Goal: Task Accomplishment & Management: Manage account settings

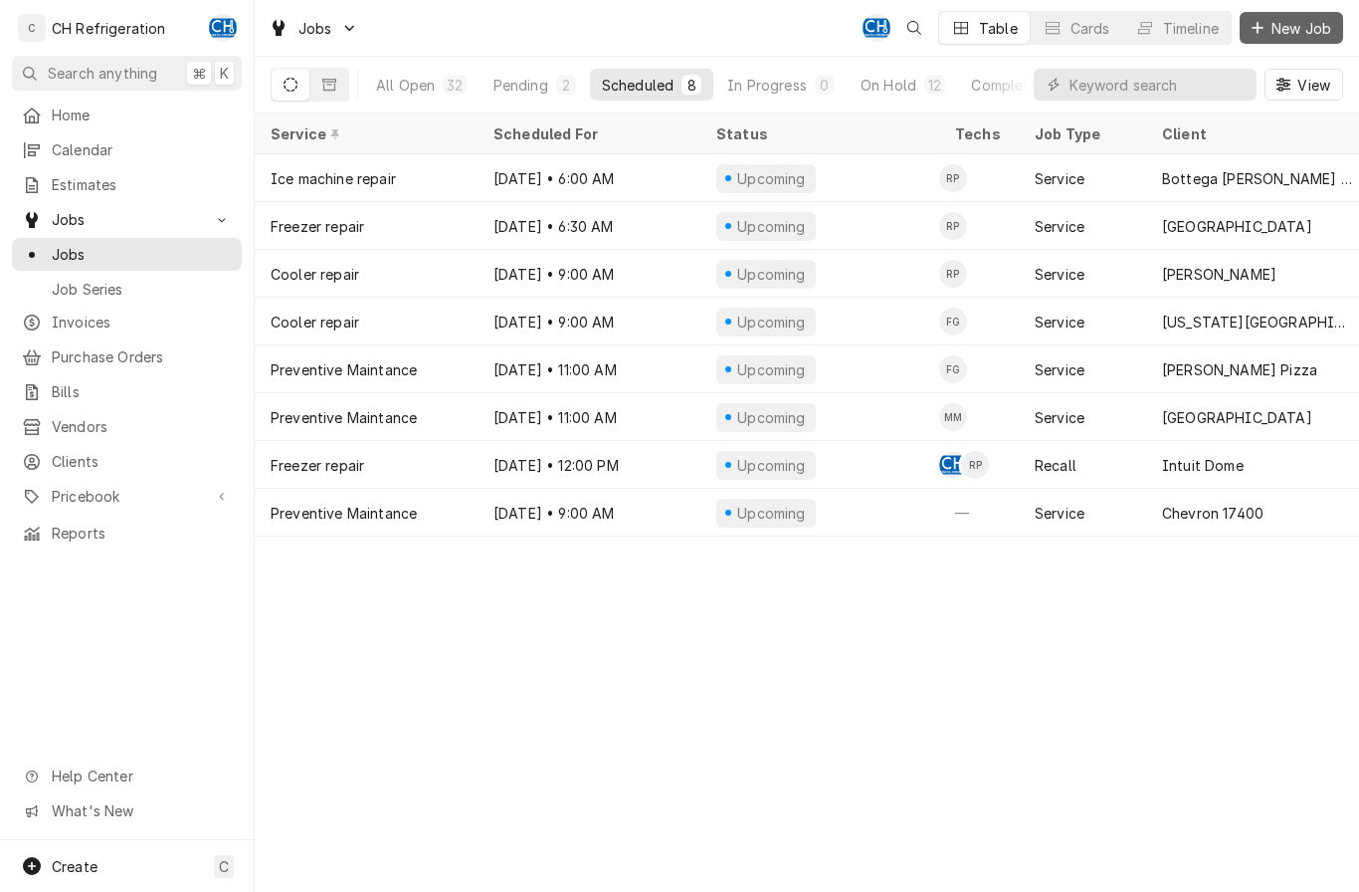
click at [1285, 31] on span "New Job" at bounding box center [1302, 28] width 68 height 21
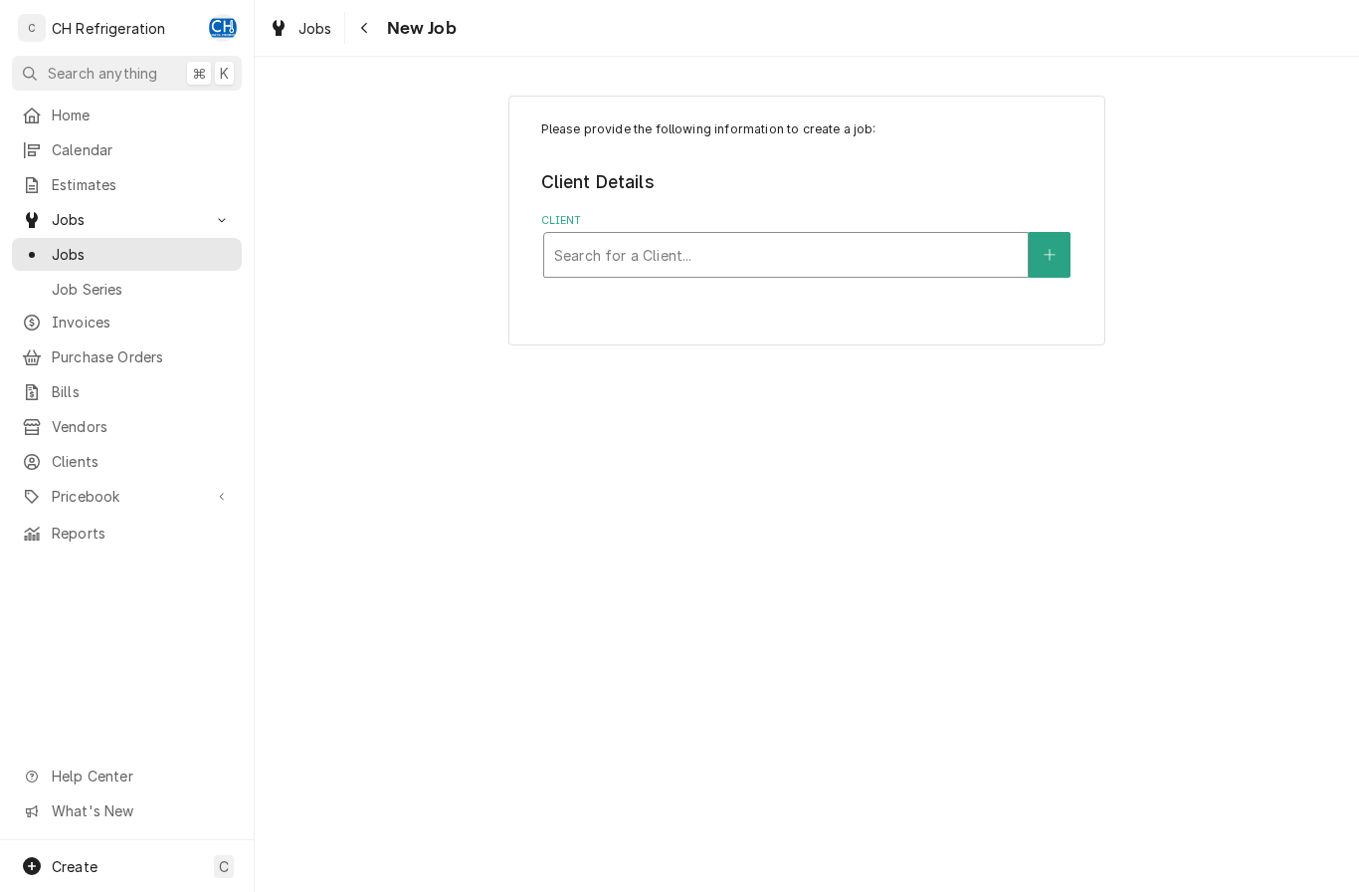
click at [866, 243] on div "Client" at bounding box center [786, 255] width 464 height 36
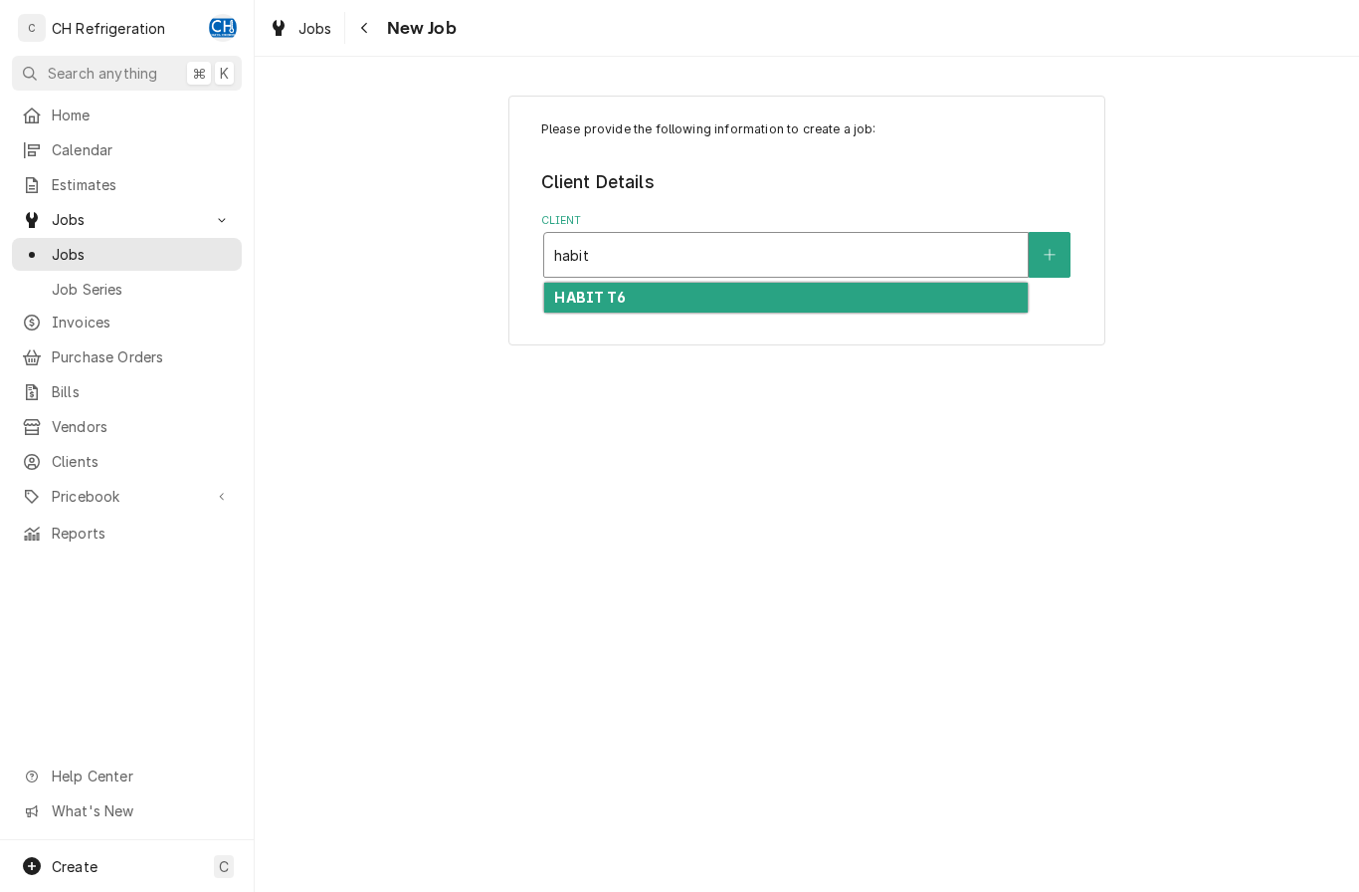
click at [756, 298] on div "HABIT T6" at bounding box center [786, 298] width 484 height 31
type input "habit"
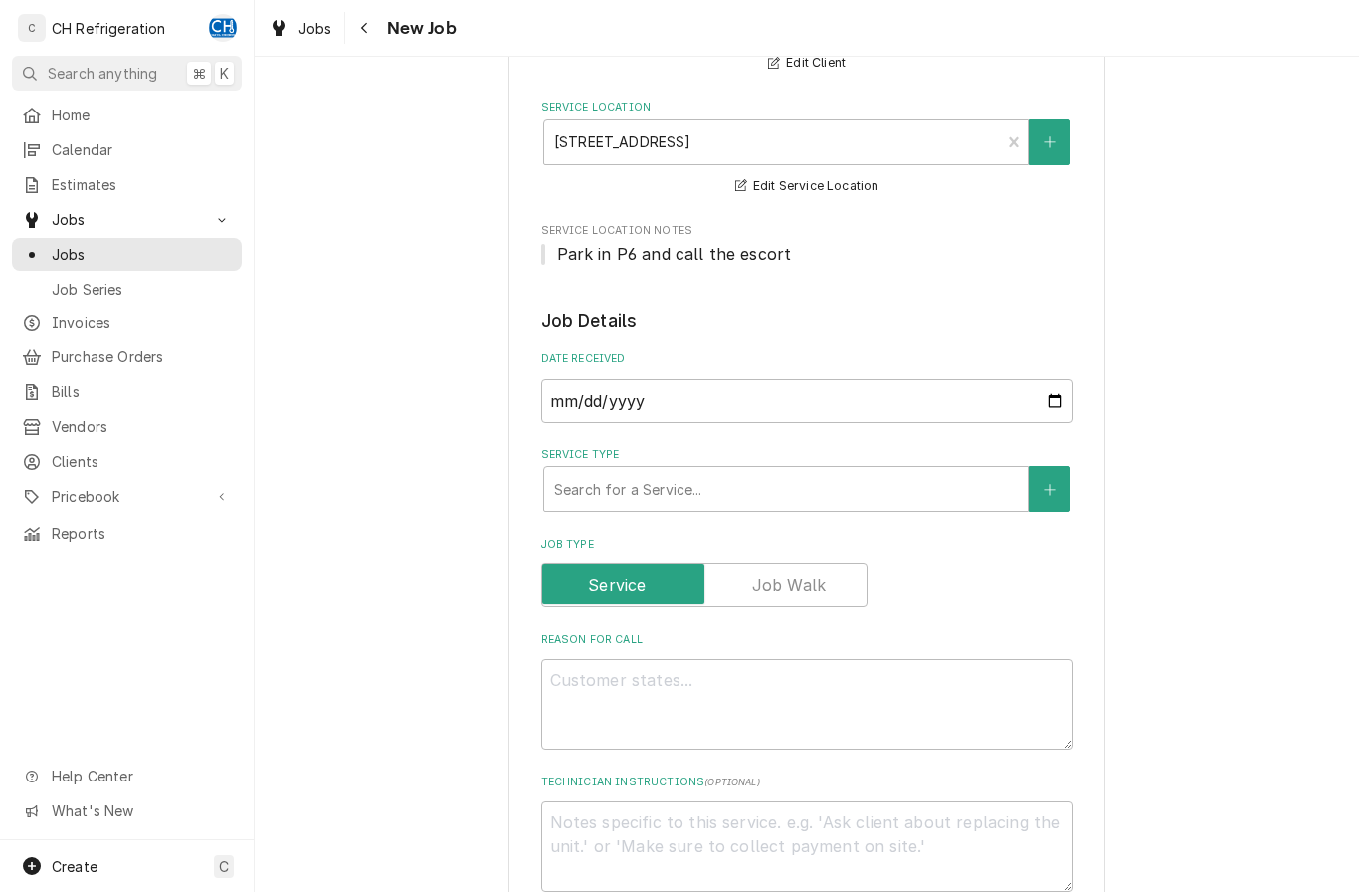
scroll to position [248, 0]
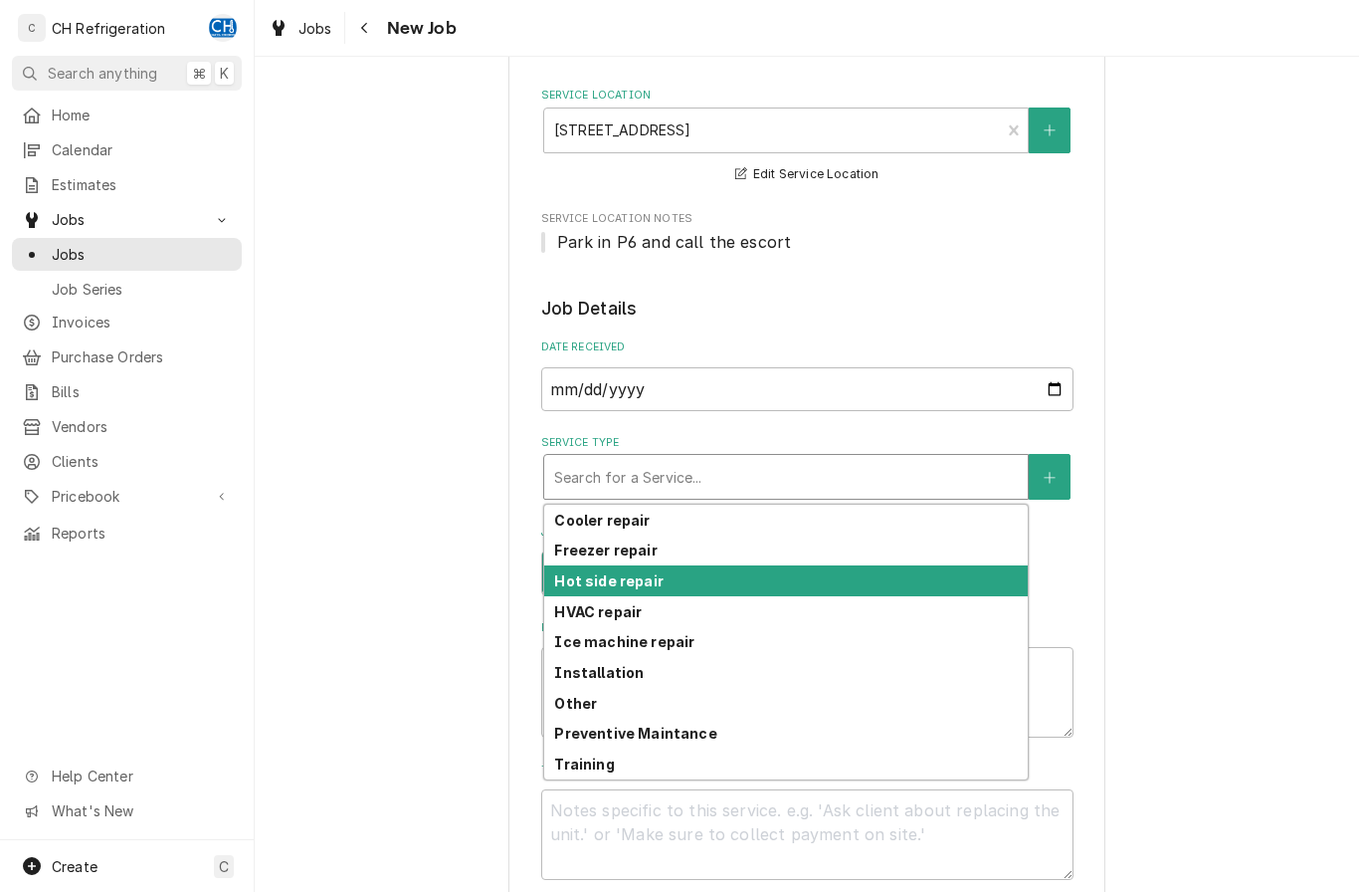
click at [652, 589] on strong "Hot side repair" at bounding box center [608, 580] width 108 height 17
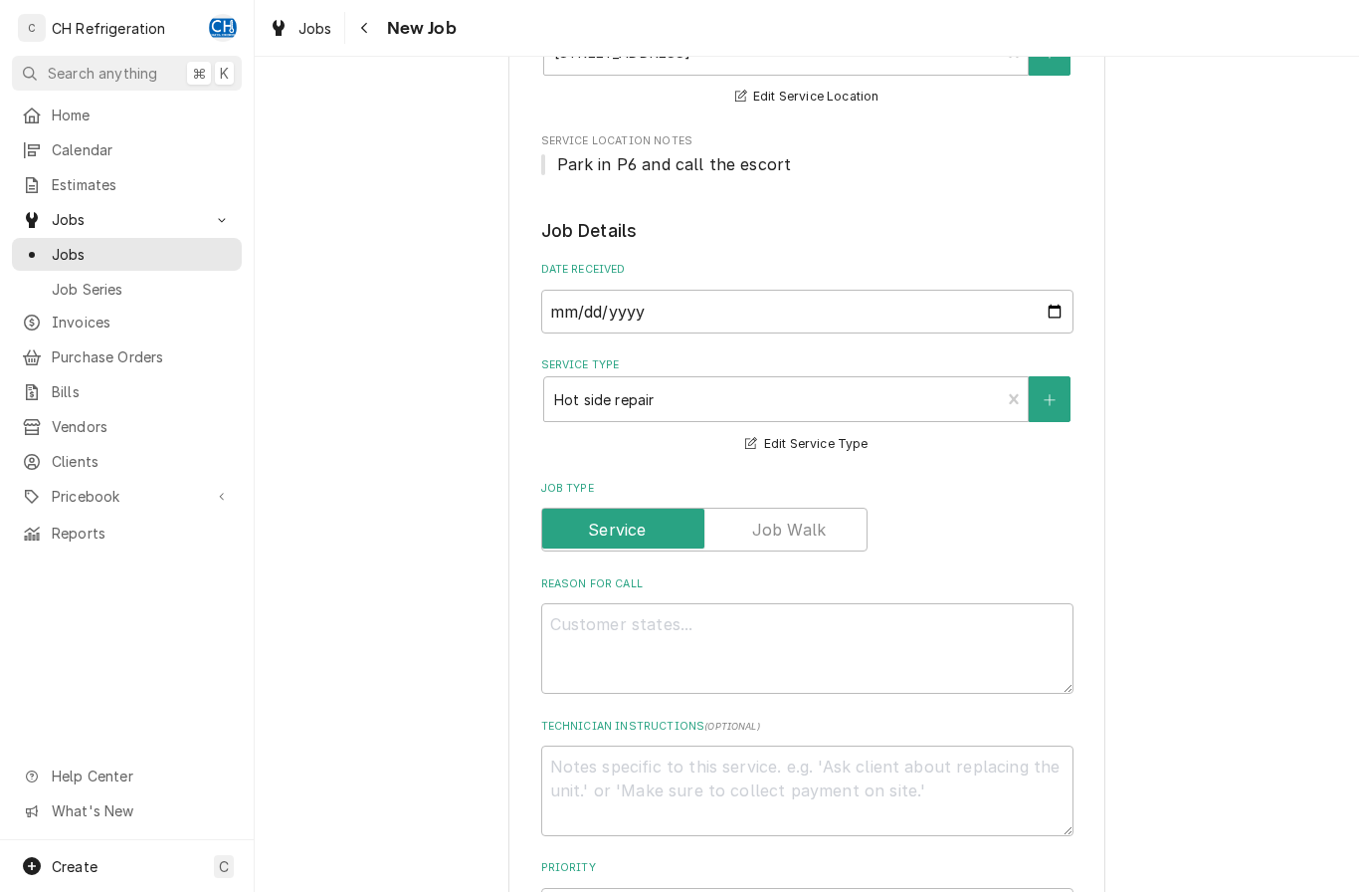
scroll to position [438, 0]
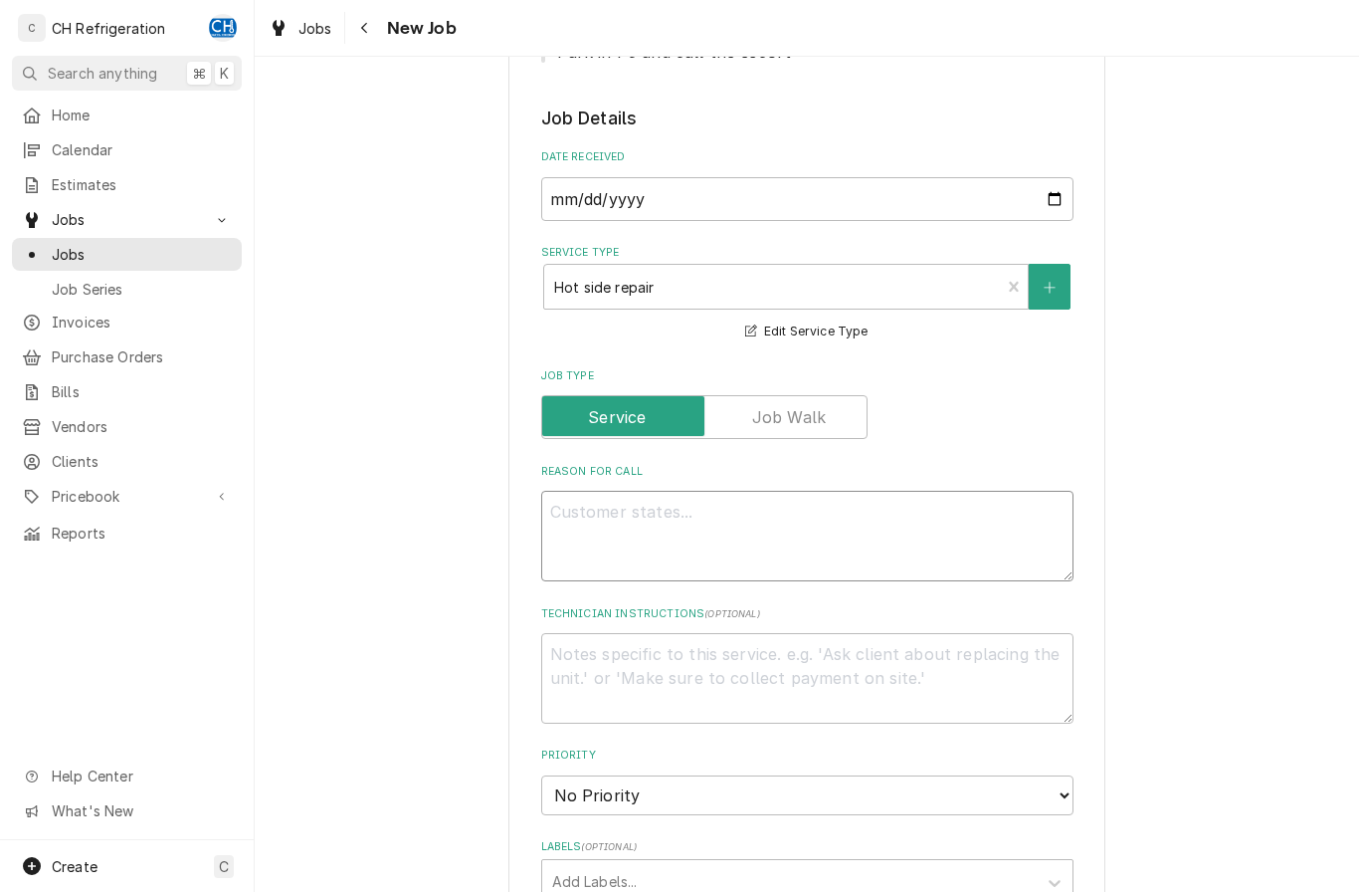
click at [890, 565] on textarea "Reason For Call" at bounding box center [807, 536] width 532 height 91
type textarea "x"
type textarea "G"
type textarea "x"
type textarea "Gr"
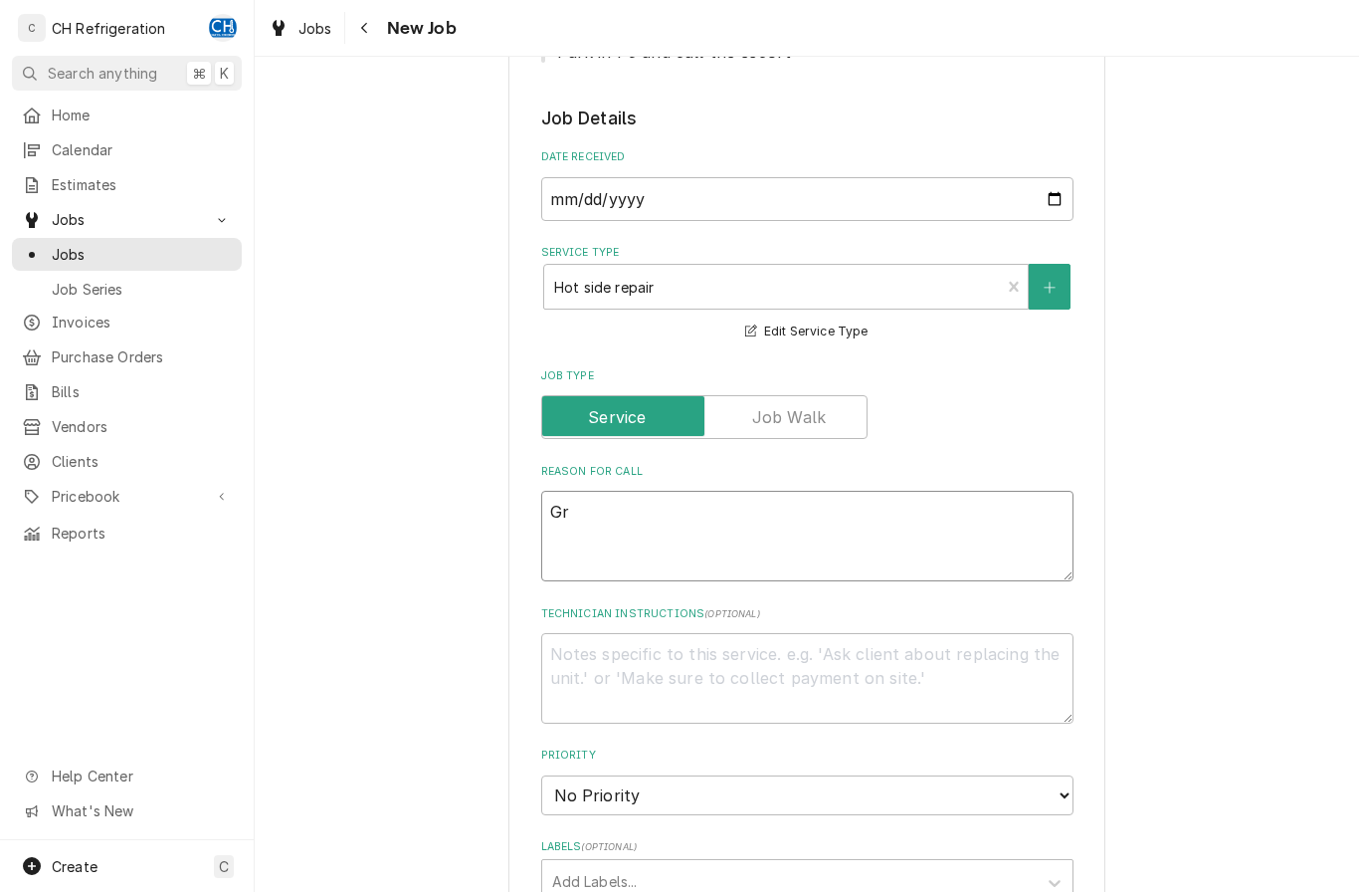
type textarea "x"
type textarea "Gri"
type textarea "x"
type textarea "Gril"
type textarea "x"
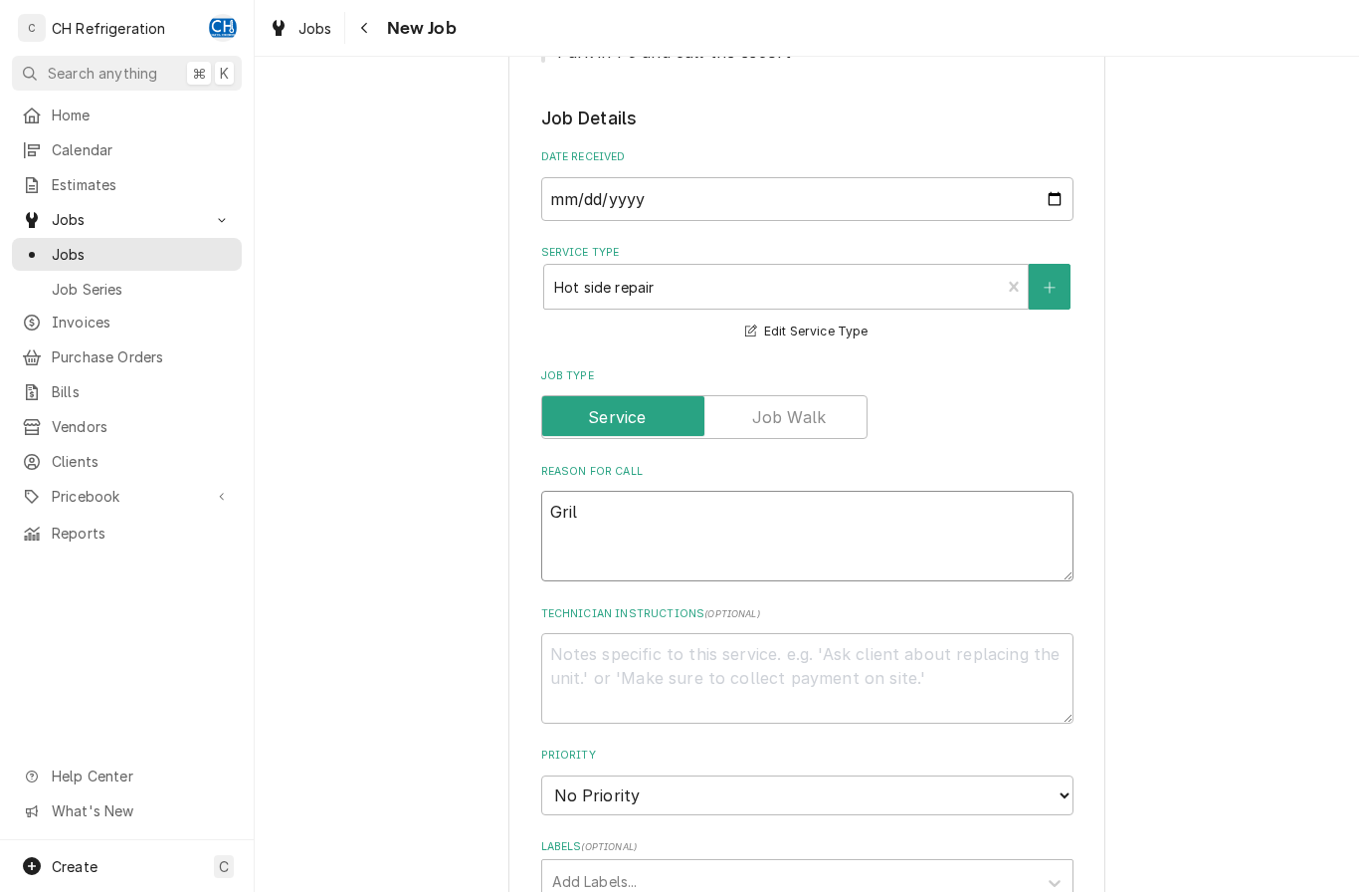
type textarea "Grill"
type textarea "x"
type textarea "Grill"
type textarea "x"
type textarea "Grill d"
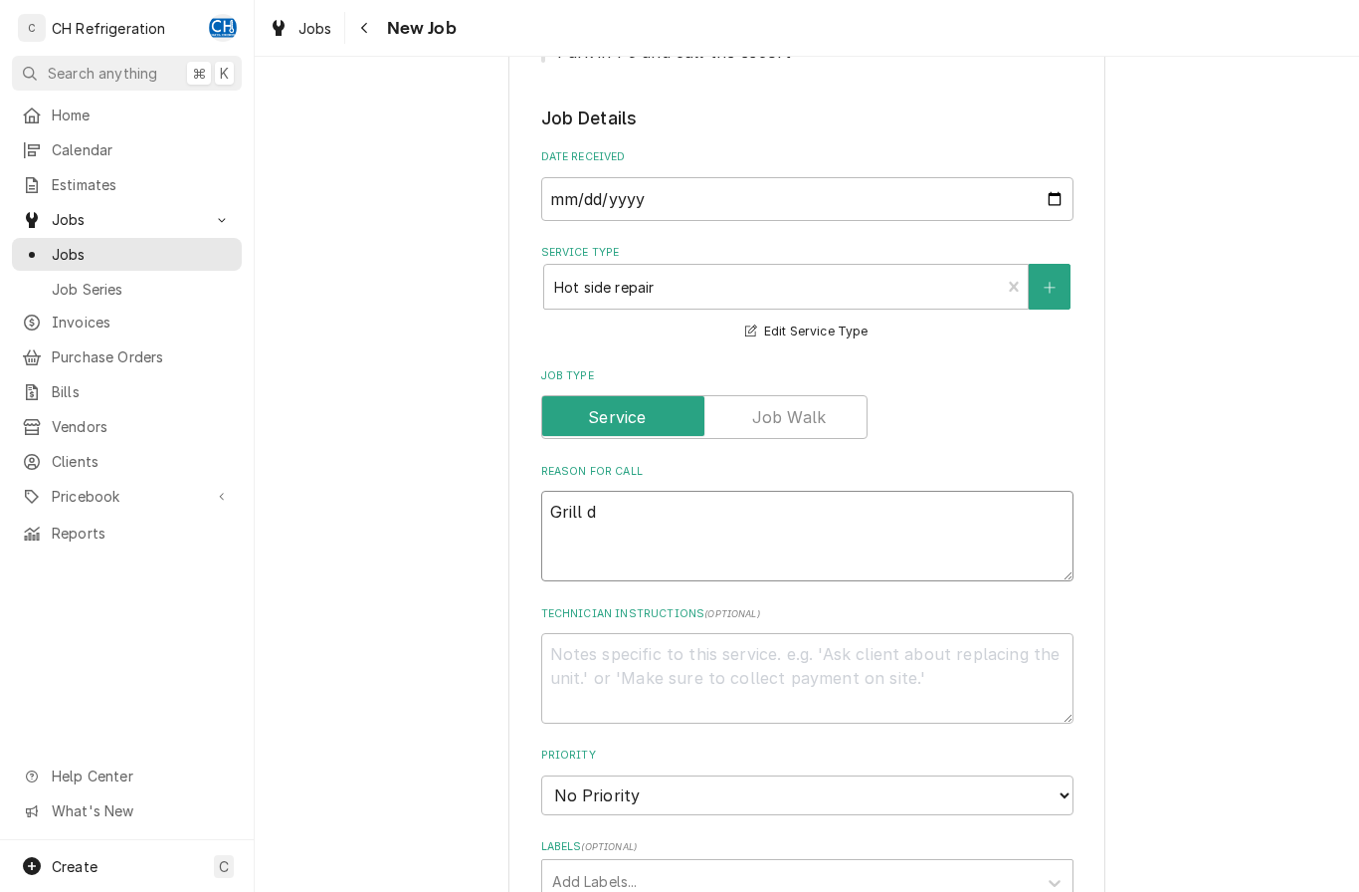
type textarea "x"
type textarea "Grill do"
type textarea "x"
type textarea "Grill doe"
type textarea "x"
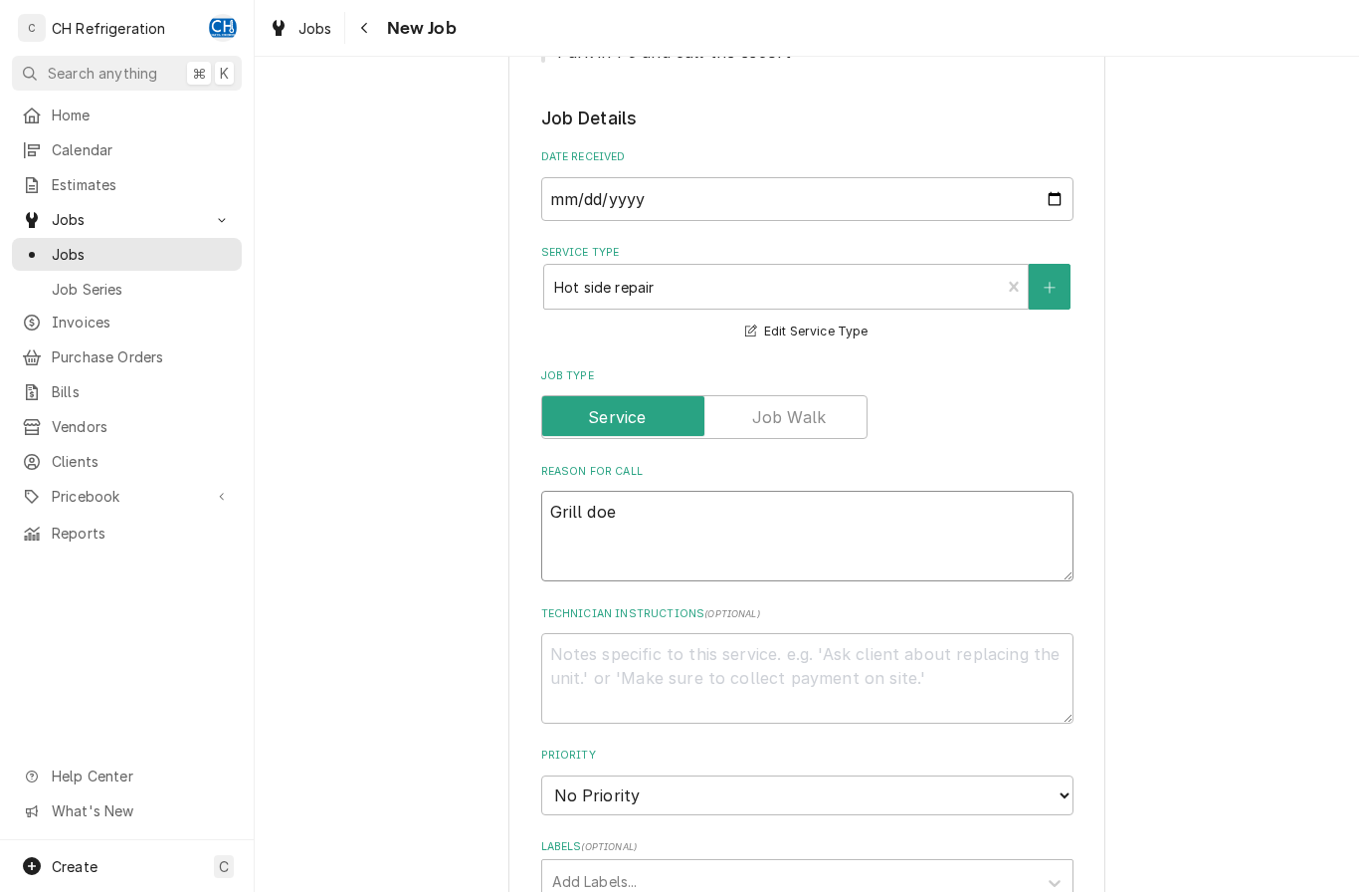
type textarea "Grill does"
type textarea "x"
type textarea "Grill doesn"
type textarea "x"
type textarea "Grill doesnt"
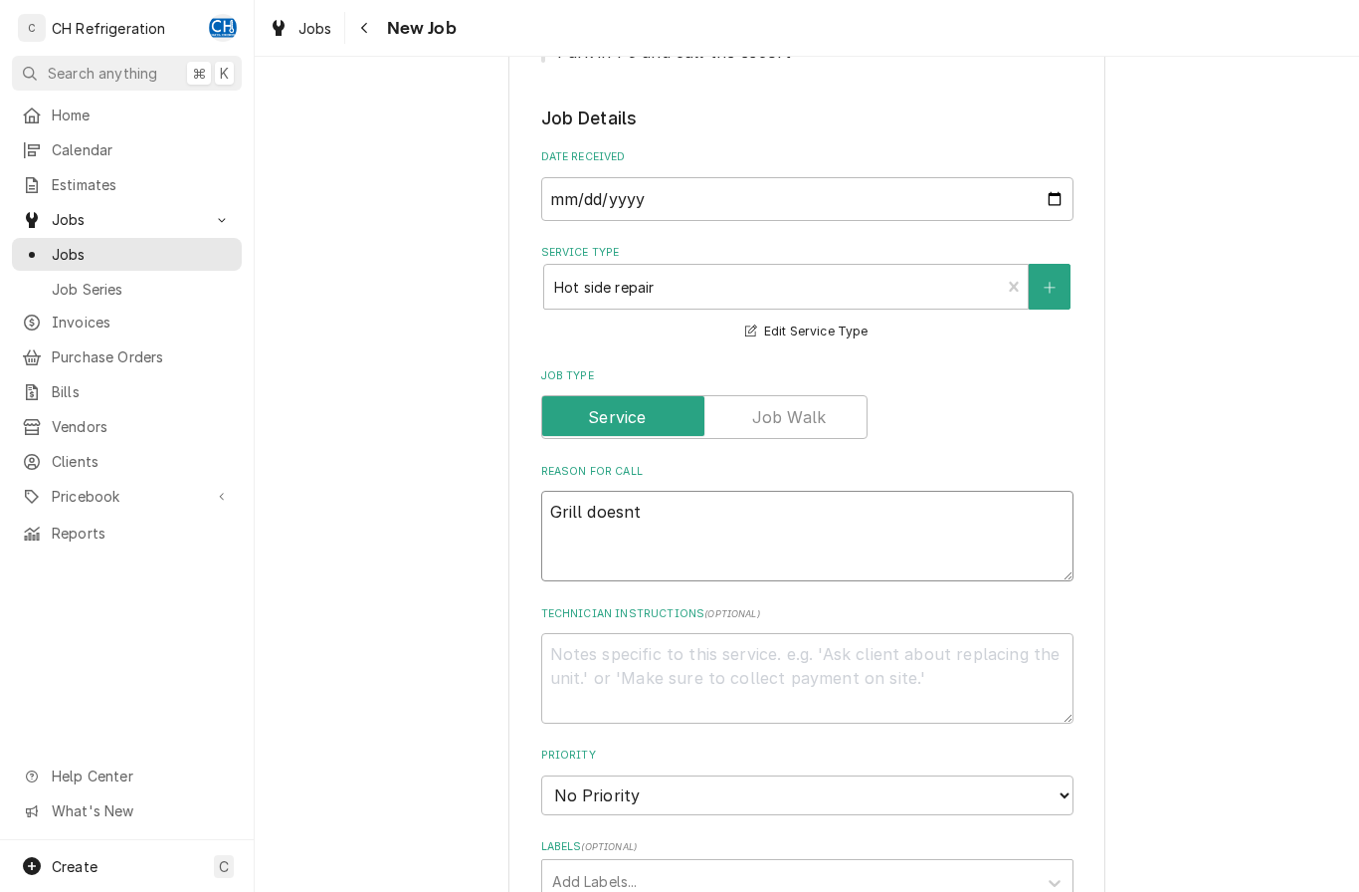
type textarea "x"
type textarea "Grill doesn’t"
type textarea "x"
type textarea "Grill doesn’t"
type textarea "x"
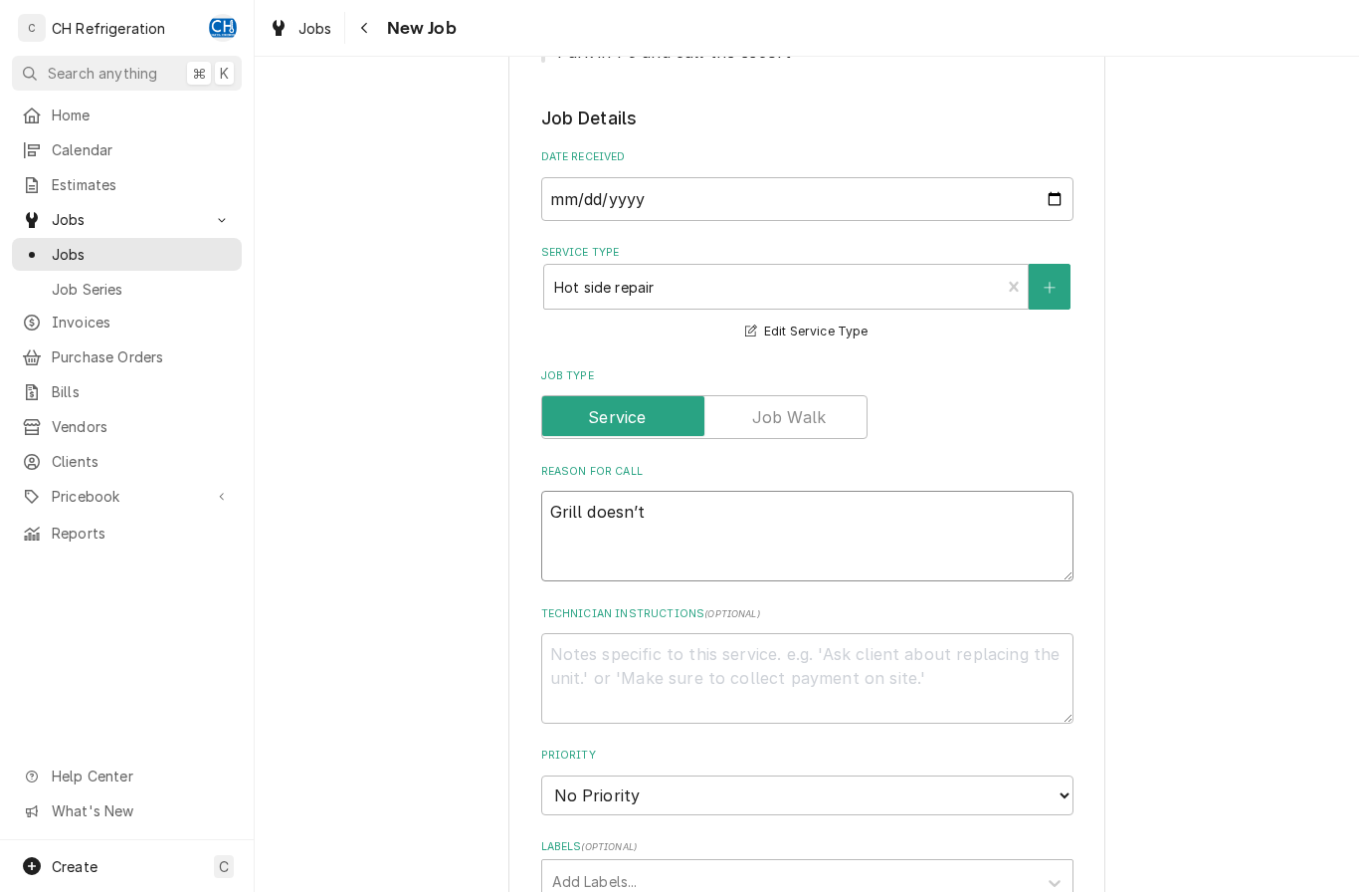
type textarea "Grill doesn’t w"
type textarea "x"
type textarea "Grill doesn’t wo"
type textarea "x"
type textarea "Grill doesn’t work"
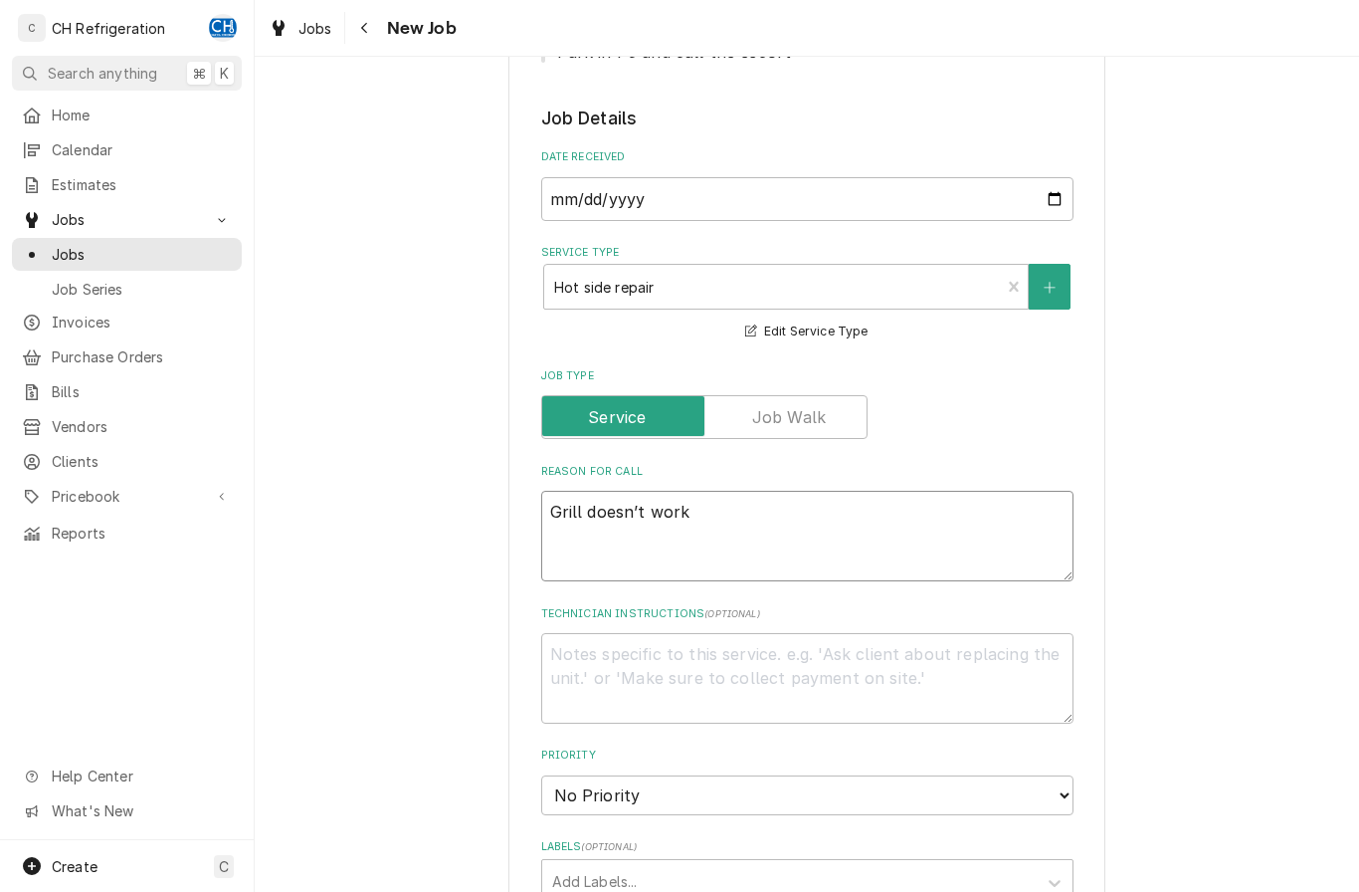
type textarea "x"
type textarea "Grill doesn’t work"
type textarea "x"
type textarea "Grill doesn’t work a"
type textarea "x"
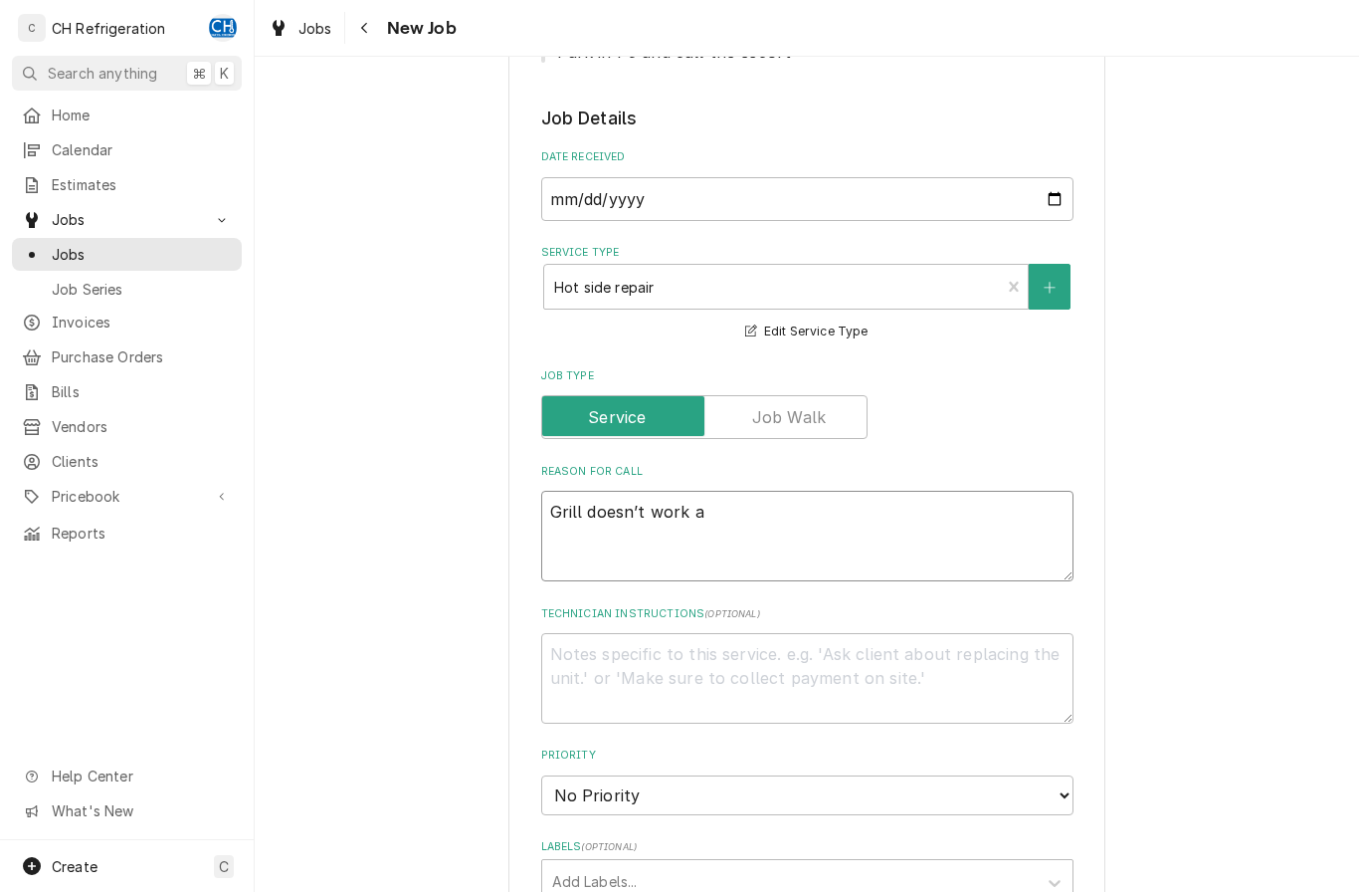
type textarea "Grill doesn’t work ag"
type textarea "x"
type textarea "Grill doesn’t work aga"
type textarea "x"
type textarea "Grill doesn’t work agai"
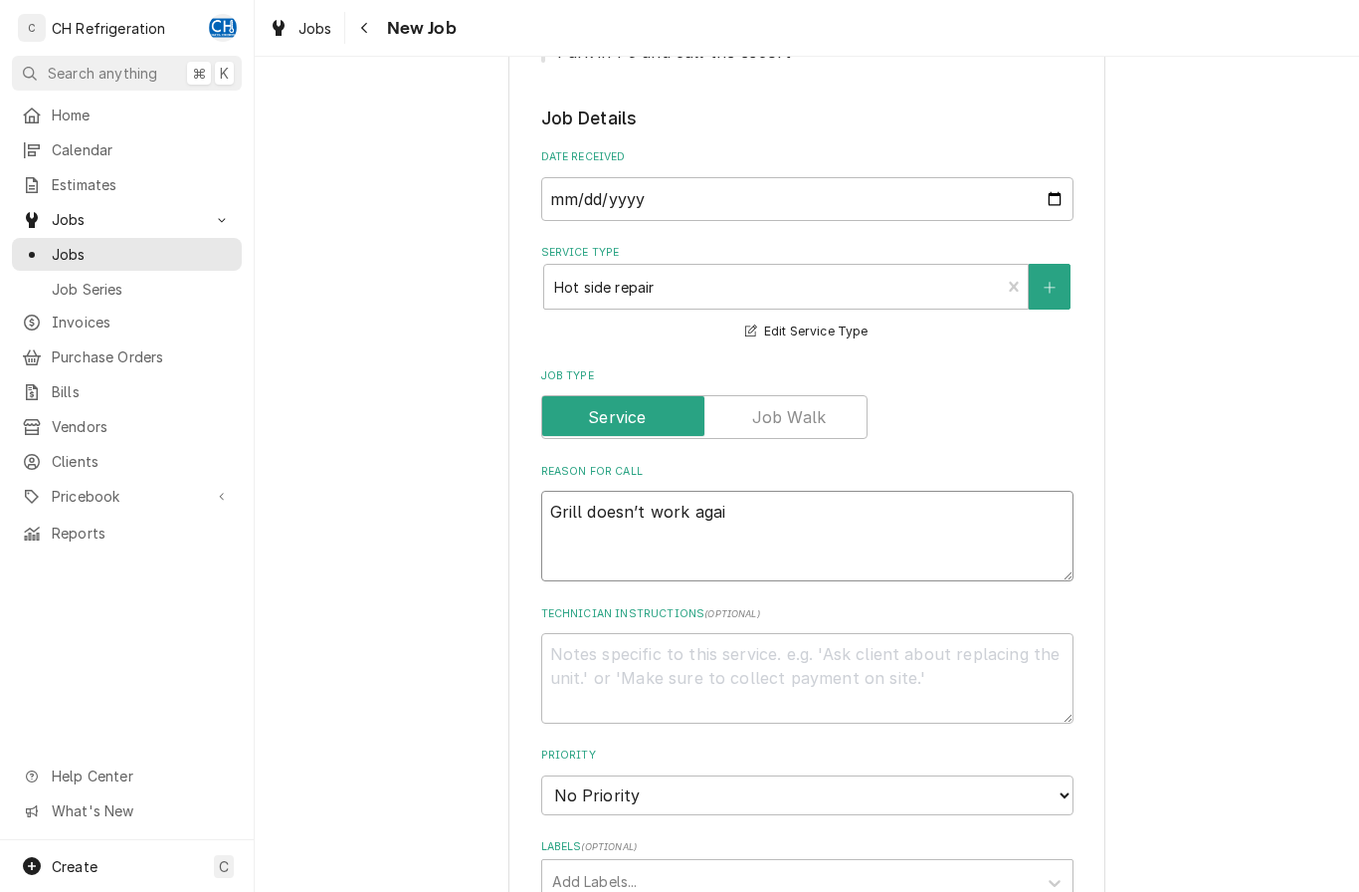
type textarea "x"
type textarea "Grill doesn’t work again"
type textarea "x"
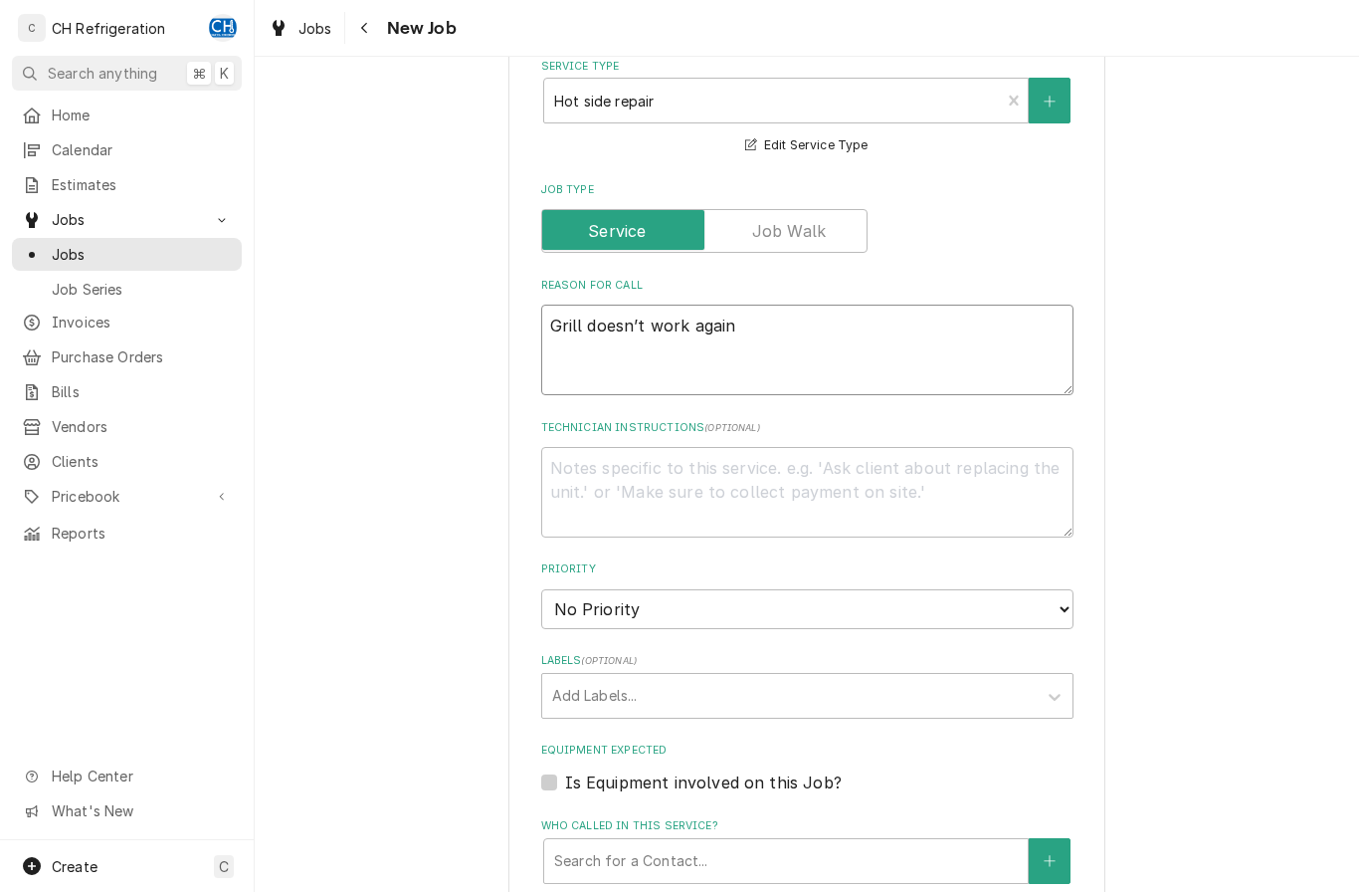
scroll to position [632, 0]
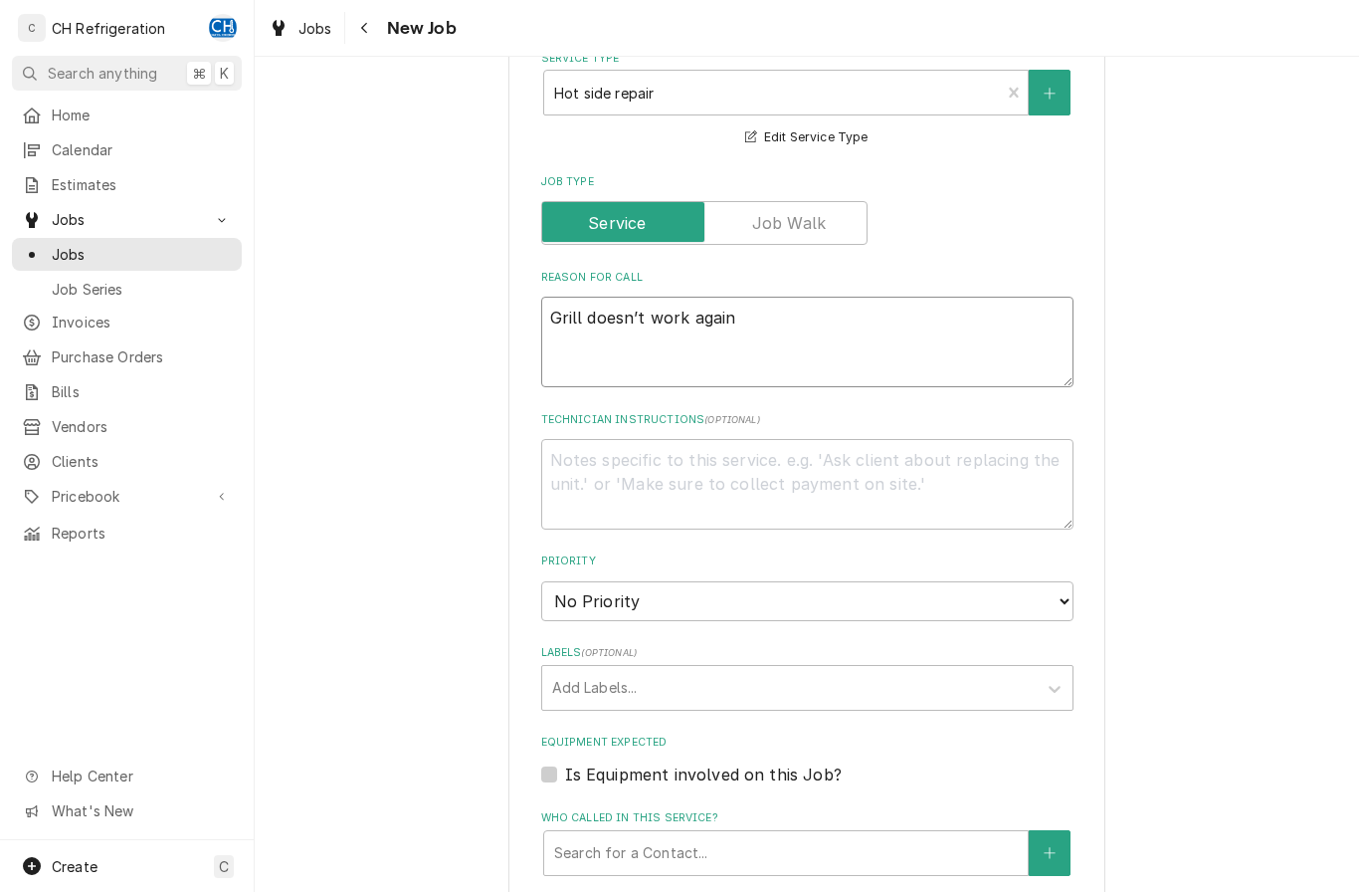
type textarea "Grill doesn’t work again"
click at [874, 485] on textarea "Technician Instructions ( optional )" at bounding box center [807, 484] width 532 height 91
type textarea "x"
type textarea "c"
type textarea "x"
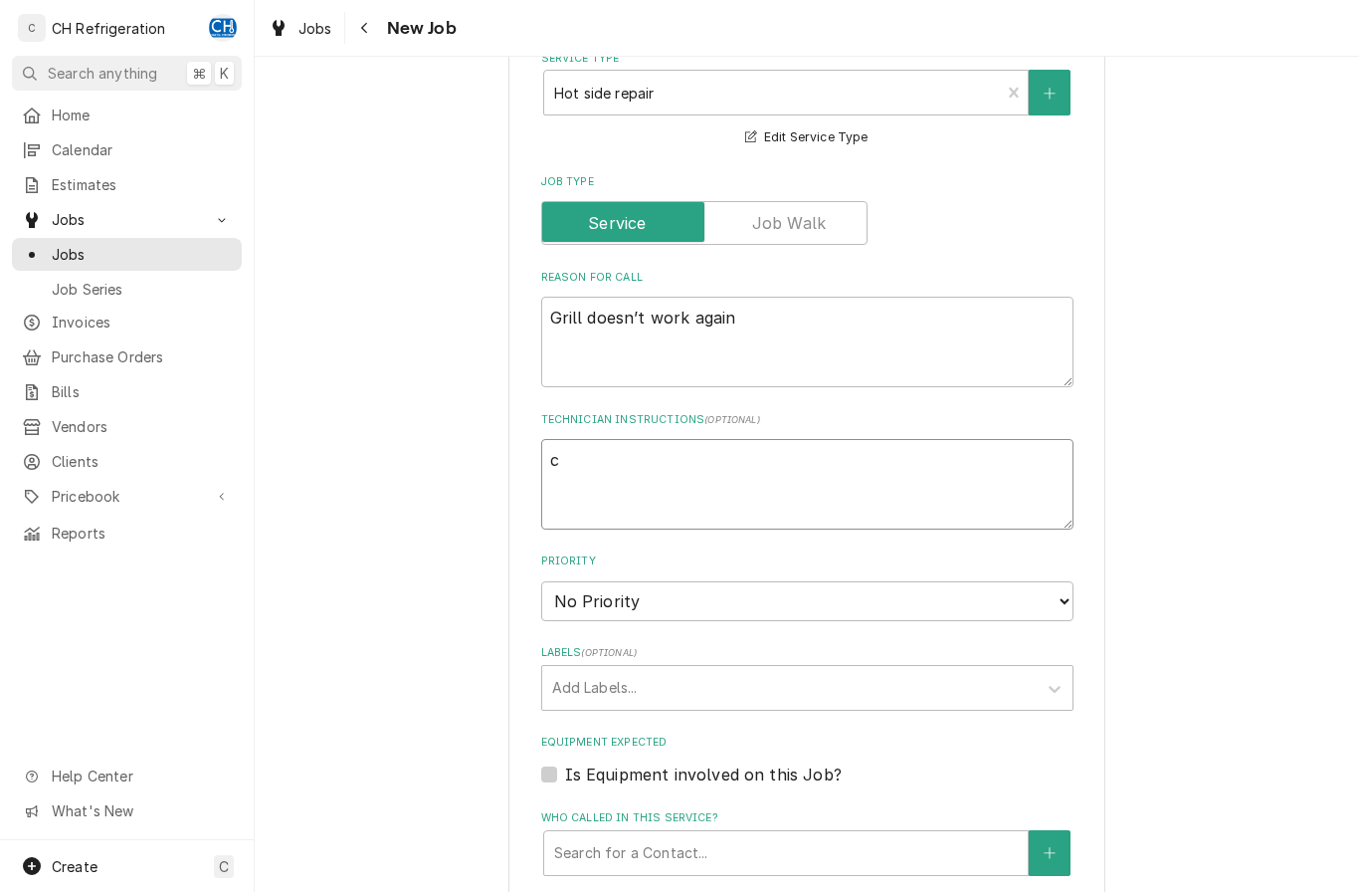
type textarea "cl"
type textarea "x"
type textarea "clo"
type textarea "x"
type textarea "clok"
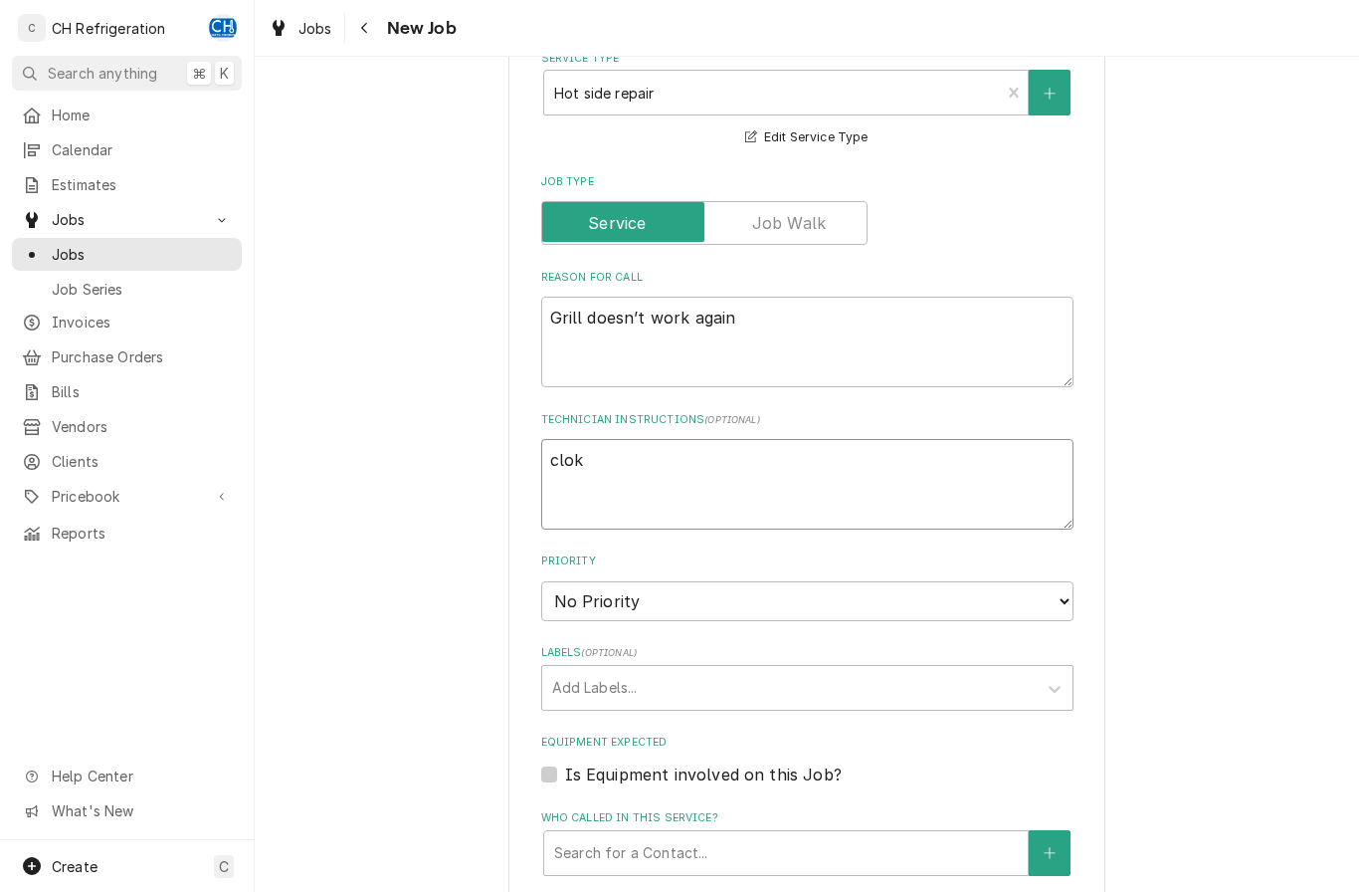
type textarea "x"
type textarea "clokc"
type textarea "x"
type textarea "clokc"
type textarea "x"
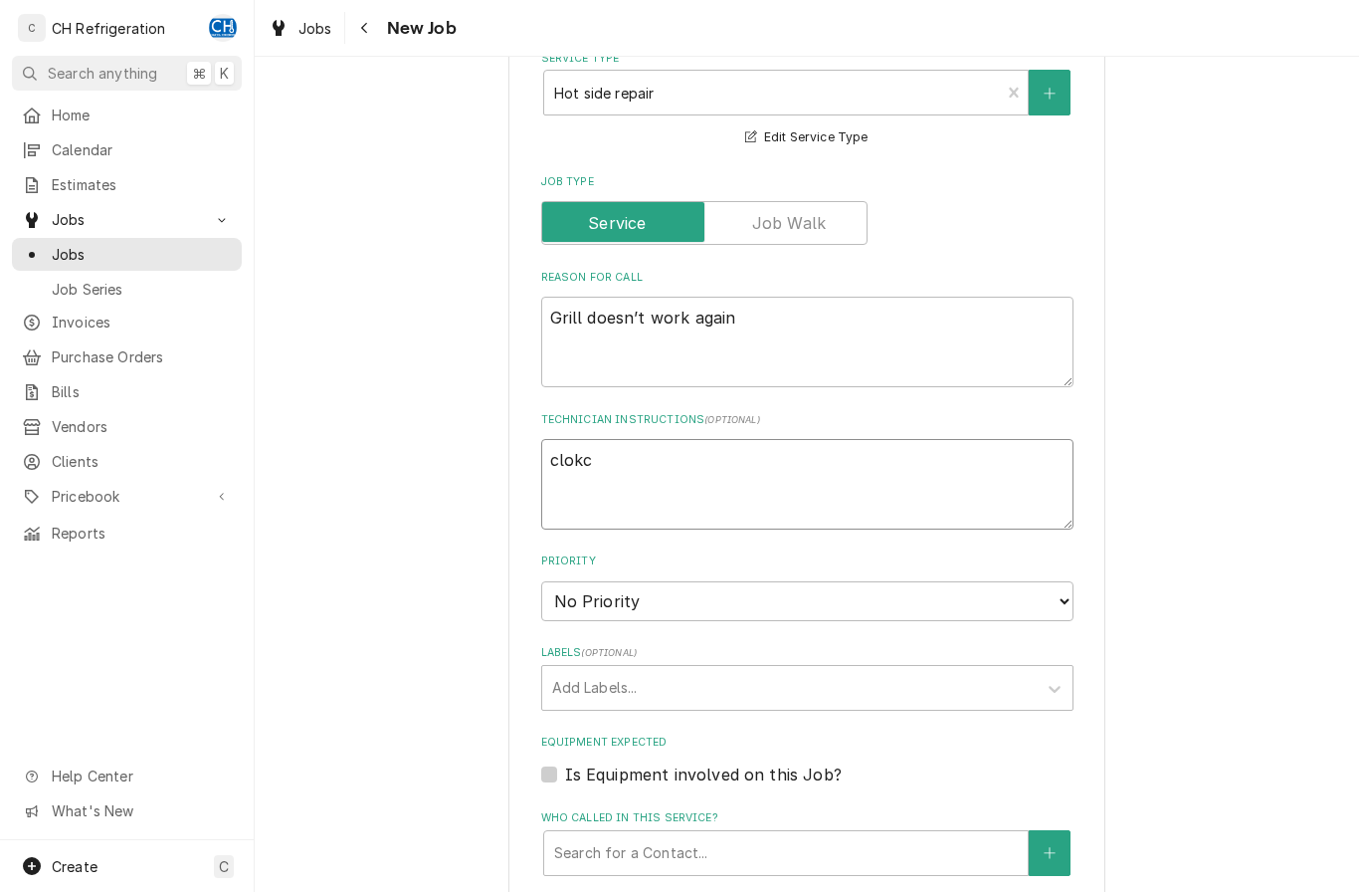
type textarea "clokc i"
type textarea "x"
type textarea "clokc in"
type textarea "x"
type textarea "clokc i"
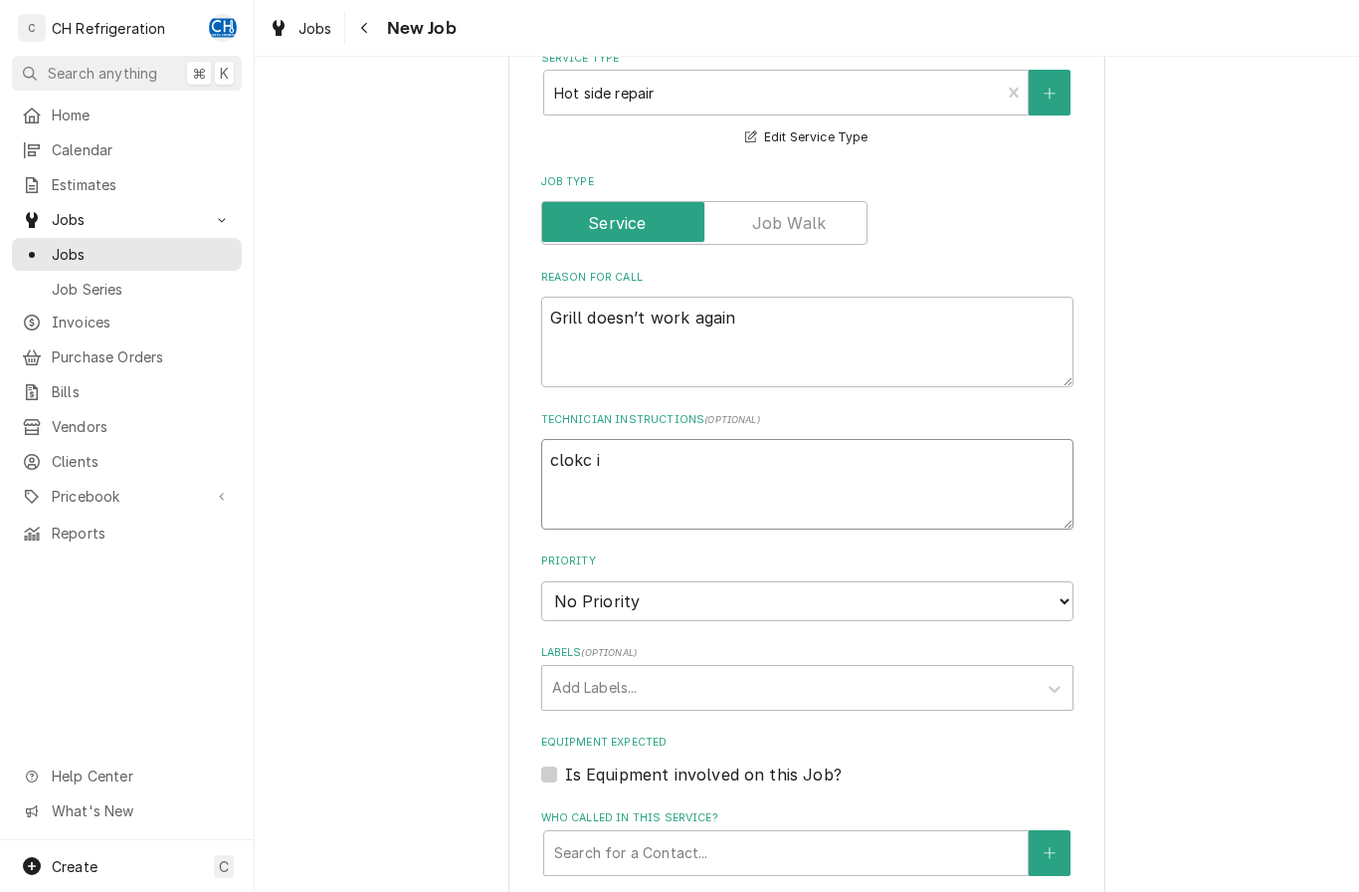
type textarea "x"
type textarea "clokc"
type textarea "x"
type textarea "clokc"
type textarea "x"
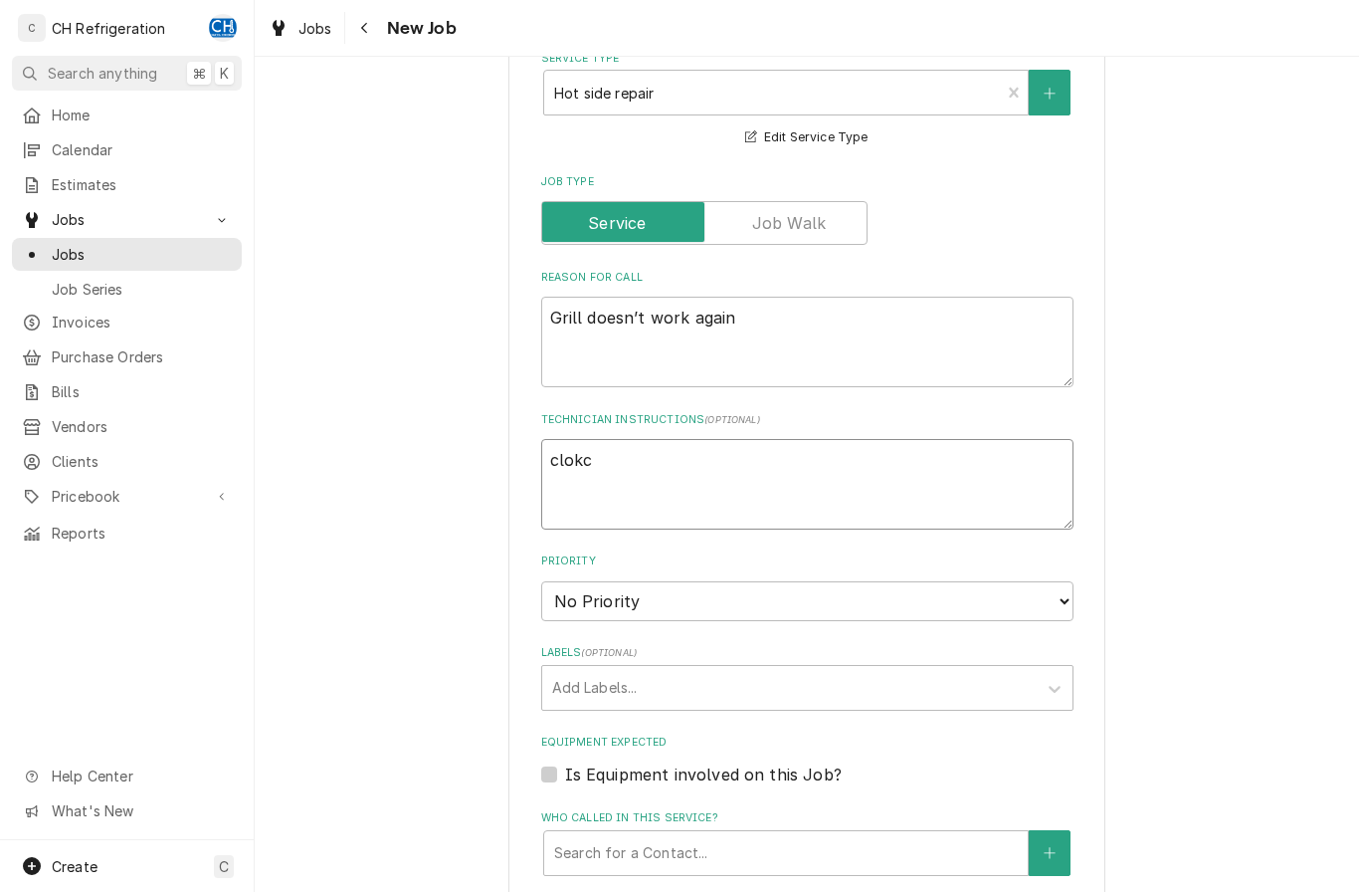
type textarea "clok"
type textarea "x"
type textarea "clo"
type textarea "x"
type textarea "cloc"
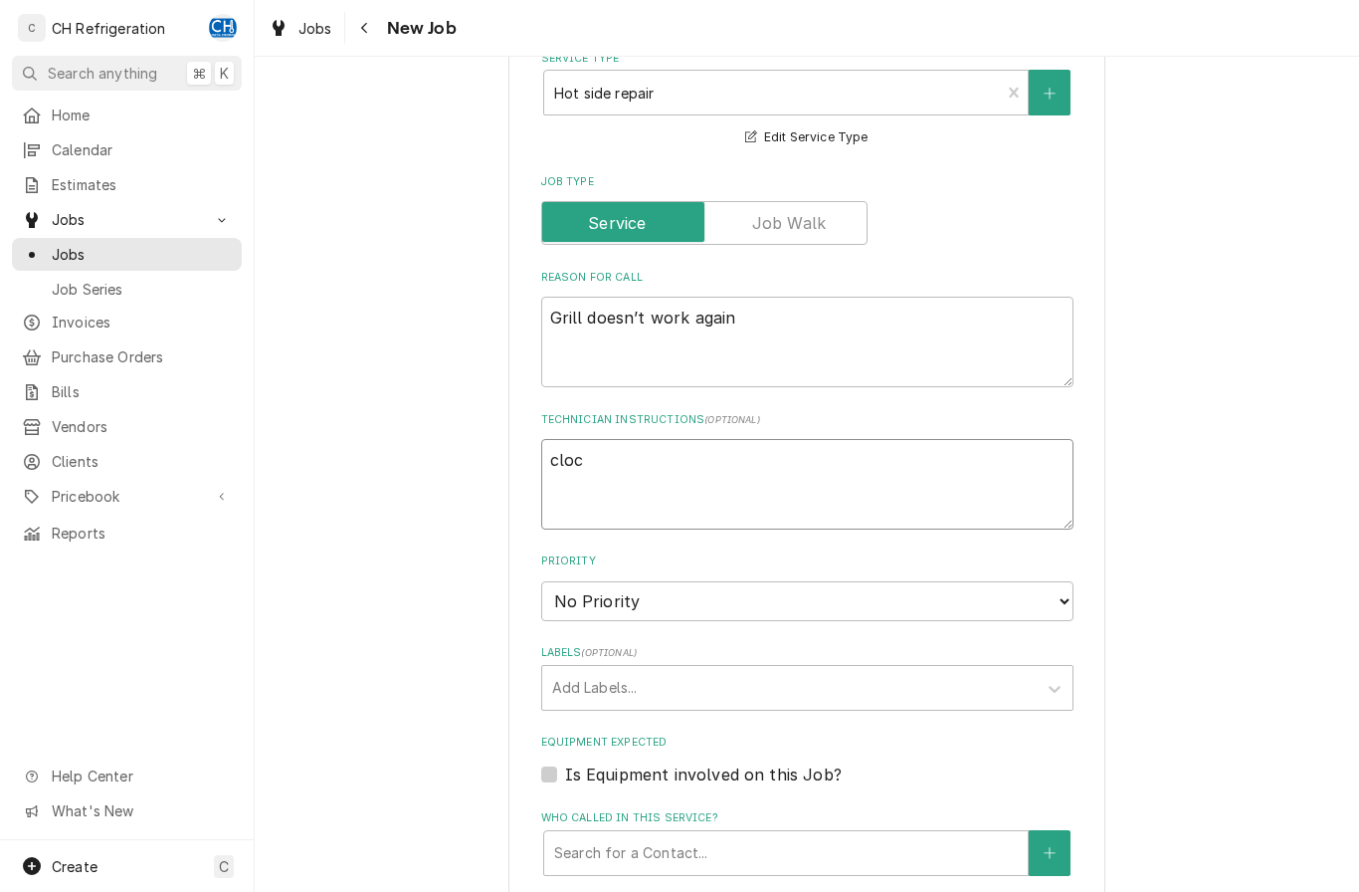
type textarea "x"
type textarea "clock"
type textarea "x"
type textarea "clock i"
type textarea "x"
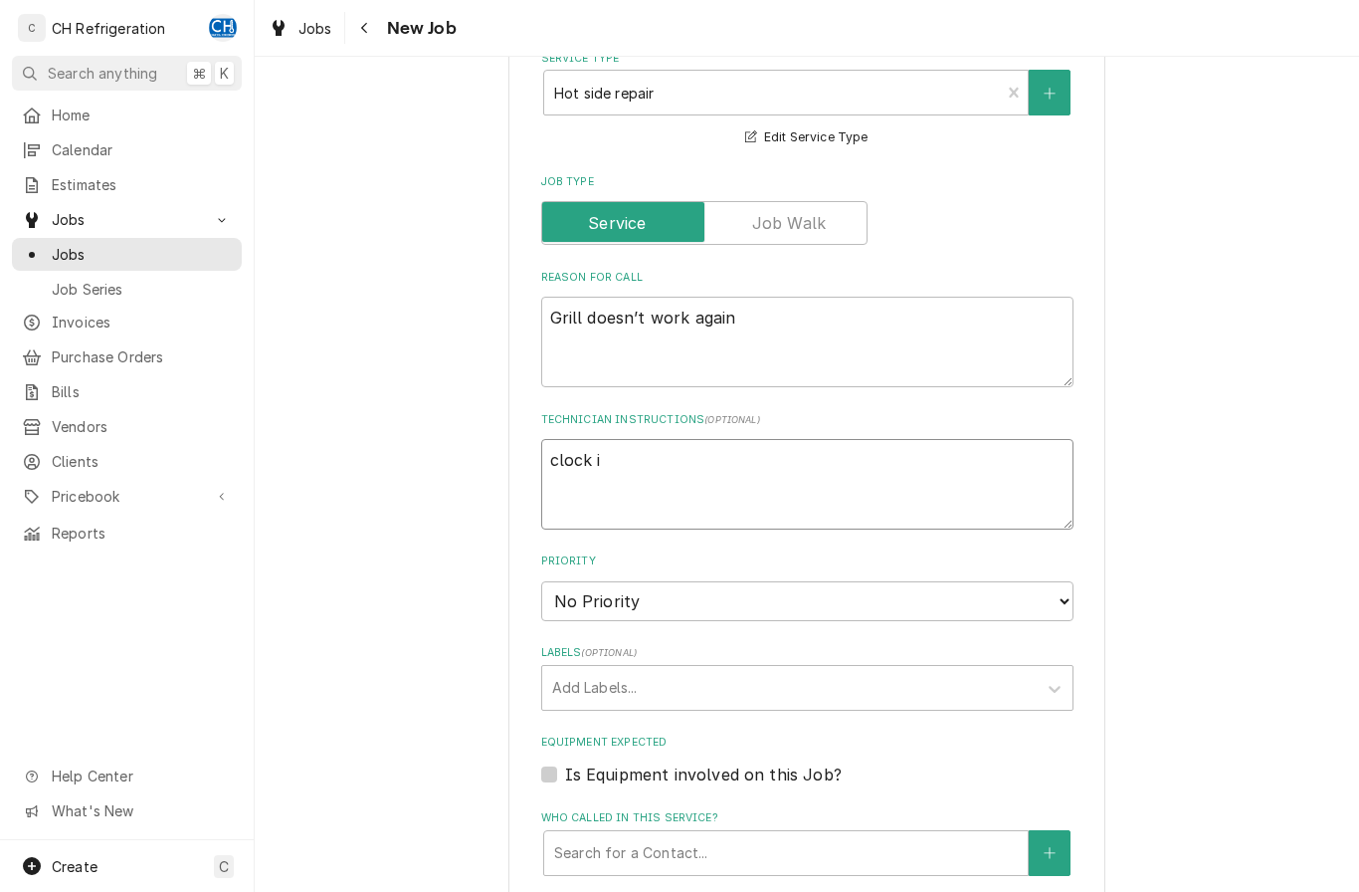
type textarea "clock in"
type textarea "x"
type textarea "clock int"
type textarea "x"
type textarea "clock into"
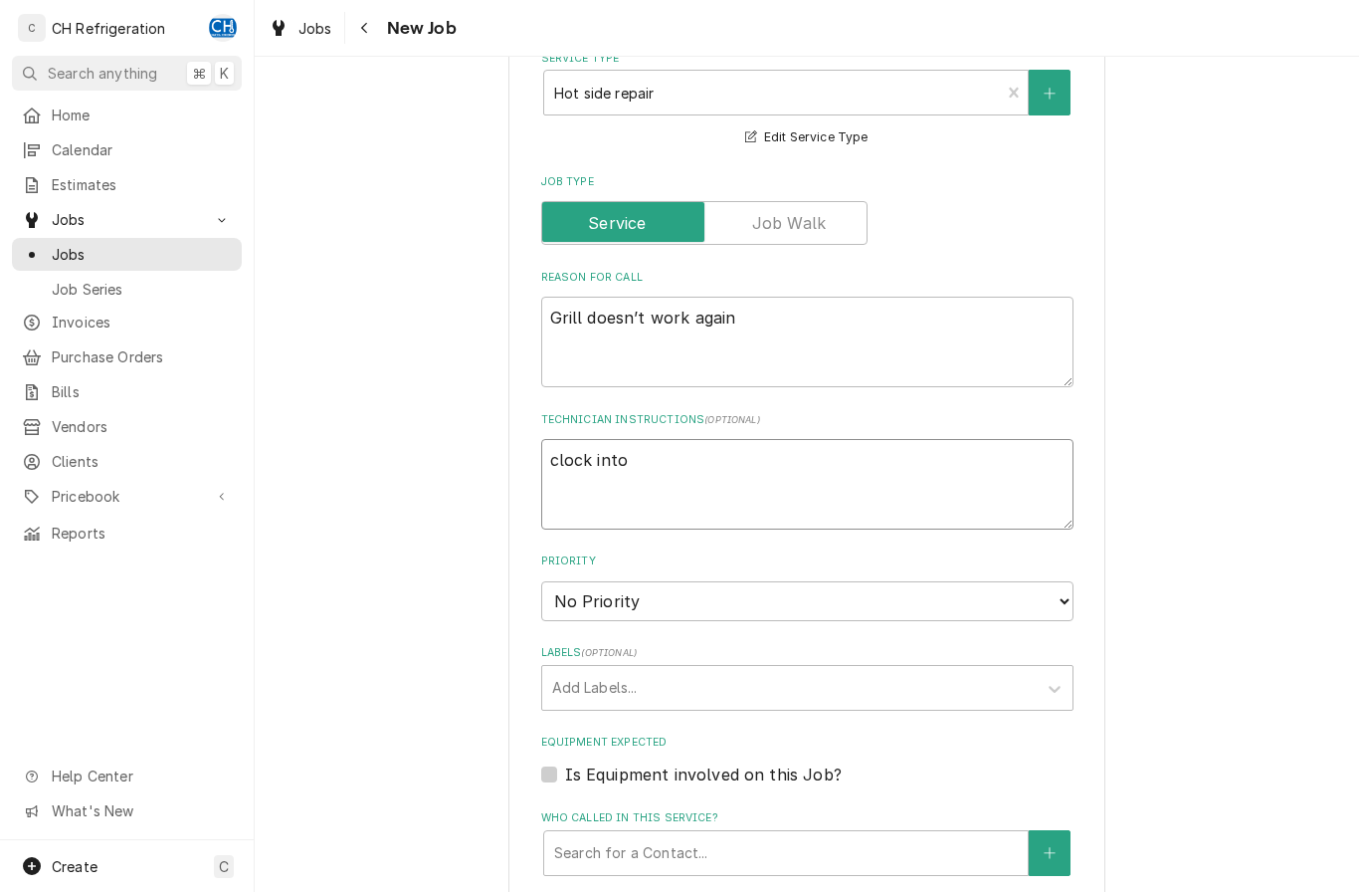
type textarea "x"
type textarea "clock into"
type textarea "x"
type textarea "clock into R"
type textarea "x"
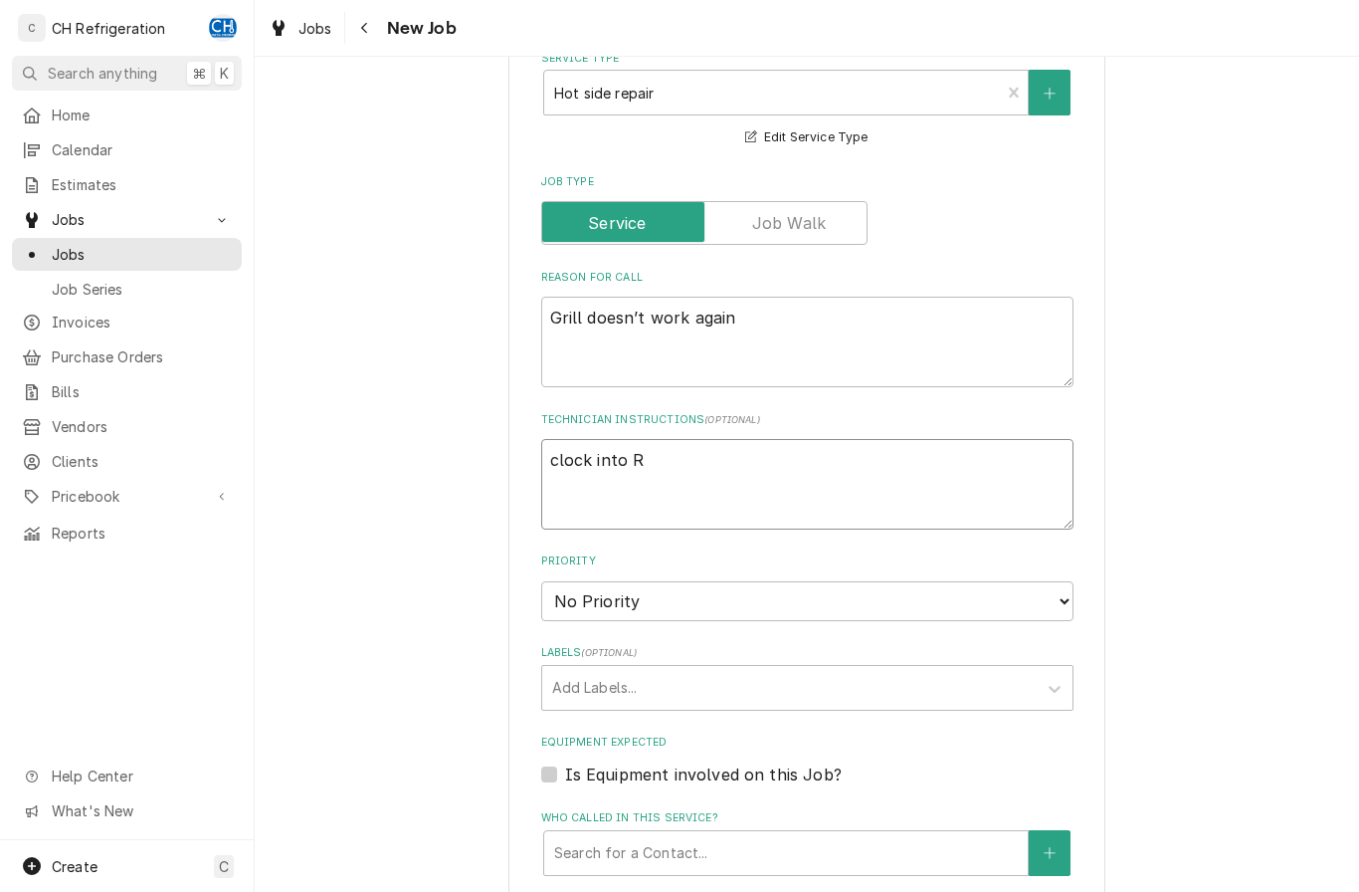
type textarea "clock into R0"
type textarea "x"
type textarea "clock into R07"
type textarea "x"
type textarea "clock into R078"
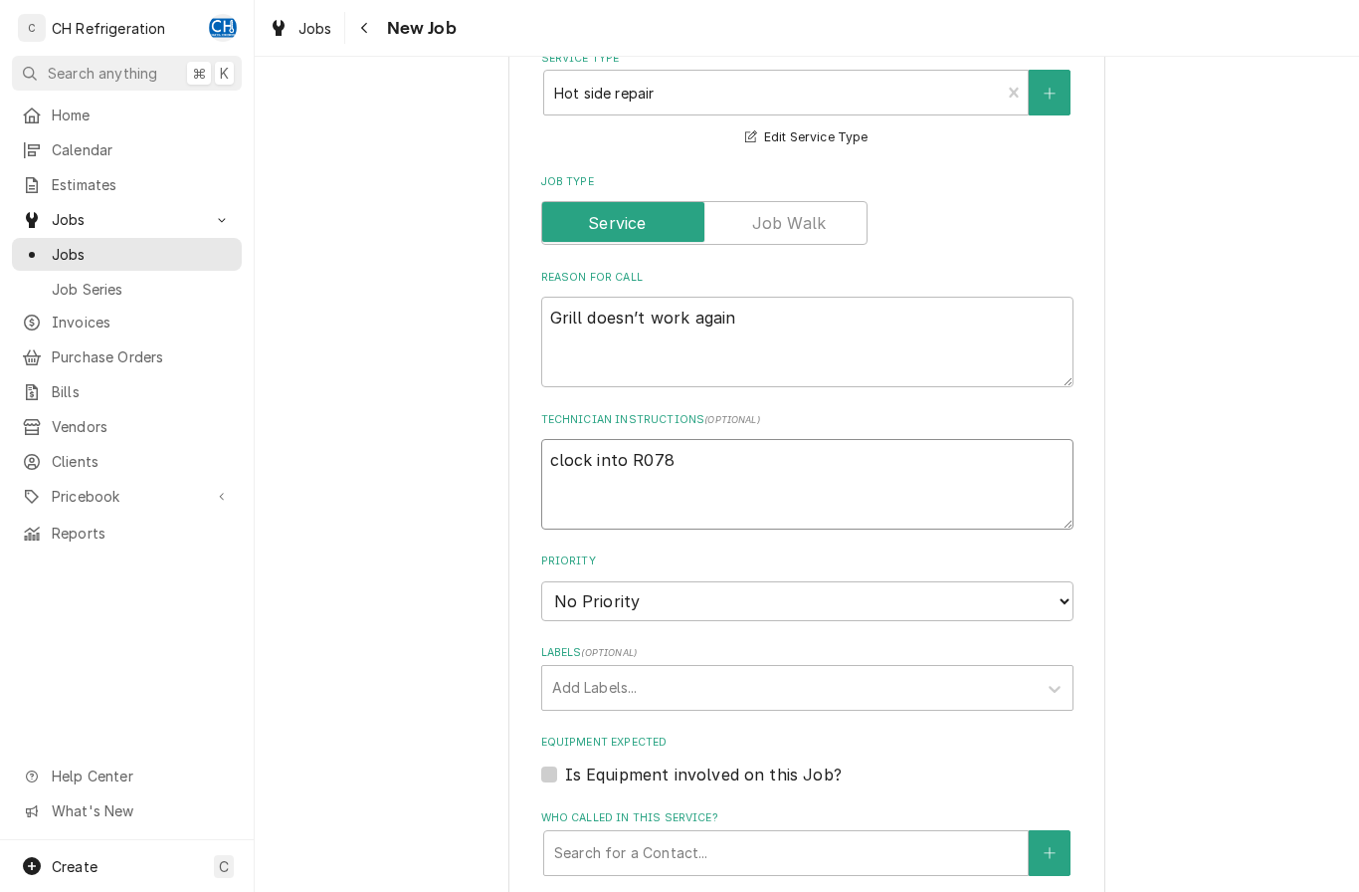
type textarea "x"
type textarea "clock into R0788"
type textarea "x"
type textarea "clock into R07886"
type textarea "x"
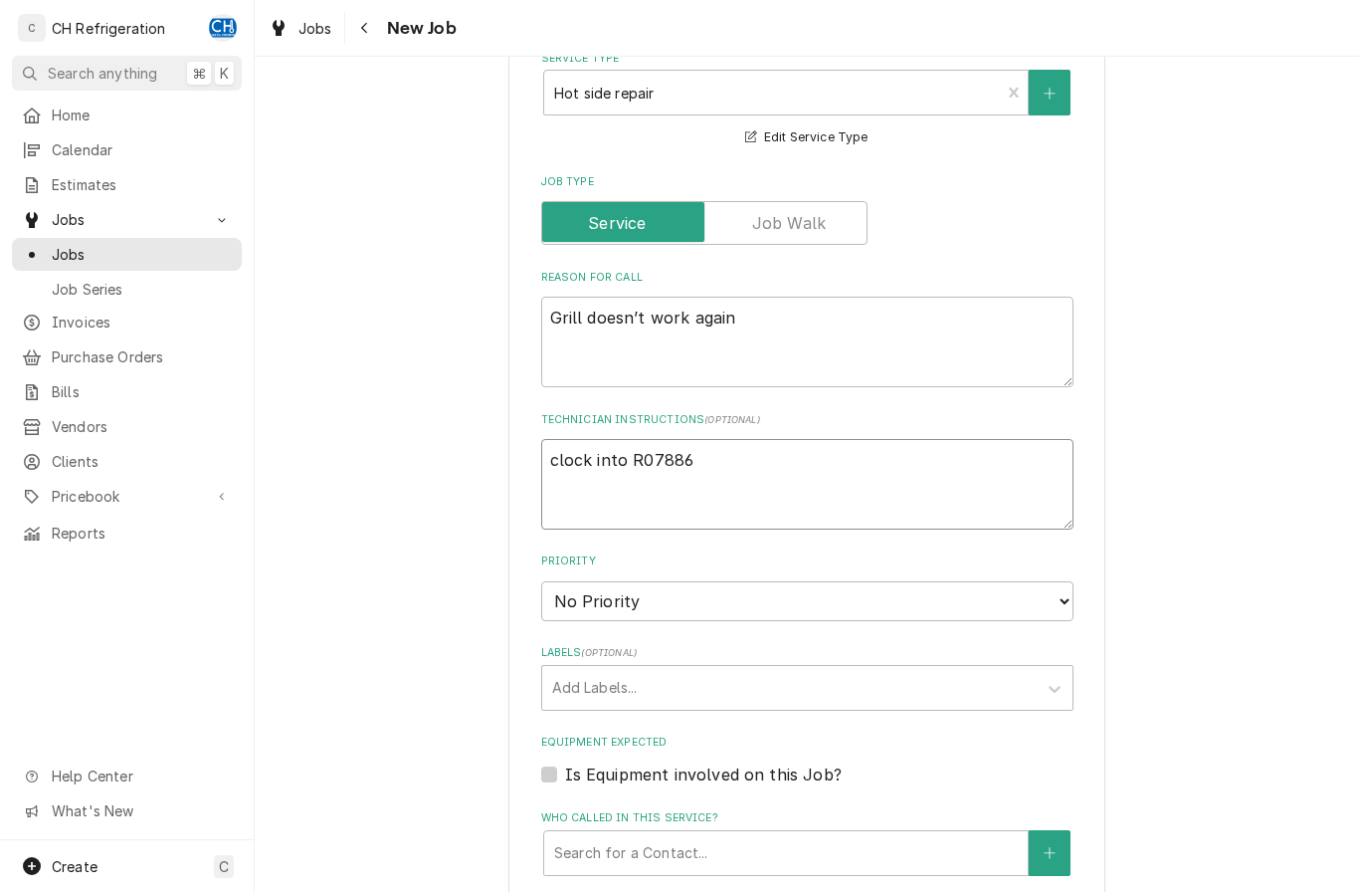
type textarea "clock into R078865"
type textarea "x"
type textarea "clock into R0788650"
type textarea "x"
type textarea "clock into R0788650"
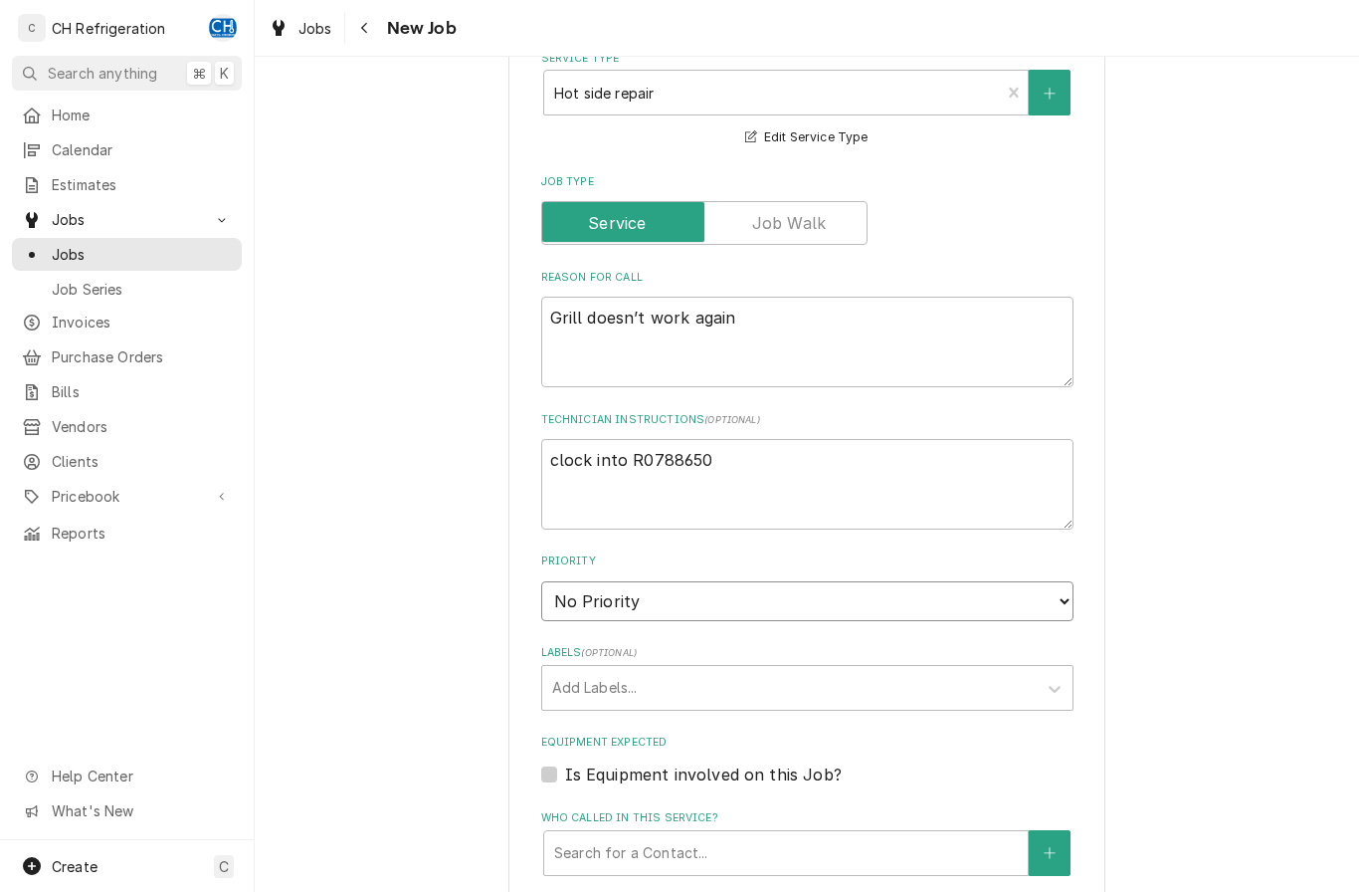
click at [835, 612] on select "No Priority Urgent High Medium Low" at bounding box center [807, 601] width 532 height 40
select select "2"
type textarea "x"
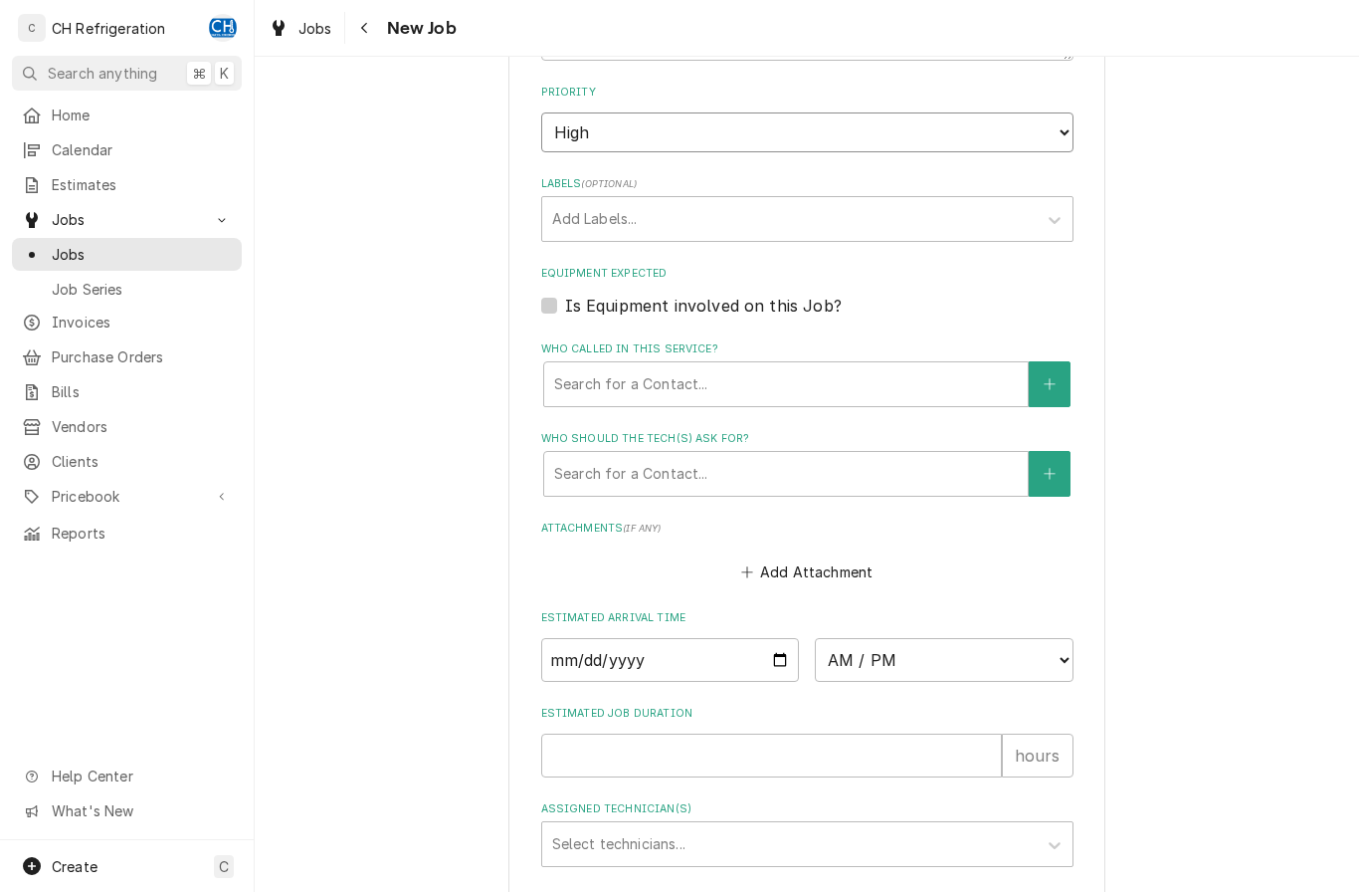
scroll to position [1100, 0]
click at [872, 682] on select "AM / PM 6:00 AM 6:15 AM 6:30 AM 6:45 AM 7:00 AM 7:15 AM 7:30 AM 7:45 AM 8:00 AM…" at bounding box center [944, 661] width 259 height 44
select select "06:30:00"
type textarea "x"
click at [732, 676] on input "Date" at bounding box center [670, 661] width 259 height 44
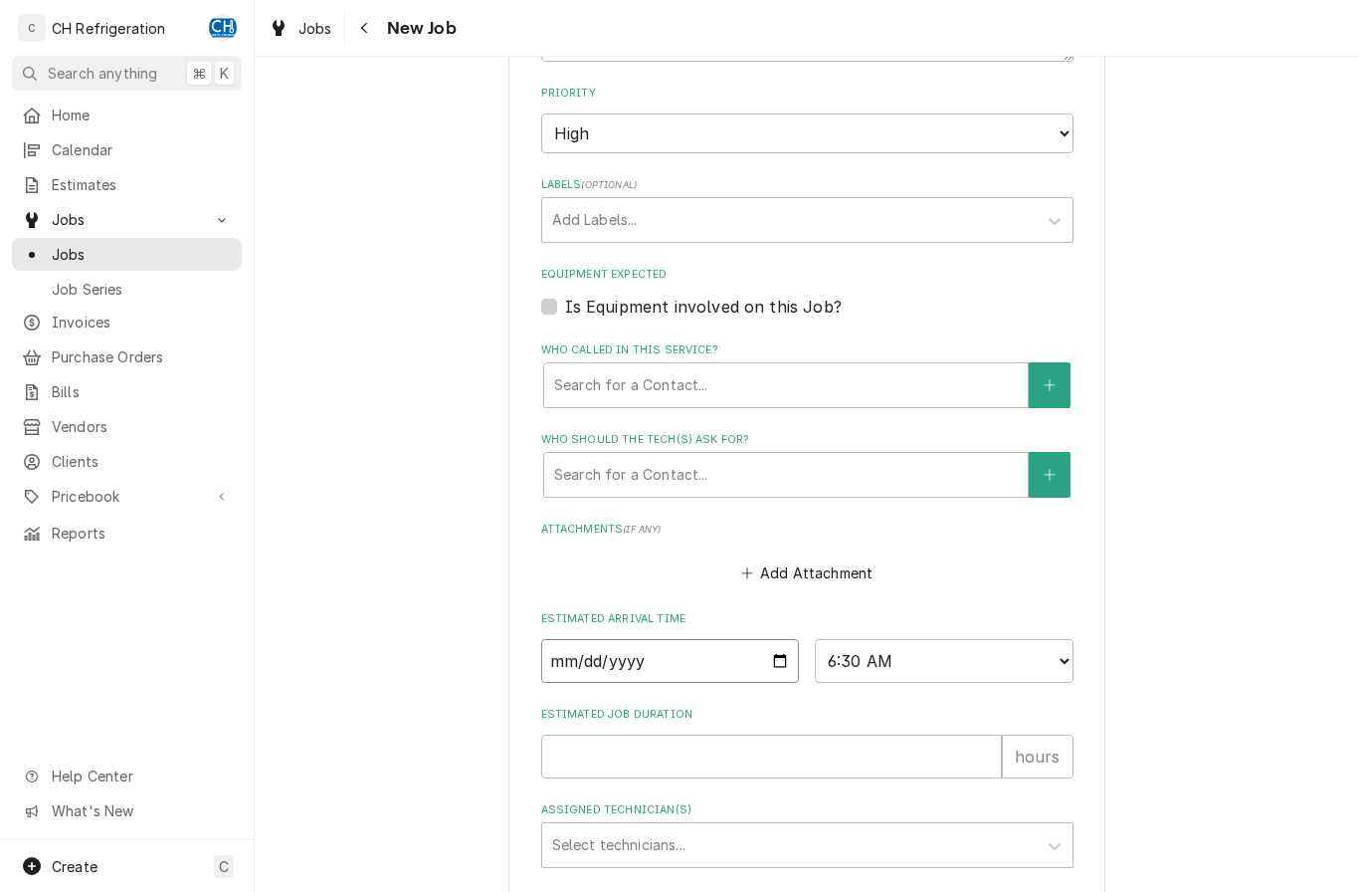
type input "2025-10-05"
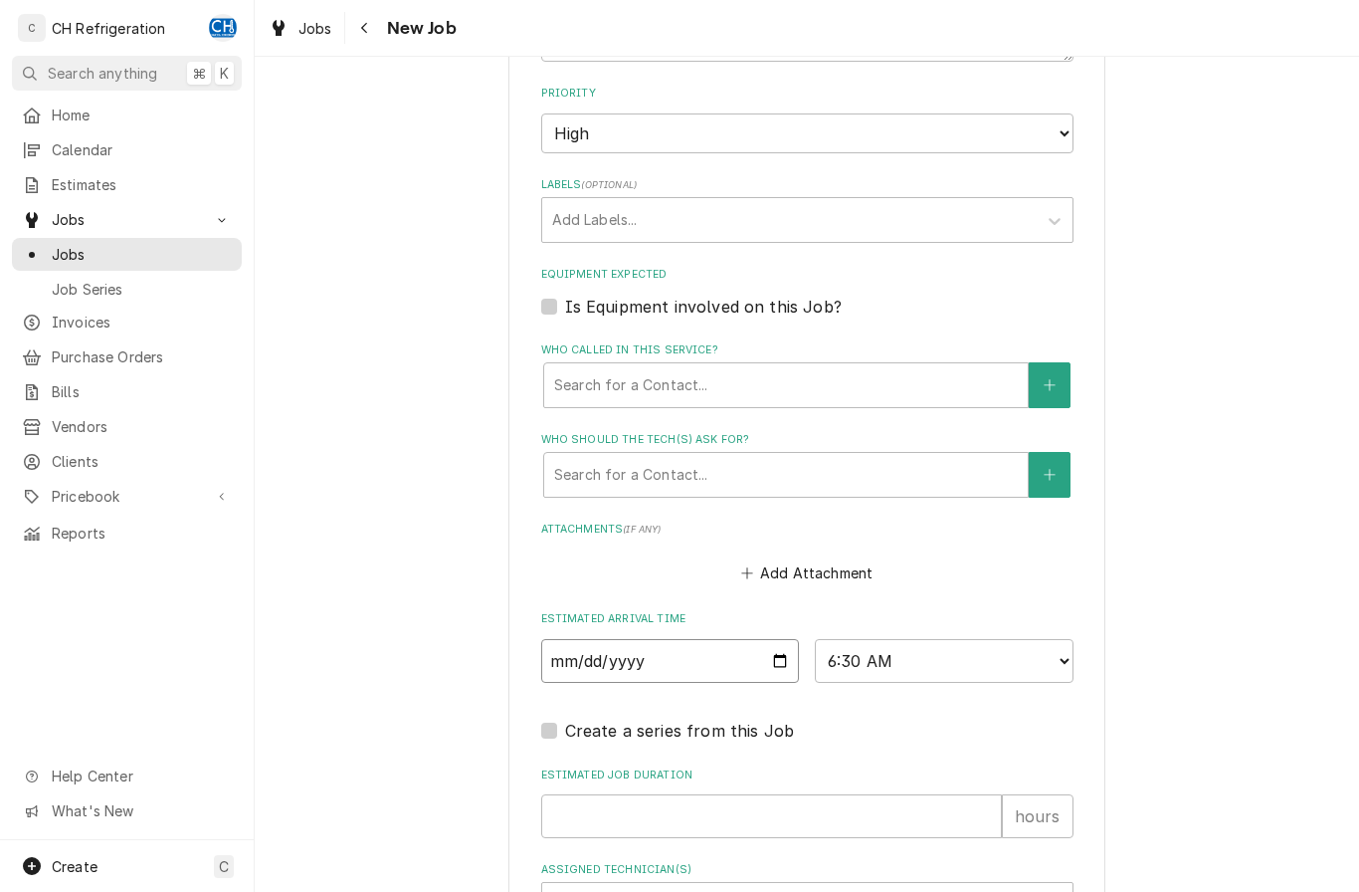
type textarea "x"
click at [648, 683] on input "2025-10-05" at bounding box center [670, 661] width 259 height 44
type input "2025-10-06"
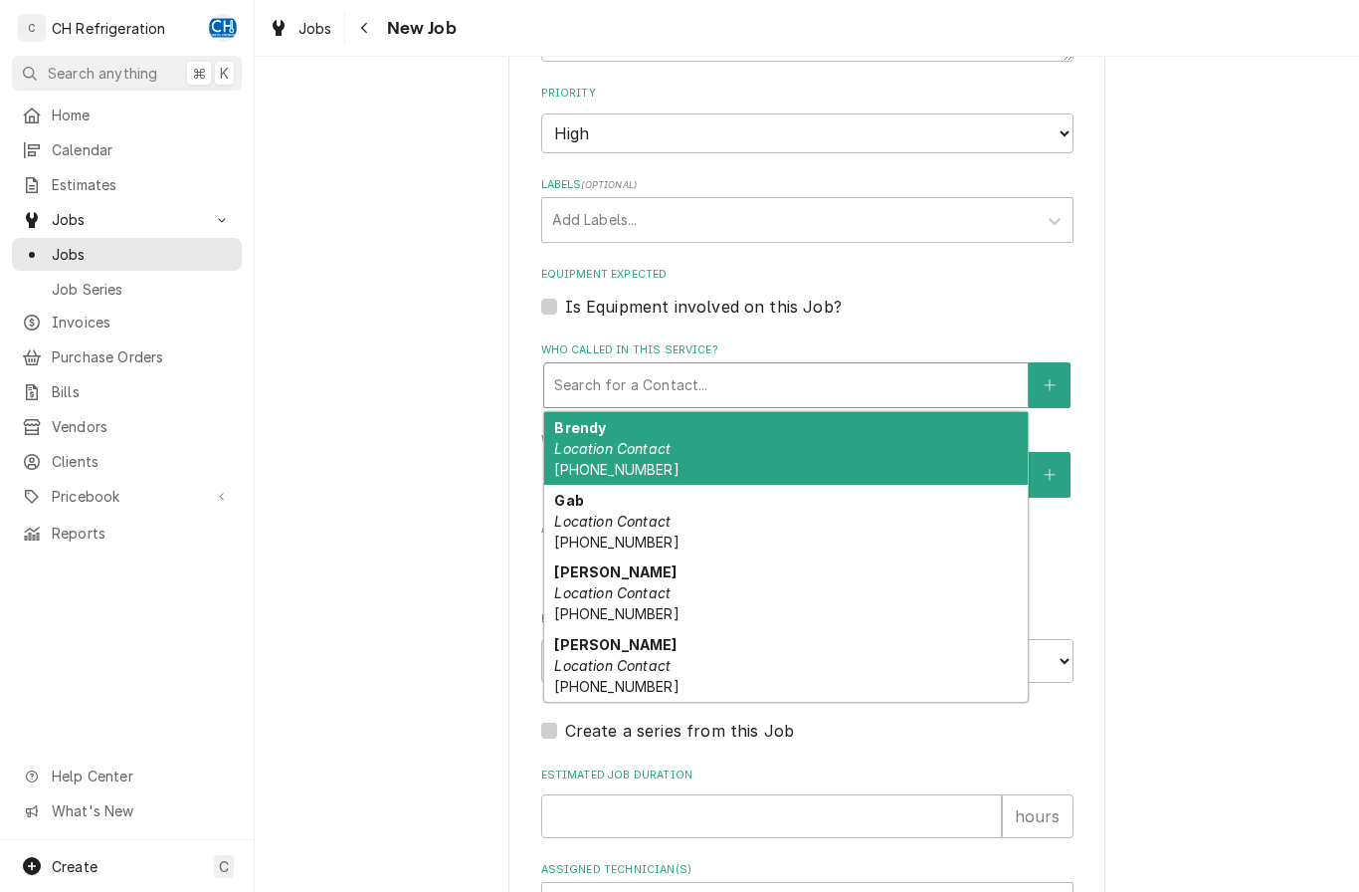
click at [799, 442] on div "Brendy Location Contact (323) 839-4698" at bounding box center [786, 448] width 484 height 73
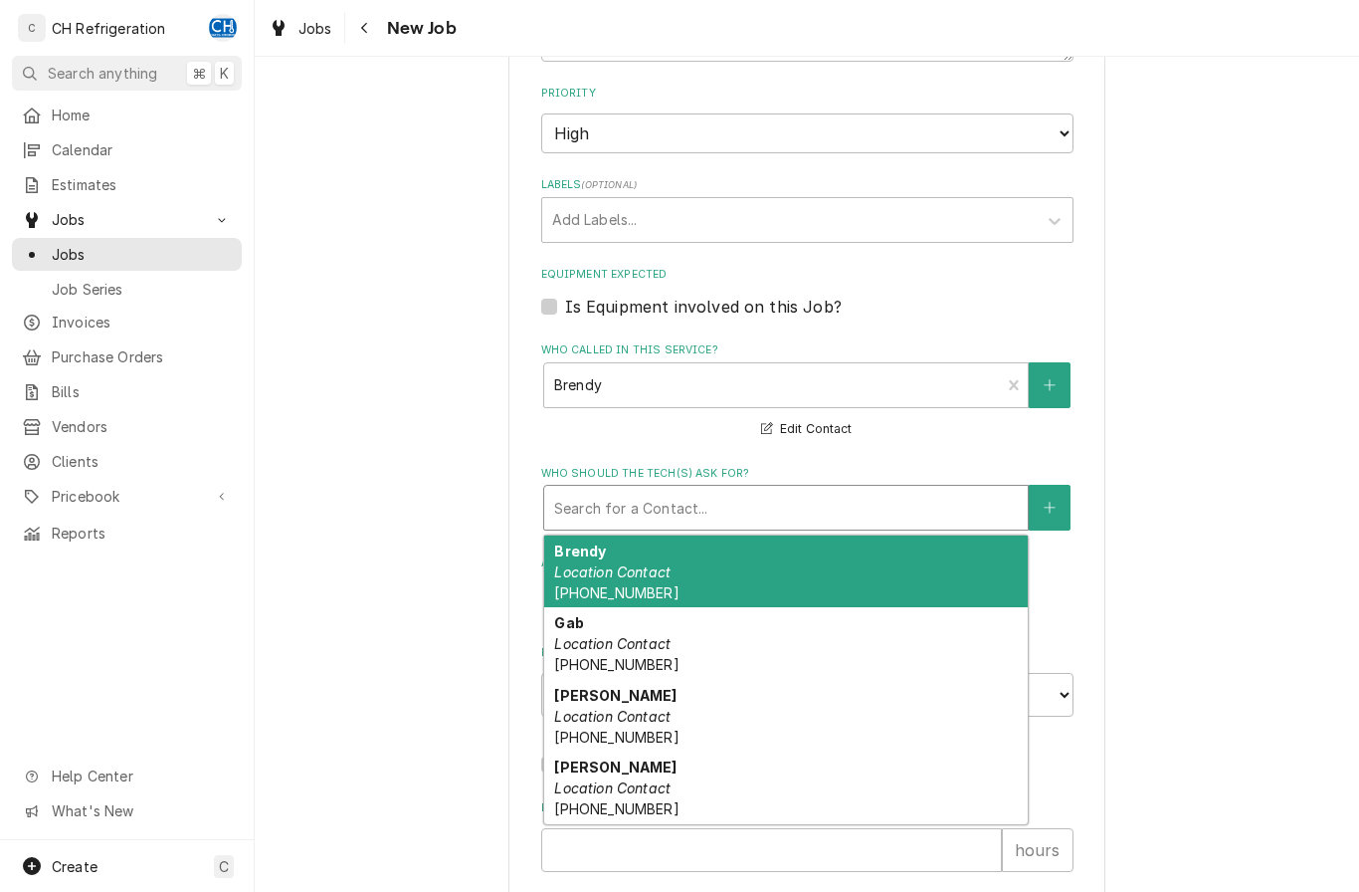
click at [712, 591] on div "Brendy Location Contact (323) 839-4698" at bounding box center [786, 571] width 484 height 73
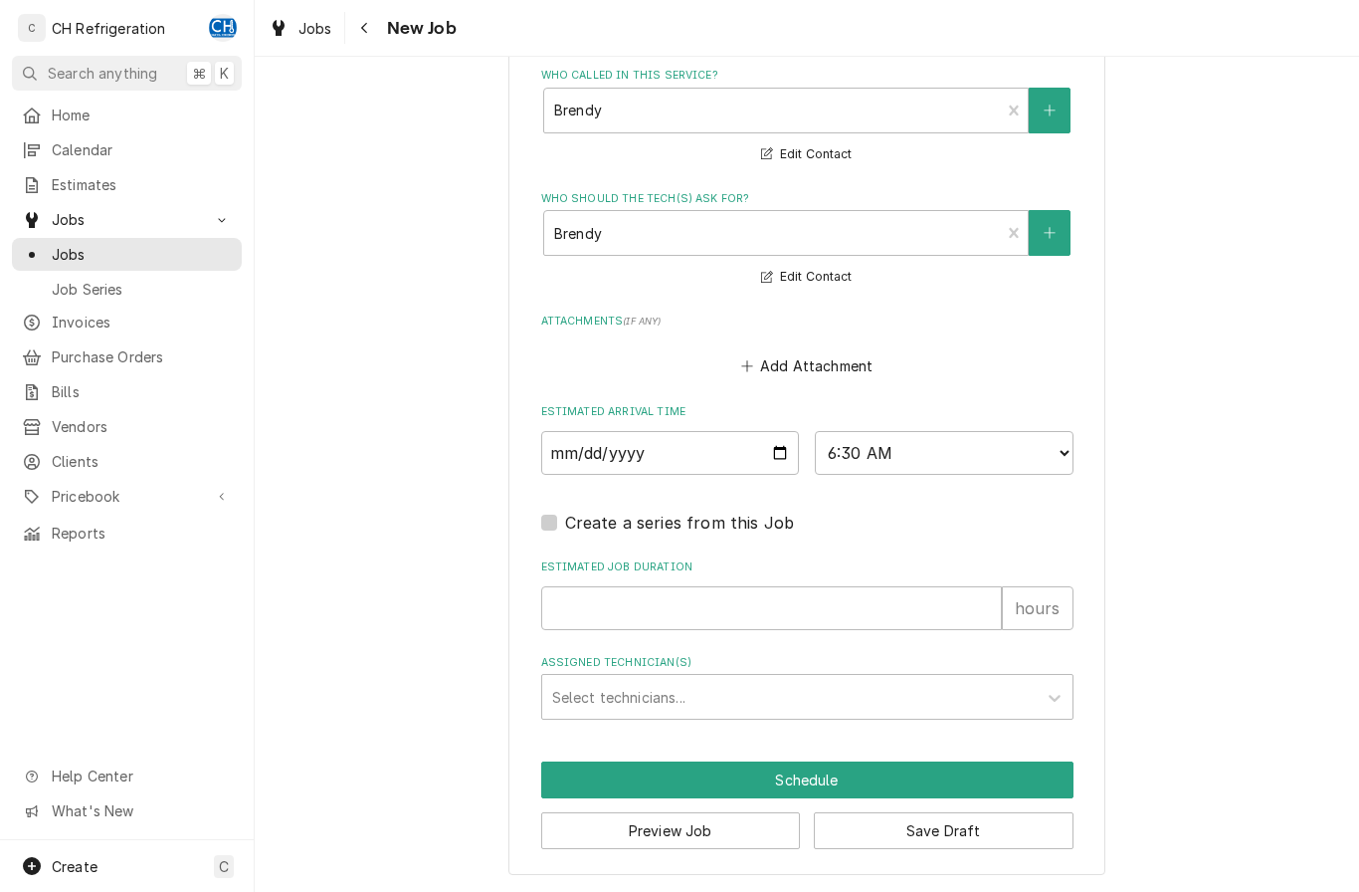
scroll to position [1405, 0]
click at [798, 618] on input "Estimated Job Duration" at bounding box center [771, 608] width 461 height 44
type textarea "x"
type input "1"
type textarea "x"
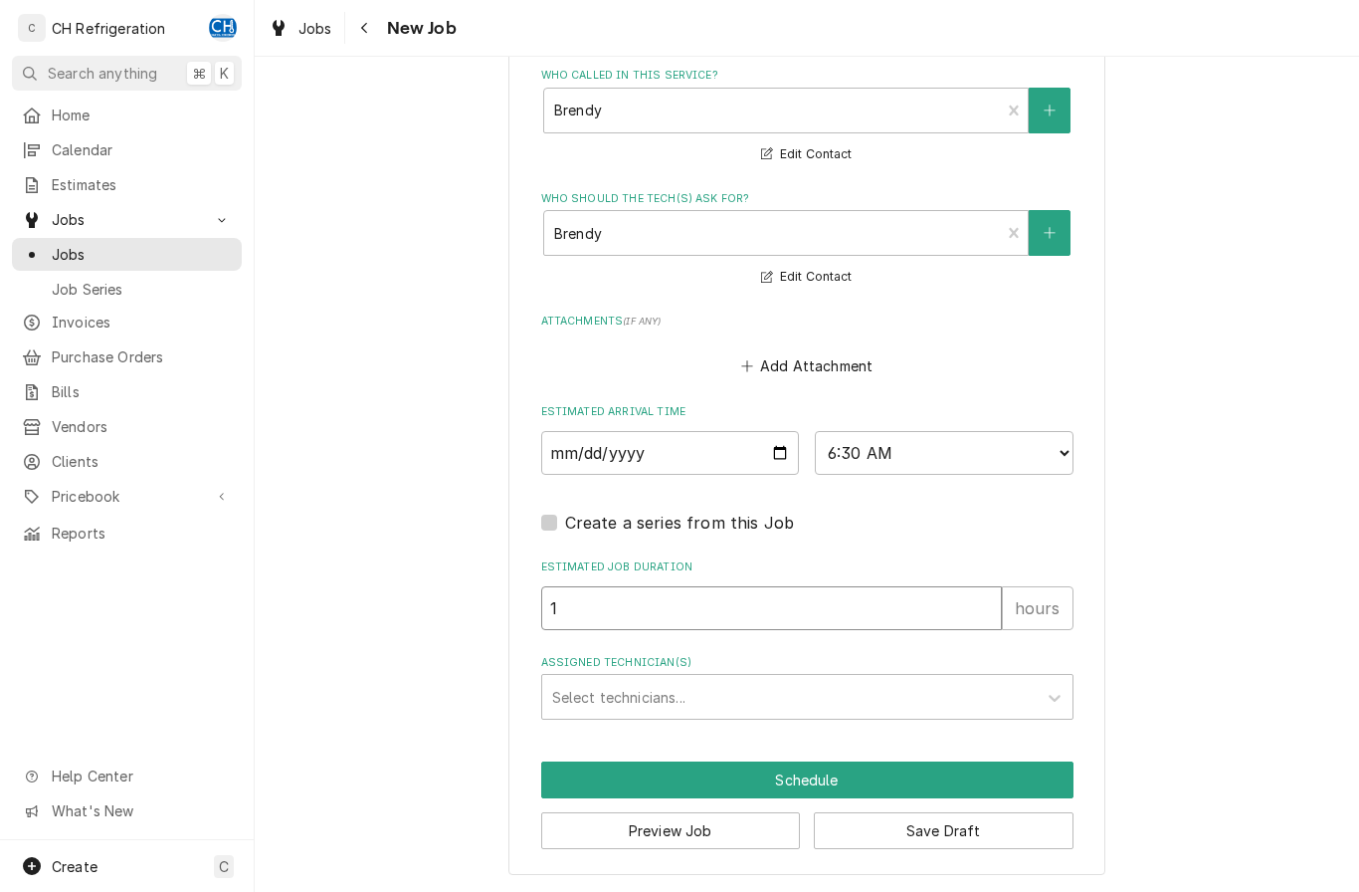
type input "1"
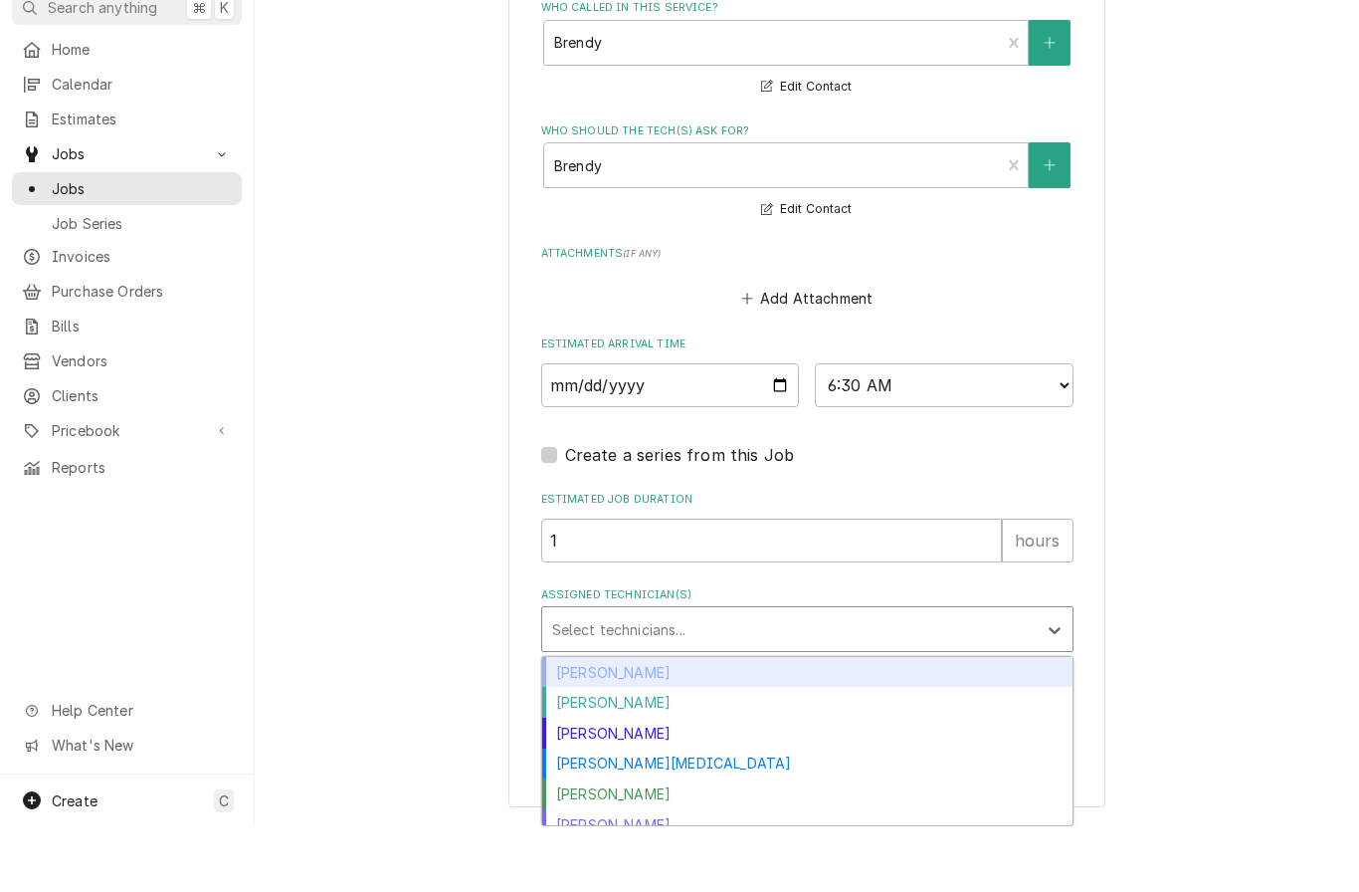
click at [618, 844] on div "Ruben Perez" at bounding box center [807, 859] width 530 height 31
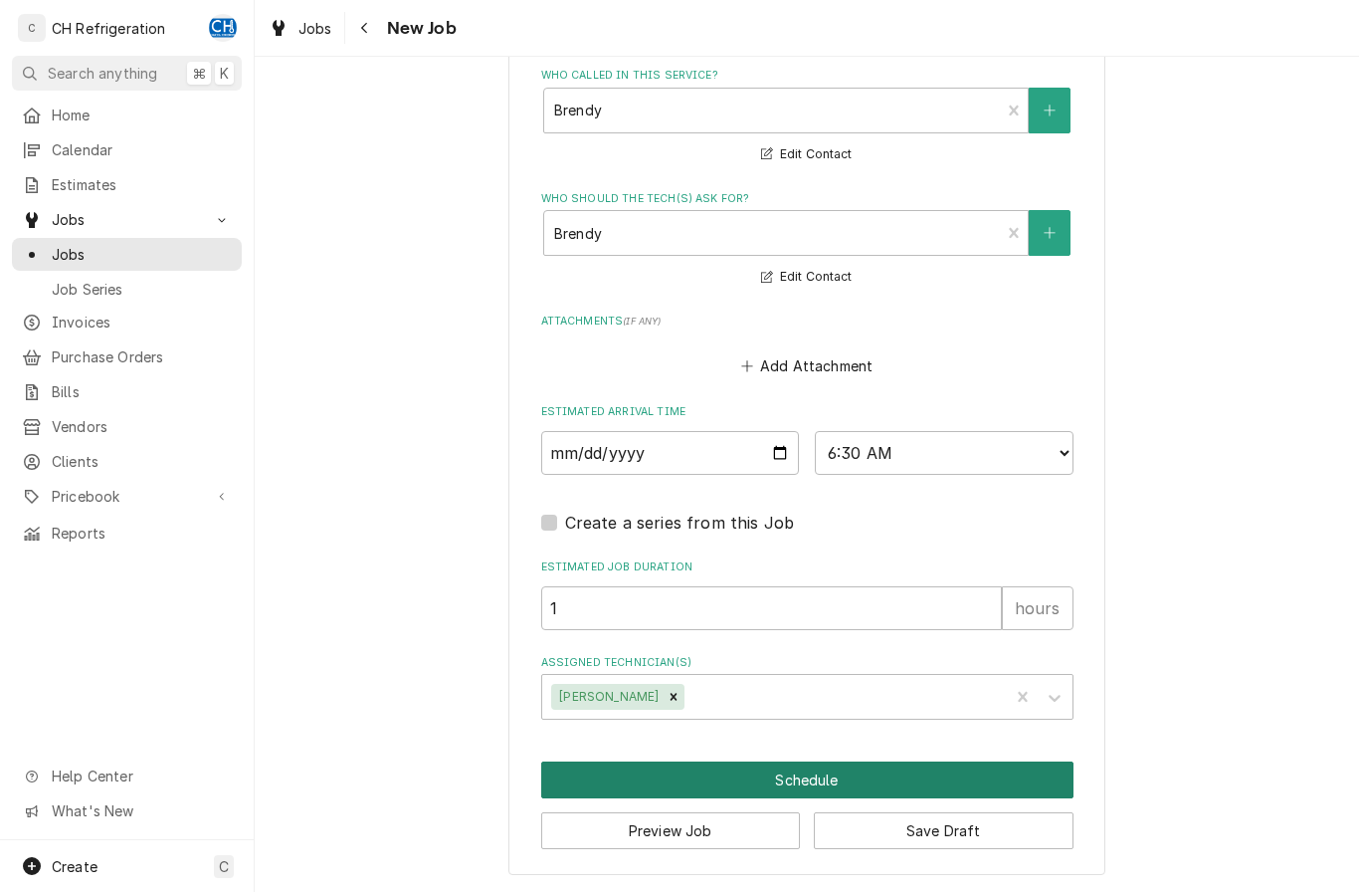
click at [781, 780] on button "Schedule" at bounding box center [807, 779] width 532 height 37
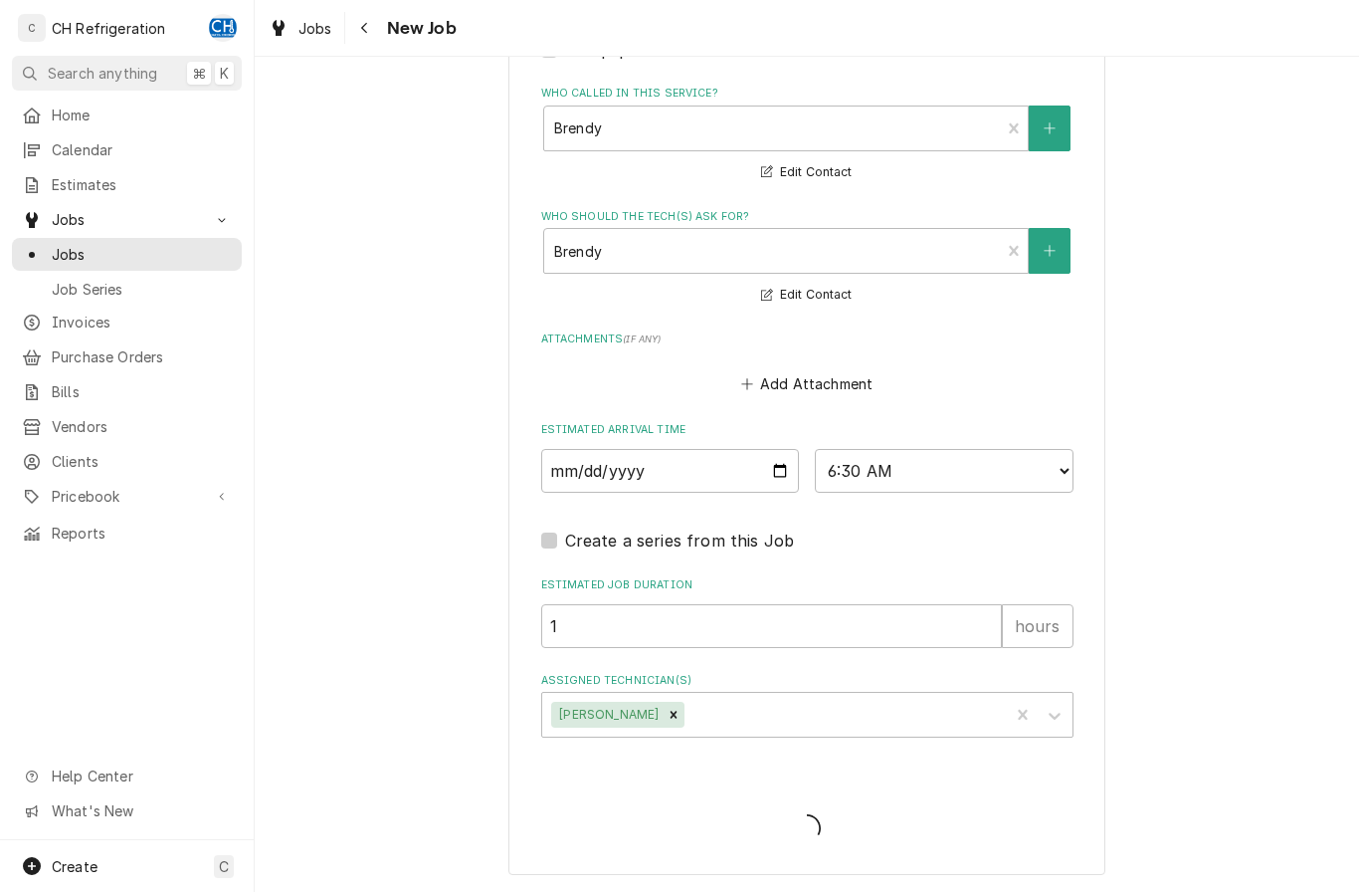
scroll to position [1385, 0]
type textarea "x"
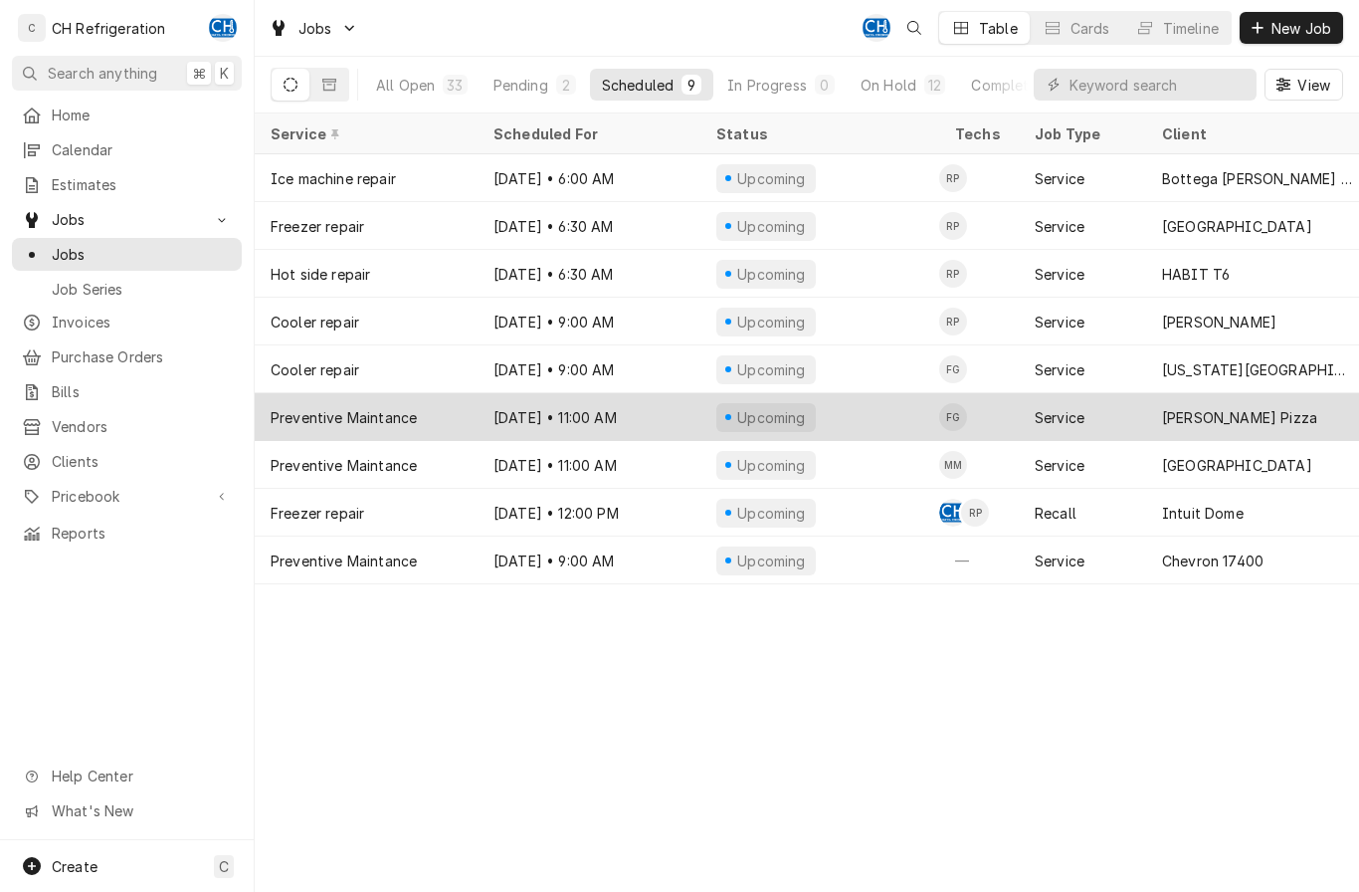
click at [574, 412] on div "Oct 6 • 11:00 AM" at bounding box center [589, 417] width 223 height 48
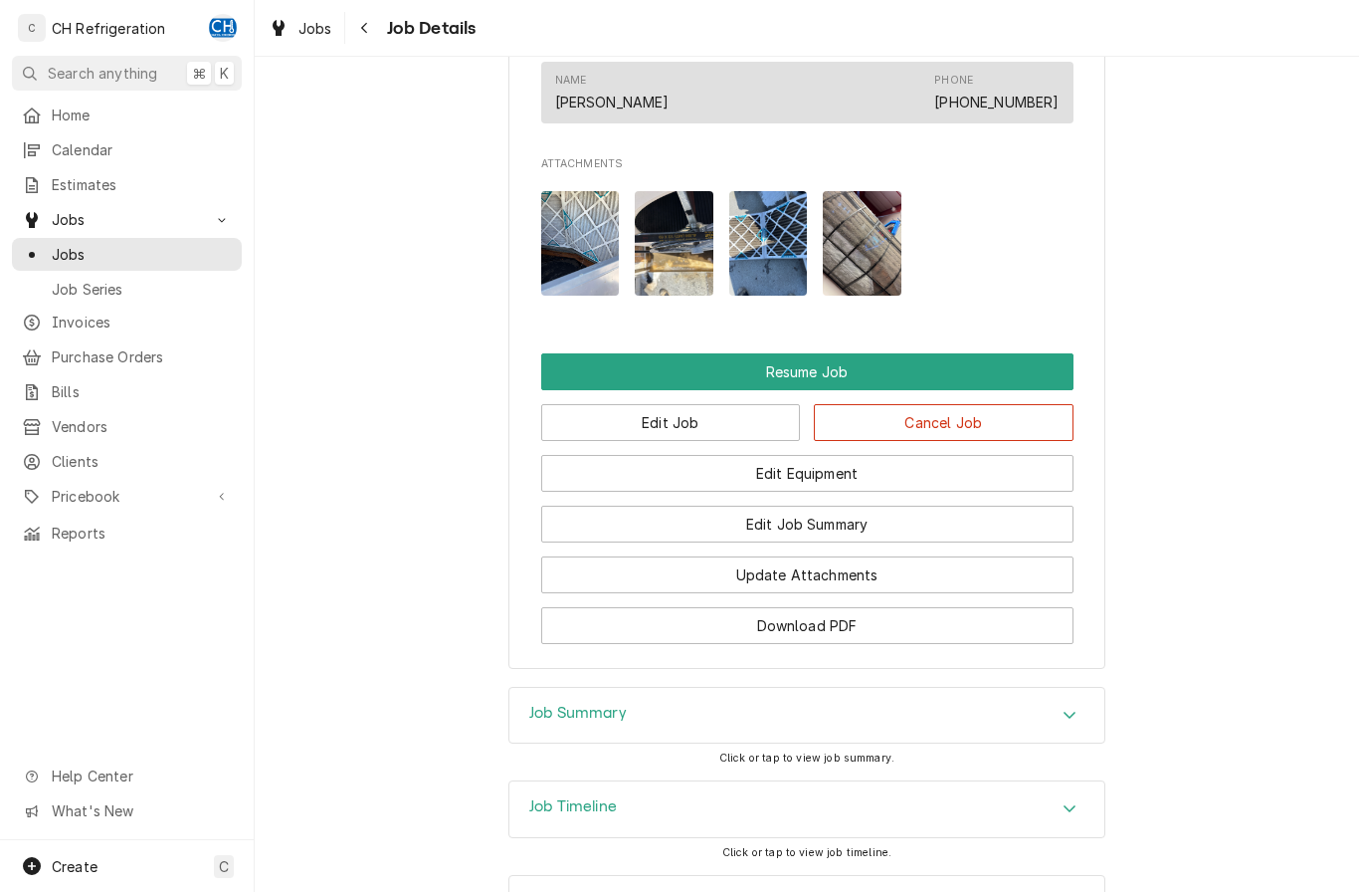
scroll to position [1409, 0]
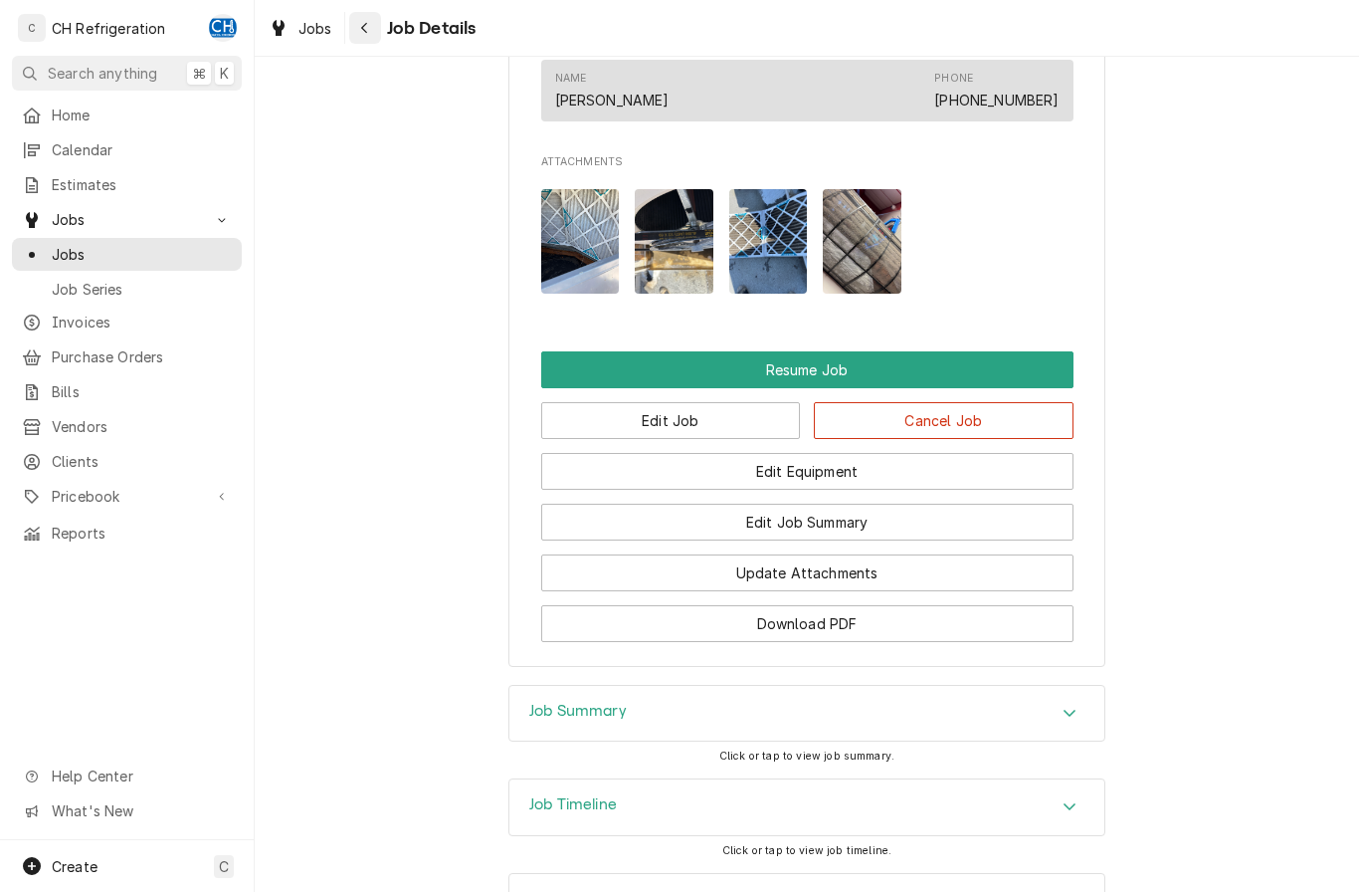
click at [357, 27] on div "Navigate back" at bounding box center [365, 28] width 20 height 20
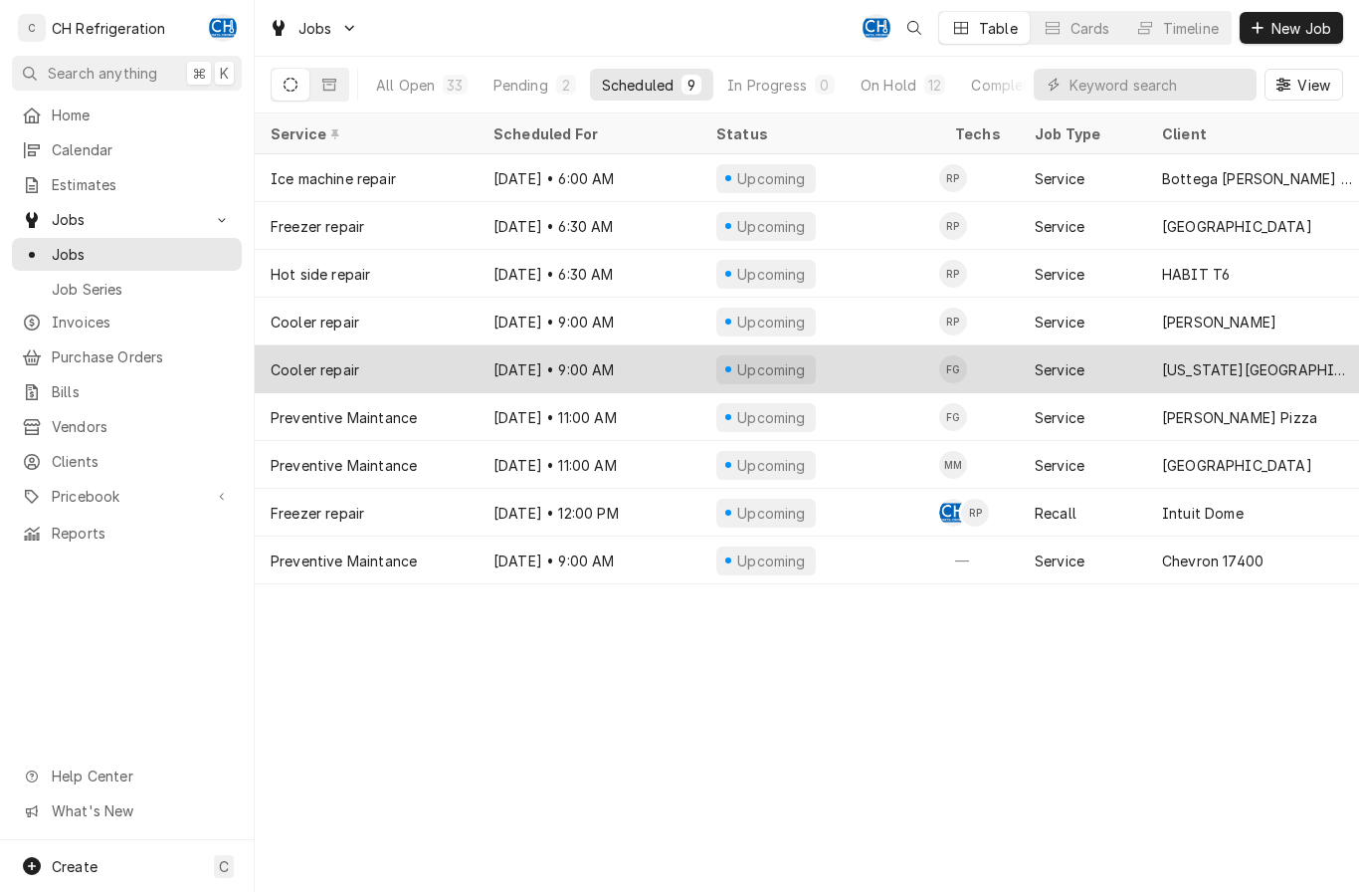
click at [450, 361] on div "Cooler repair" at bounding box center [366, 369] width 223 height 48
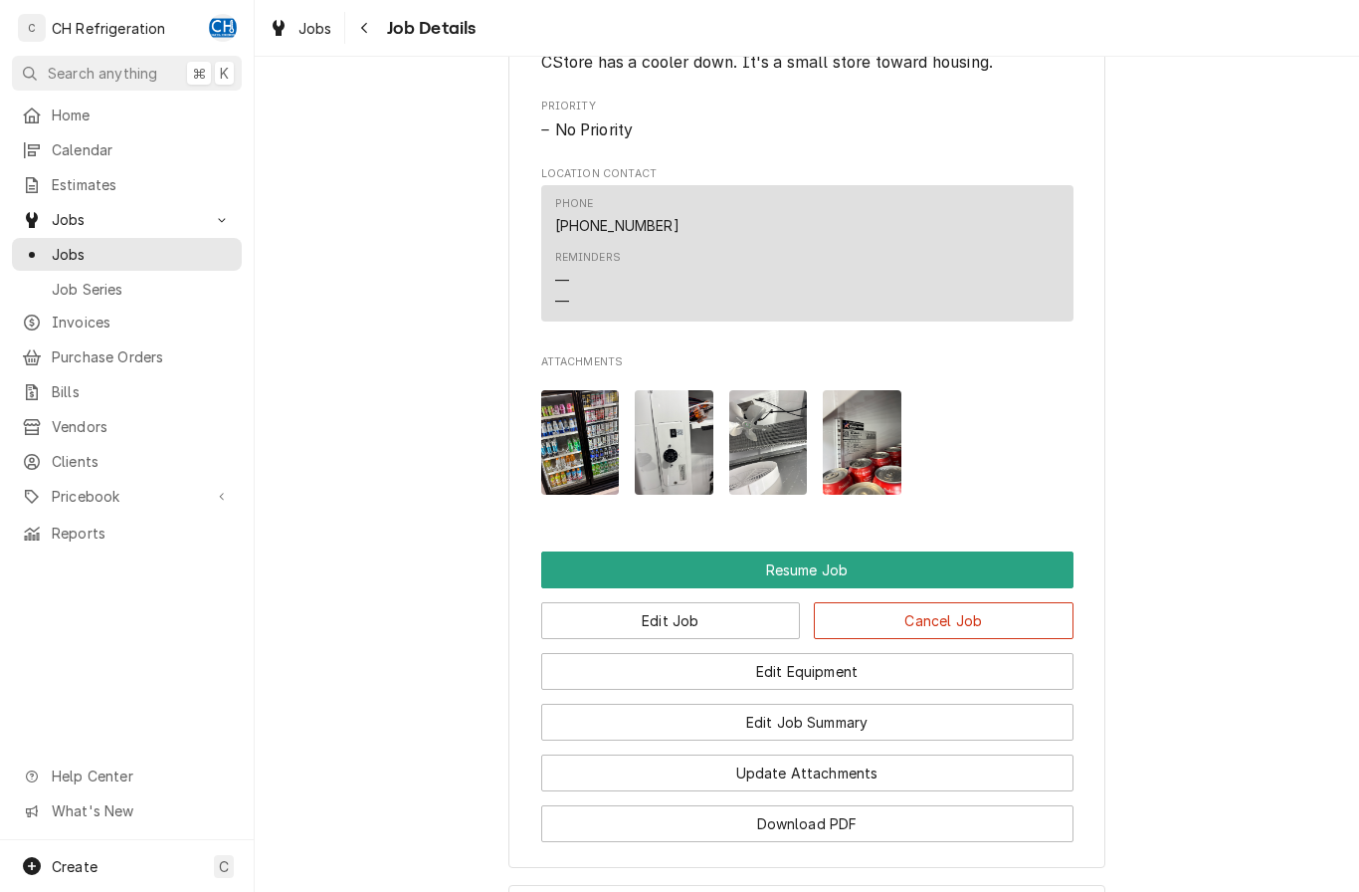
scroll to position [1312, 0]
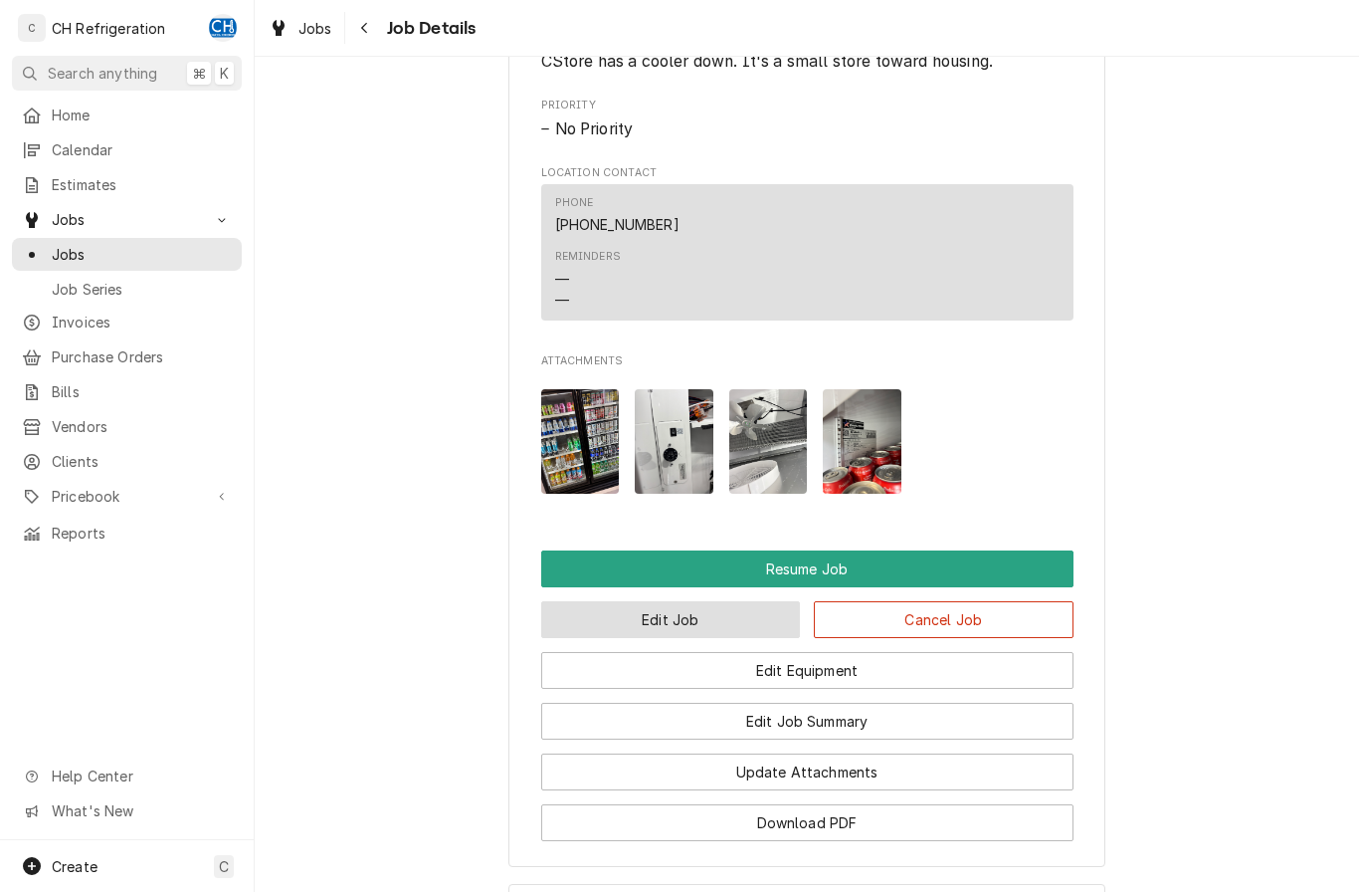
click at [610, 601] on button "Edit Job" at bounding box center [671, 619] width 260 height 37
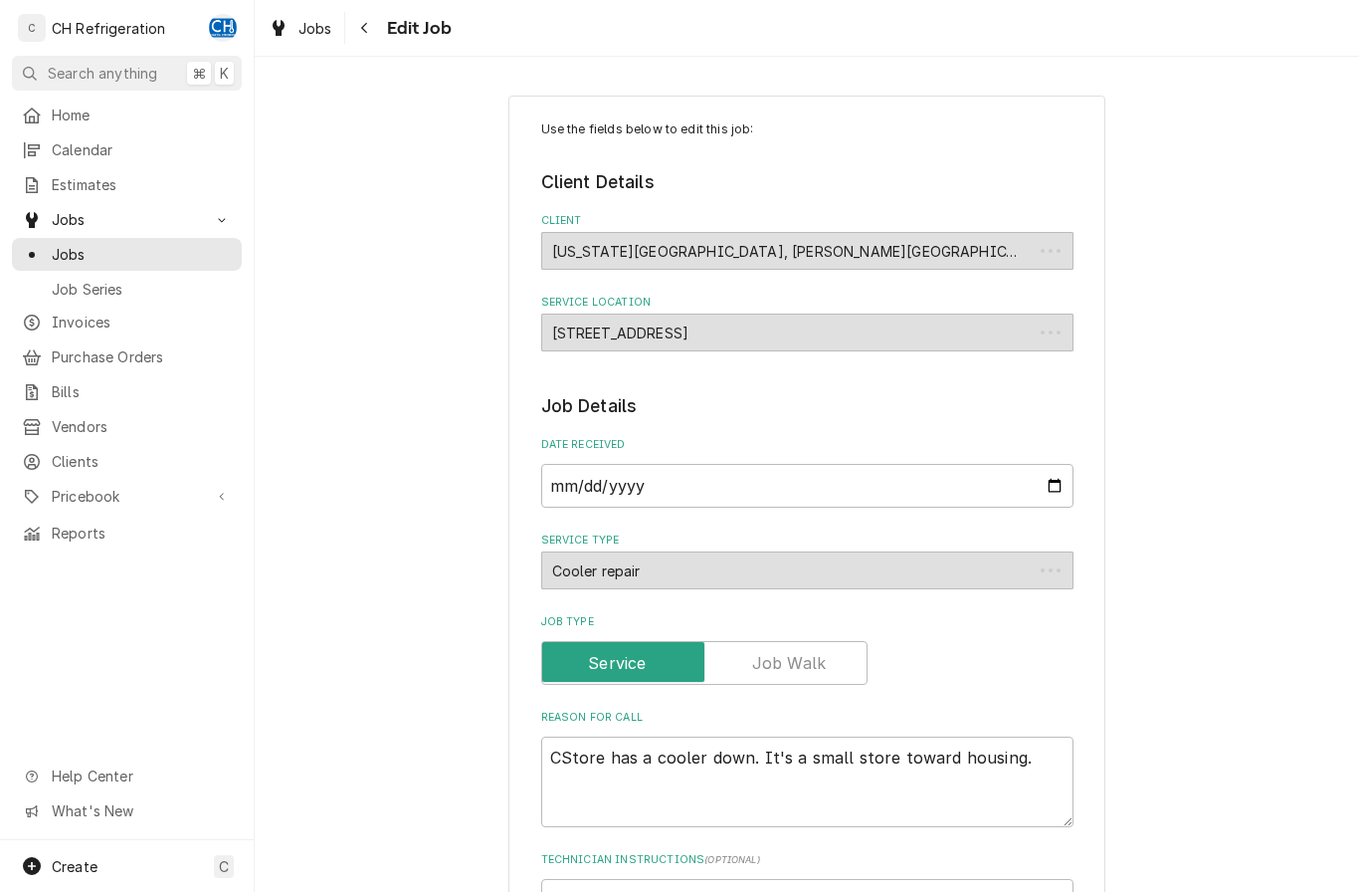
type textarea "x"
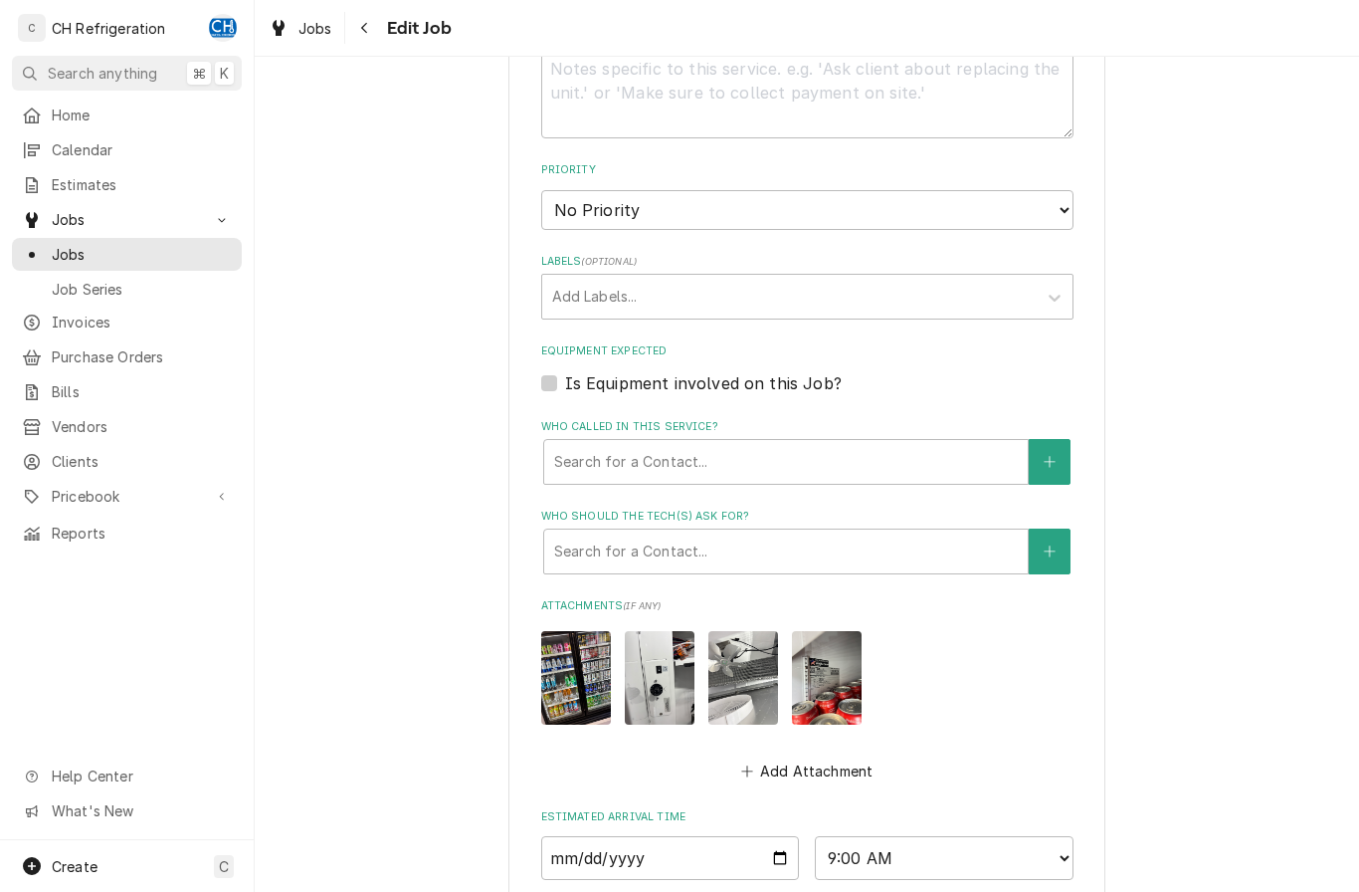
scroll to position [873, 0]
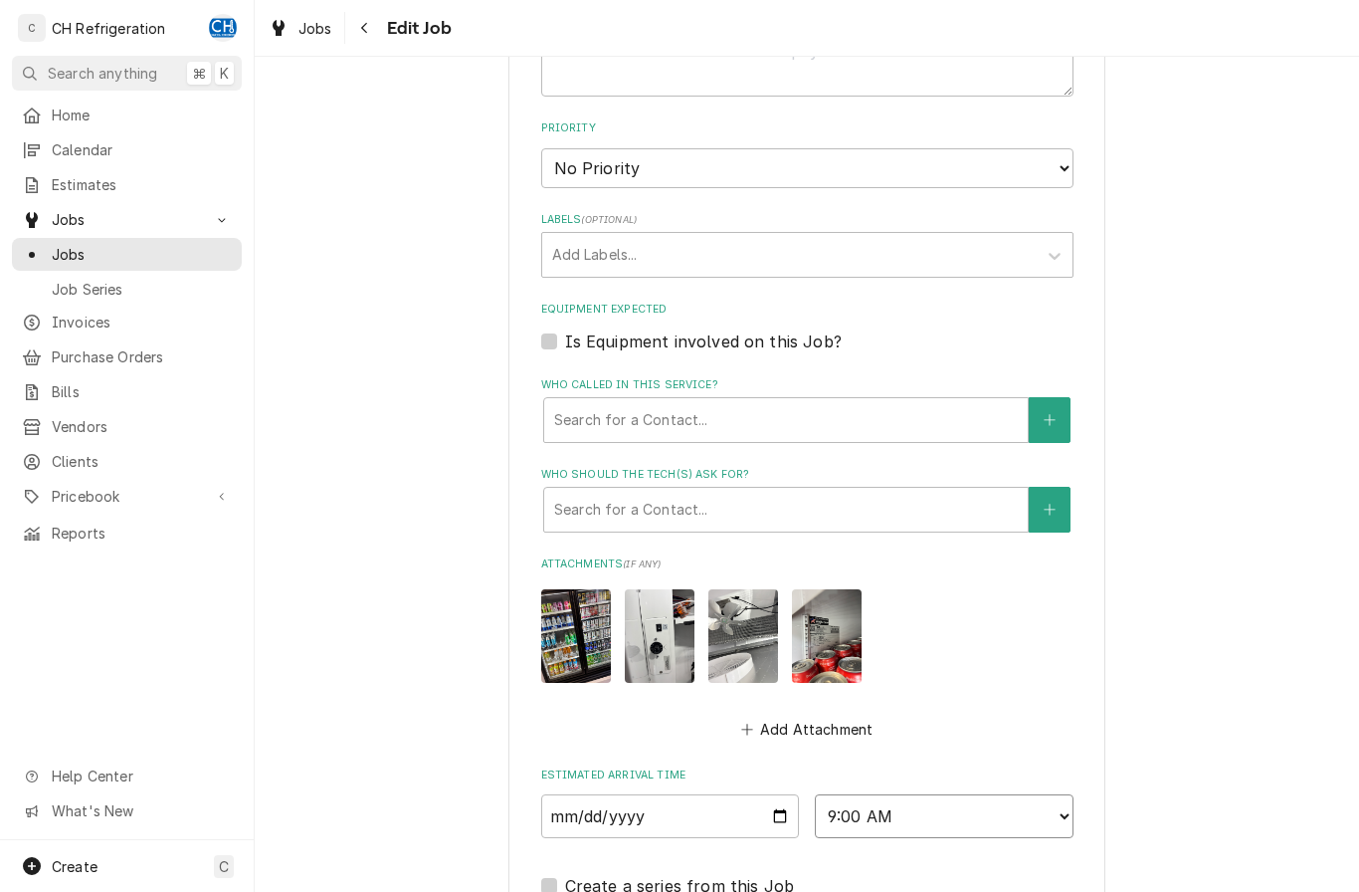
click at [972, 794] on select "AM / PM 6:00 AM 6:15 AM 6:30 AM 6:45 AM 7:00 AM 7:15 AM 7:30 AM 7:45 AM 8:00 AM…" at bounding box center [944, 816] width 259 height 44
select select "07:30:00"
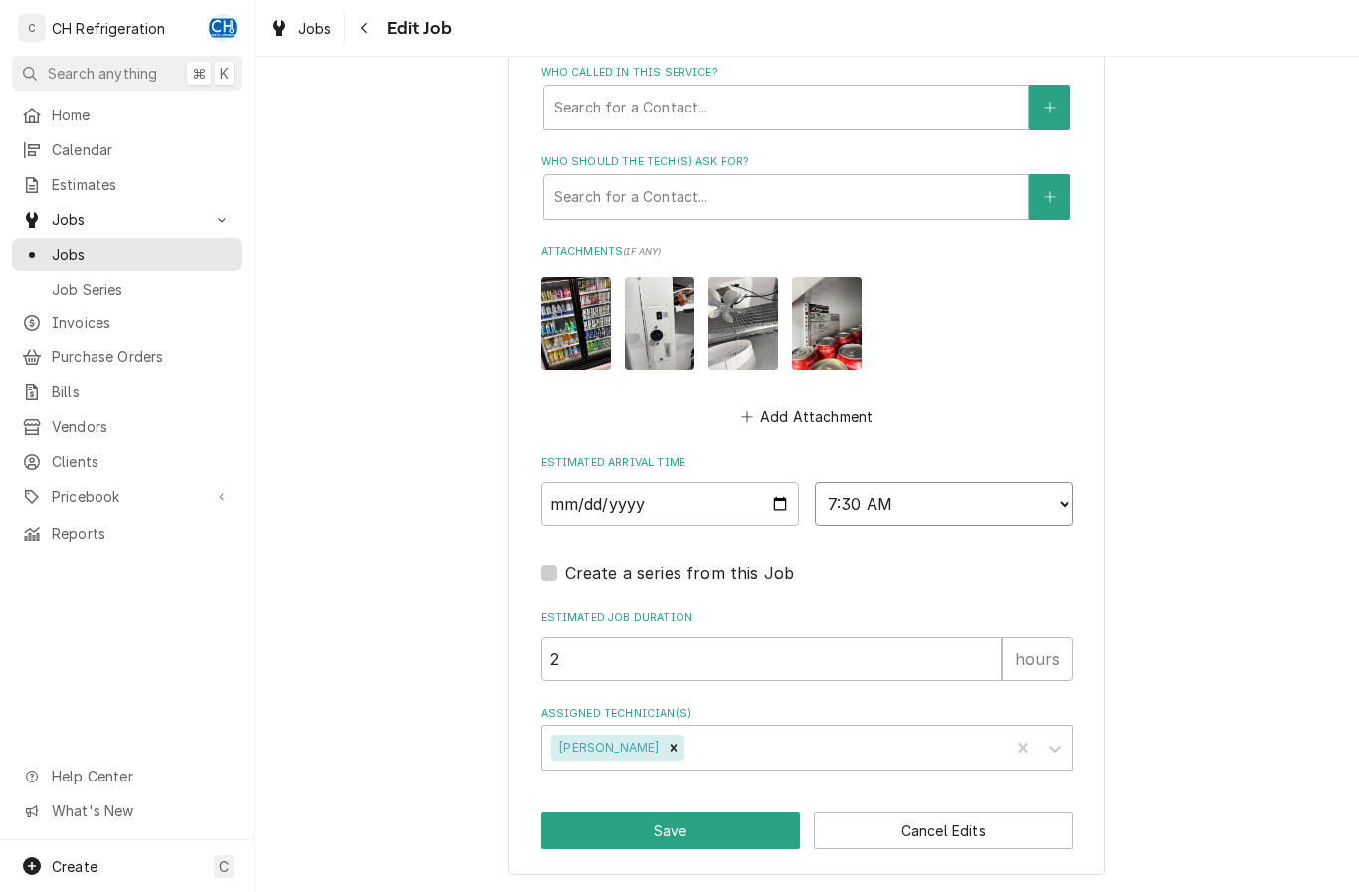
scroll to position [1219, 0]
click at [587, 816] on button "Save" at bounding box center [671, 830] width 260 height 37
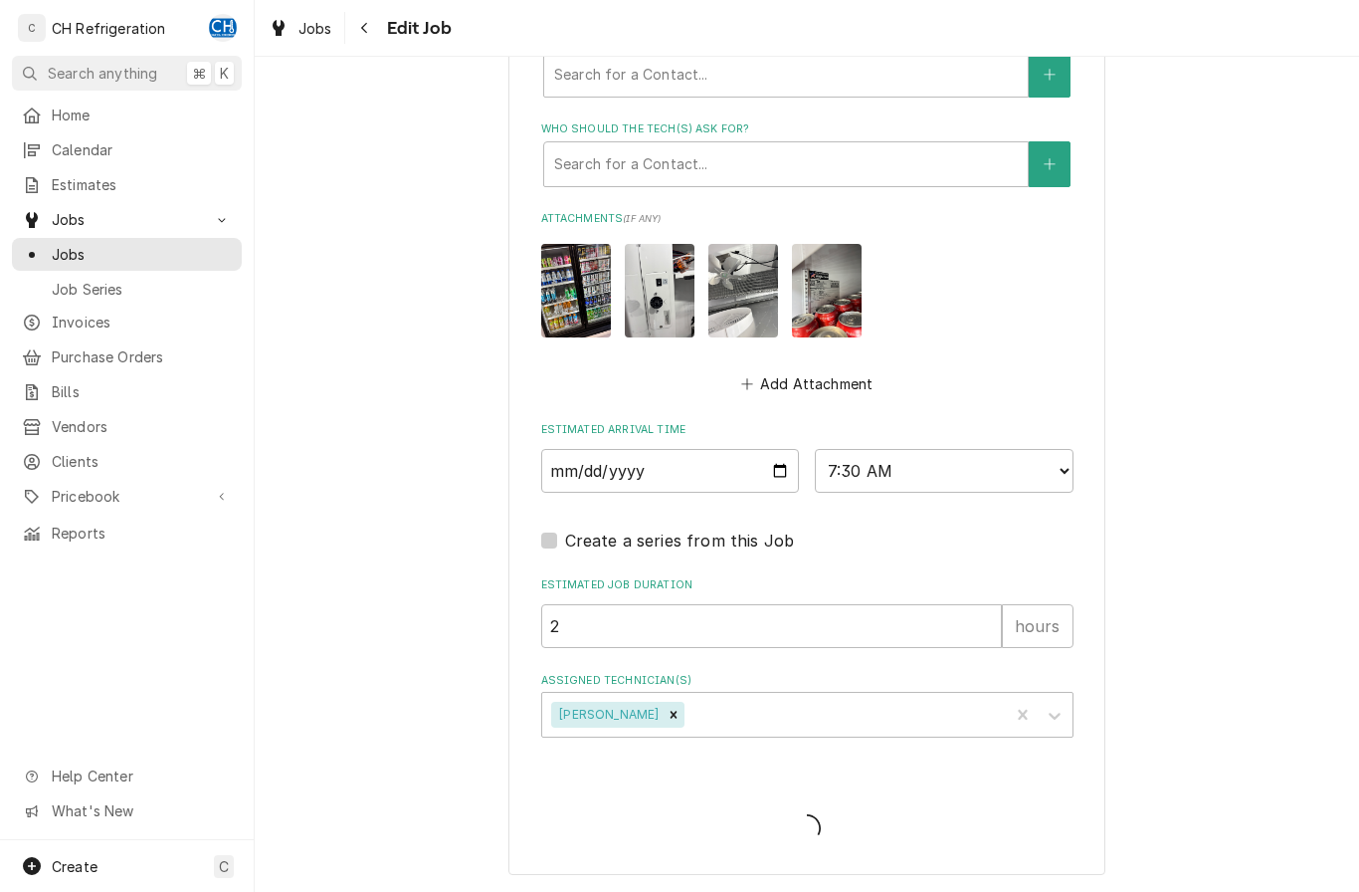
type textarea "x"
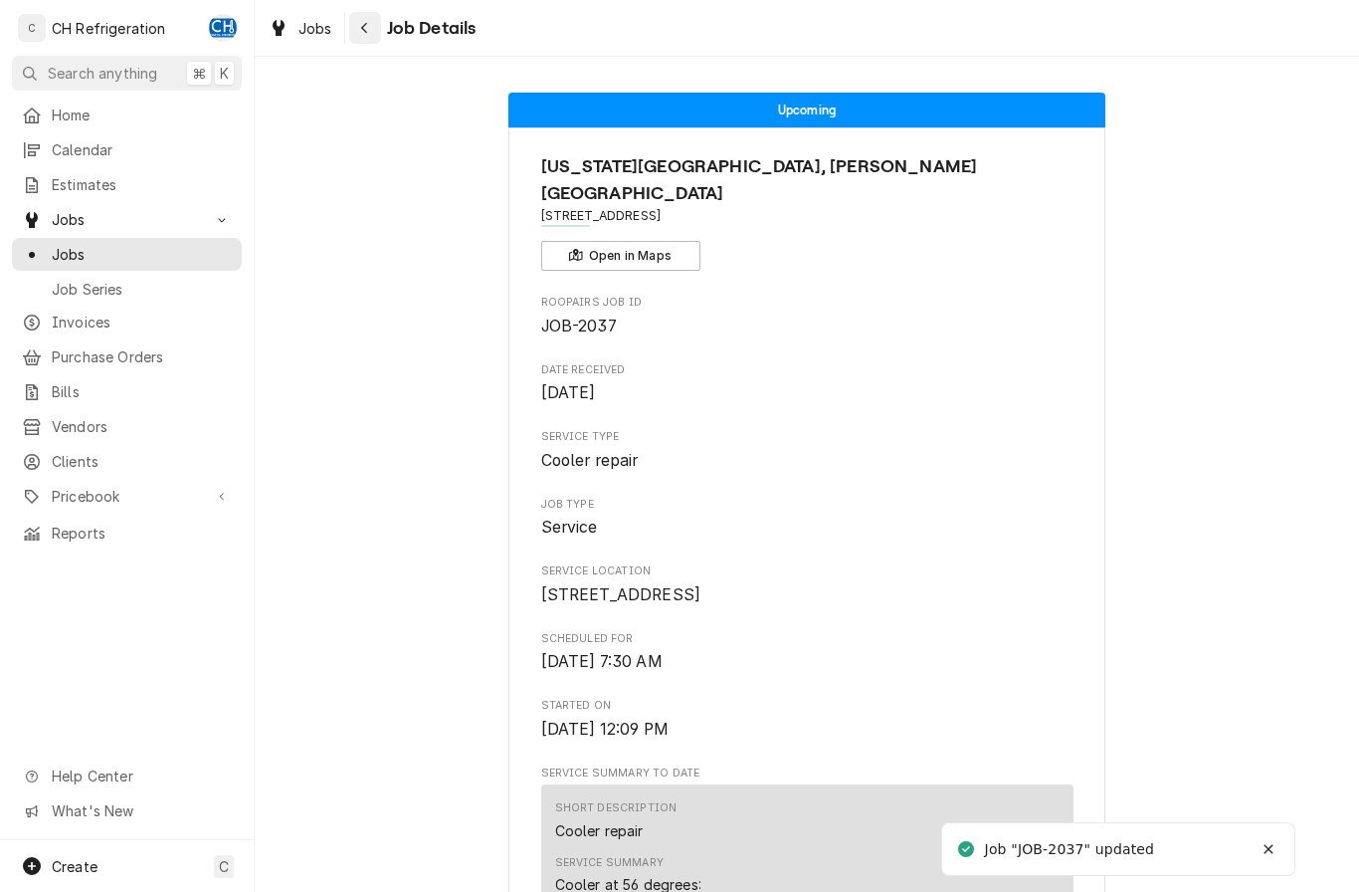
click at [363, 41] on button "Navigate back" at bounding box center [365, 28] width 32 height 32
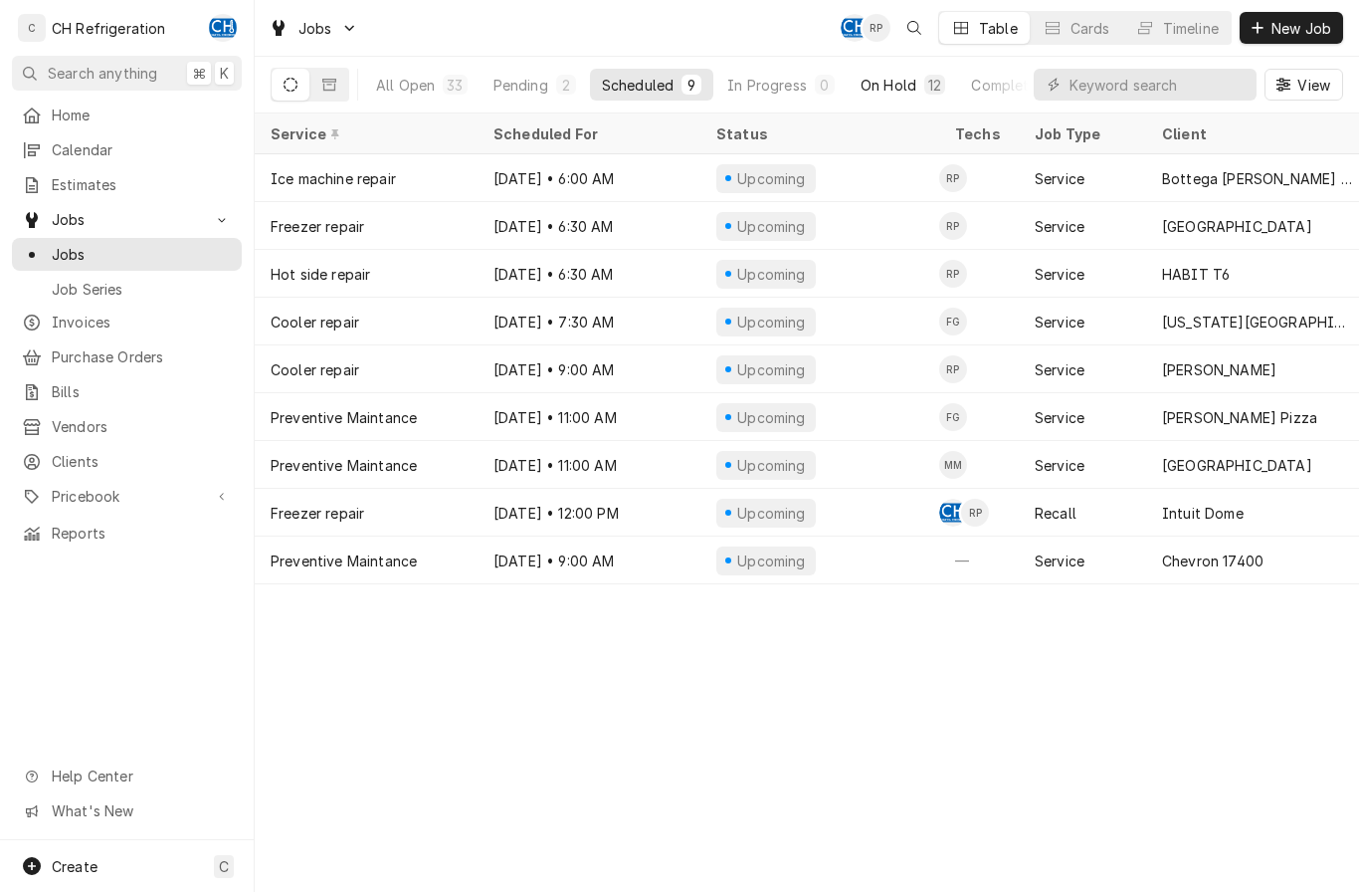
click at [920, 100] on button "On Hold 12" at bounding box center [903, 85] width 108 height 32
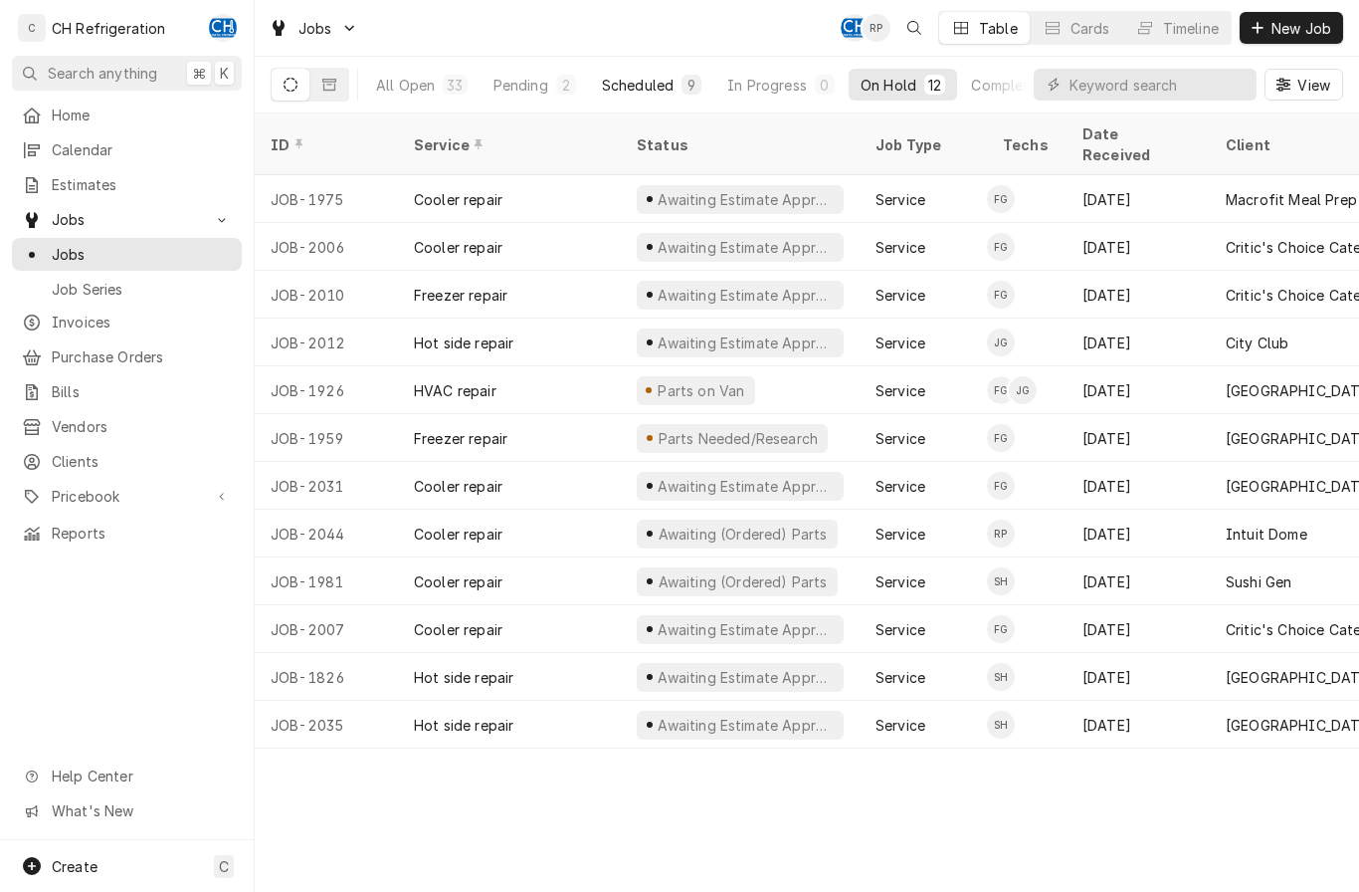
click at [638, 91] on div "Scheduled" at bounding box center [638, 85] width 72 height 21
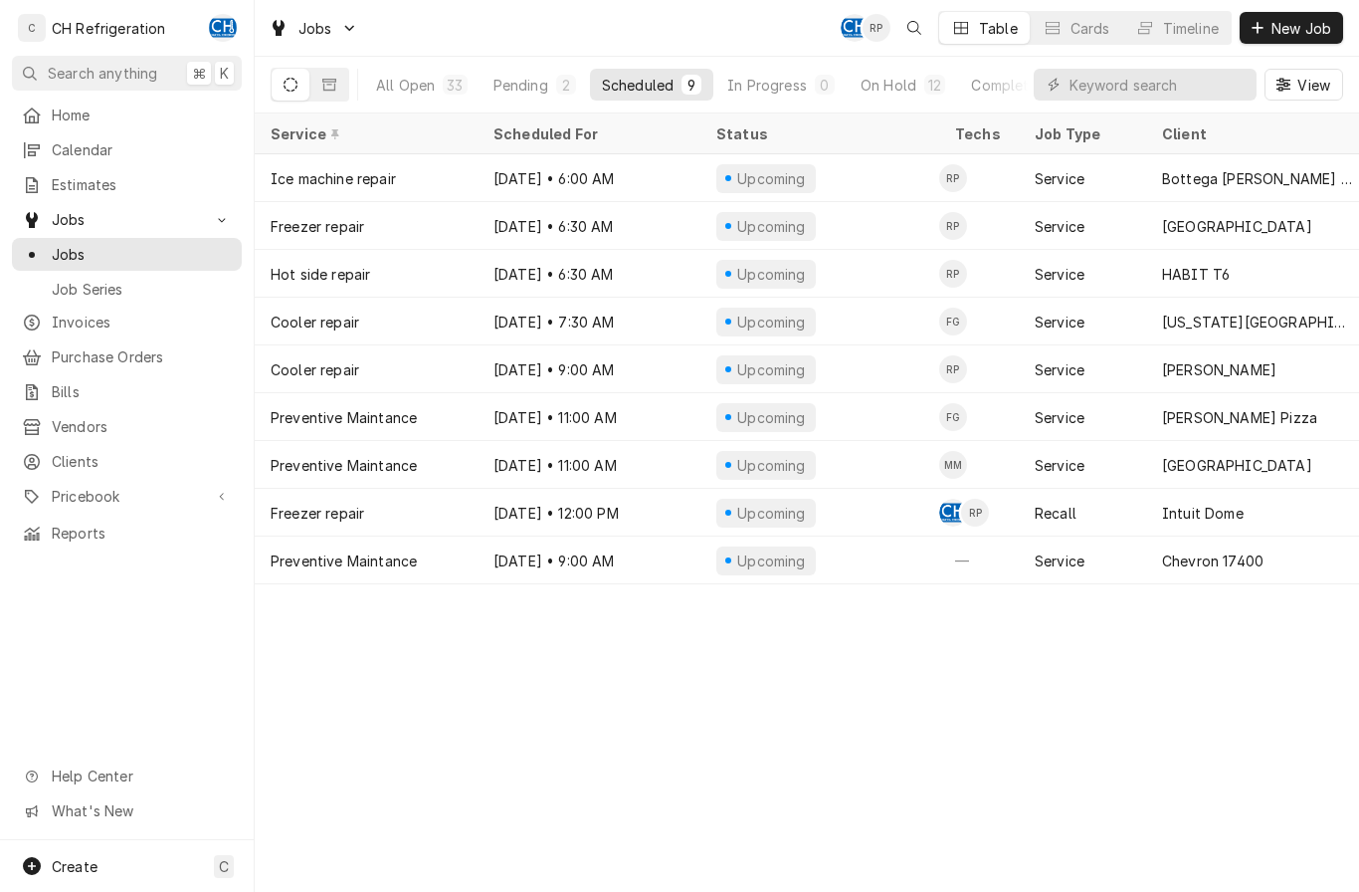
click at [15, 158] on link "Calendar" at bounding box center [127, 149] width 230 height 33
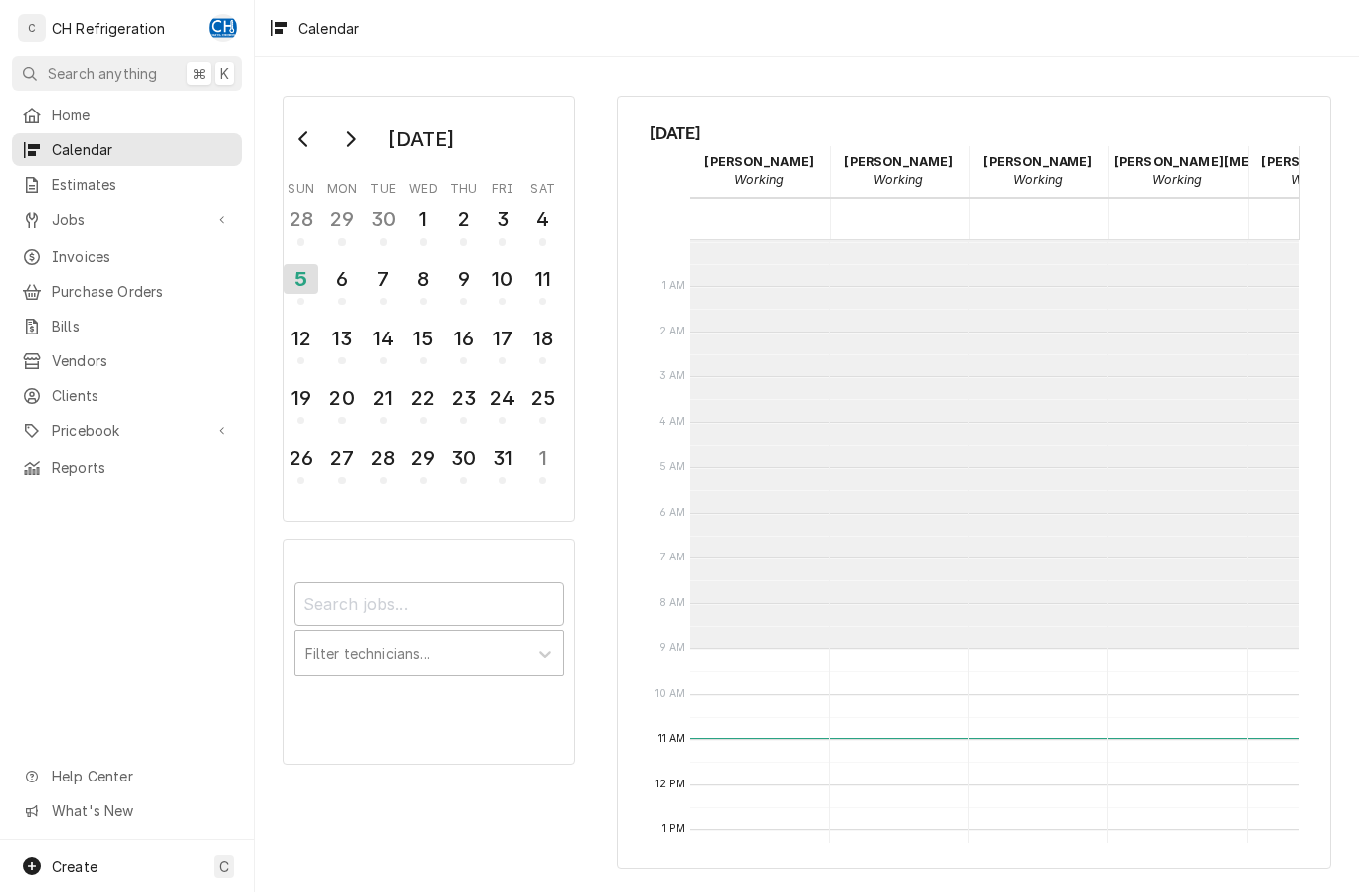
scroll to position [408, 0]
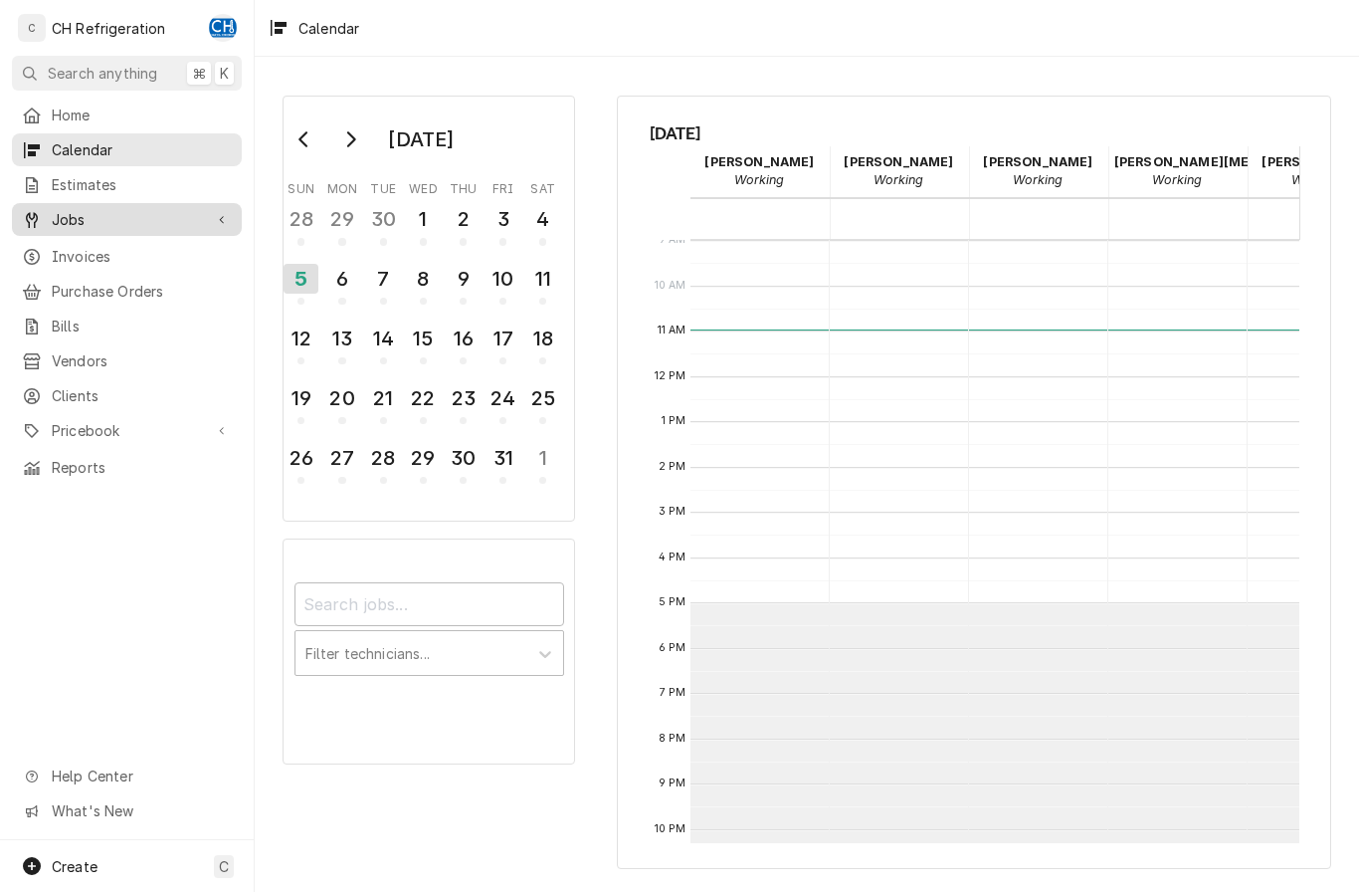
click at [71, 203] on link "Jobs" at bounding box center [127, 219] width 230 height 33
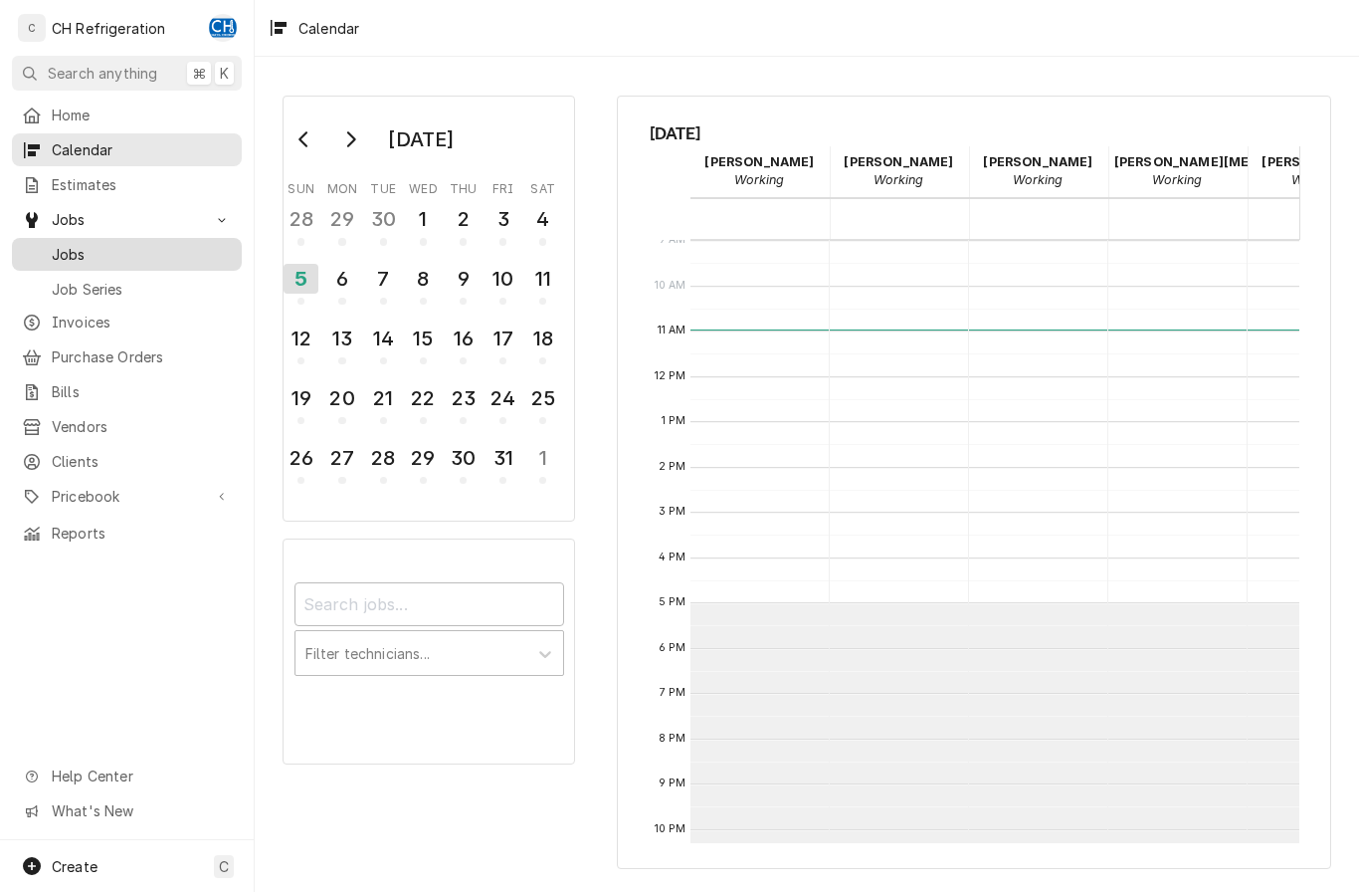
click at [78, 250] on span "Jobs" at bounding box center [142, 254] width 180 height 21
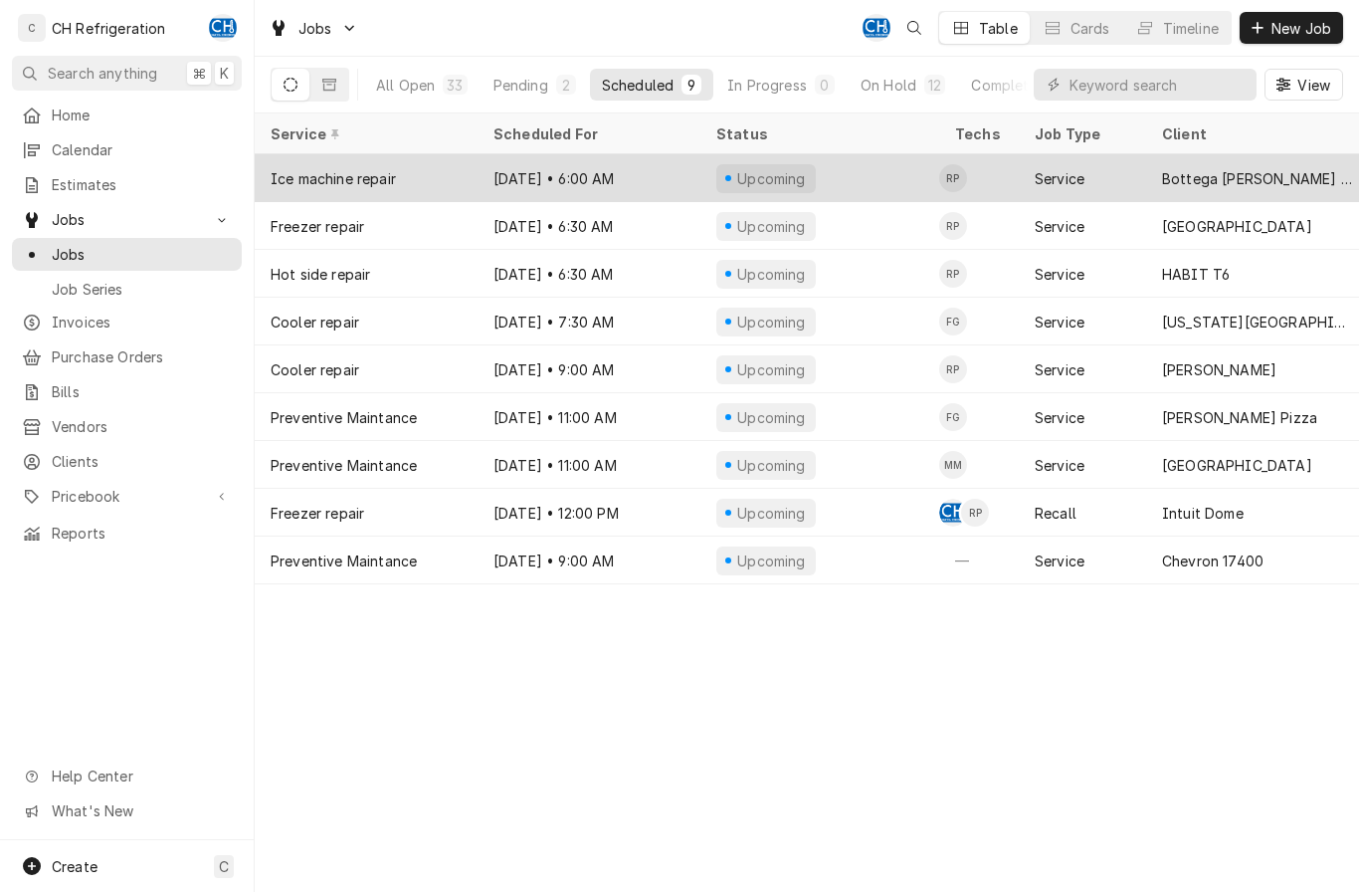
click at [1274, 181] on div "Bottega [PERSON_NAME] WEHO" at bounding box center [1257, 178] width 191 height 21
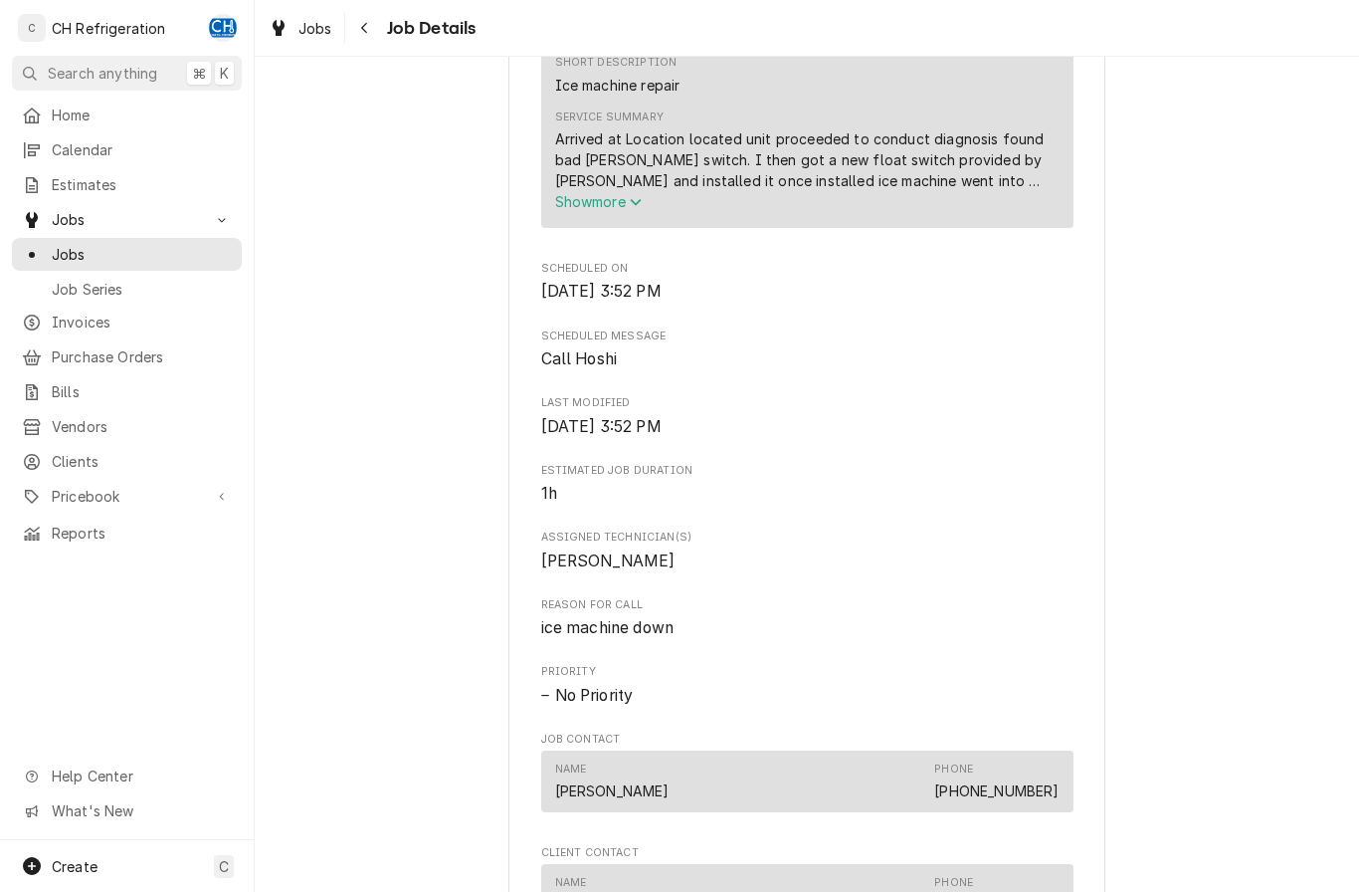
scroll to position [712, 0]
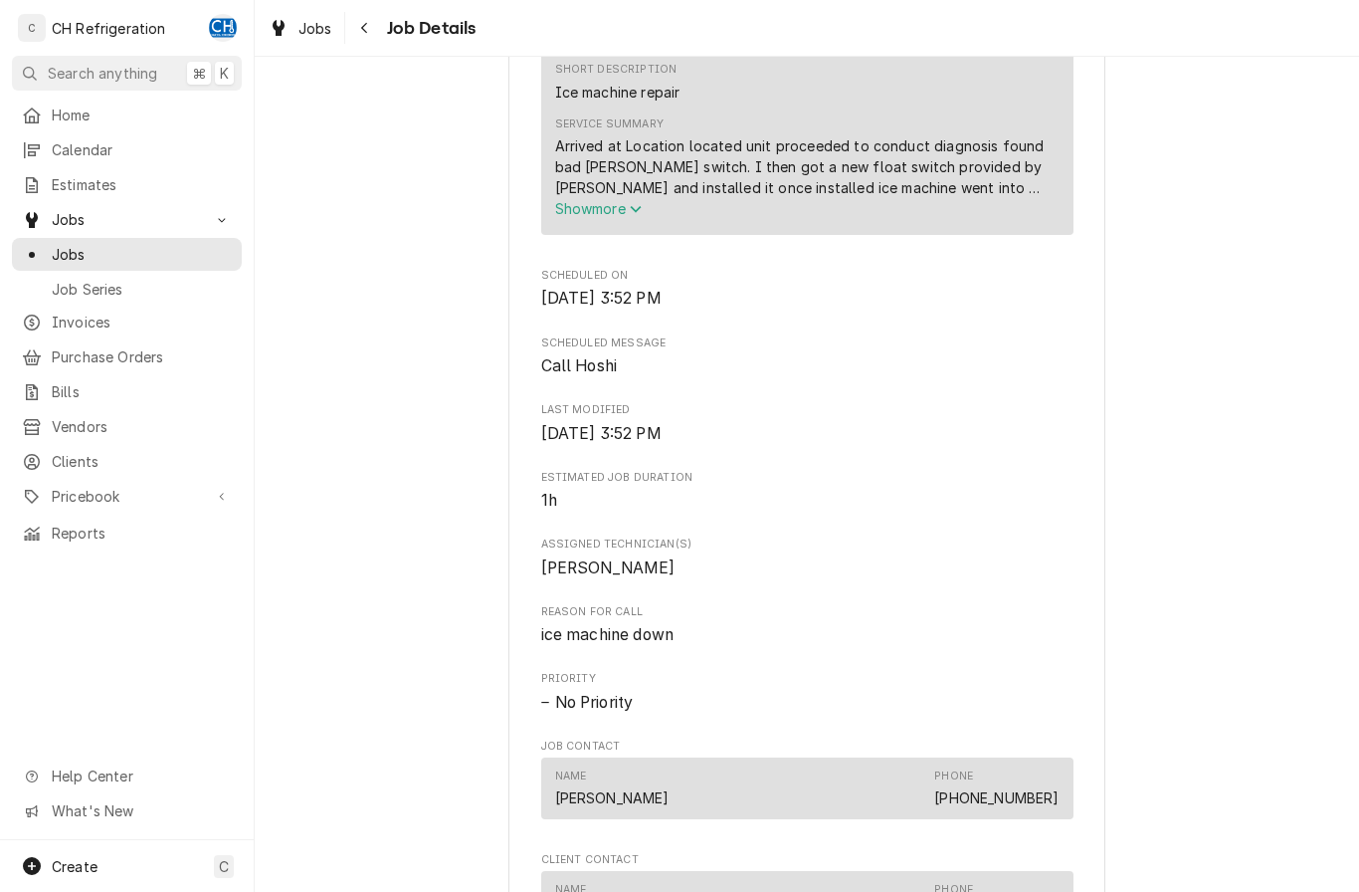
click at [607, 234] on div "Short Description Ice machine repair Service Summary Arrived at Location locate…" at bounding box center [807, 140] width 532 height 188
click at [599, 217] on span "Show more" at bounding box center [599, 208] width 88 height 17
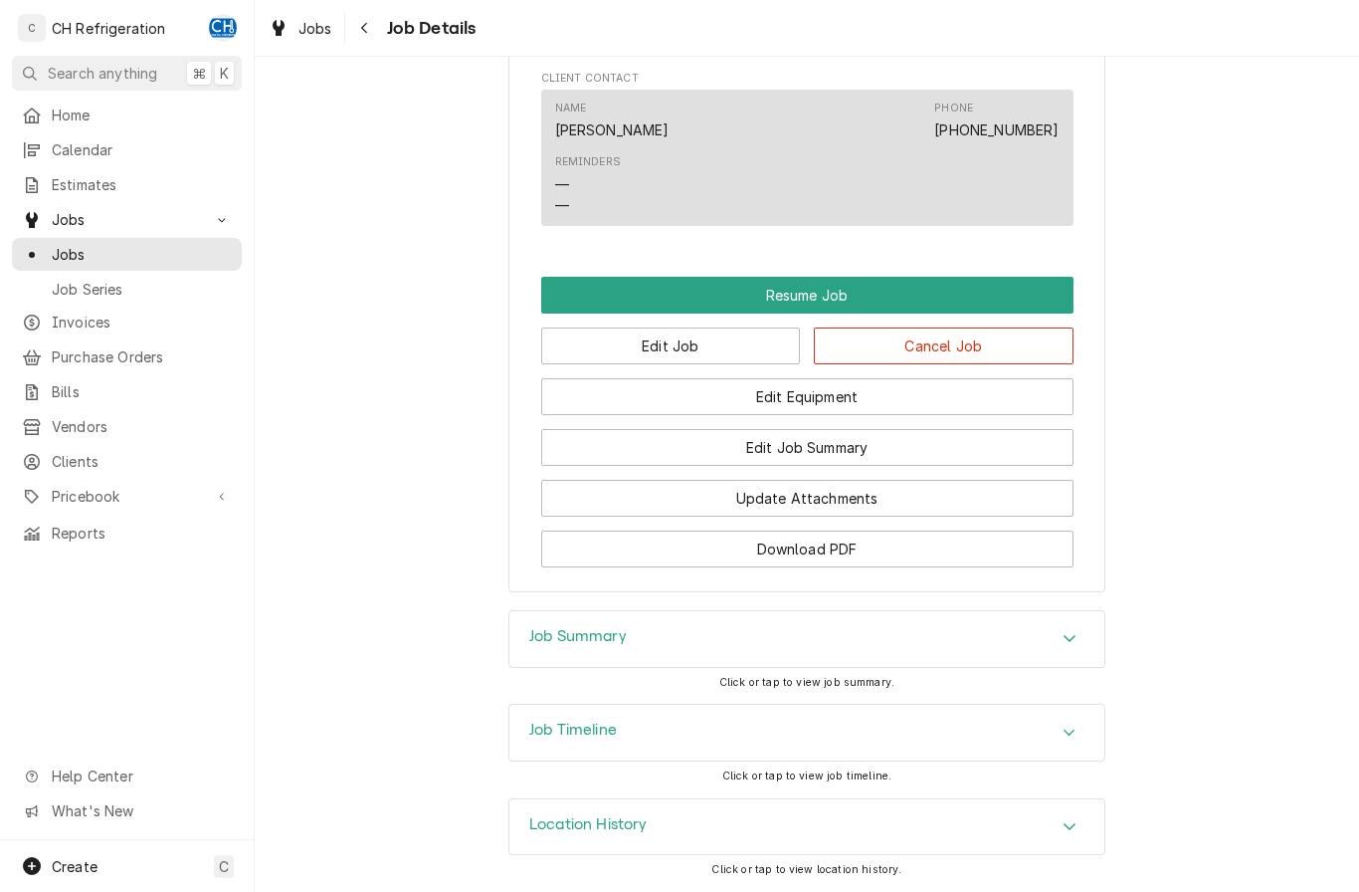
scroll to position [1597, 0]
click at [618, 345] on button "Edit Job" at bounding box center [671, 345] width 260 height 37
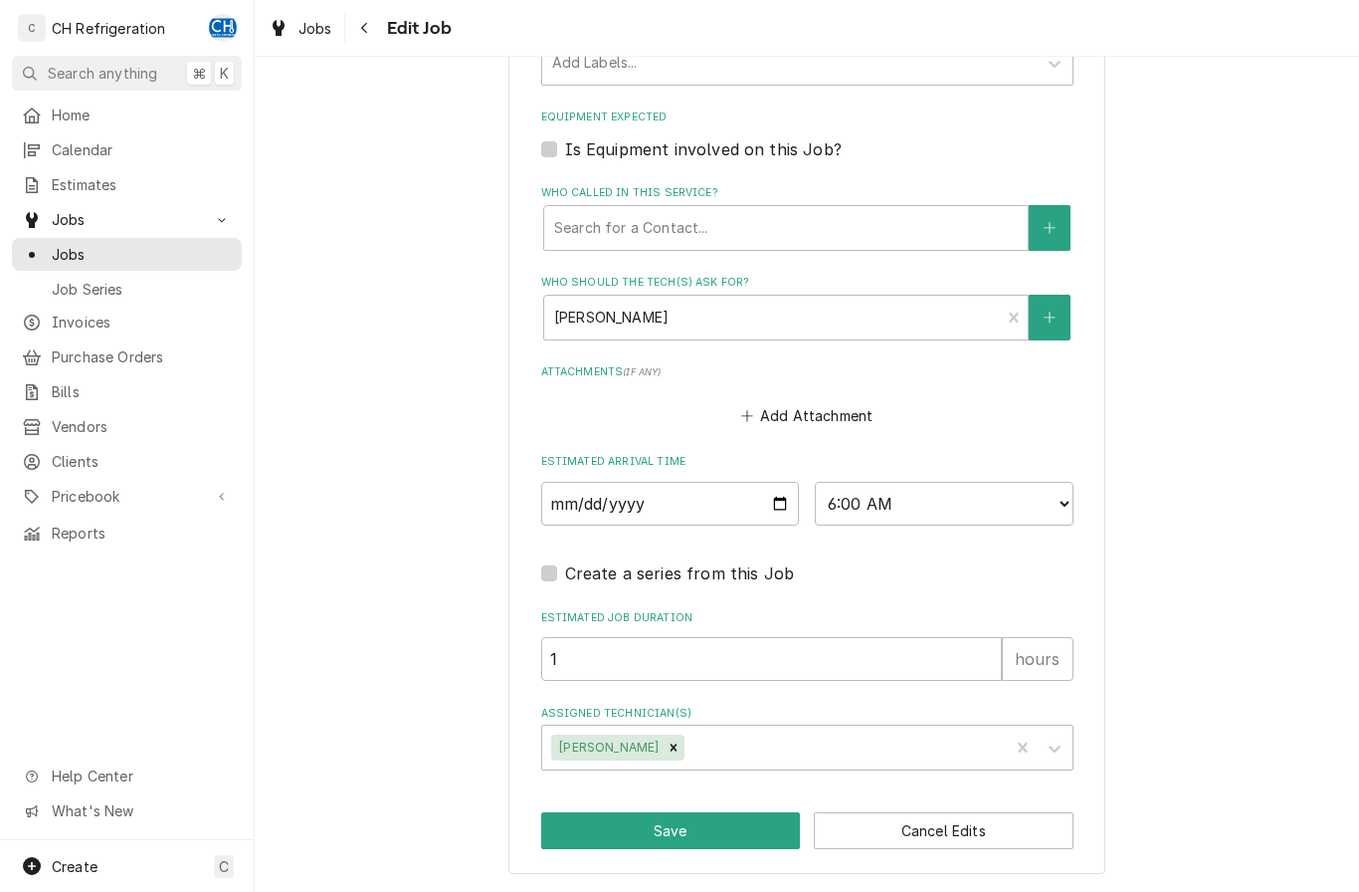
scroll to position [1098, 0]
click at [968, 485] on select "AM / PM 6:00 AM 6:15 AM 6:30 AM 6:45 AM 7:00 AM 7:15 AM 7:30 AM 7:45 AM 8:00 AM…" at bounding box center [944, 504] width 259 height 44
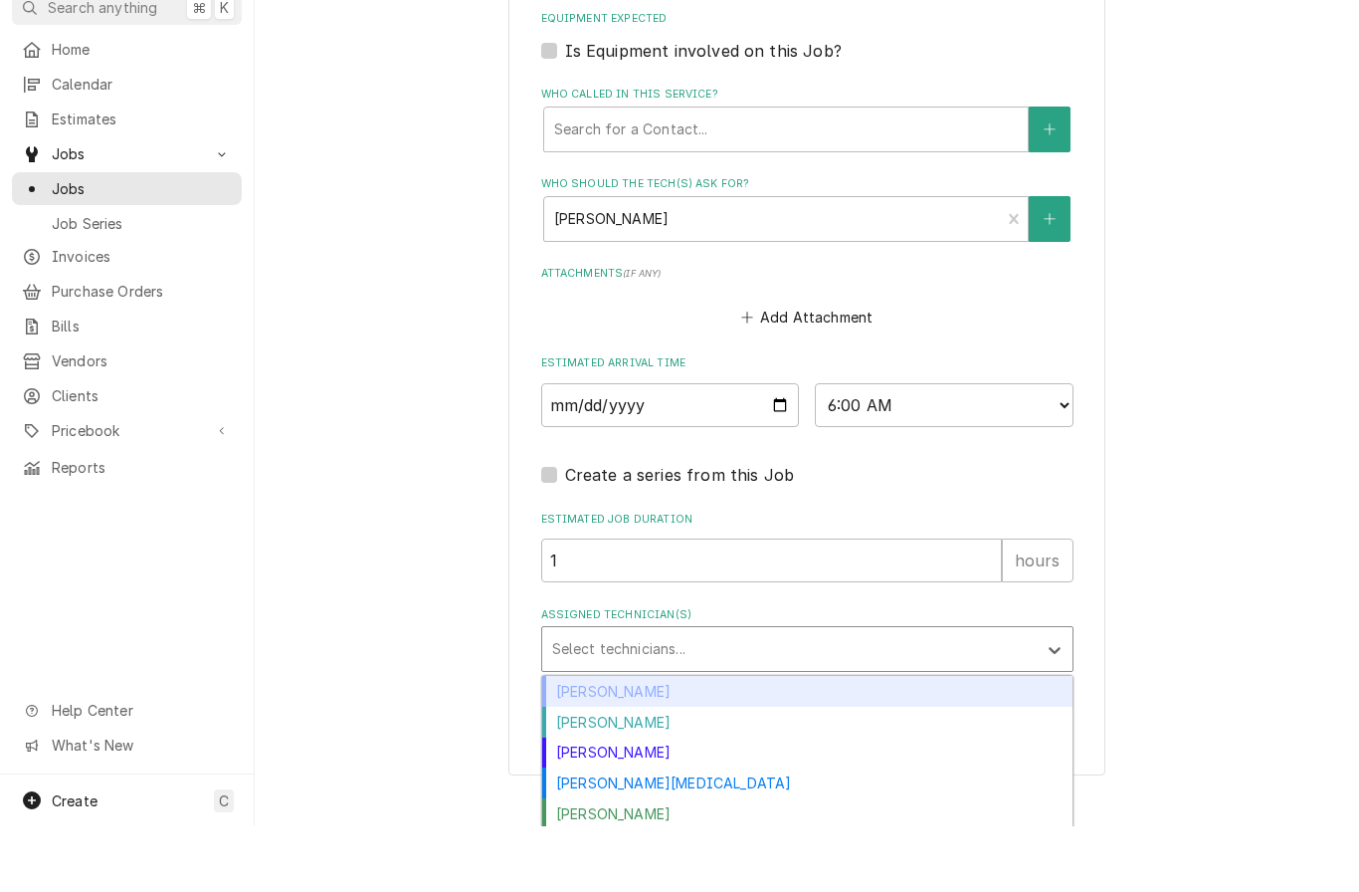
click at [571, 803] on div "[PERSON_NAME]" at bounding box center [807, 818] width 530 height 31
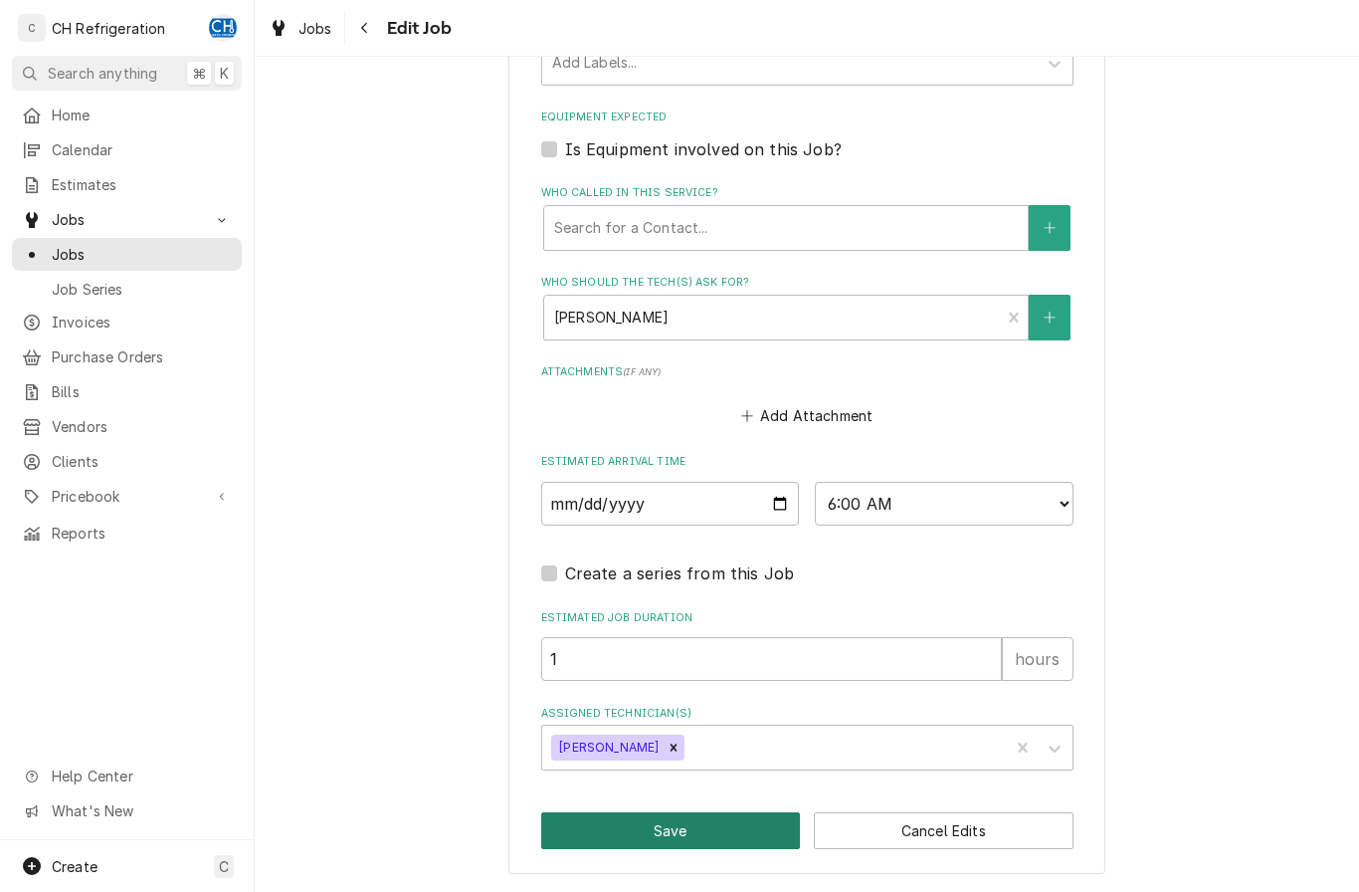
click at [596, 821] on button "Save" at bounding box center [671, 830] width 260 height 37
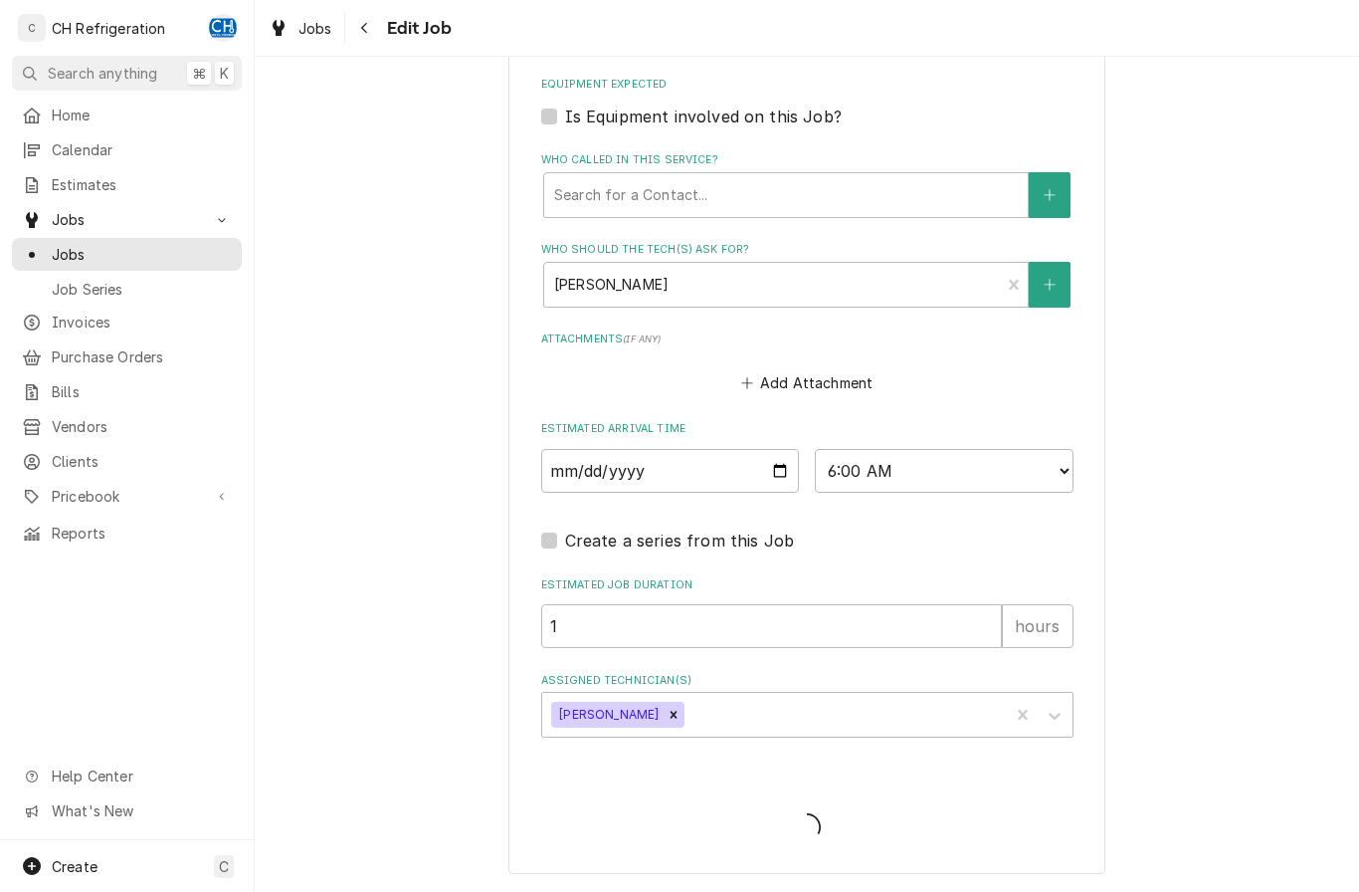
type textarea "x"
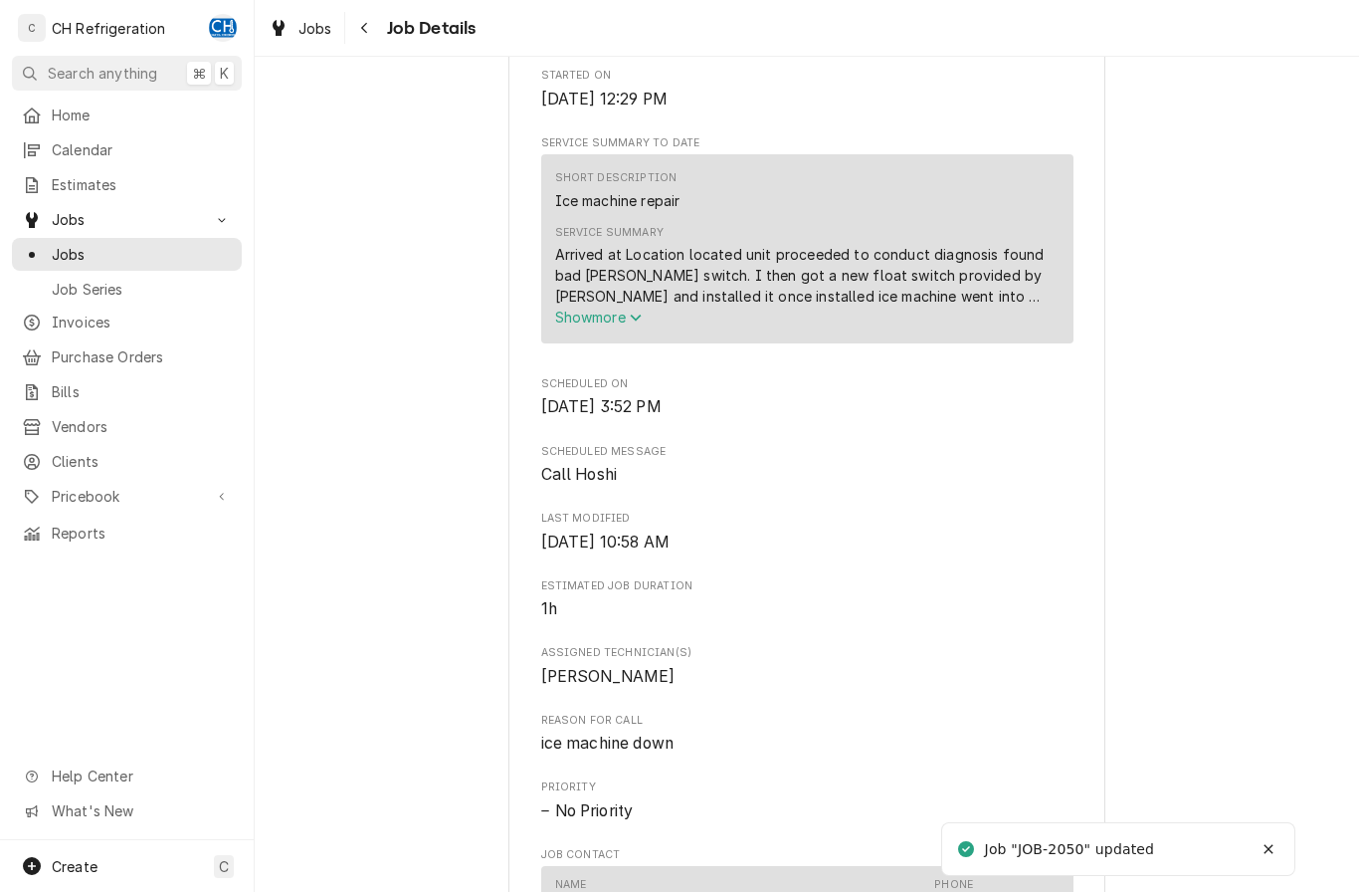
scroll to position [596, 0]
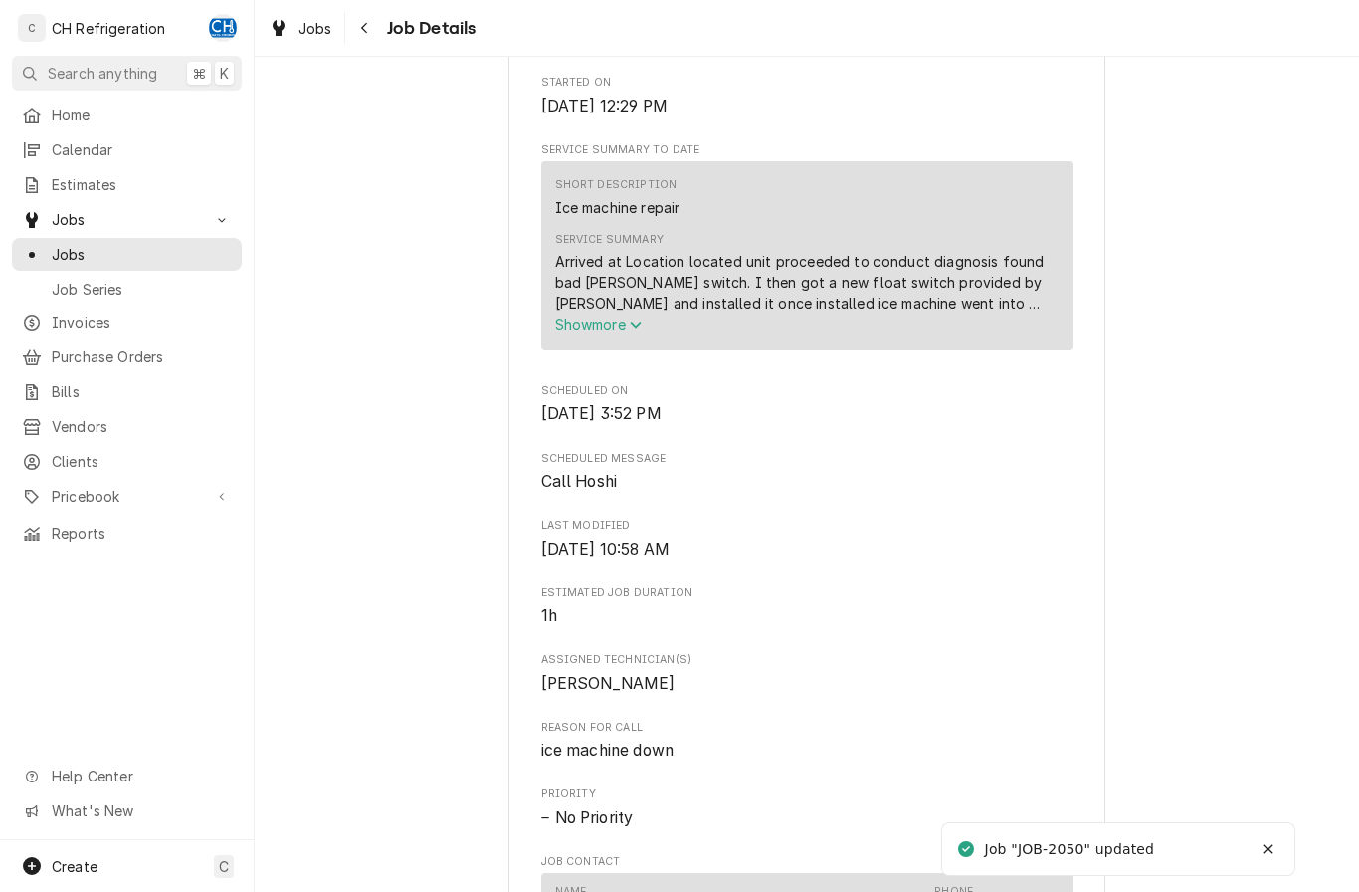
click at [585, 332] on span "Show more" at bounding box center [599, 323] width 88 height 17
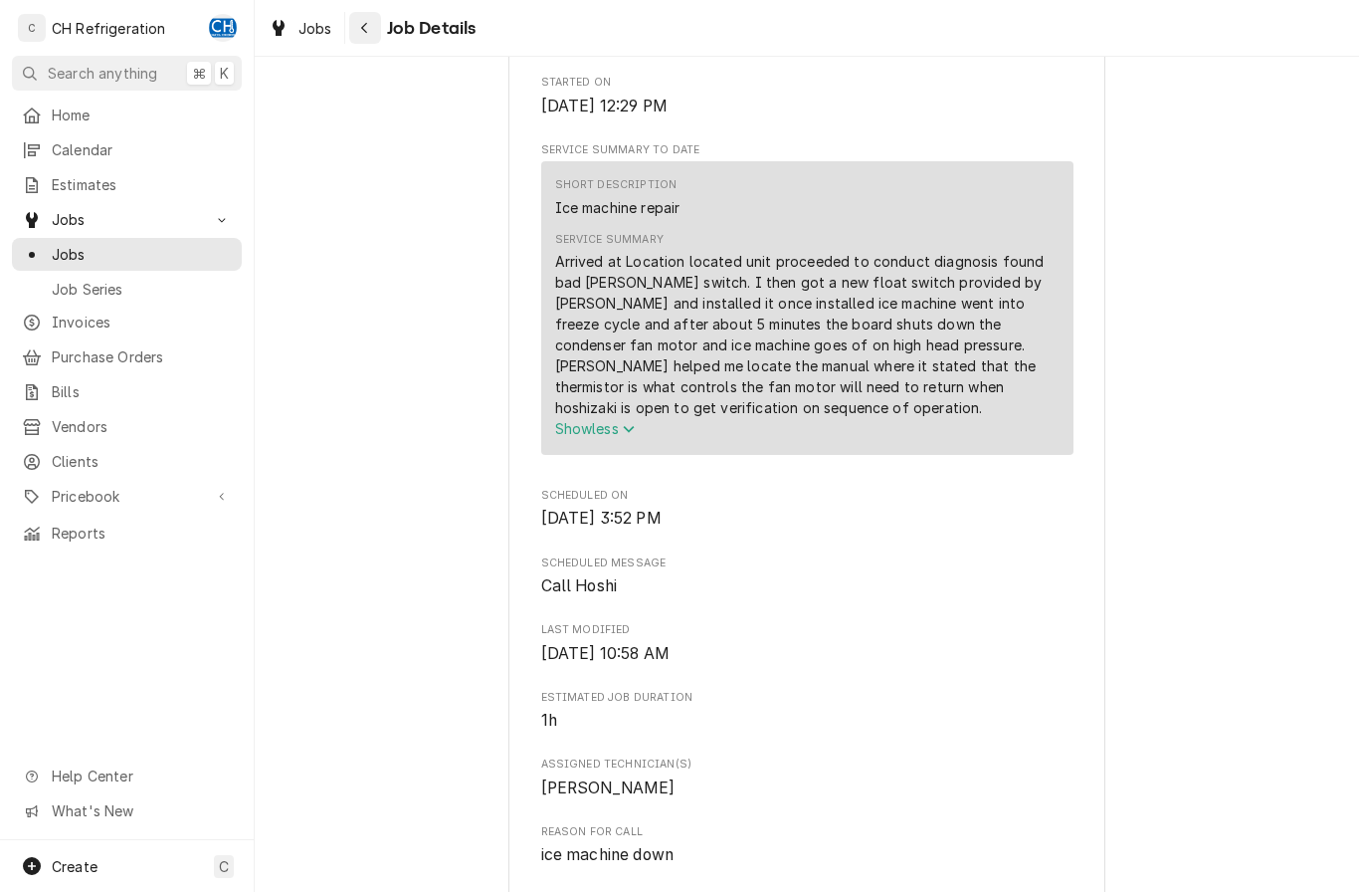
click at [377, 33] on button "Navigate back" at bounding box center [365, 28] width 32 height 32
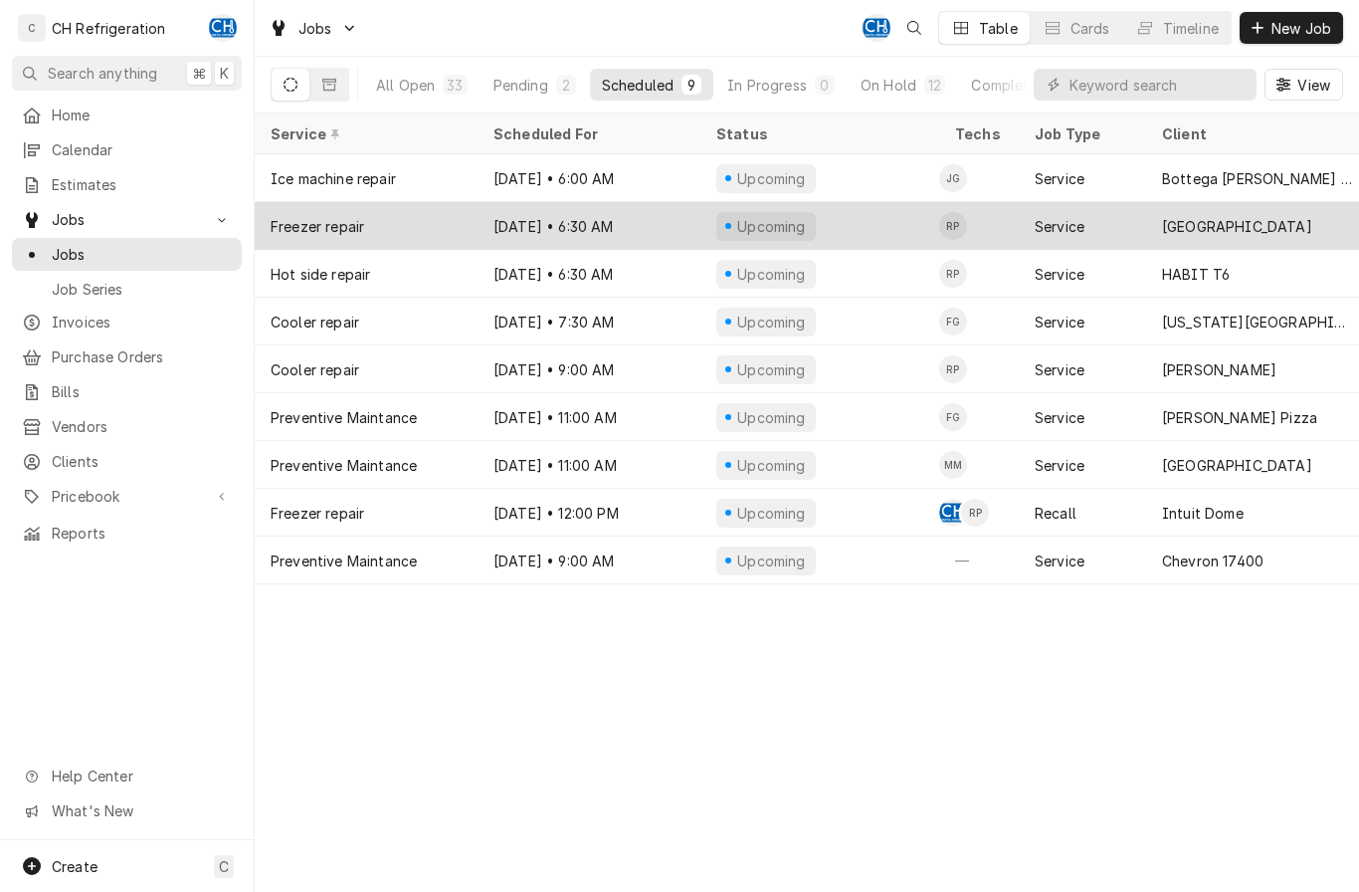
click at [1224, 221] on div "[GEOGRAPHIC_DATA]" at bounding box center [1237, 226] width 150 height 21
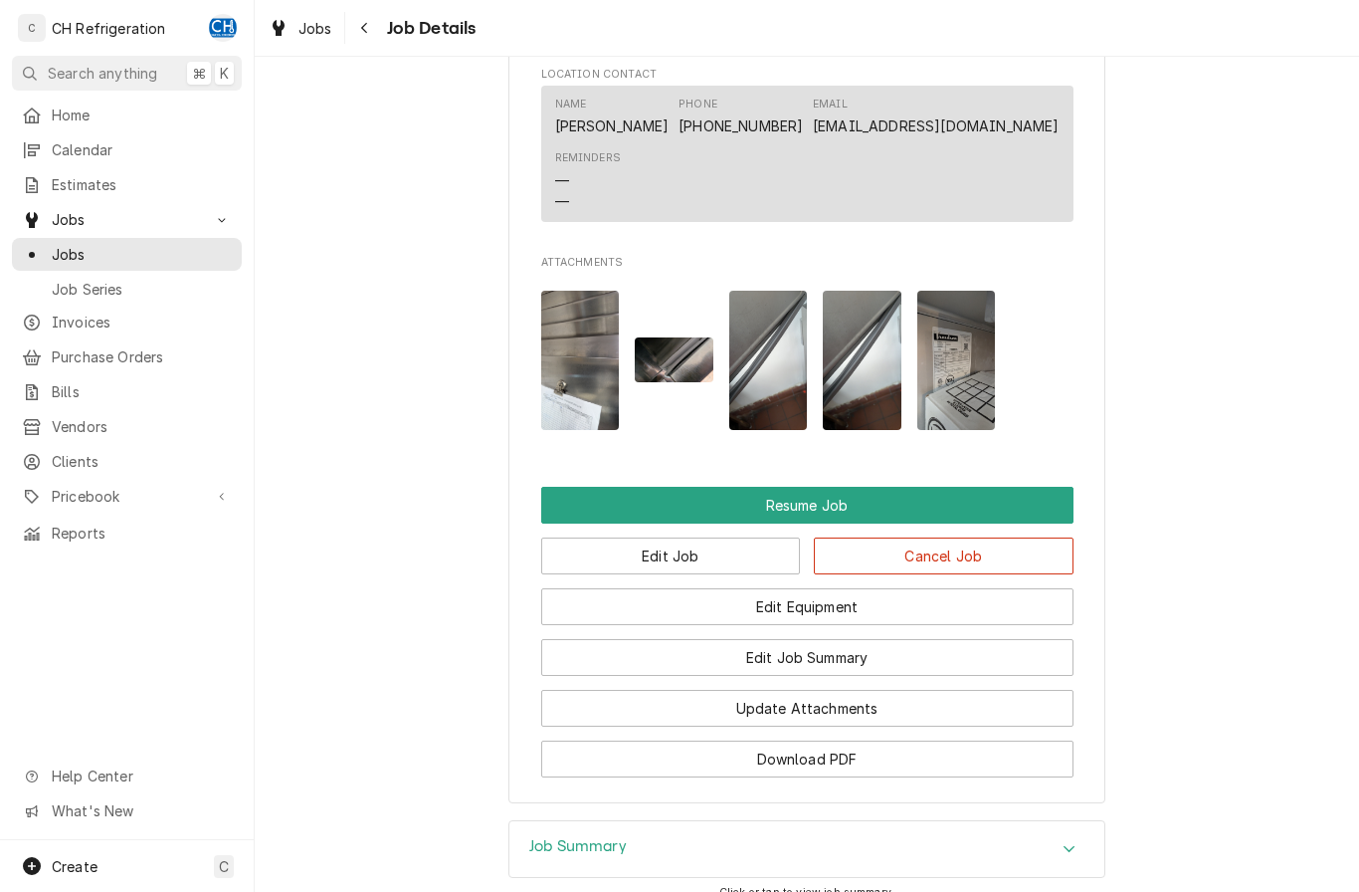
scroll to position [1509, 0]
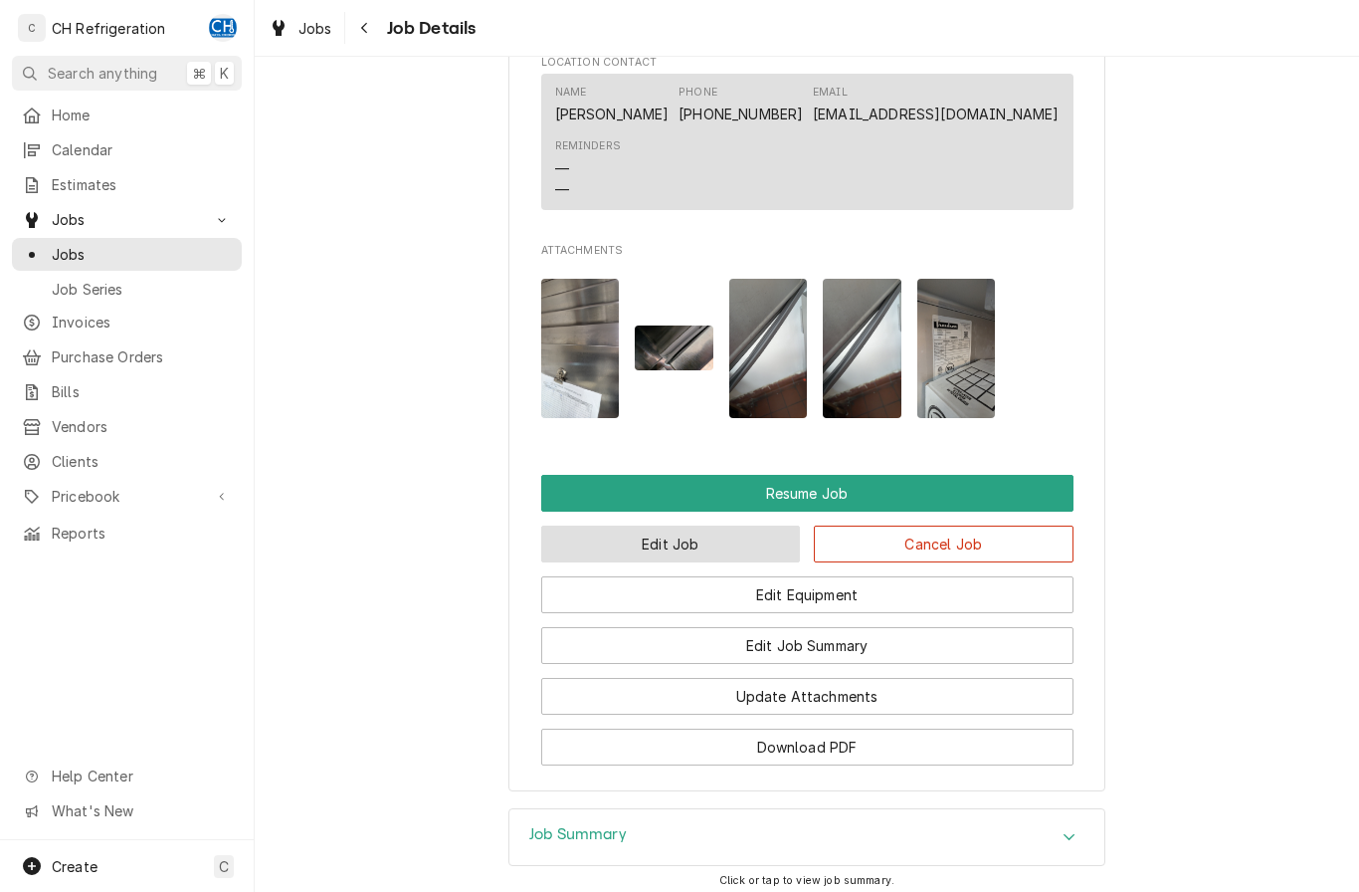
click at [713, 554] on button "Edit Job" at bounding box center [671, 543] width 260 height 37
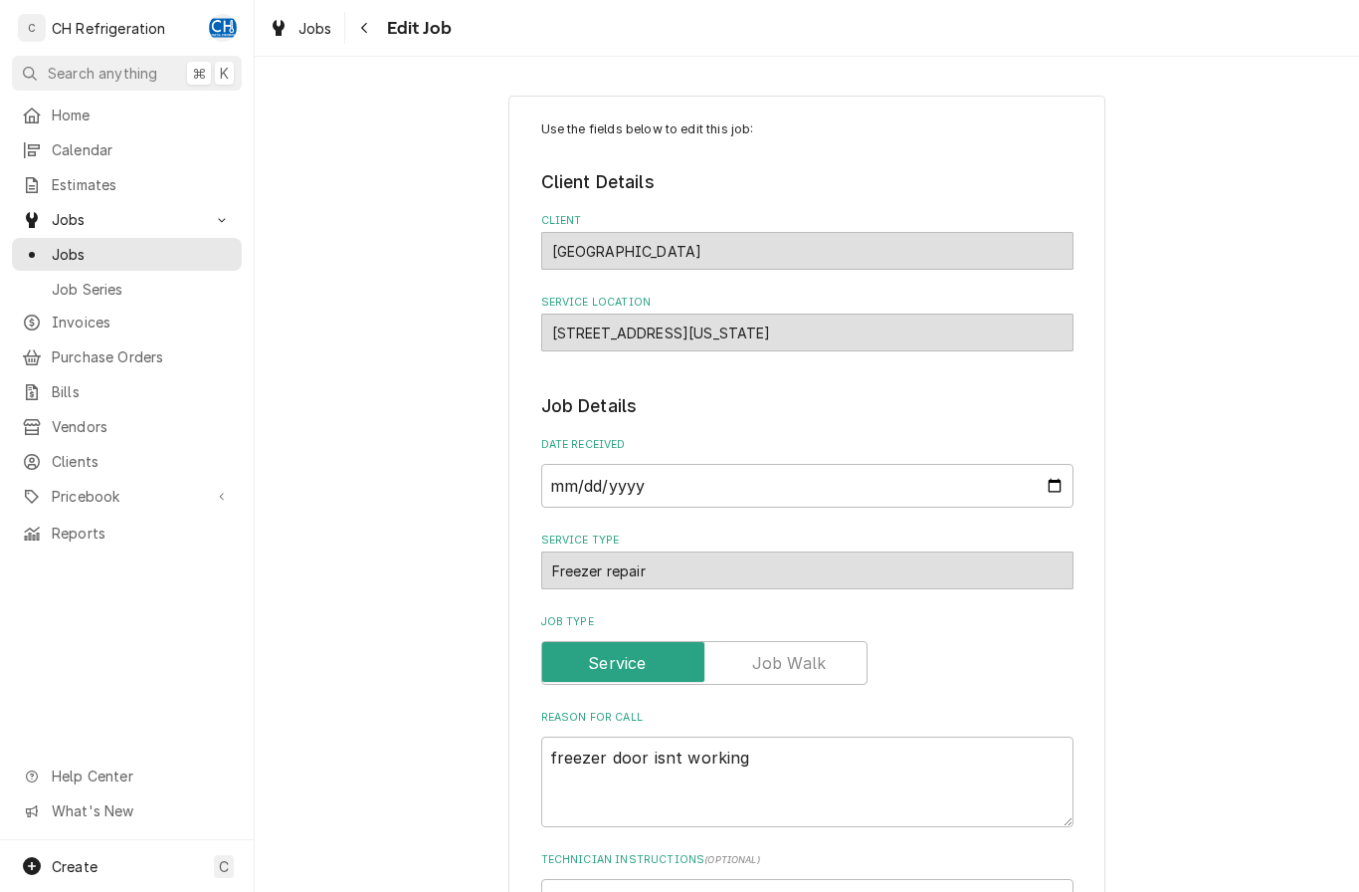
type textarea "x"
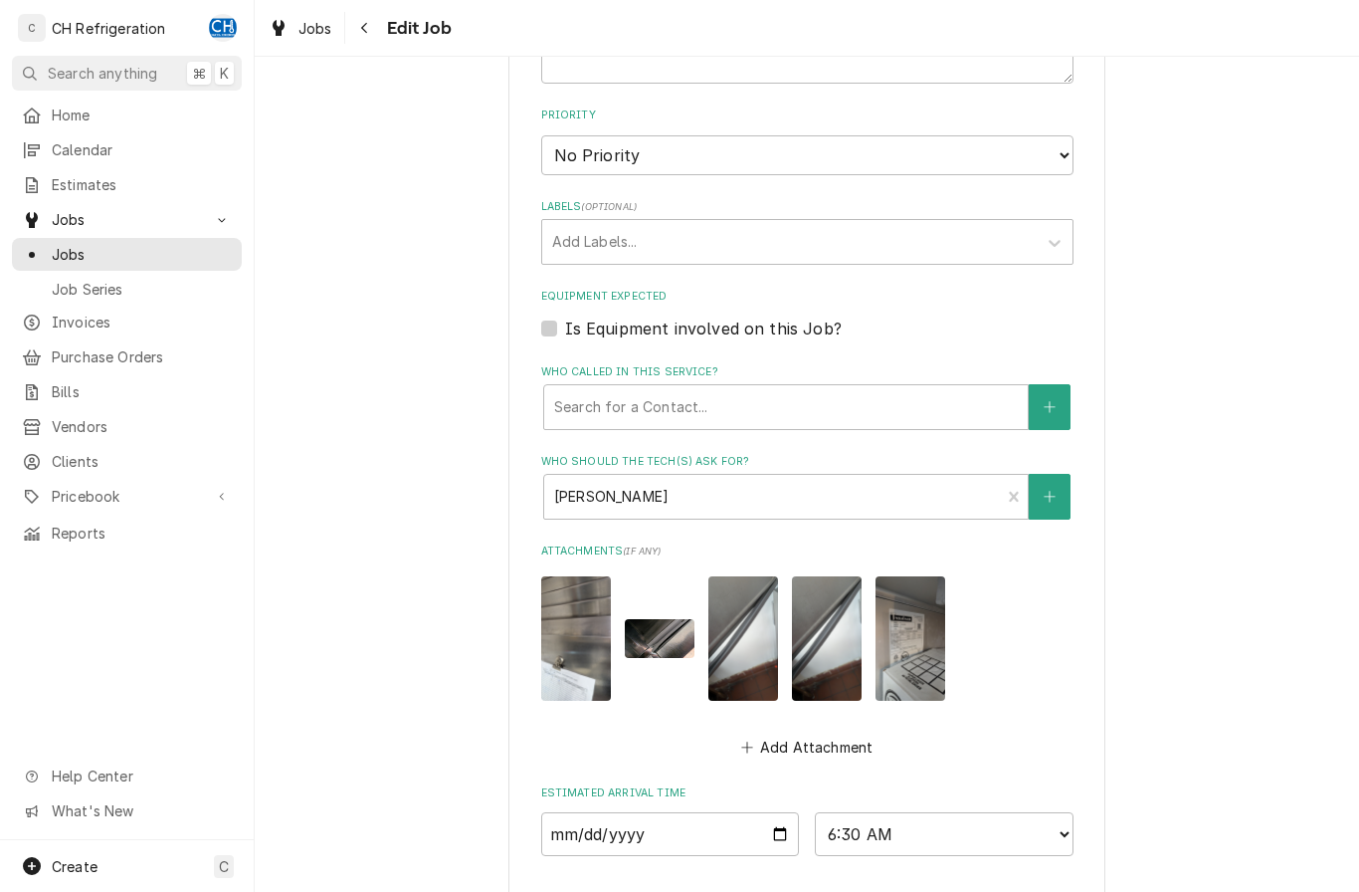
scroll to position [888, 0]
click at [368, 30] on icon "Navigate back" at bounding box center [364, 28] width 9 height 14
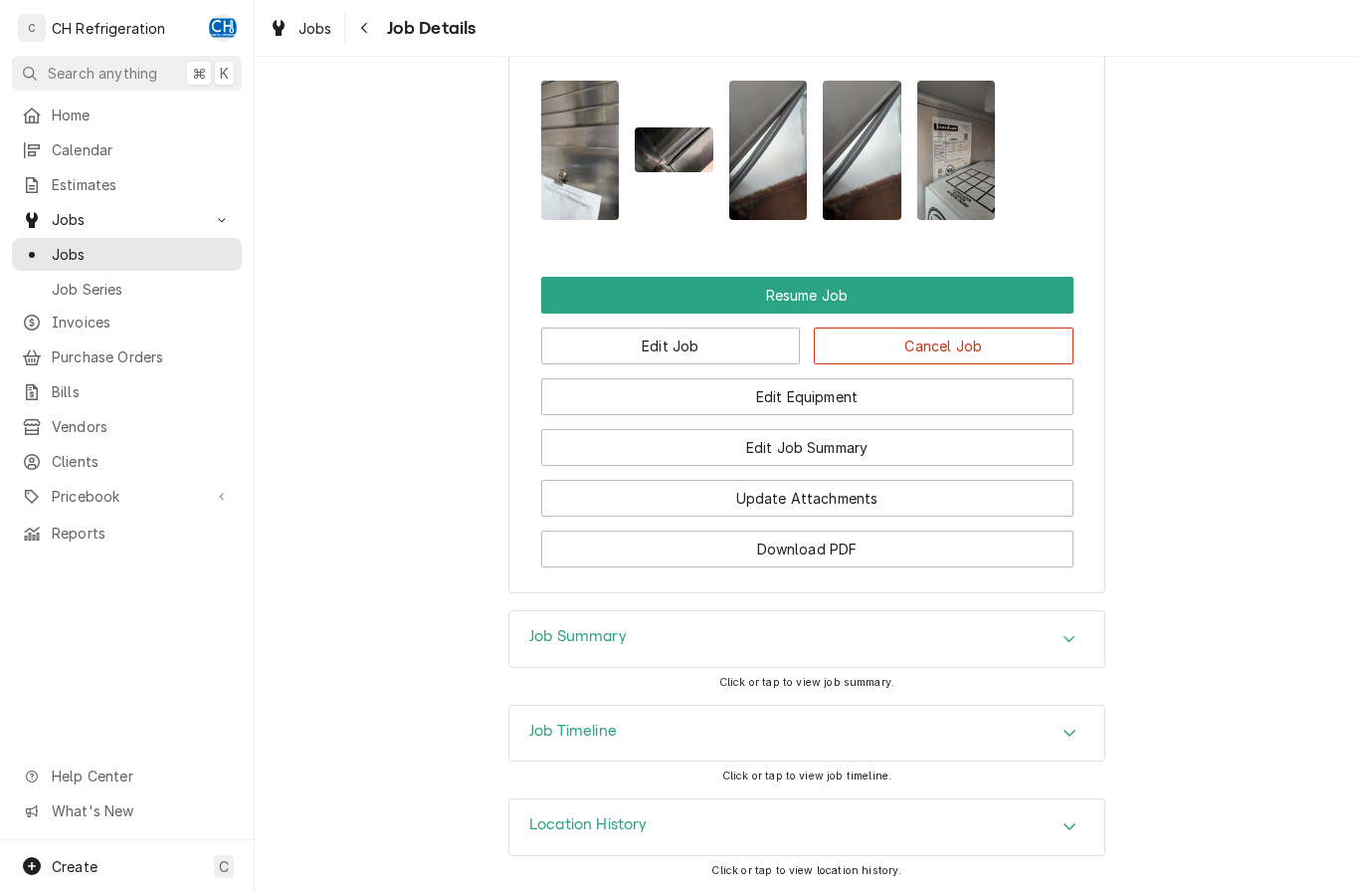
scroll to position [1706, 0]
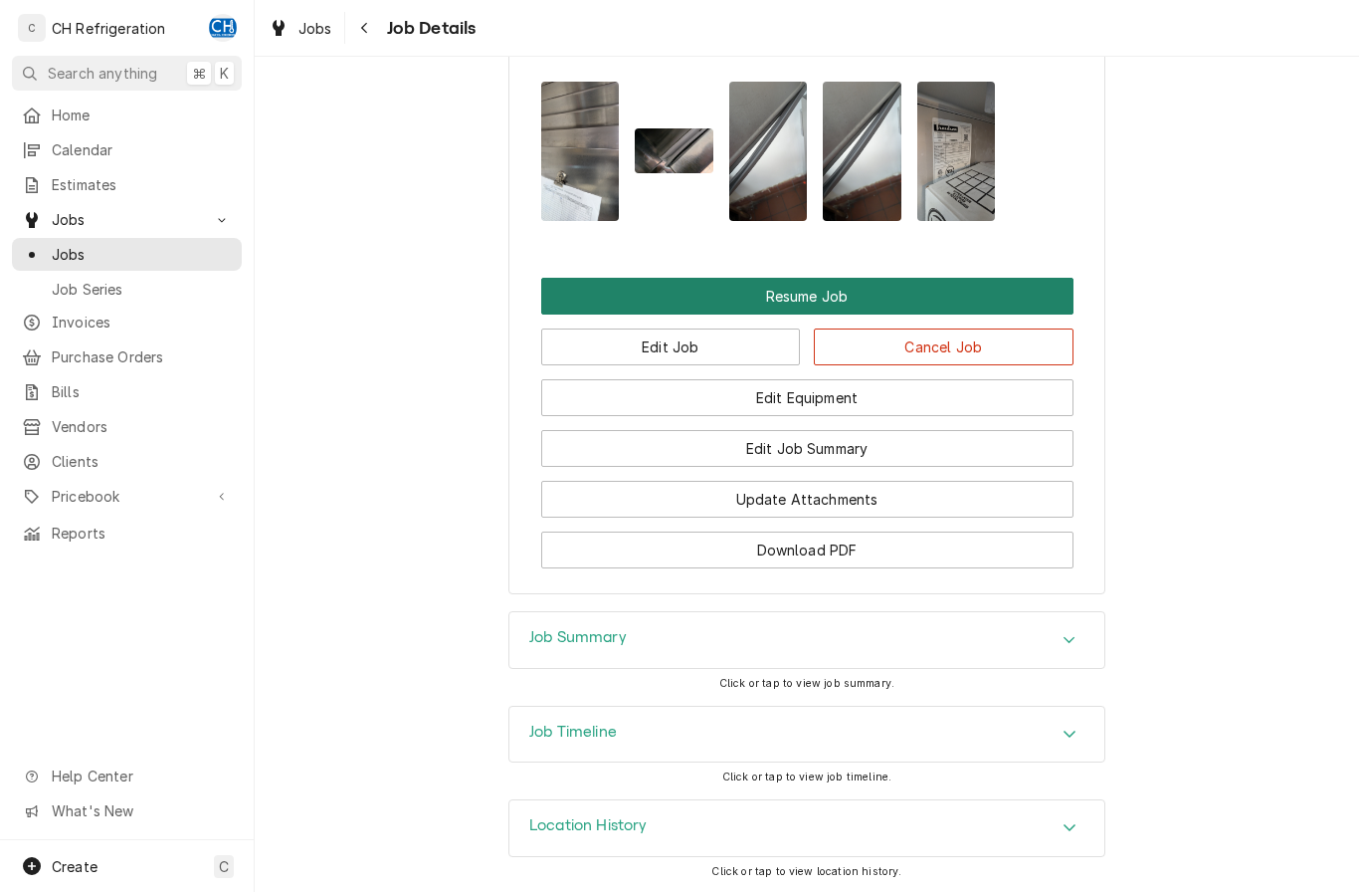
click at [1013, 282] on button "Resume Job" at bounding box center [807, 296] width 532 height 37
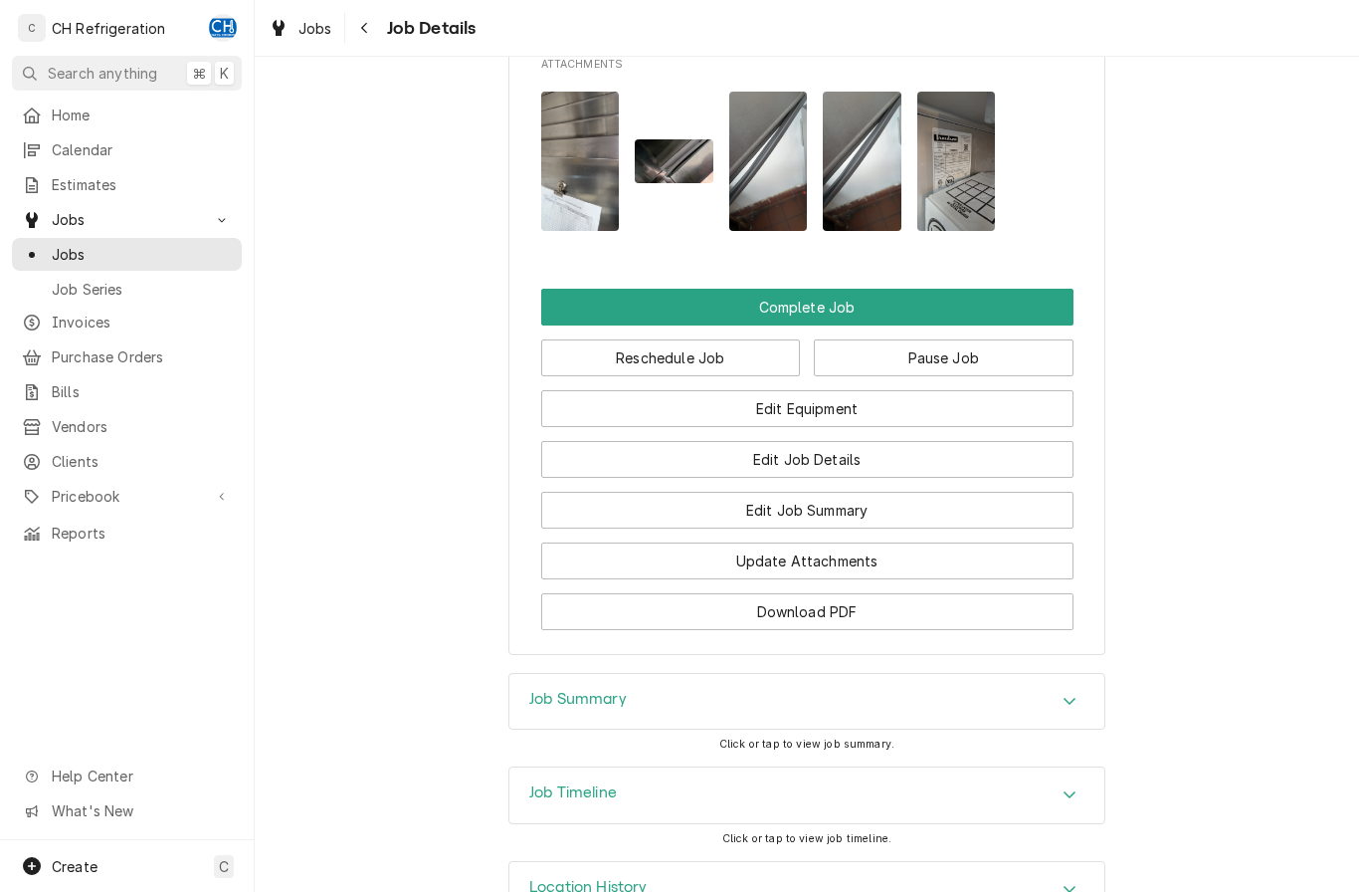
scroll to position [1629, 0]
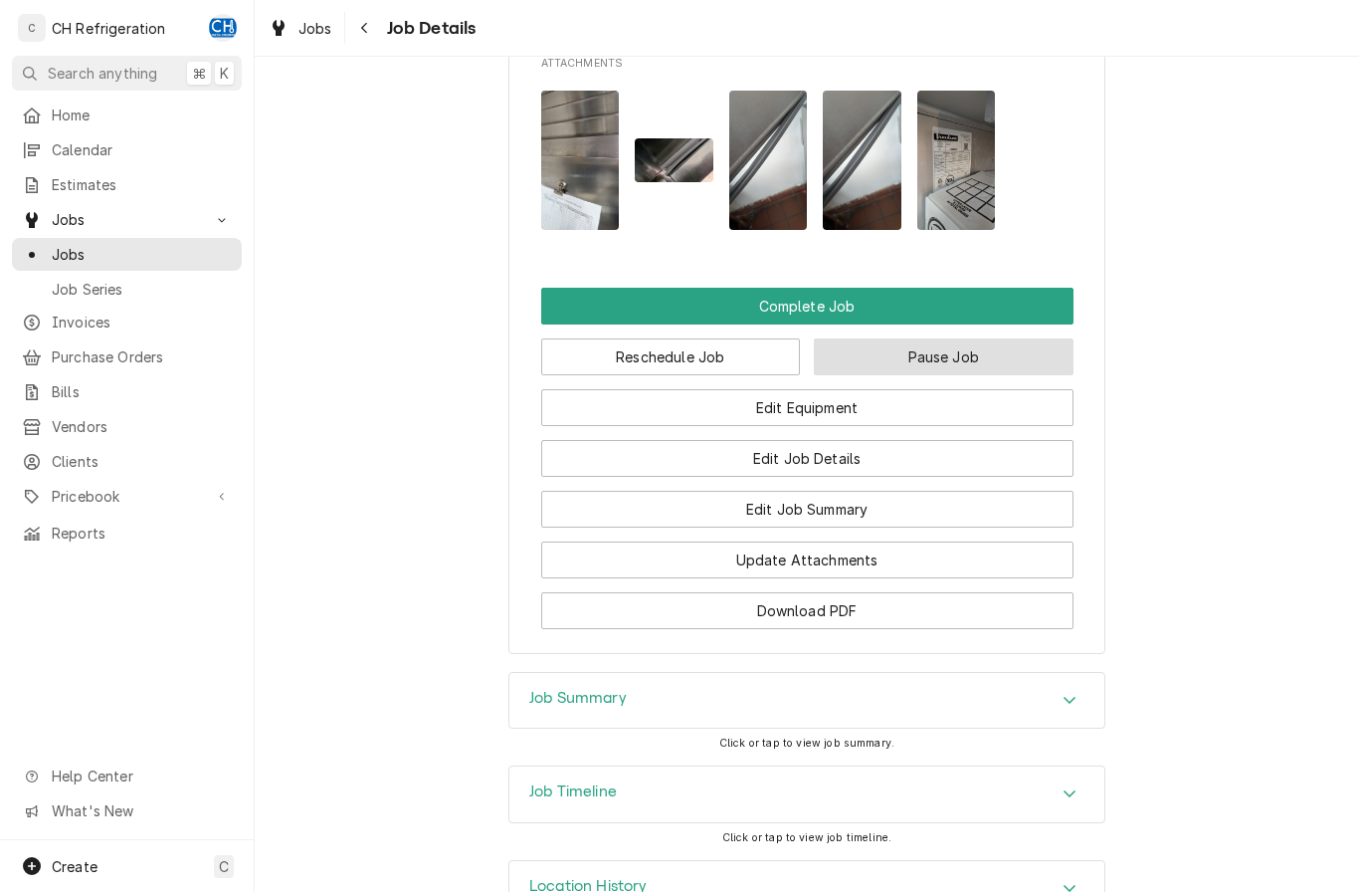
click at [996, 356] on button "Pause Job" at bounding box center [944, 356] width 260 height 37
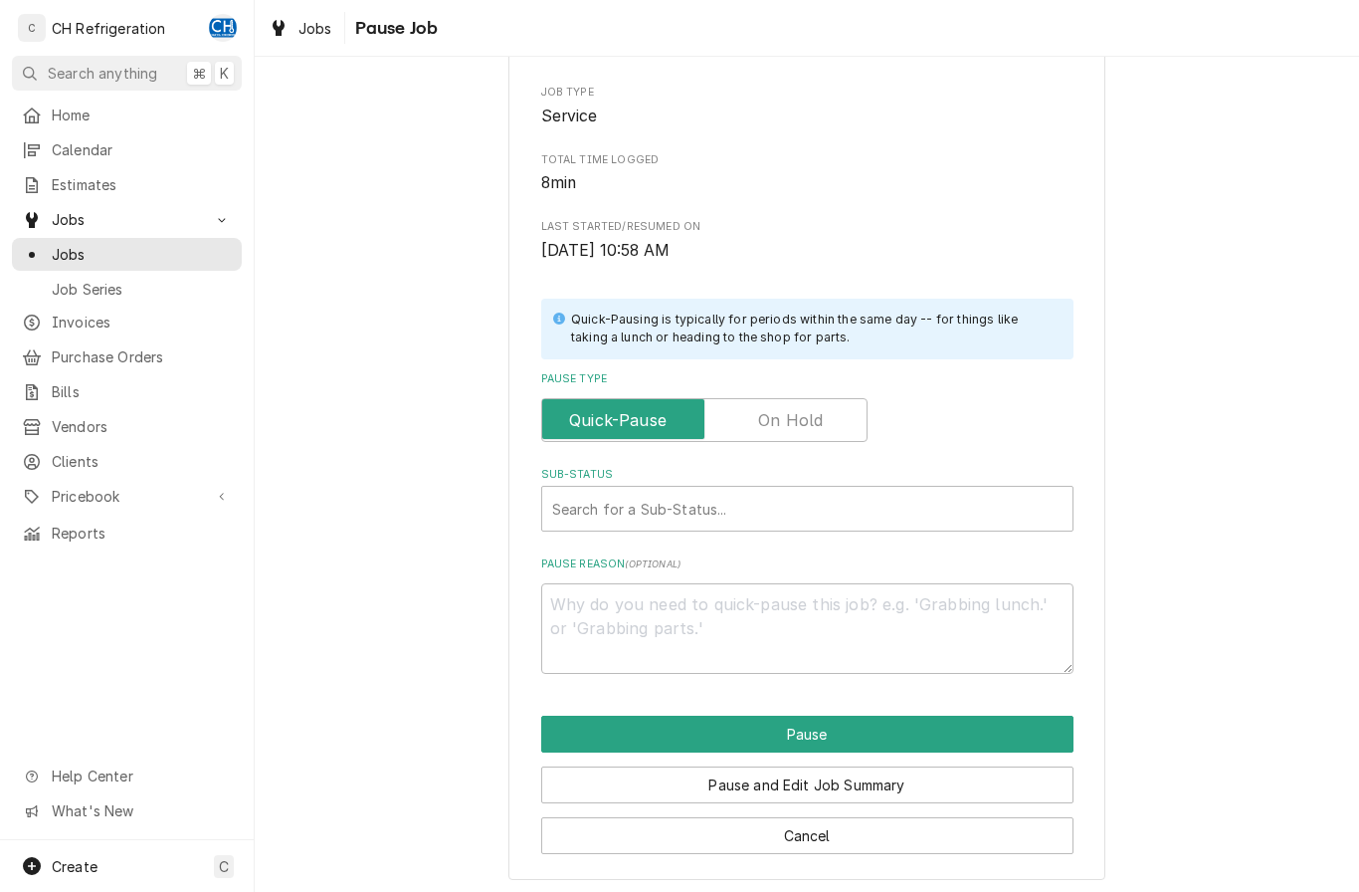
scroll to position [218, 0]
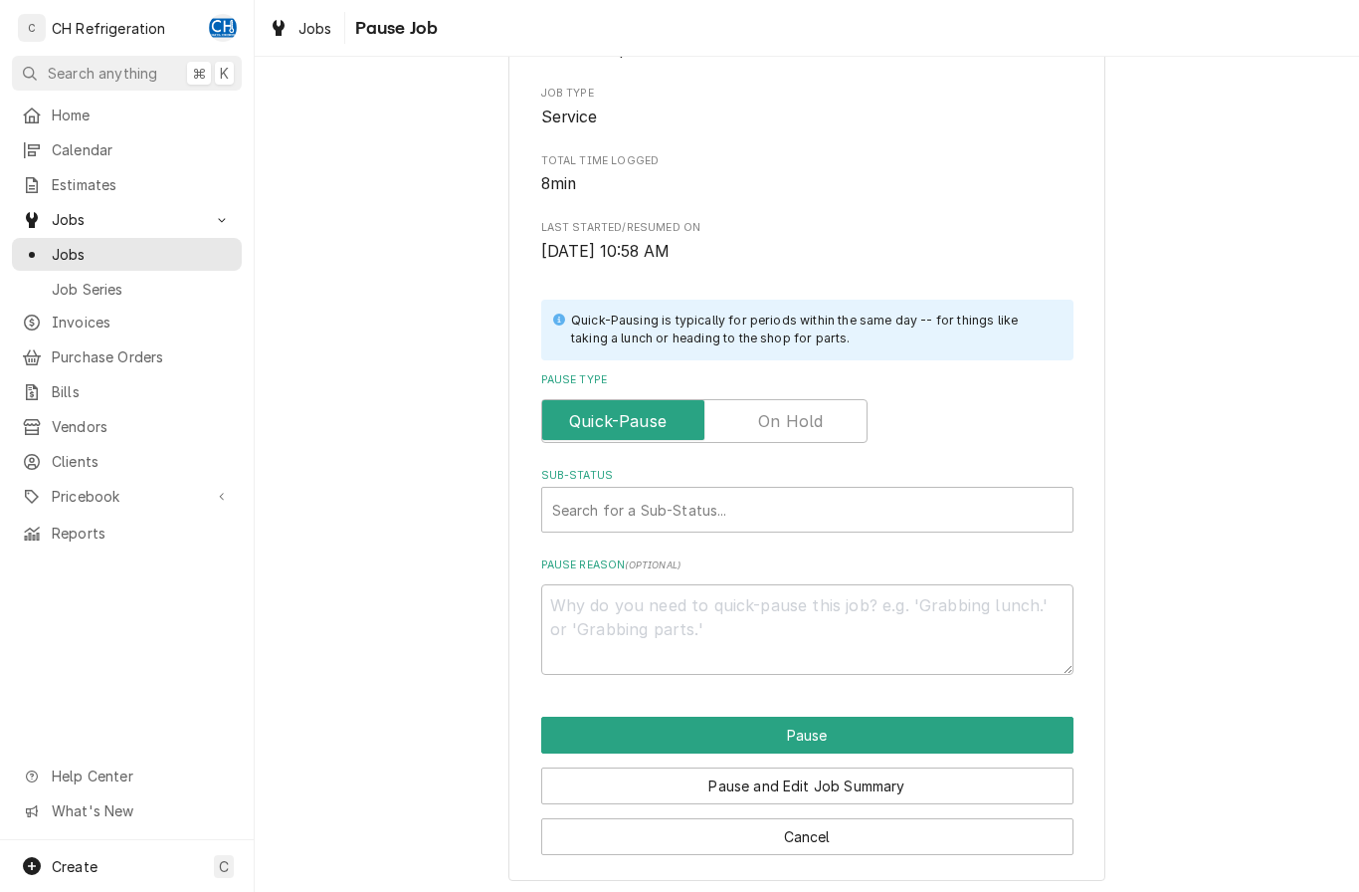
click at [825, 426] on input "Pause Type" at bounding box center [704, 421] width 309 height 44
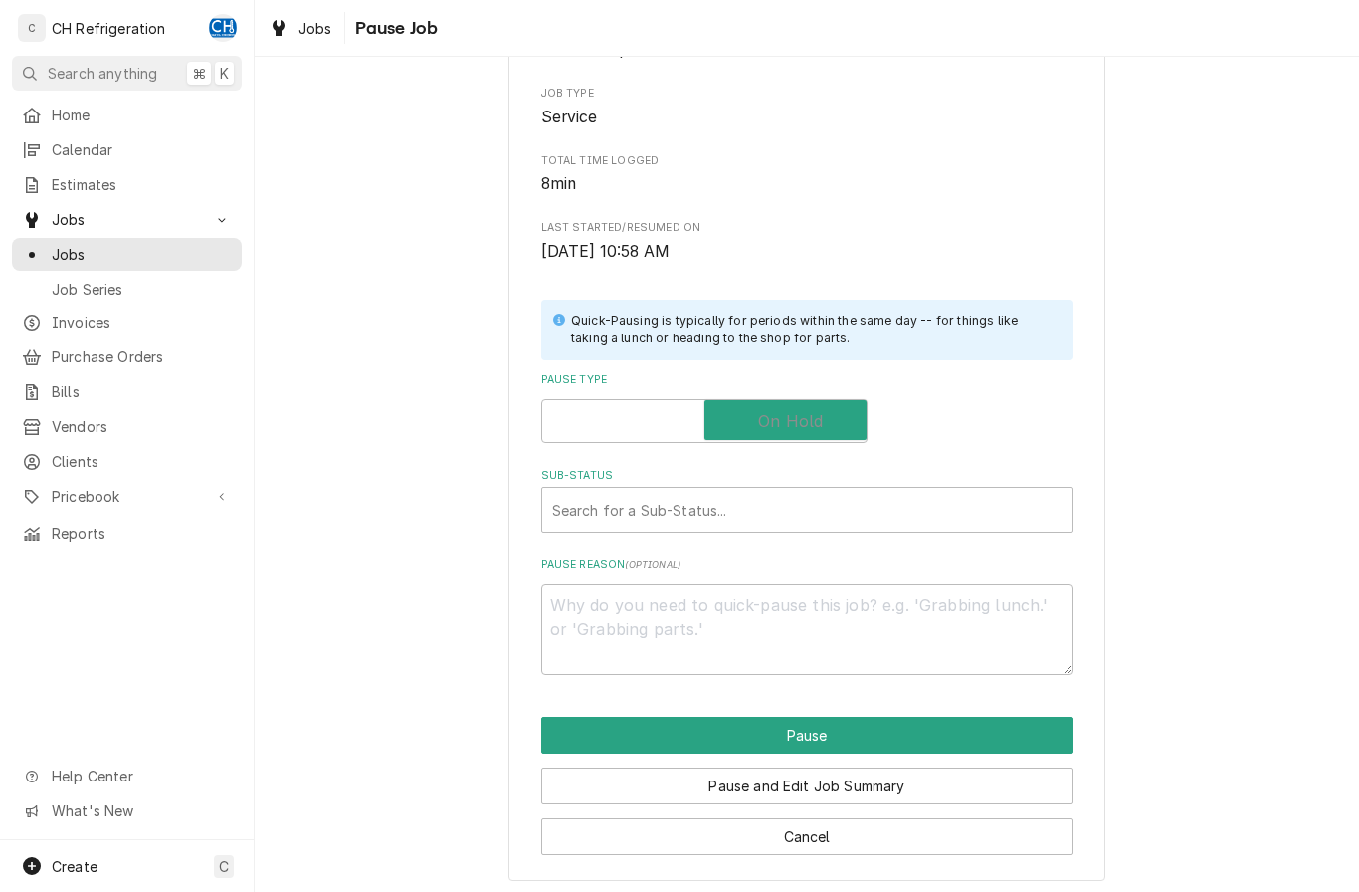
checkbox input "true"
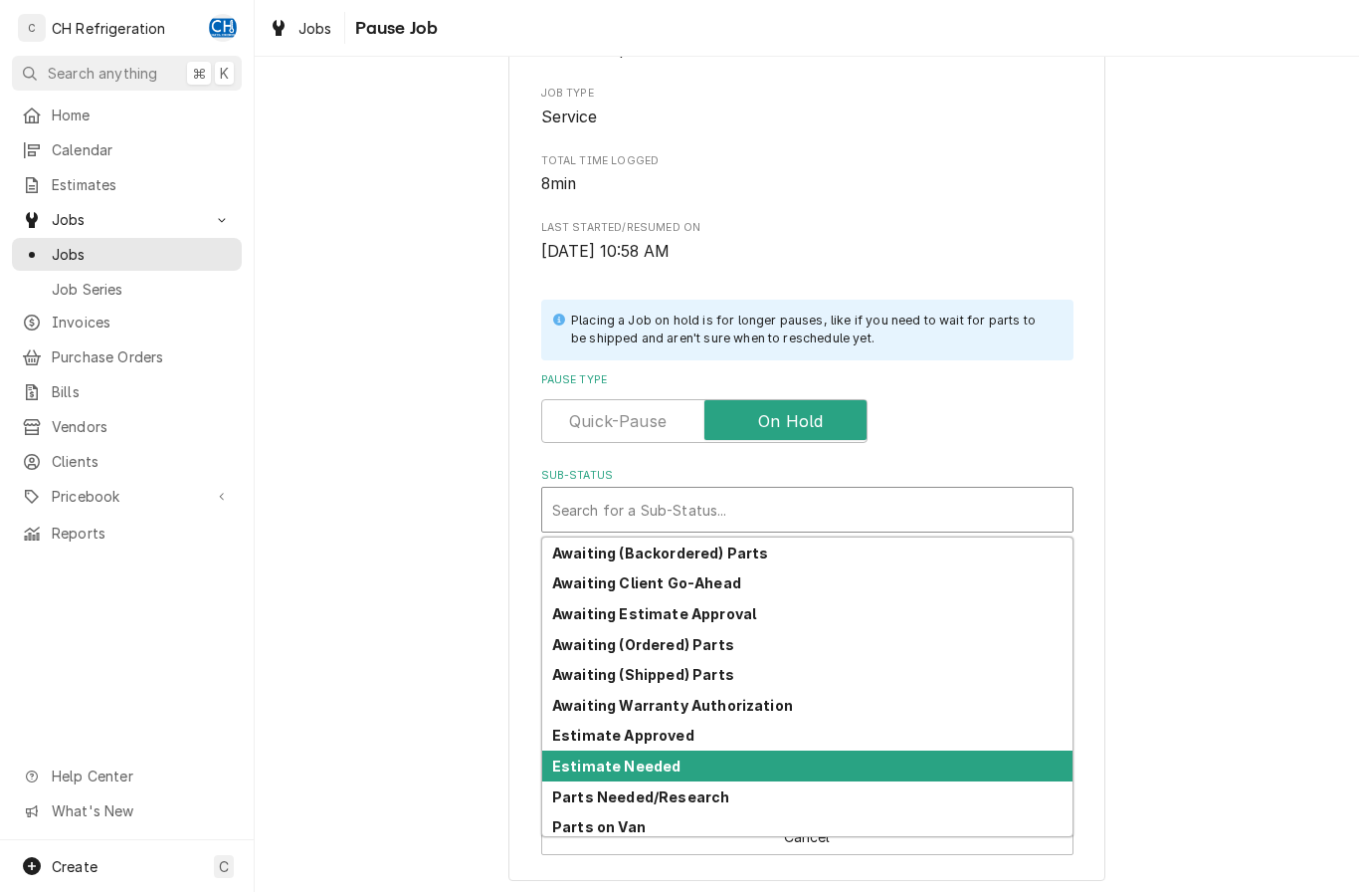
click at [670, 757] on strong "Estimate Needed" at bounding box center [616, 765] width 128 height 17
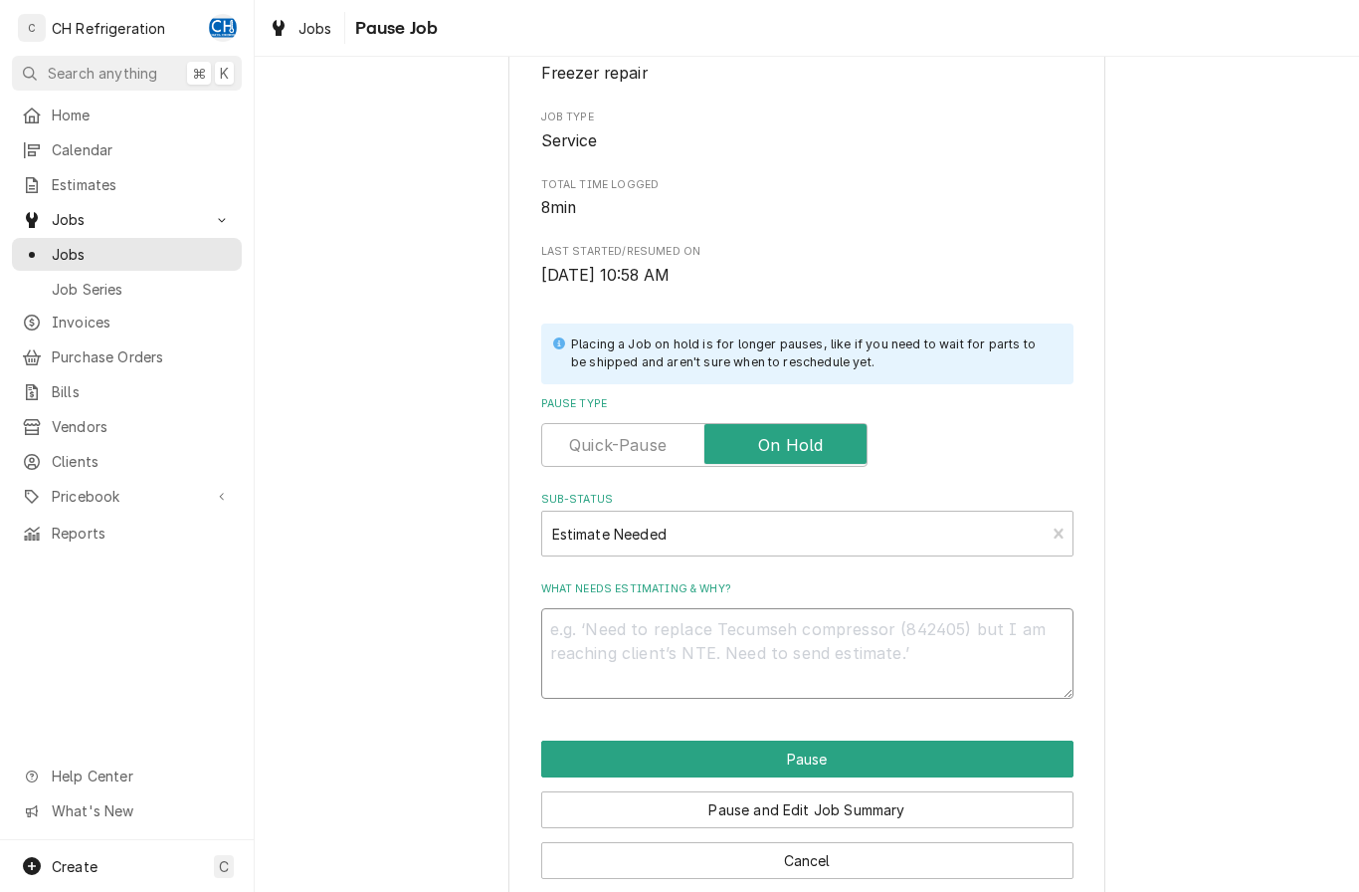
click at [797, 659] on textarea "What needs estimating & why?" at bounding box center [807, 653] width 532 height 91
type textarea "x"
type textarea "P"
type textarea "x"
type textarea "Pa"
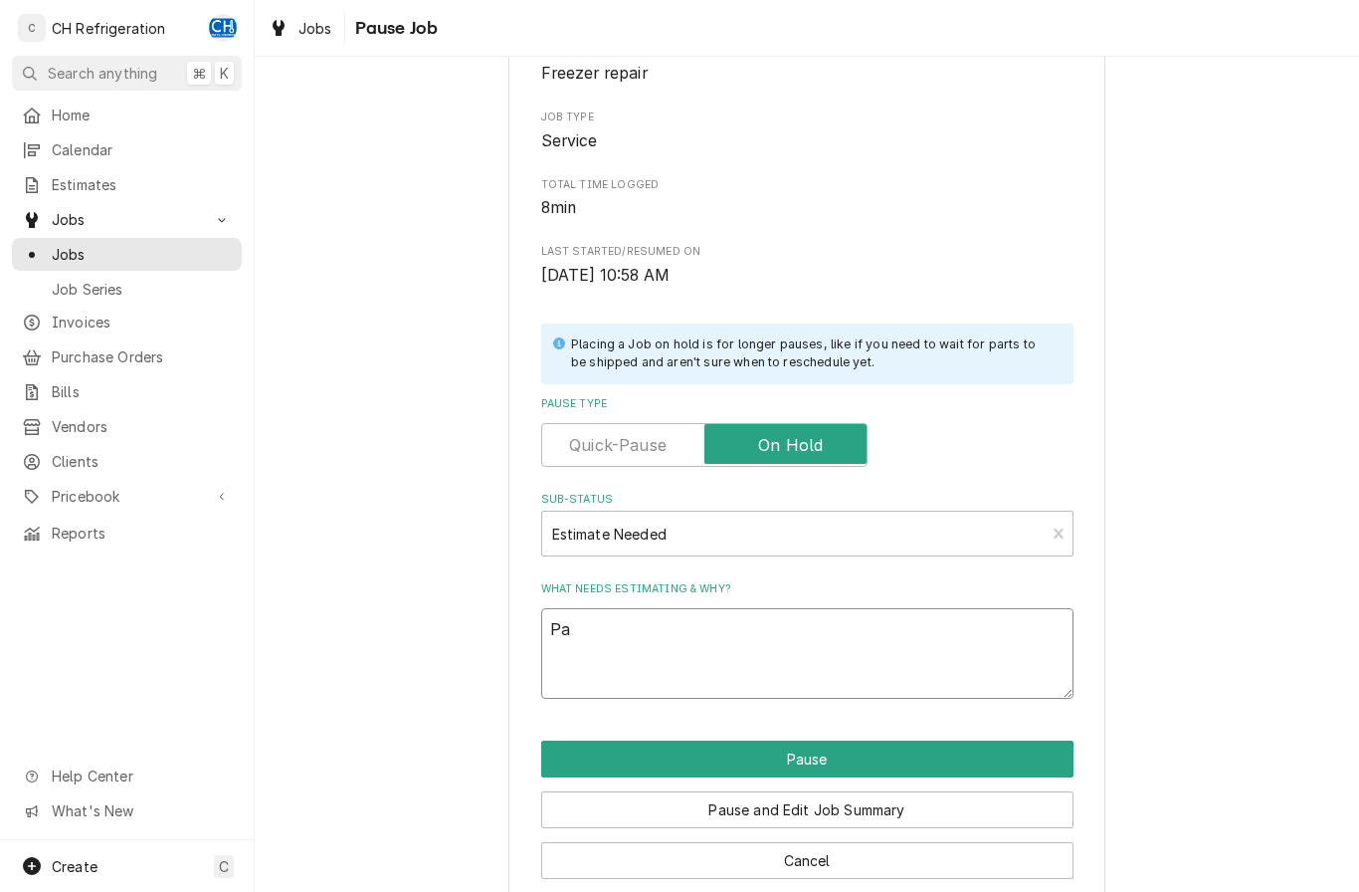
type textarea "x"
type textarea "Par"
type textarea "x"
type textarea "Part"
type textarea "x"
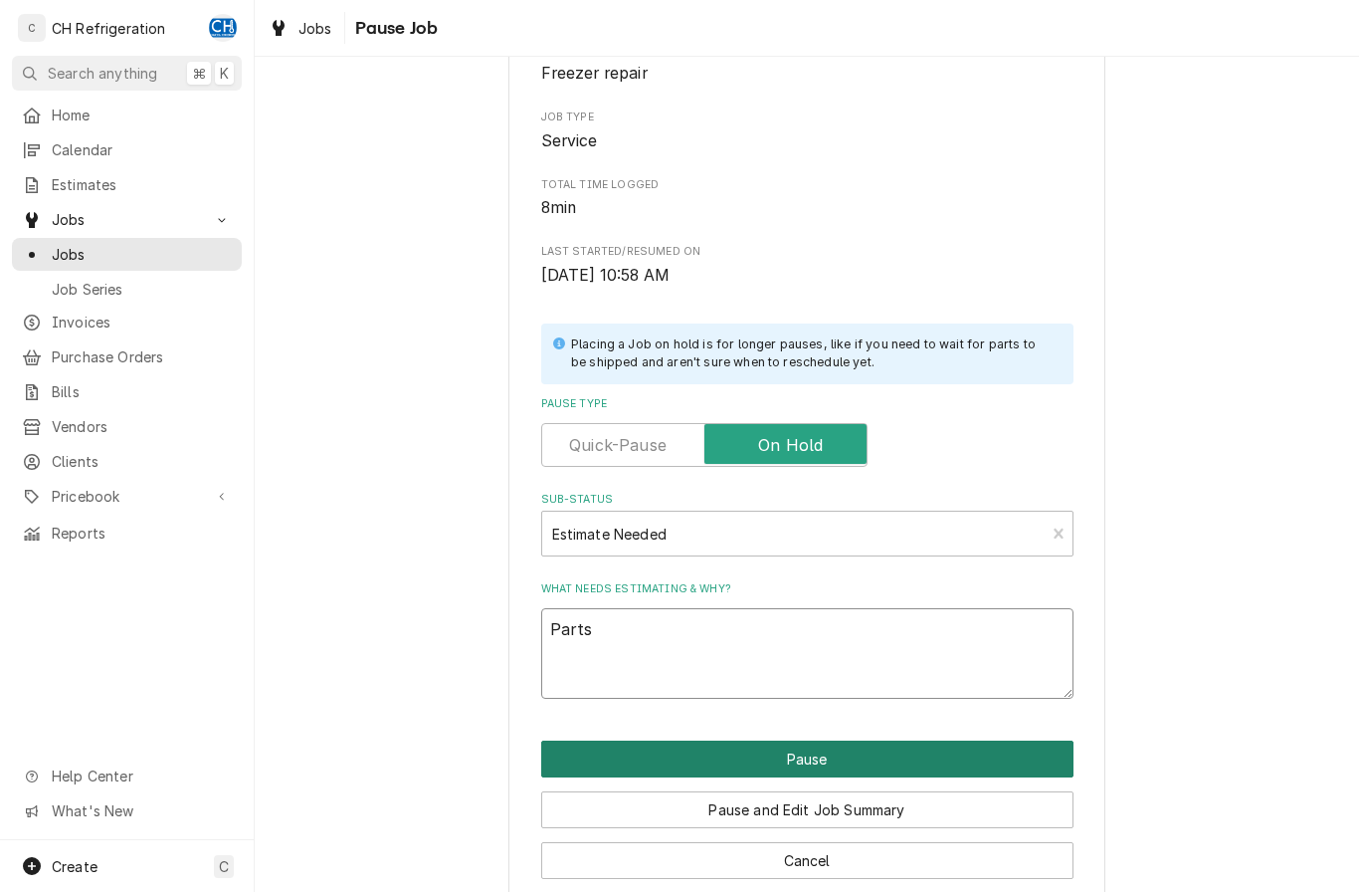
type textarea "Parts"
click at [698, 748] on button "Pause" at bounding box center [807, 758] width 532 height 37
type textarea "x"
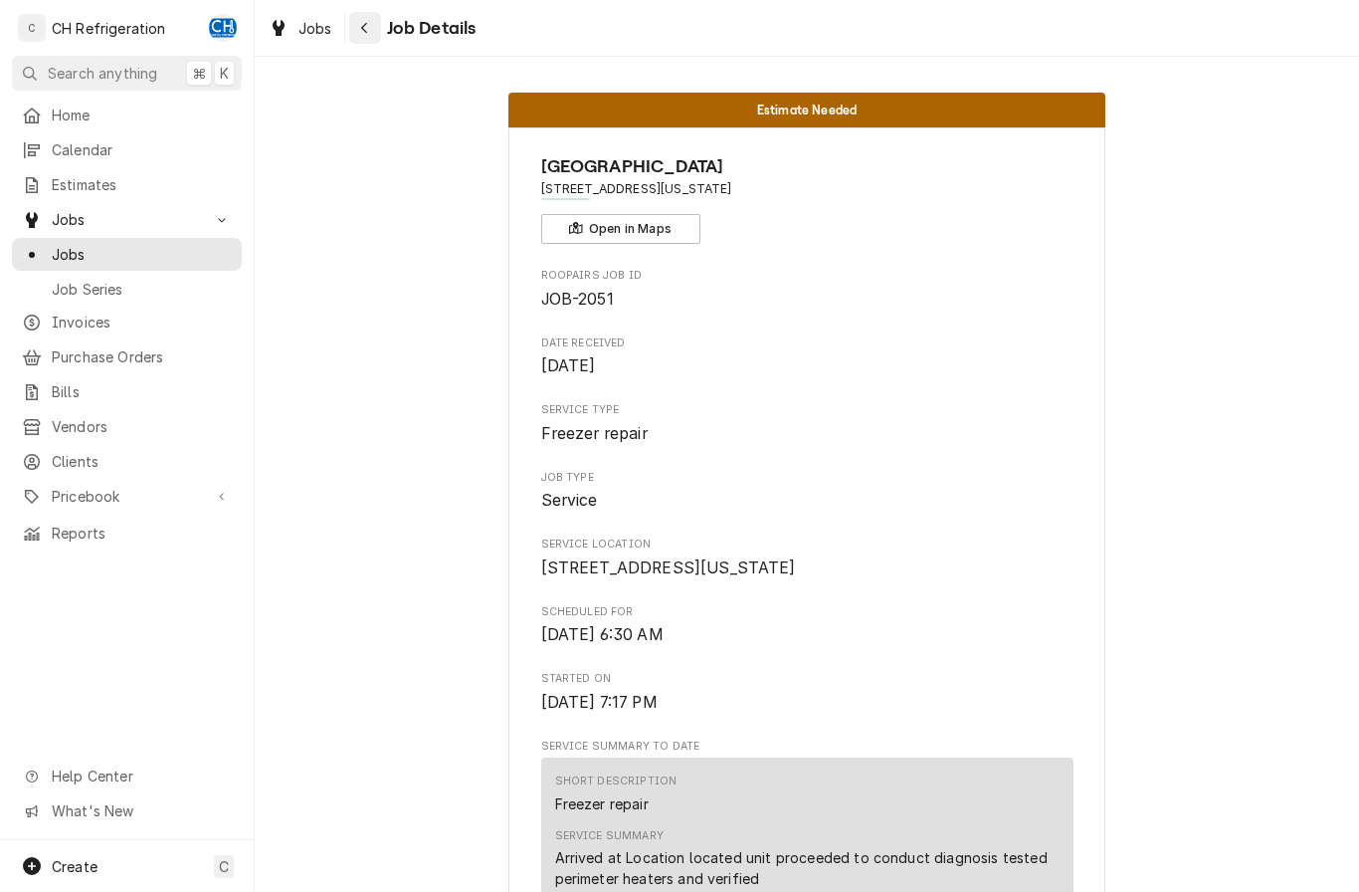
click at [369, 28] on div "Navigate back" at bounding box center [365, 28] width 20 height 20
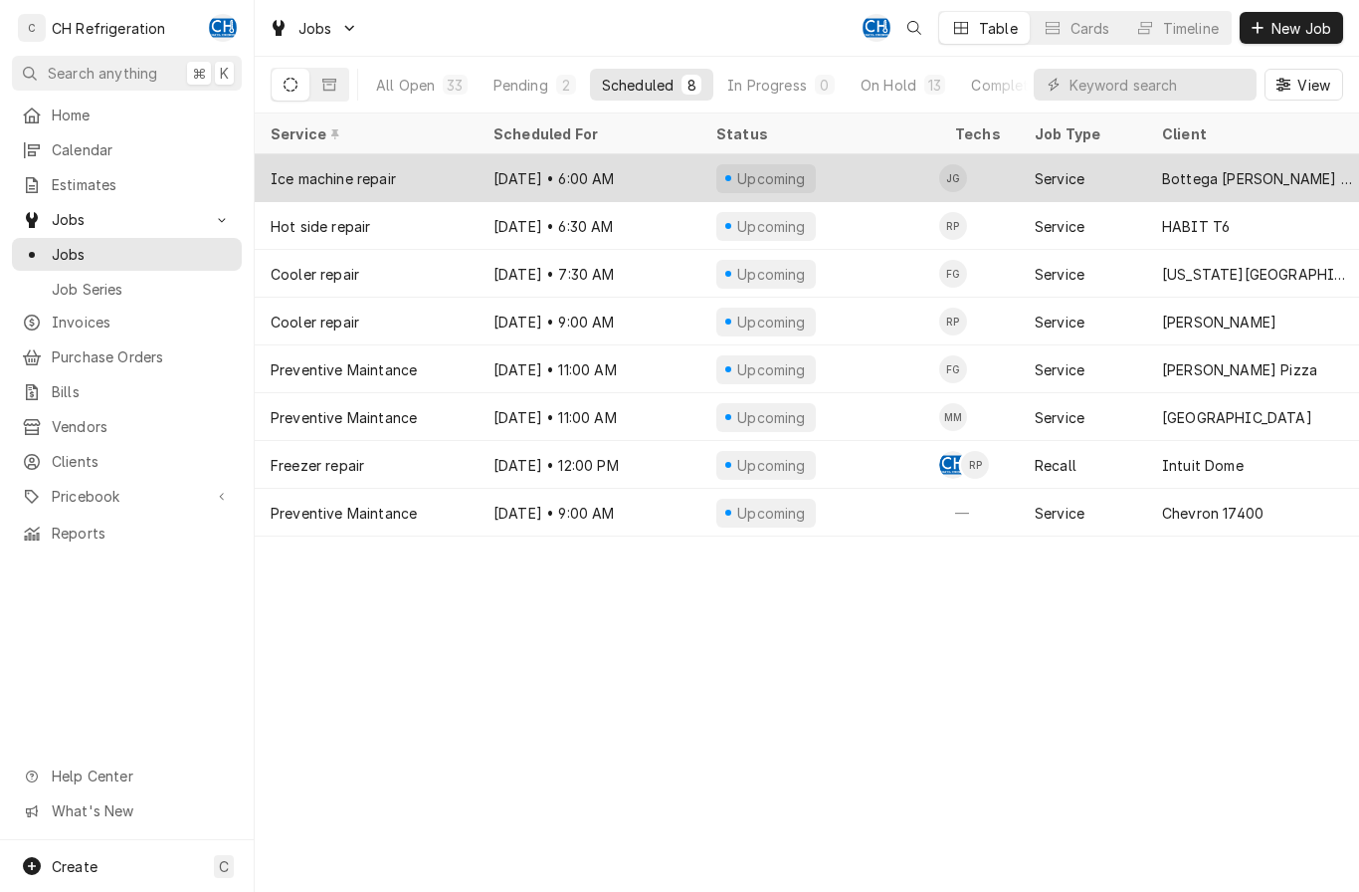
click at [1248, 156] on div "Bottega [PERSON_NAME] WEHO" at bounding box center [1257, 178] width 223 height 48
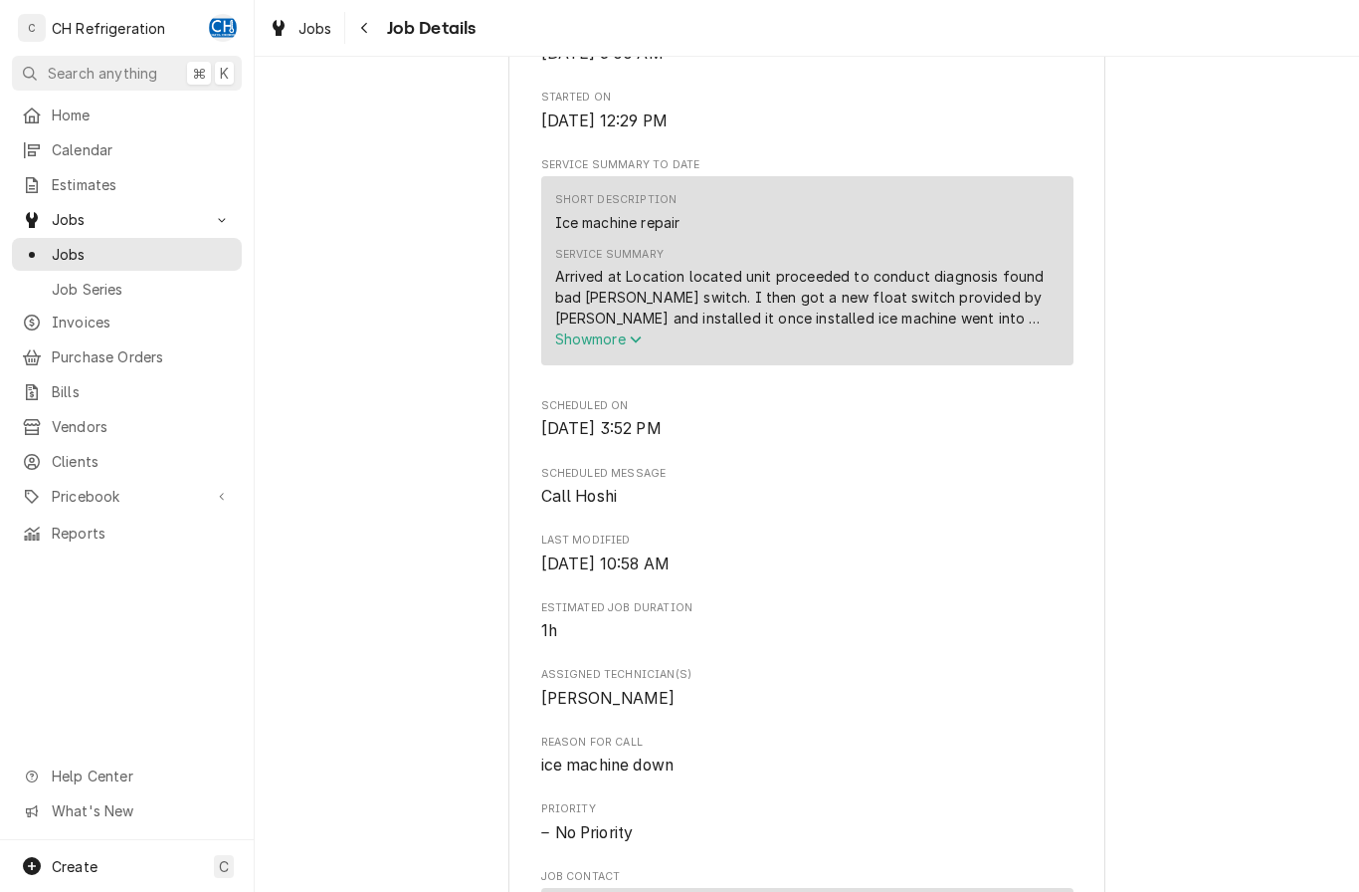
scroll to position [576, 0]
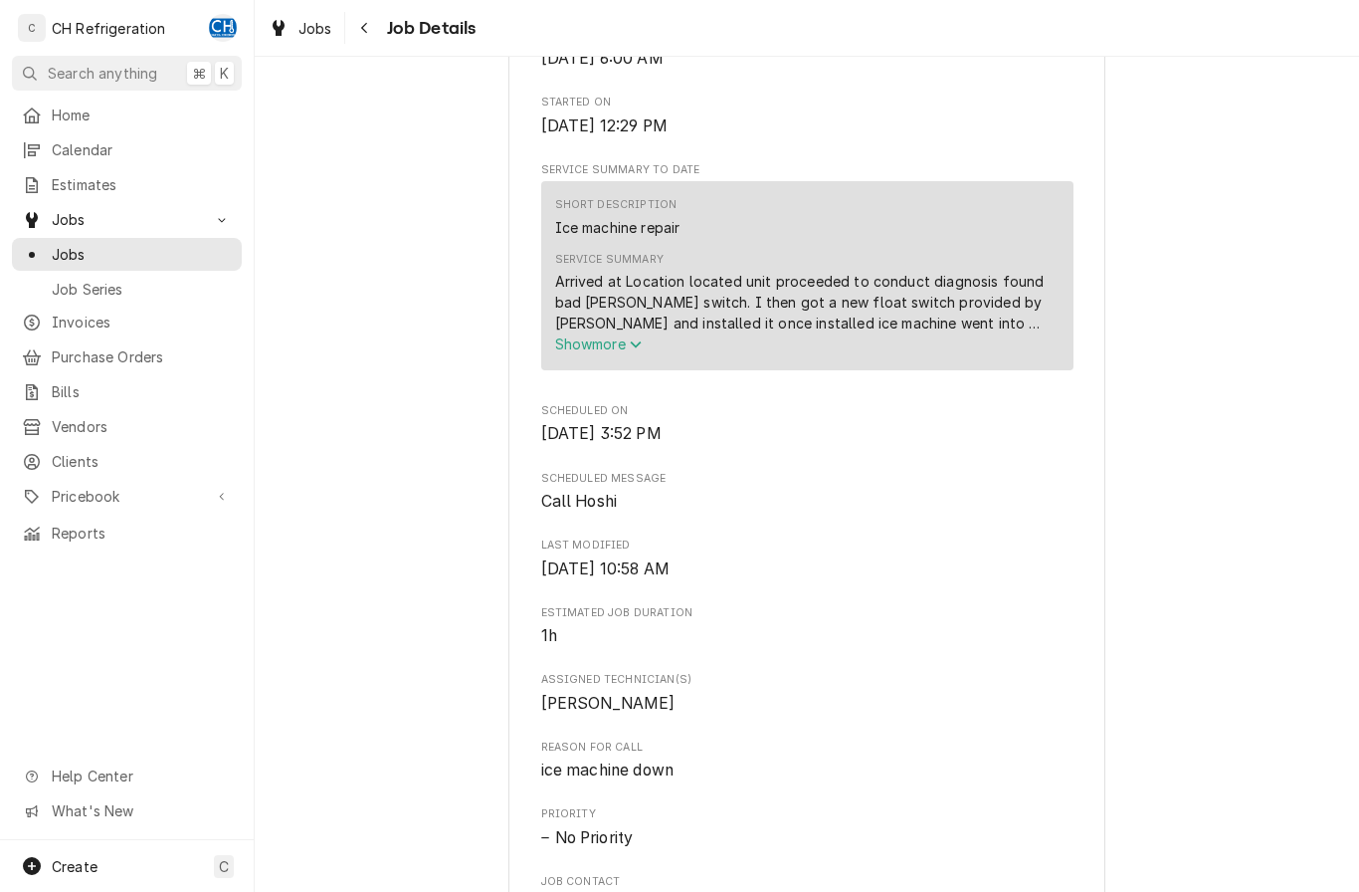
click at [603, 352] on span "Show more" at bounding box center [599, 343] width 88 height 17
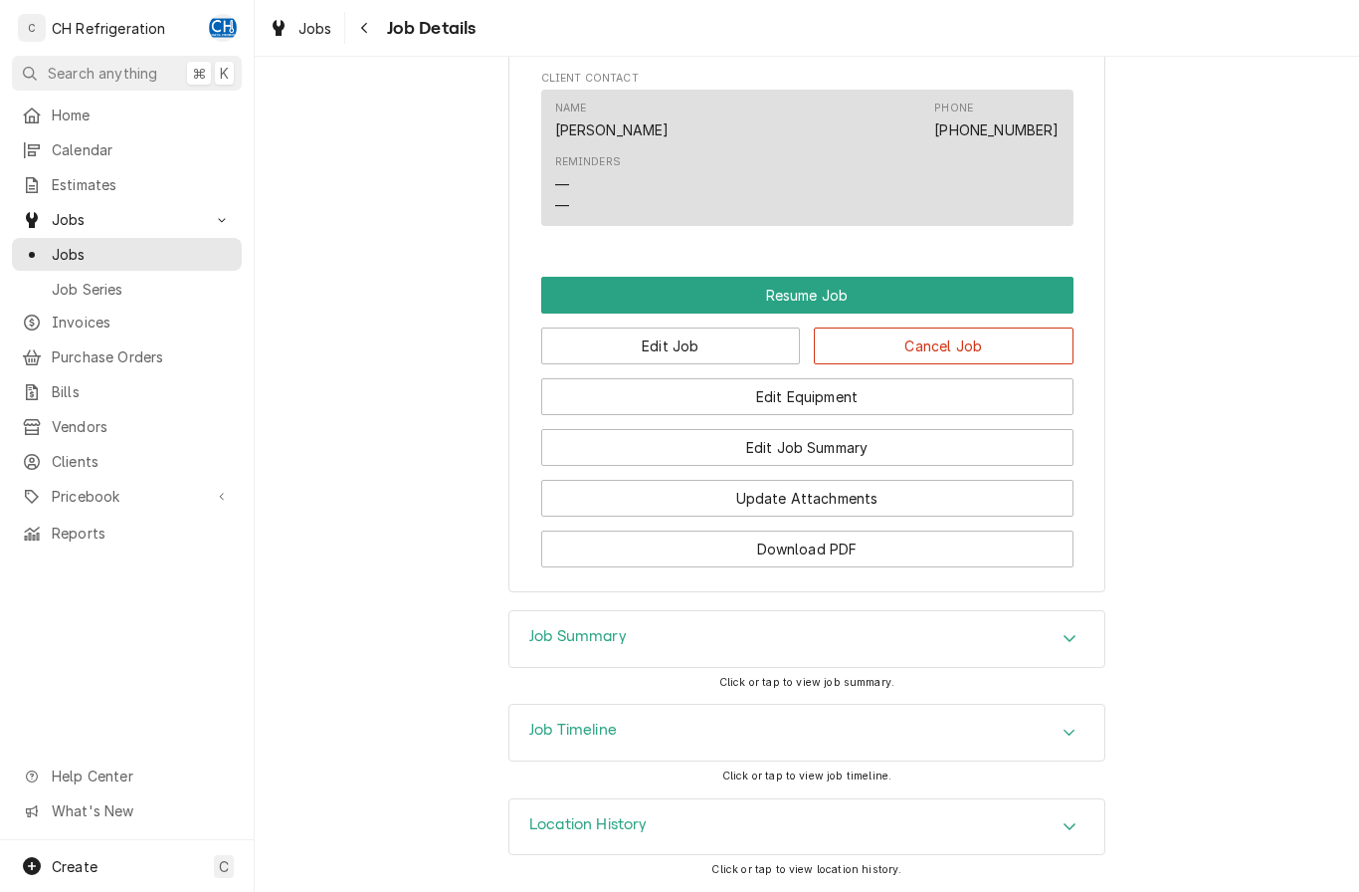
scroll to position [1597, 0]
click at [1074, 637] on icon "Accordion Header" at bounding box center [1070, 638] width 14 height 16
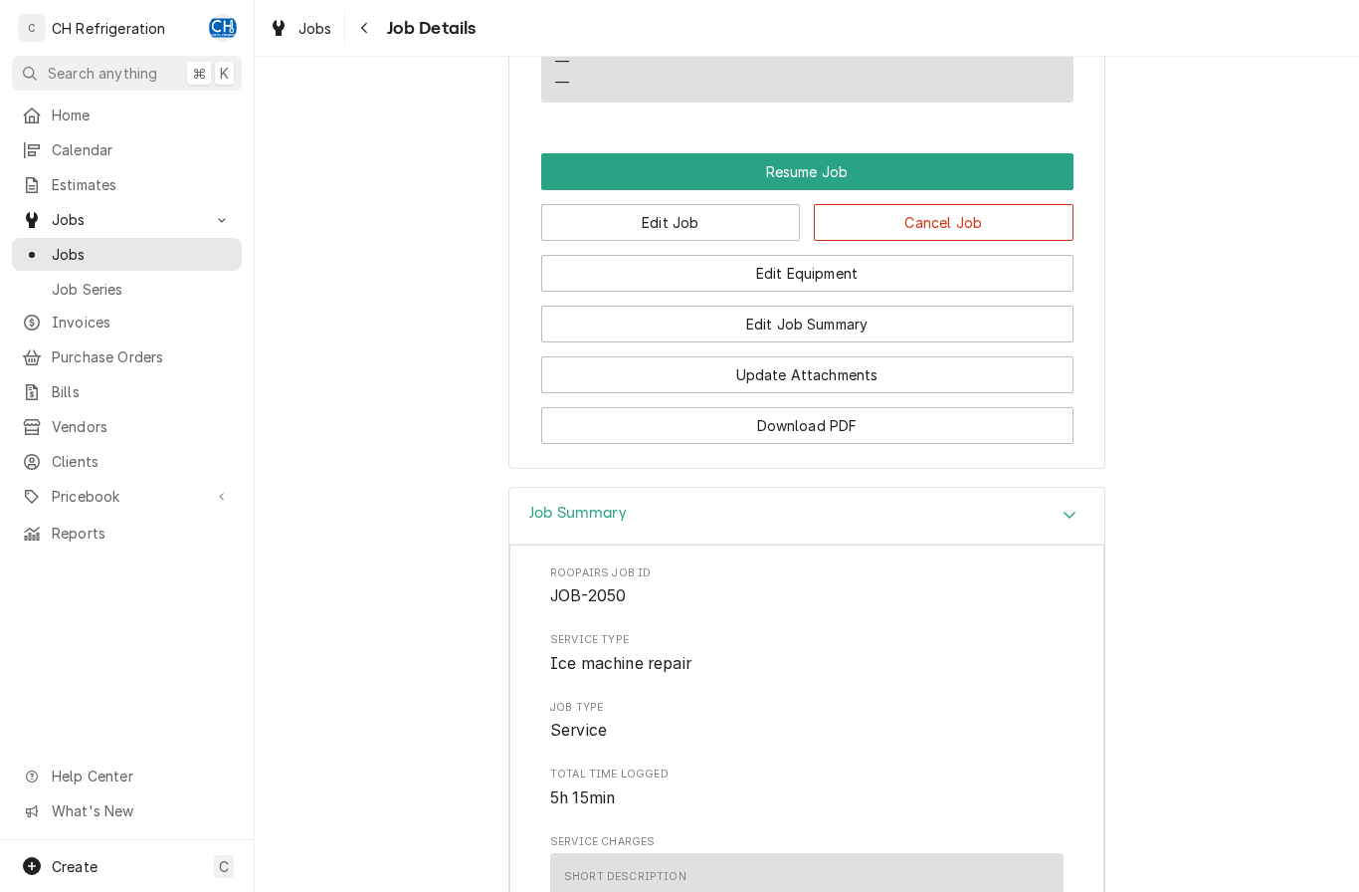
click at [1053, 526] on div "Job Summary" at bounding box center [807, 516] width 595 height 57
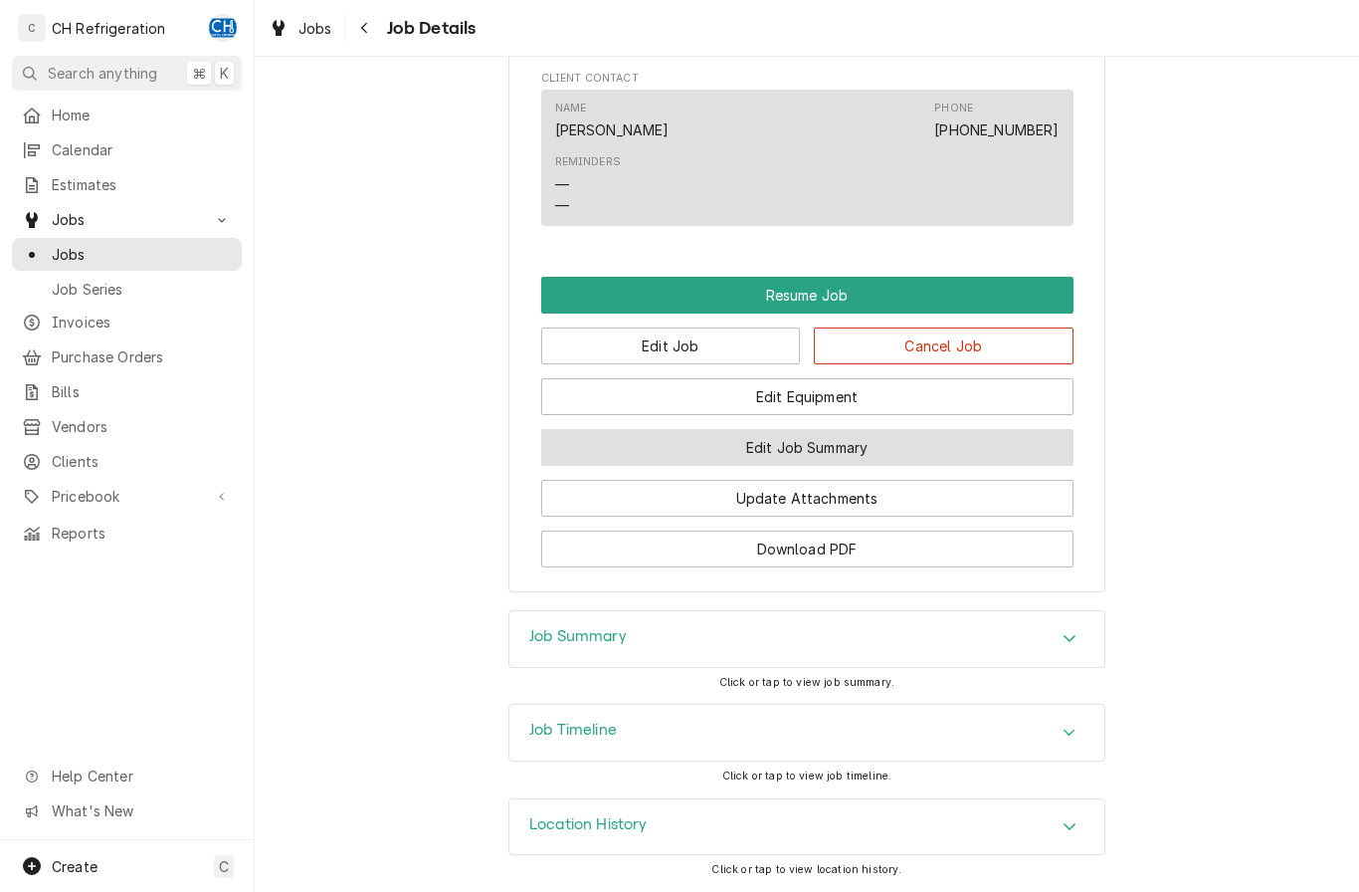
click at [900, 456] on button "Edit Job Summary" at bounding box center [807, 447] width 532 height 37
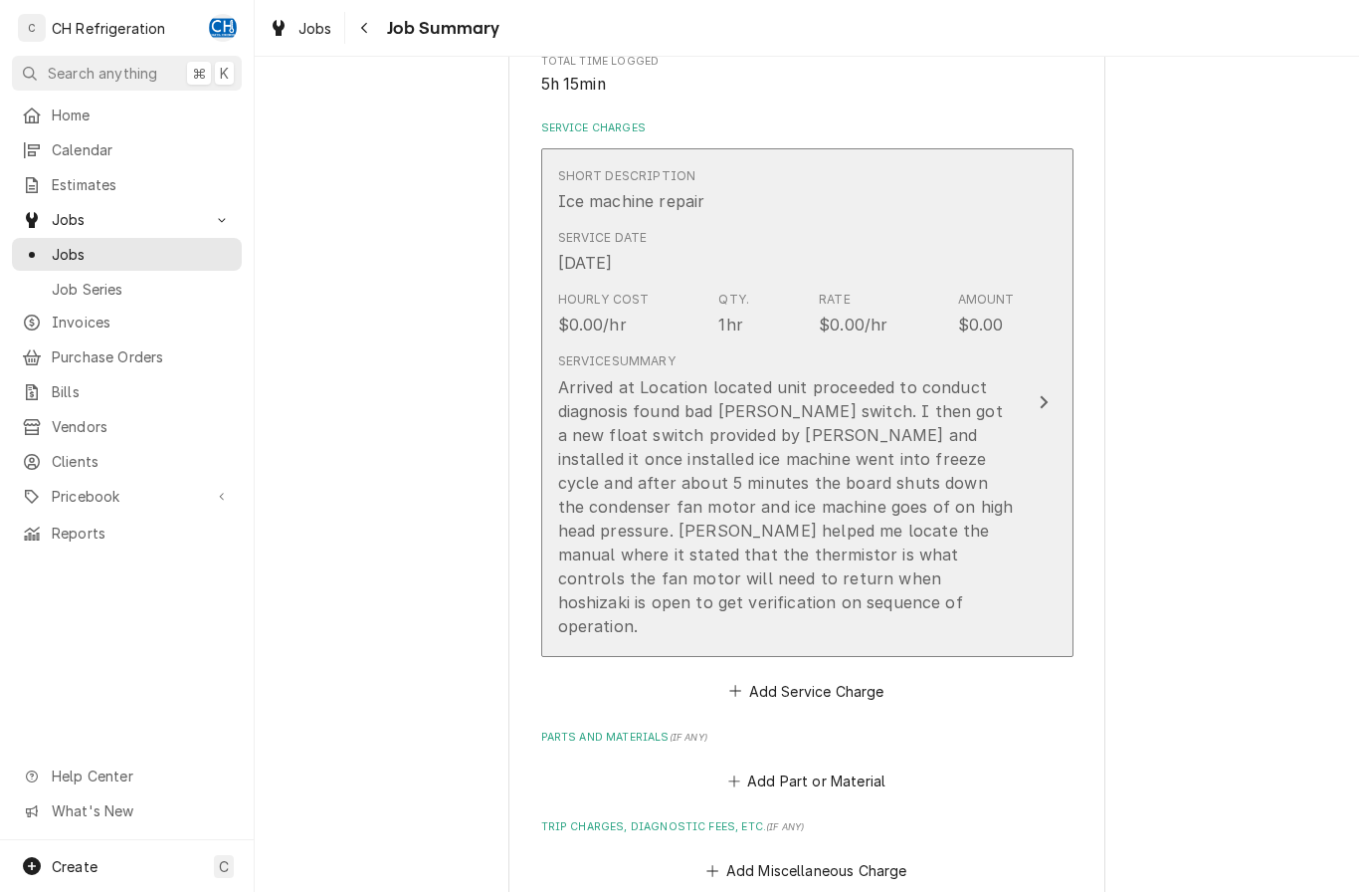
click at [770, 597] on div "Arrived at Location located unit proceeded to conduct diagnosis found bad [PERS…" at bounding box center [786, 506] width 457 height 263
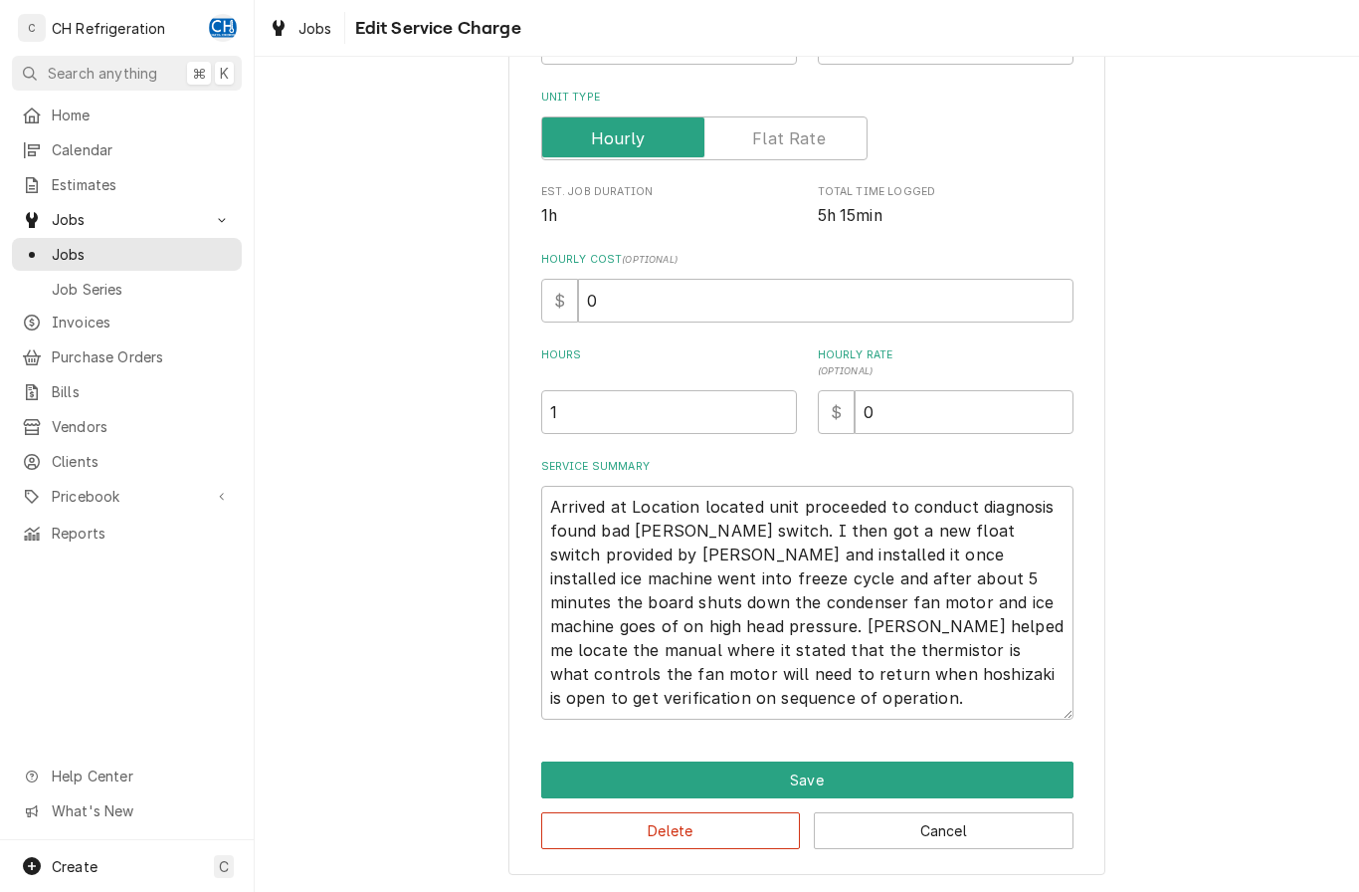
scroll to position [299, 0]
click at [926, 713] on textarea "Arrived at Location located unit proceeded to conduct diagnosis found bad [PERS…" at bounding box center [807, 603] width 532 height 234
type textarea "x"
type textarea "Arrived at Location located unit proceeded to conduct diagnosis found bad [PERS…"
type textarea "x"
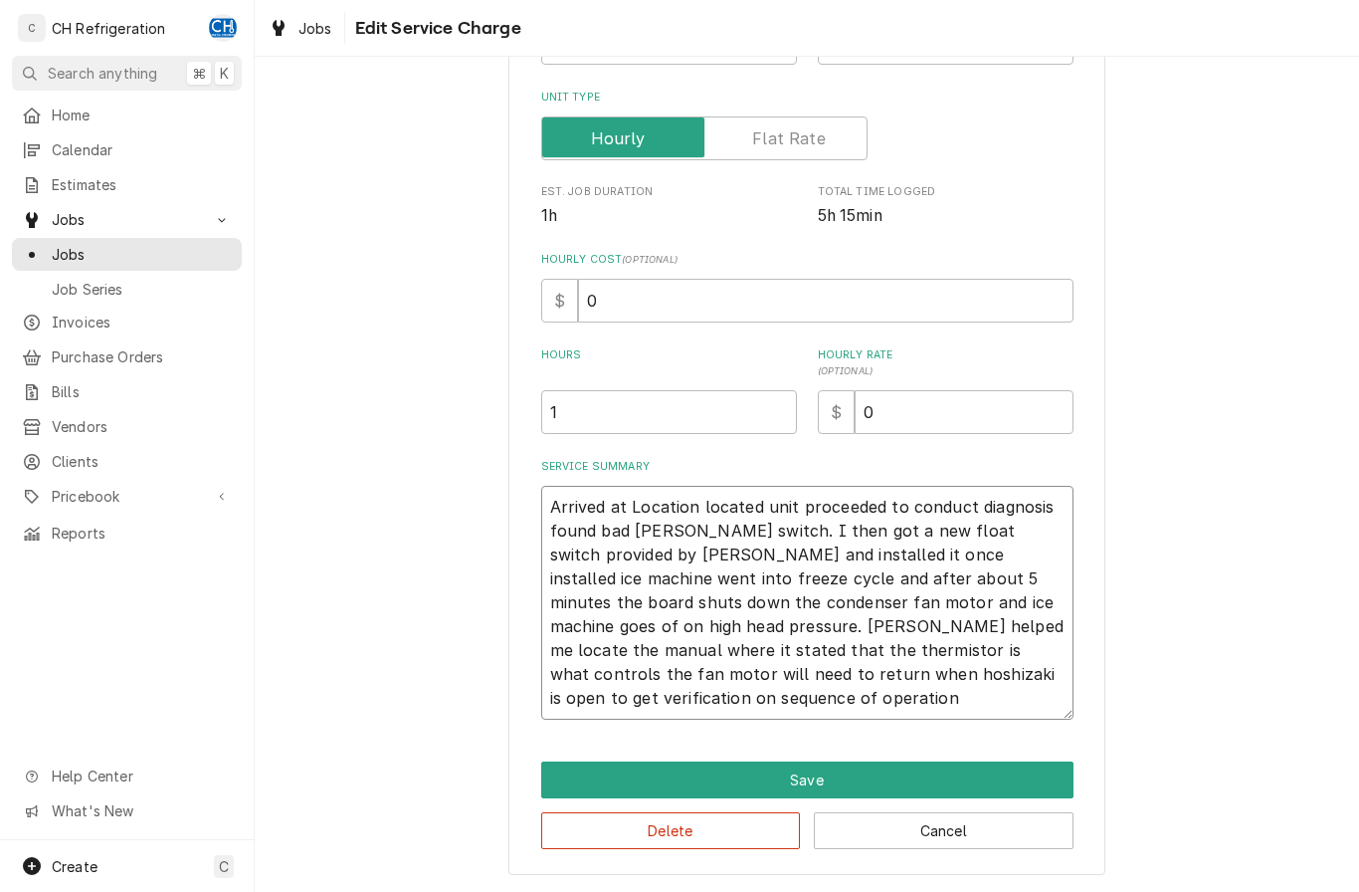
type textarea "Arrived at Location located unit proceeded to conduct diagnosis found bad [PERS…"
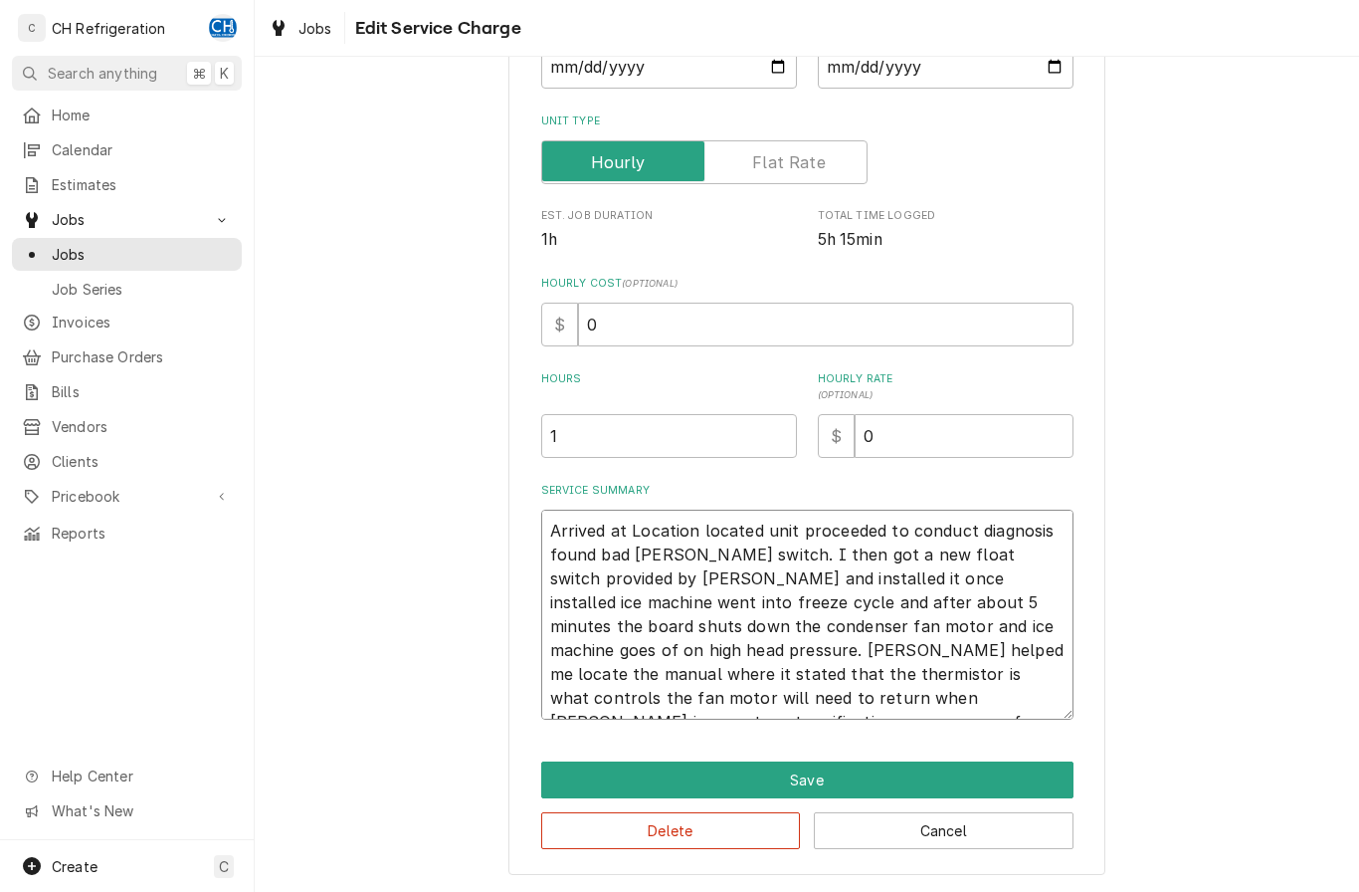
type textarea "x"
type textarea "Arrived at Location located unit proceeded to conduct diagnosis found bad [PERS…"
type textarea "x"
type textarea "Arrived at Location located unit proceeded to conduct diagnosis found bad [PERS…"
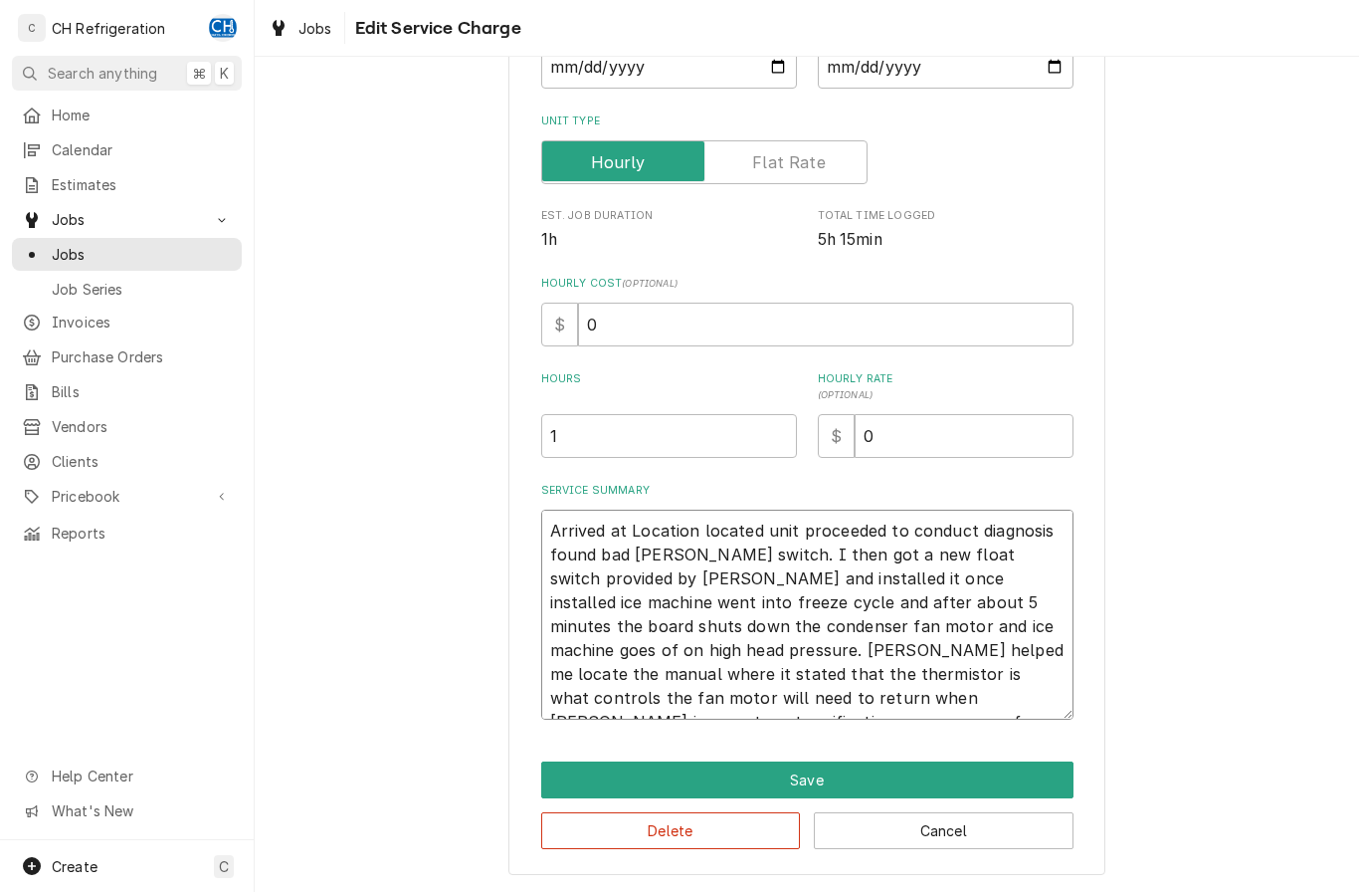
type textarea "x"
type textarea "Arrived at Location located unit proceeded to conduct diagnosis found bad [PERS…"
type textarea "x"
type textarea "Arrived at Location located unit proceeded to conduct diagnosis found bad [PERS…"
type textarea "x"
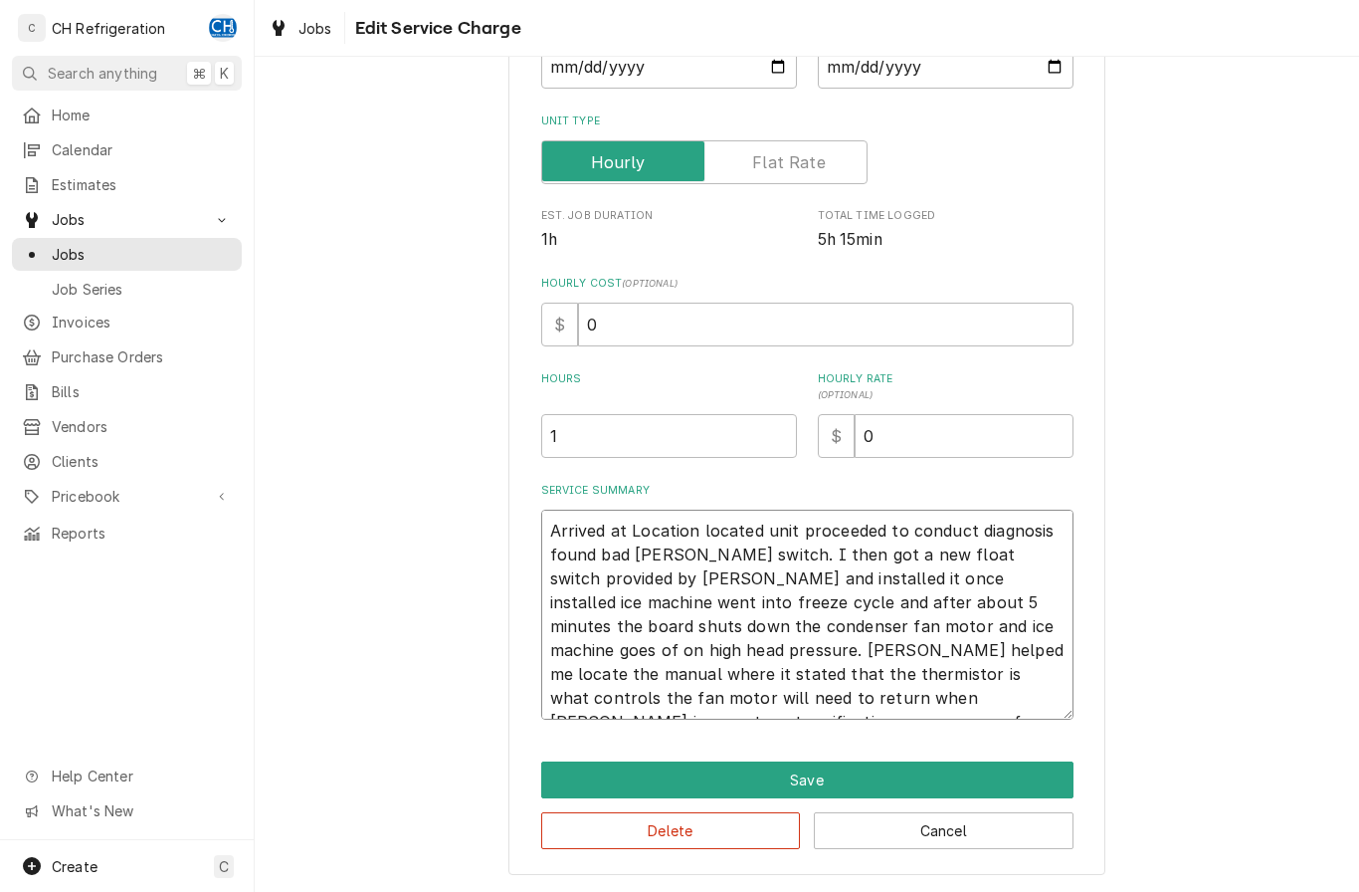
type textarea "Arrived at Location located unit proceeded to conduct diagnosis found bad [PERS…"
type textarea "x"
type textarea "Arrived at Location located unit proceeded to conduct diagnosis found bad [PERS…"
type textarea "x"
type textarea "Arrived at Location located unit proceeded to conduct diagnosis found bad [PERS…"
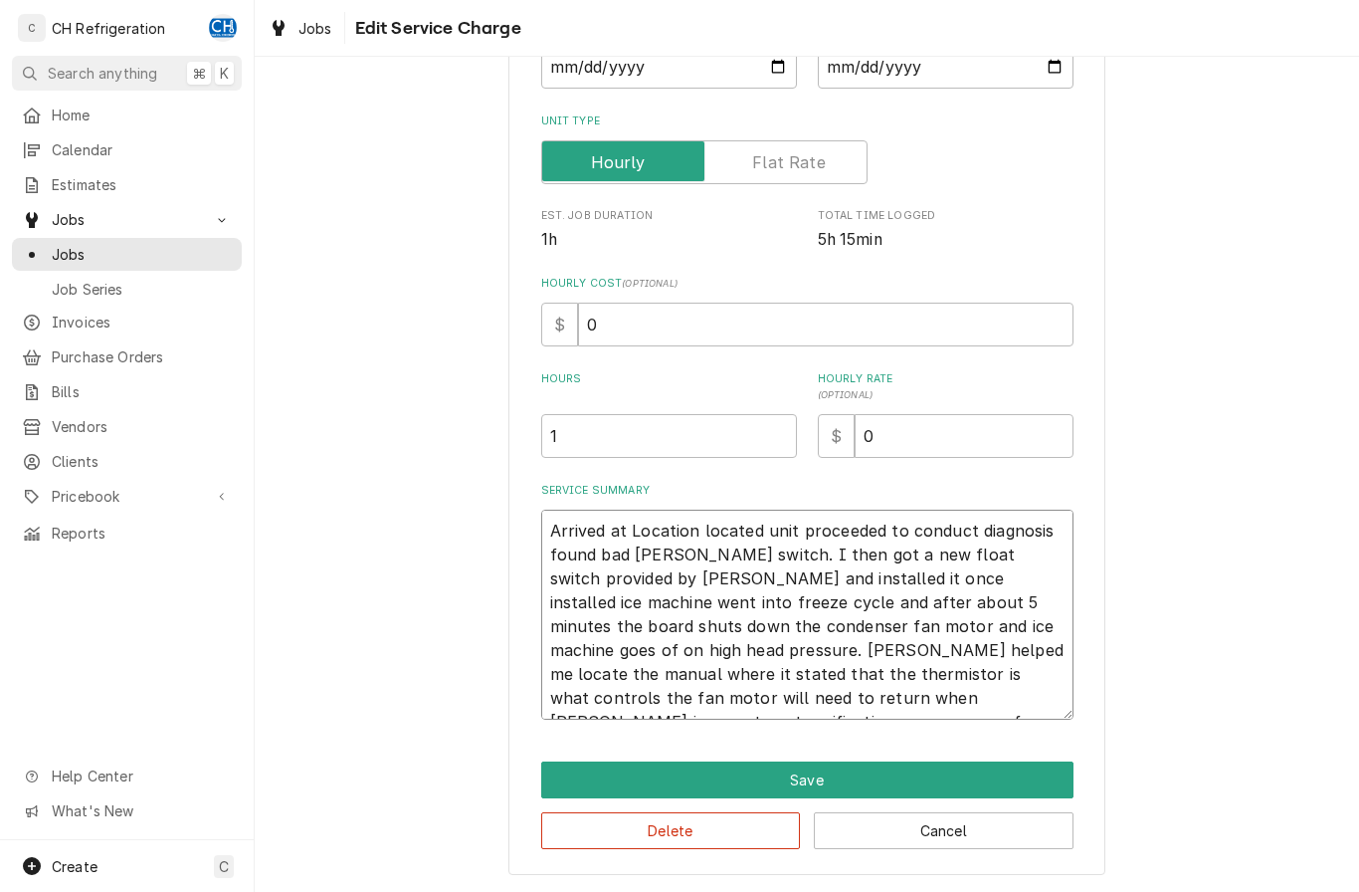
type textarea "x"
type textarea "Arrived at Location located unit proceeded to conduct diagnosis found bad [PERS…"
type textarea "x"
type textarea "Arrived at Location located unit proceeded to conduct diagnosis found bad [PERS…"
type textarea "x"
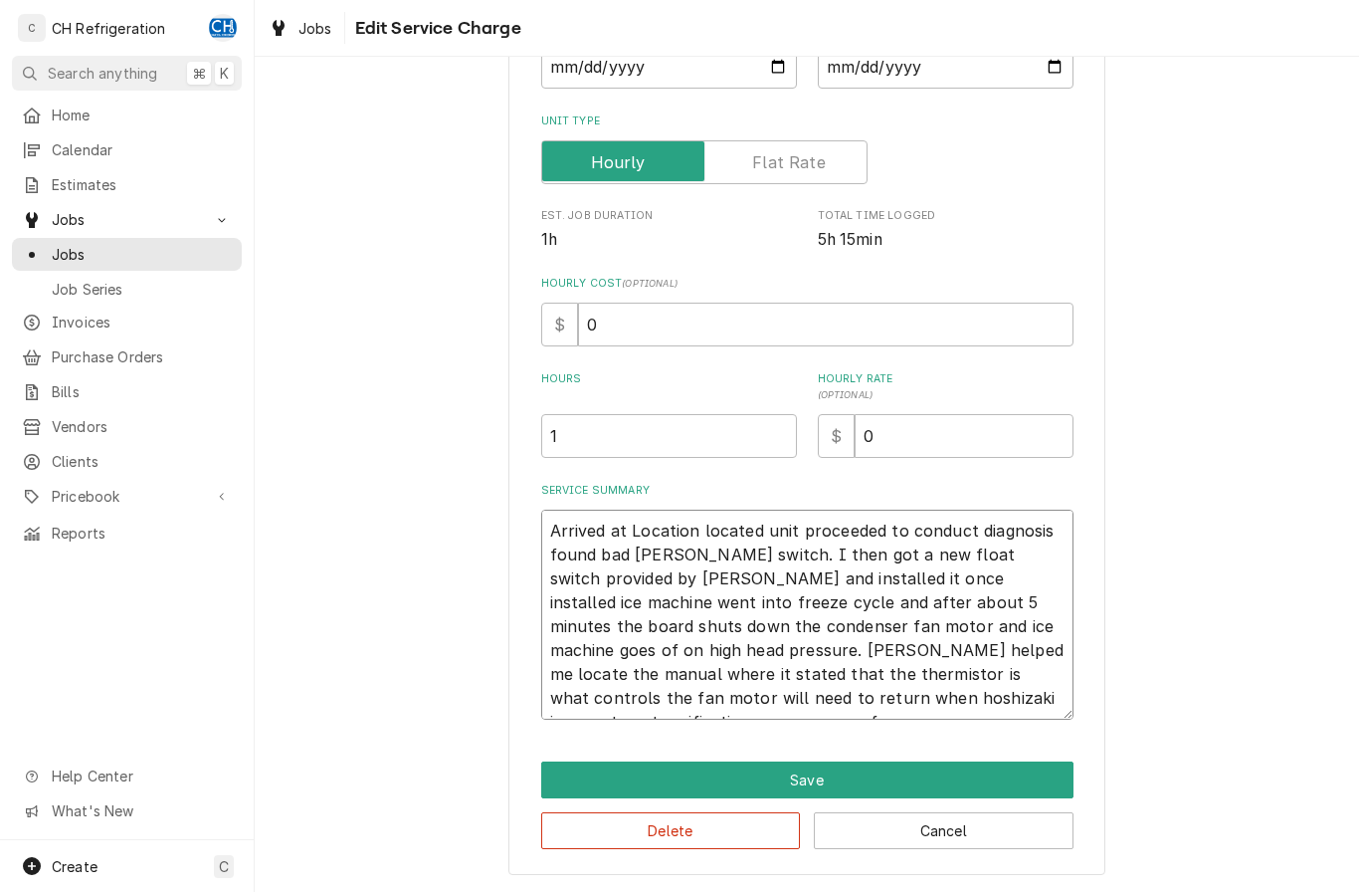
type textarea "Arrived at Location located unit proceeded to conduct diagnosis found bad [PERS…"
type textarea "x"
type textarea "Arrived at Location located unit proceeded to conduct diagnosis found bad [PERS…"
type textarea "x"
type textarea "Arrived at Location located unit proceeded to conduct diagnosis found bad [PERS…"
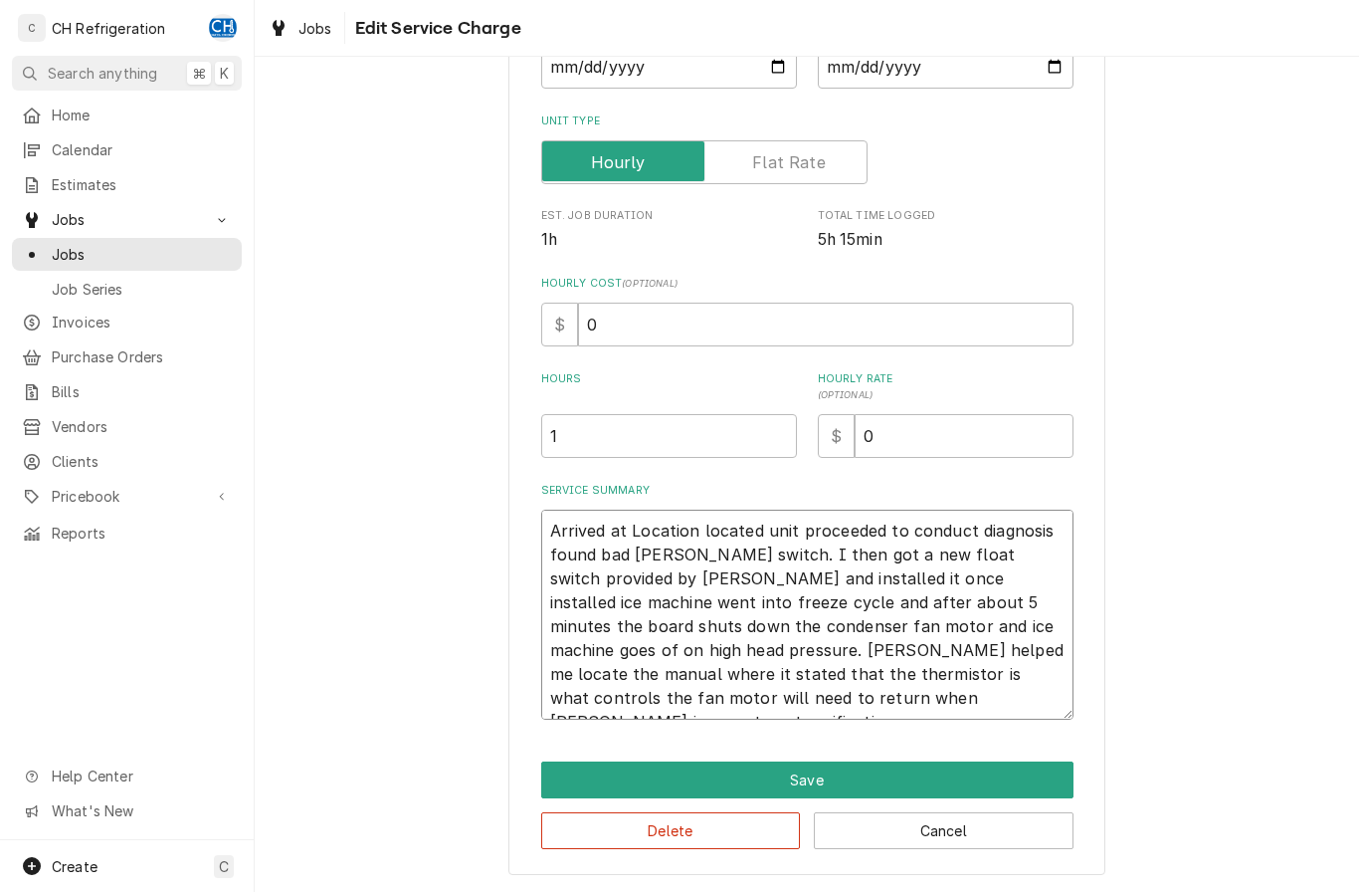
type textarea "x"
type textarea "Arrived at Location located unit proceeded to conduct diagnosis found bad [PERS…"
type textarea "x"
type textarea "Arrived at Location located unit proceeded to conduct diagnosis found bad [PERS…"
type textarea "x"
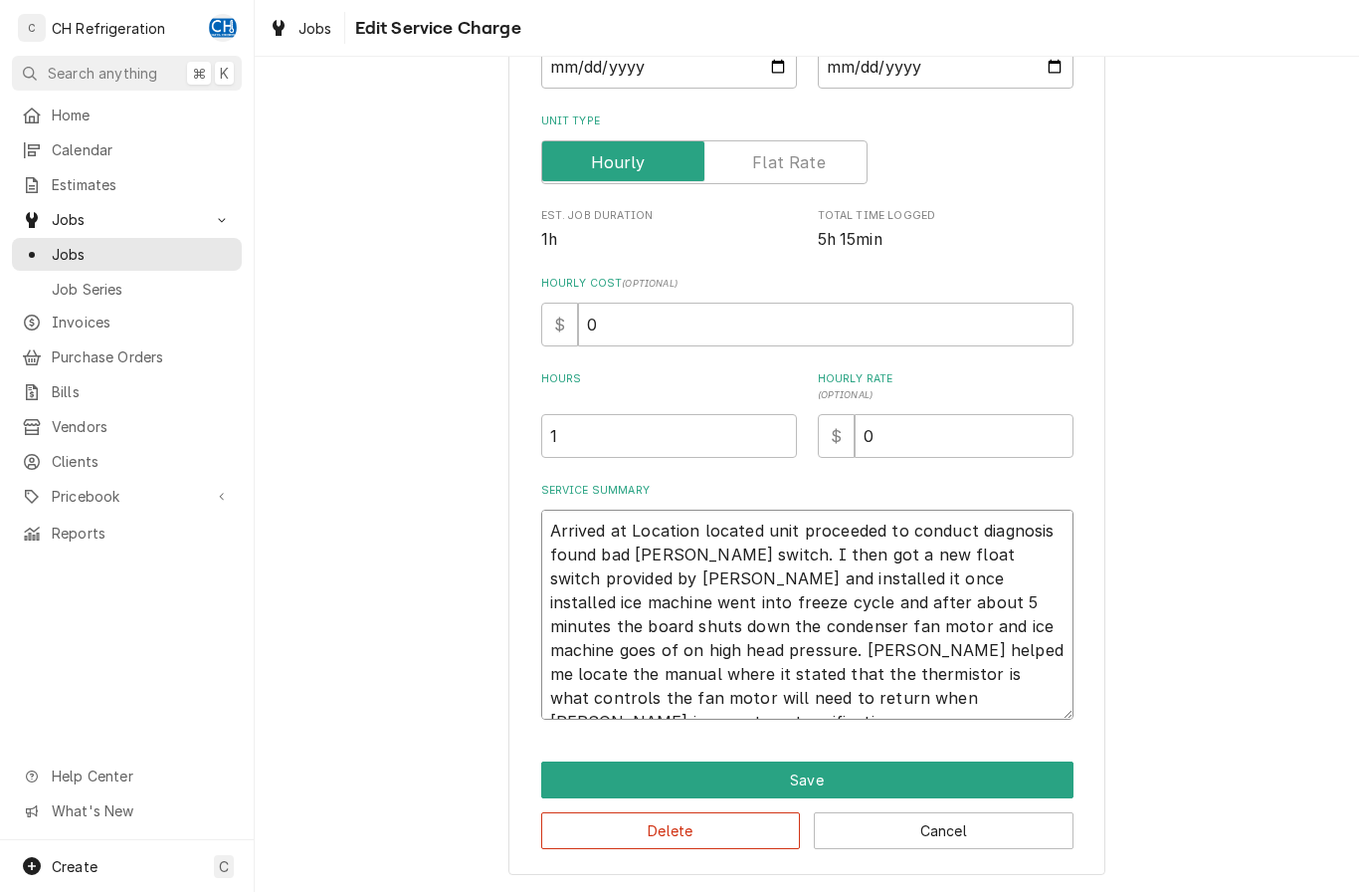
type textarea "Arrived at Location located unit proceeded to conduct diagnosis found bad [PERS…"
type textarea "x"
type textarea "Arrived at Location located unit proceeded to conduct diagnosis found bad [PERS…"
type textarea "x"
type textarea "Arrived at Location located unit proceeded to conduct diagnosis found bad [PERS…"
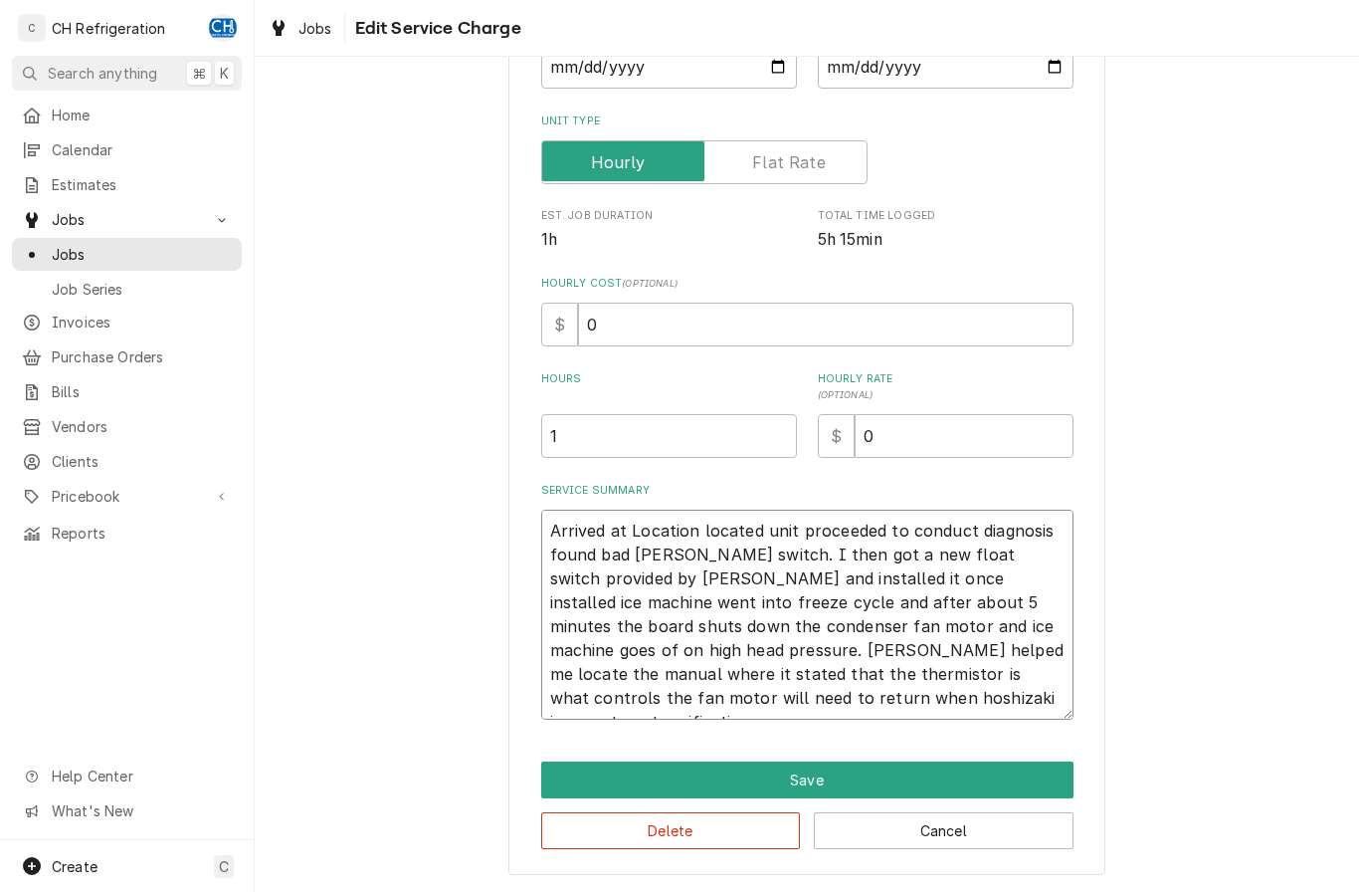
type textarea "x"
type textarea "Arrived at Location located unit proceeded to conduct diagnosis found bad [PERS…"
type textarea "x"
type textarea "Arrived at Location located unit proceeded to conduct diagnosis found bad [PERS…"
type textarea "x"
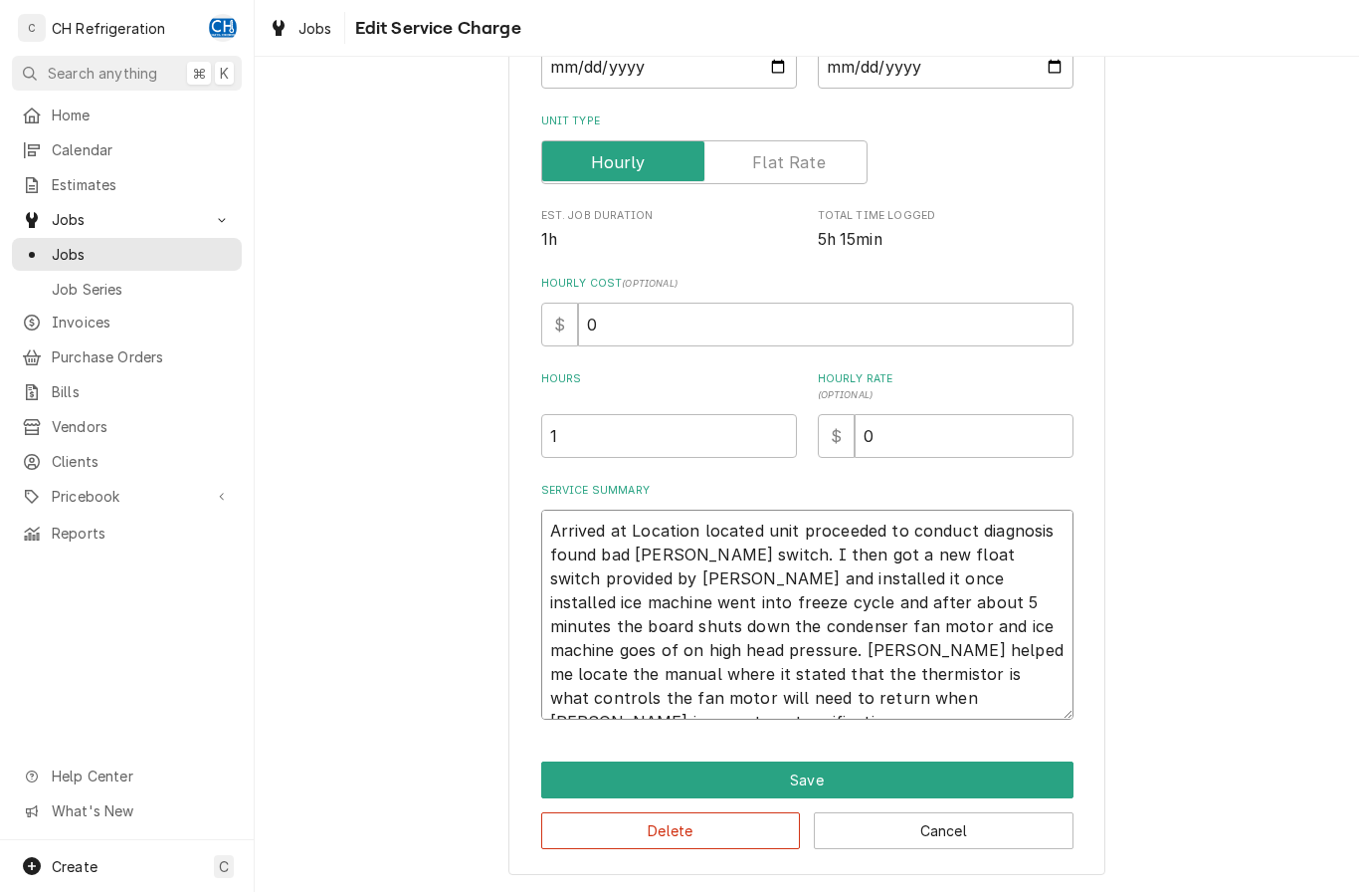
type textarea "Arrived at Location located unit proceeded to conduct diagnosis found bad [PERS…"
type textarea "x"
type textarea "Arrived at Location located unit proceeded to conduct diagnosis found bad [PERS…"
type textarea "x"
type textarea "Arrived at Location located unit proceeded to conduct diagnosis found bad [PERS…"
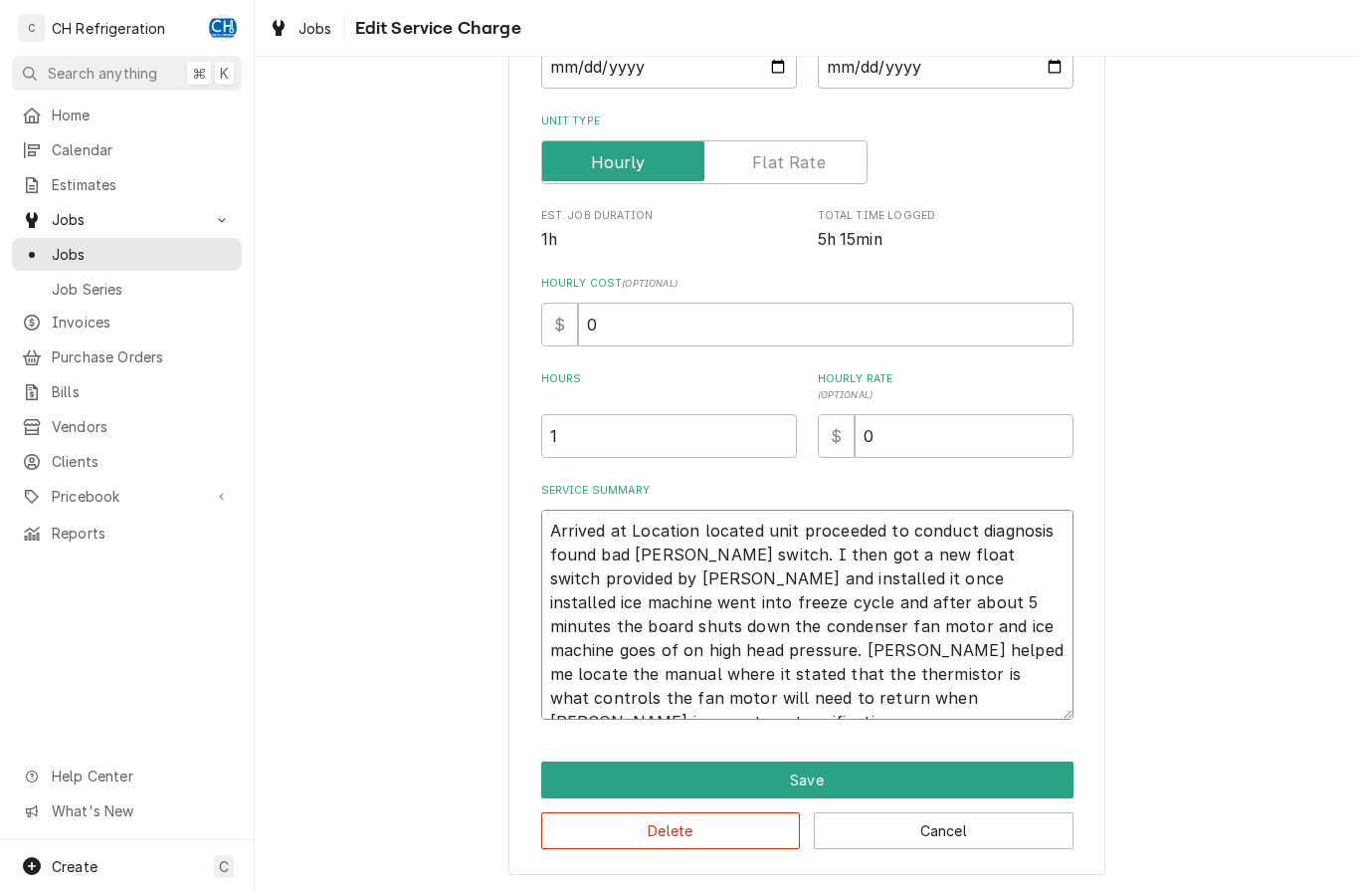
type textarea "x"
type textarea "Arrived at Location located unit proceeded to conduct diagnosis found bad [PERS…"
type textarea "x"
type textarea "Arrived at Location located unit proceeded to conduct diagnosis found bad [PERS…"
type textarea "x"
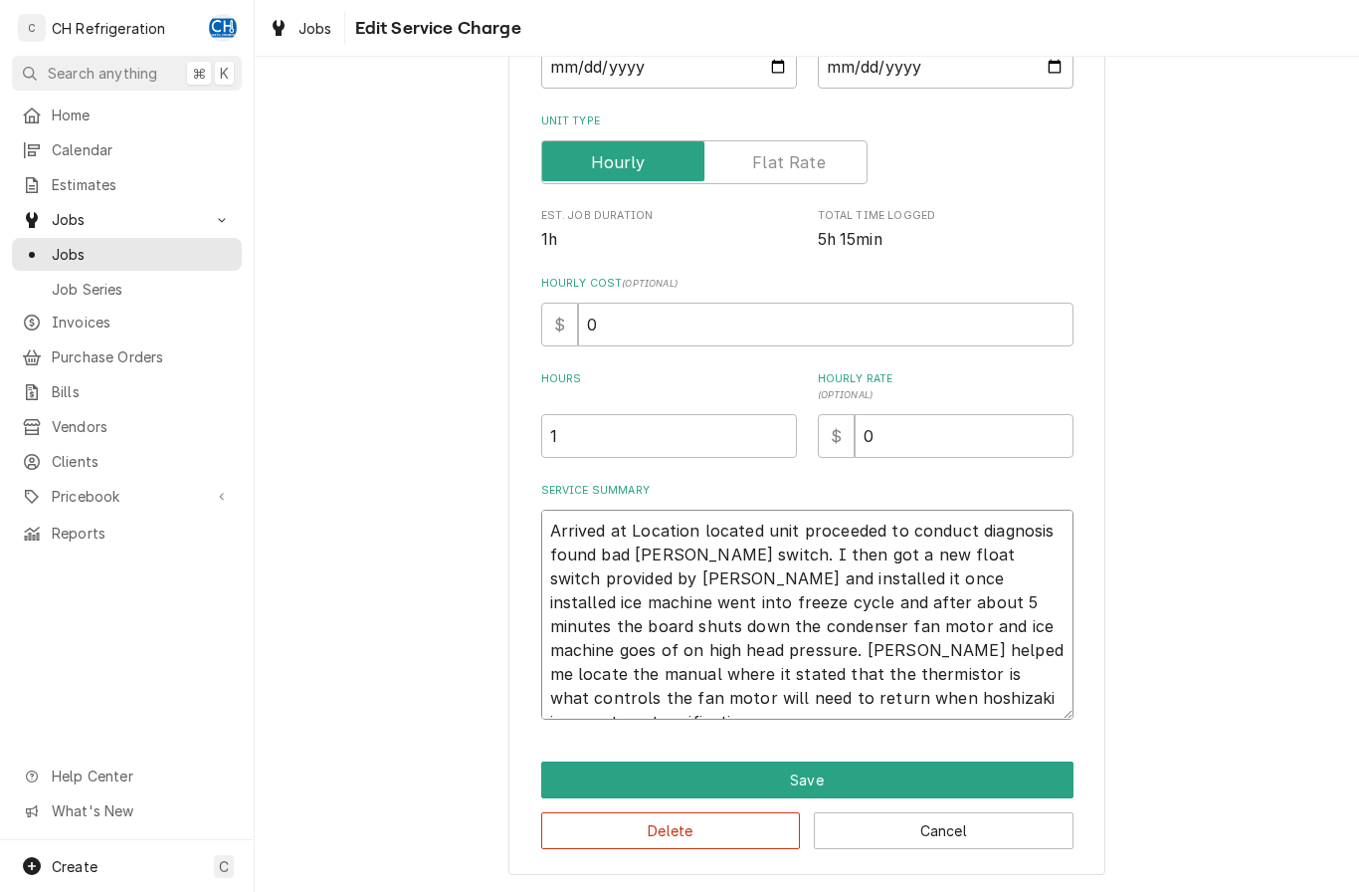
type textarea "Arrived at Location located unit proceeded to conduct diagnosis found bad [PERS…"
type textarea "x"
type textarea "Arrived at Location located unit proceeded to conduct diagnosis found bad [PERS…"
type textarea "x"
type textarea "Arrived at Location located unit proceeded to conduct diagnosis found bad [PERS…"
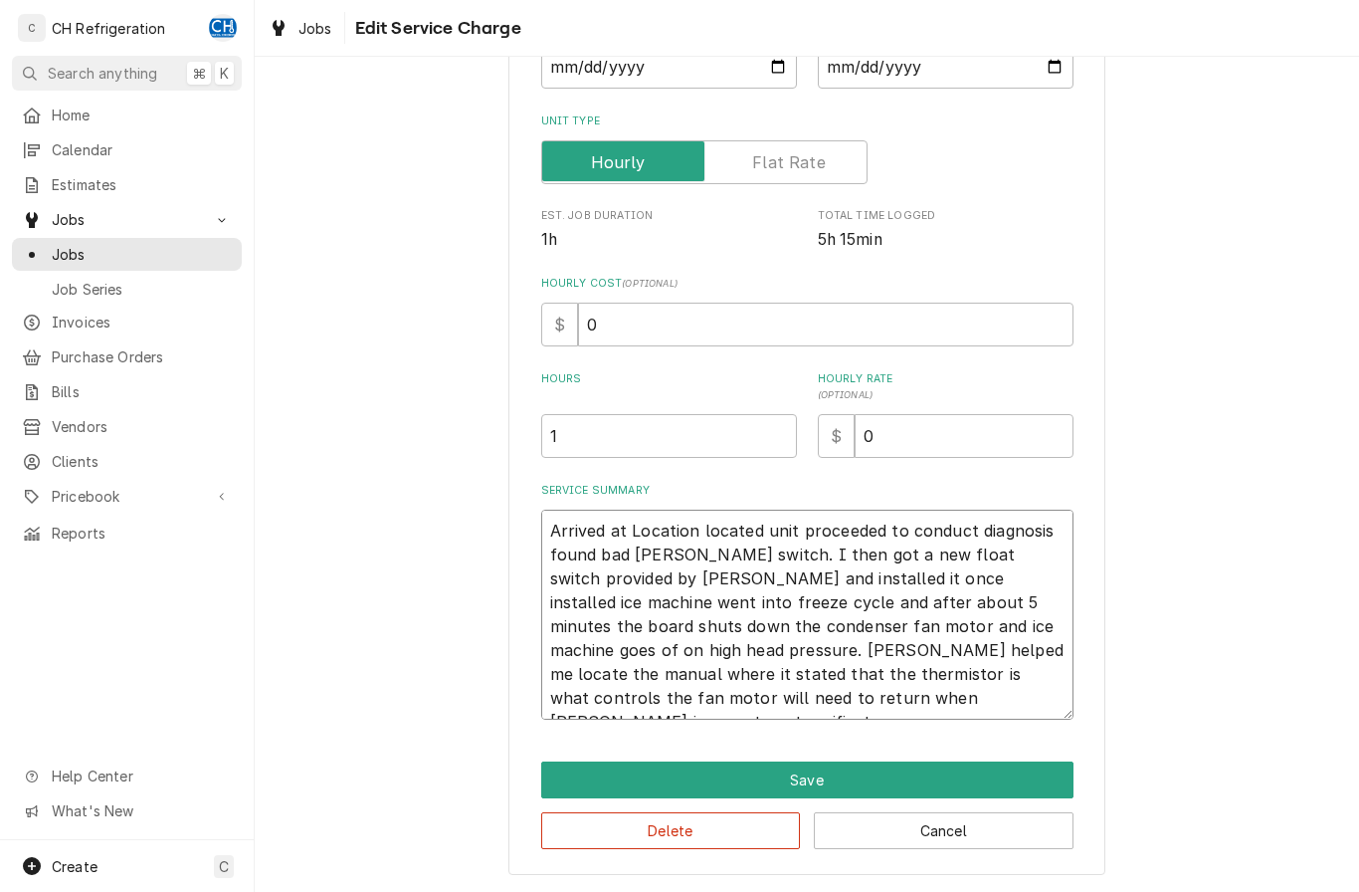
type textarea "x"
type textarea "Arrived at Location located unit proceeded to conduct diagnosis found bad [PERS…"
type textarea "x"
type textarea "Arrived at Location located unit proceeded to conduct diagnosis found bad [PERS…"
type textarea "x"
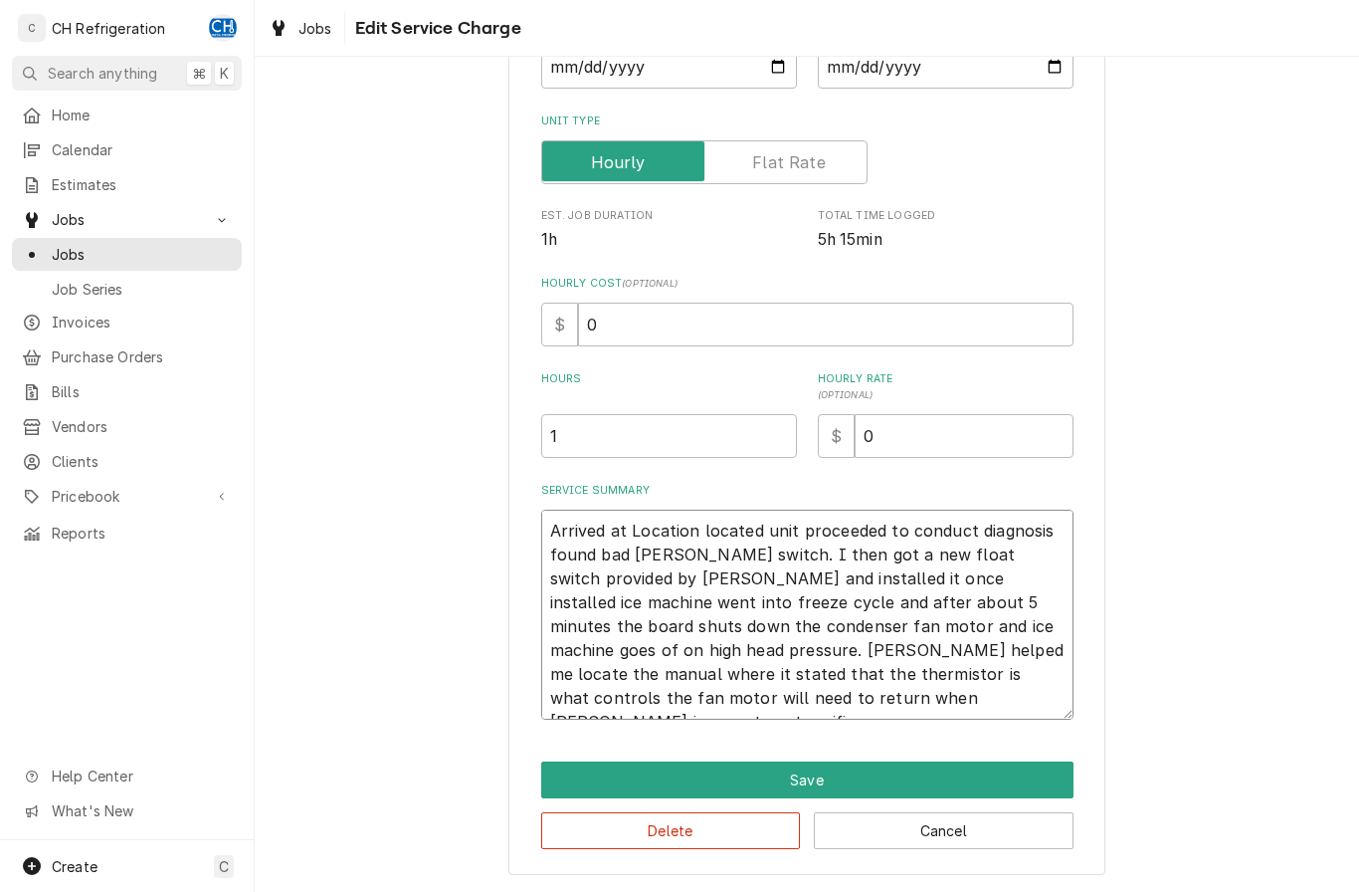
type textarea "Arrived at Location located unit proceeded to conduct diagnosis found bad [PERS…"
type textarea "x"
type textarea "Arrived at Location located unit proceeded to conduct diagnosis found bad [PERS…"
type textarea "x"
type textarea "Arrived at Location located unit proceeded to conduct diagnosis found bad [PERS…"
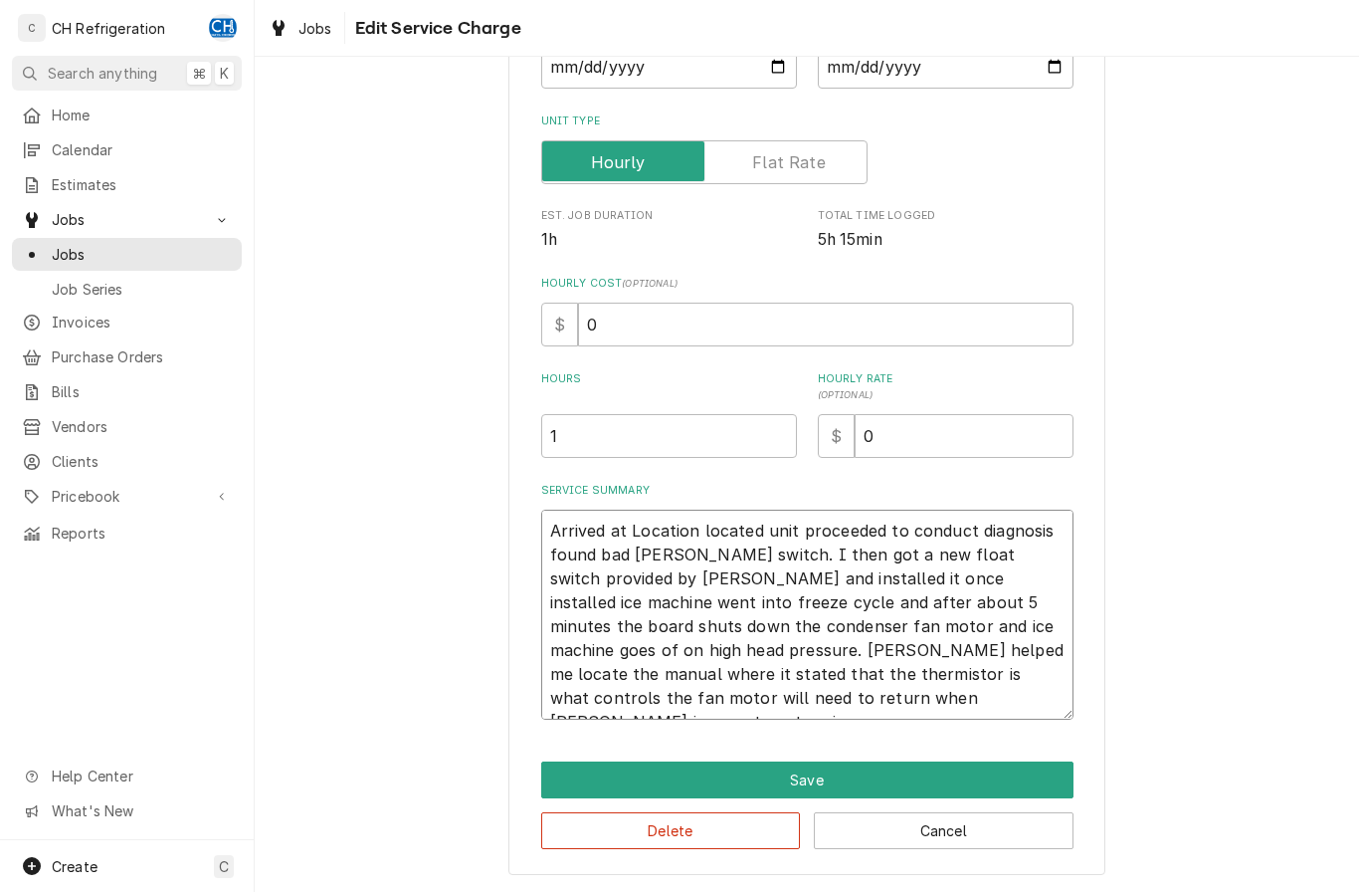
type textarea "x"
type textarea "Arrived at Location located unit proceeded to conduct diagnosis found bad [PERS…"
type textarea "x"
type textarea "Arrived at Location located unit proceeded to conduct diagnosis found bad [PERS…"
type textarea "x"
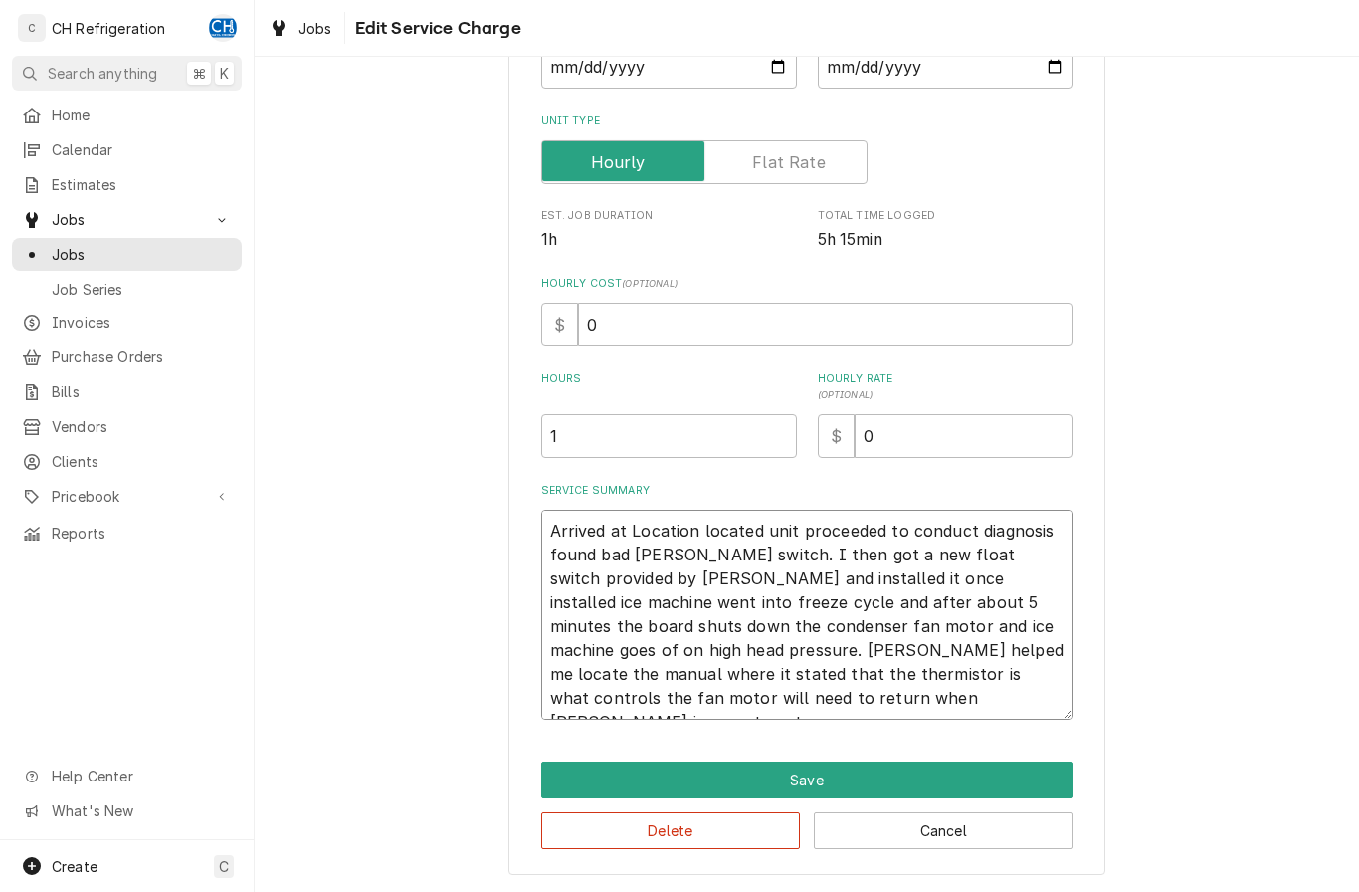
type textarea "Arrived at Location located unit proceeded to conduct diagnosis found bad [PERS…"
type textarea "x"
type textarea "Arrived at Location located unit proceeded to conduct diagnosis found bad [PERS…"
type textarea "x"
type textarea "Arrived at Location located unit proceeded to conduct diagnosis found bad [PERS…"
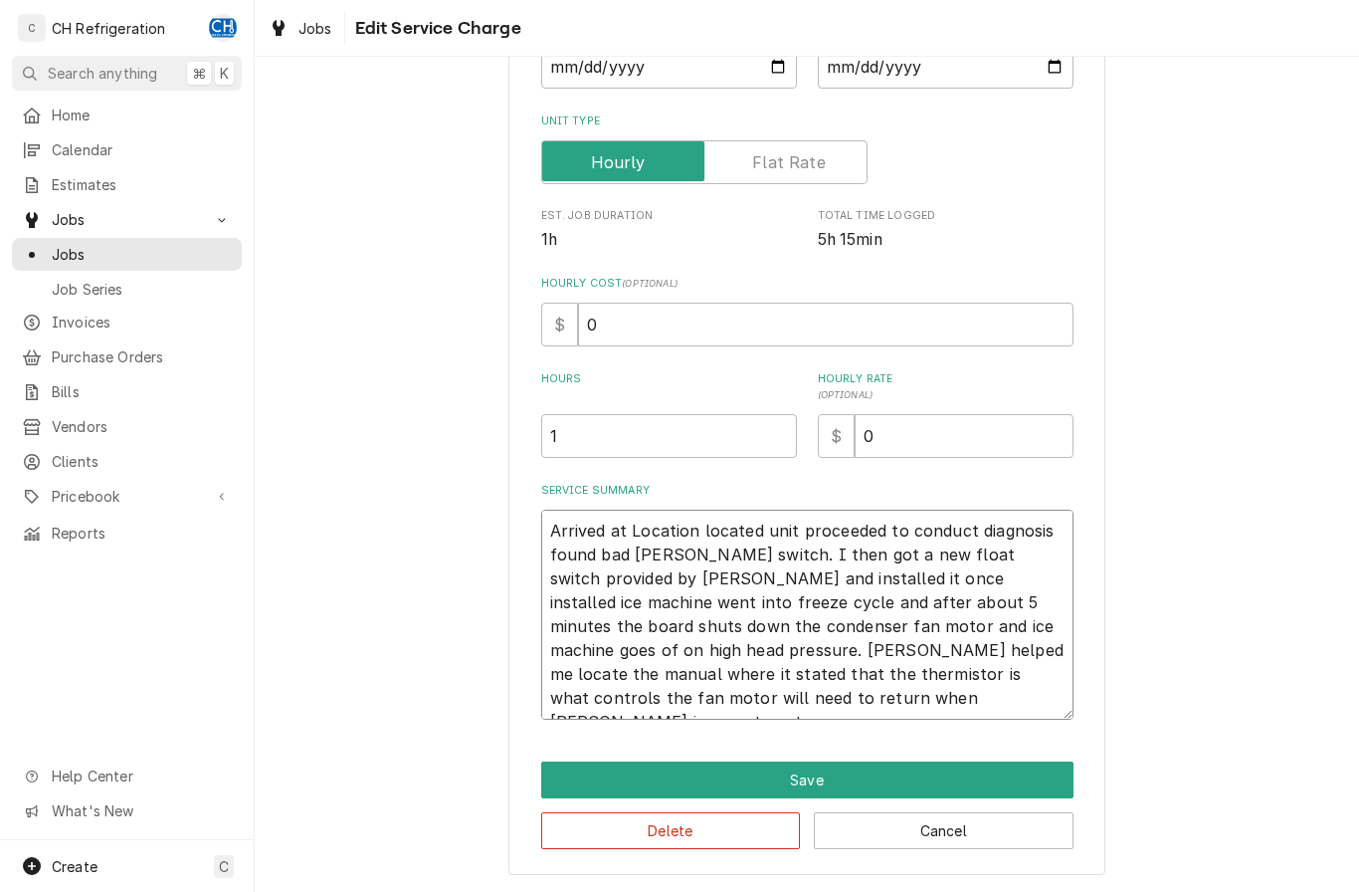
type textarea "x"
type textarea "Arrived at Location located unit proceeded to conduct diagnosis found bad [PERS…"
type textarea "x"
type textarea "Arrived at Location located unit proceeded to conduct diagnosis found bad [PERS…"
type textarea "x"
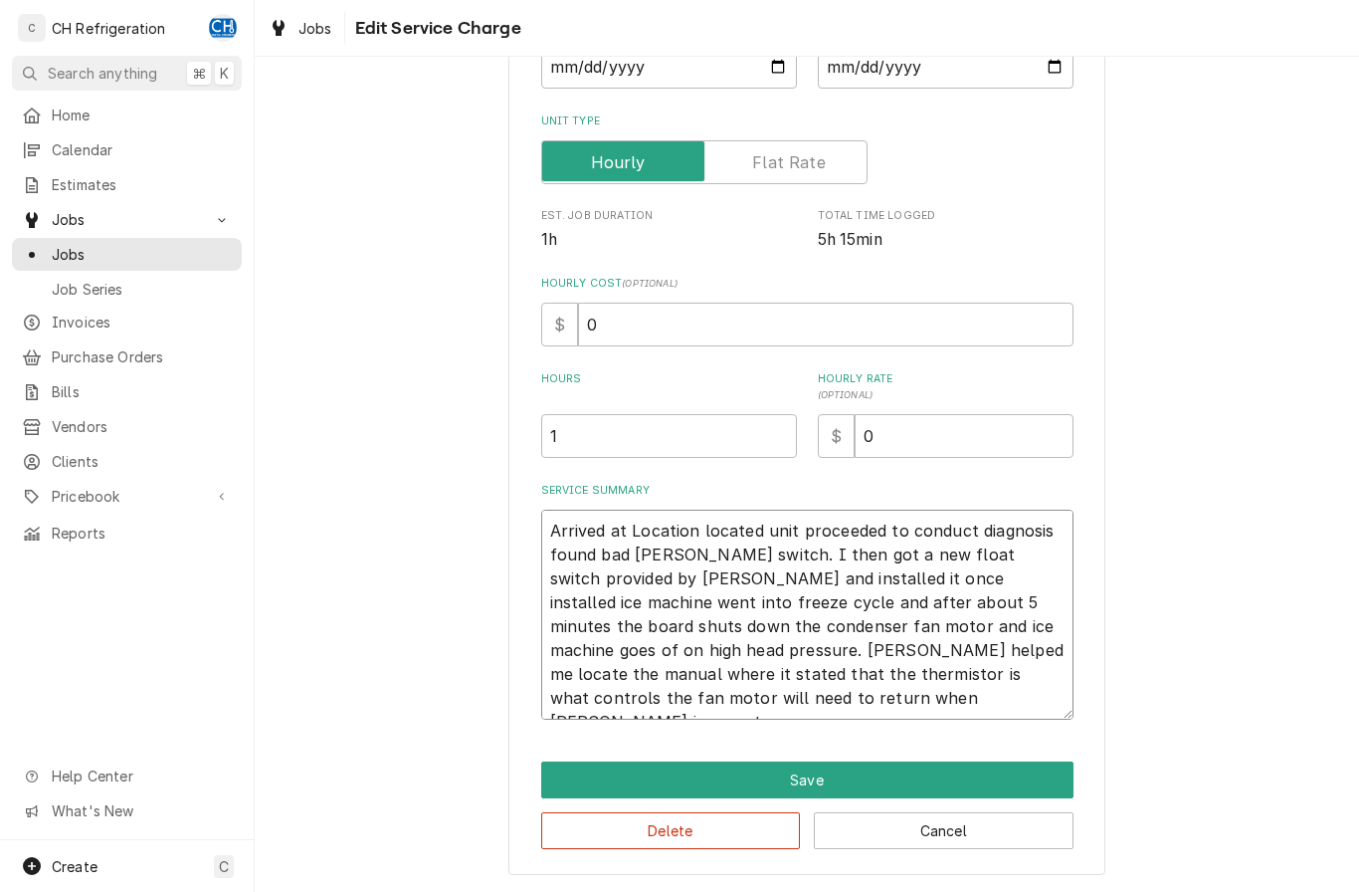
type textarea "Arrived at Location located unit proceeded to conduct diagnosis found bad [PERS…"
type textarea "x"
type textarea "Arrived at Location located unit proceeded to conduct diagnosis found bad [PERS…"
type textarea "x"
type textarea "Arrived at Location located unit proceeded to conduct diagnosis found bad [PERS…"
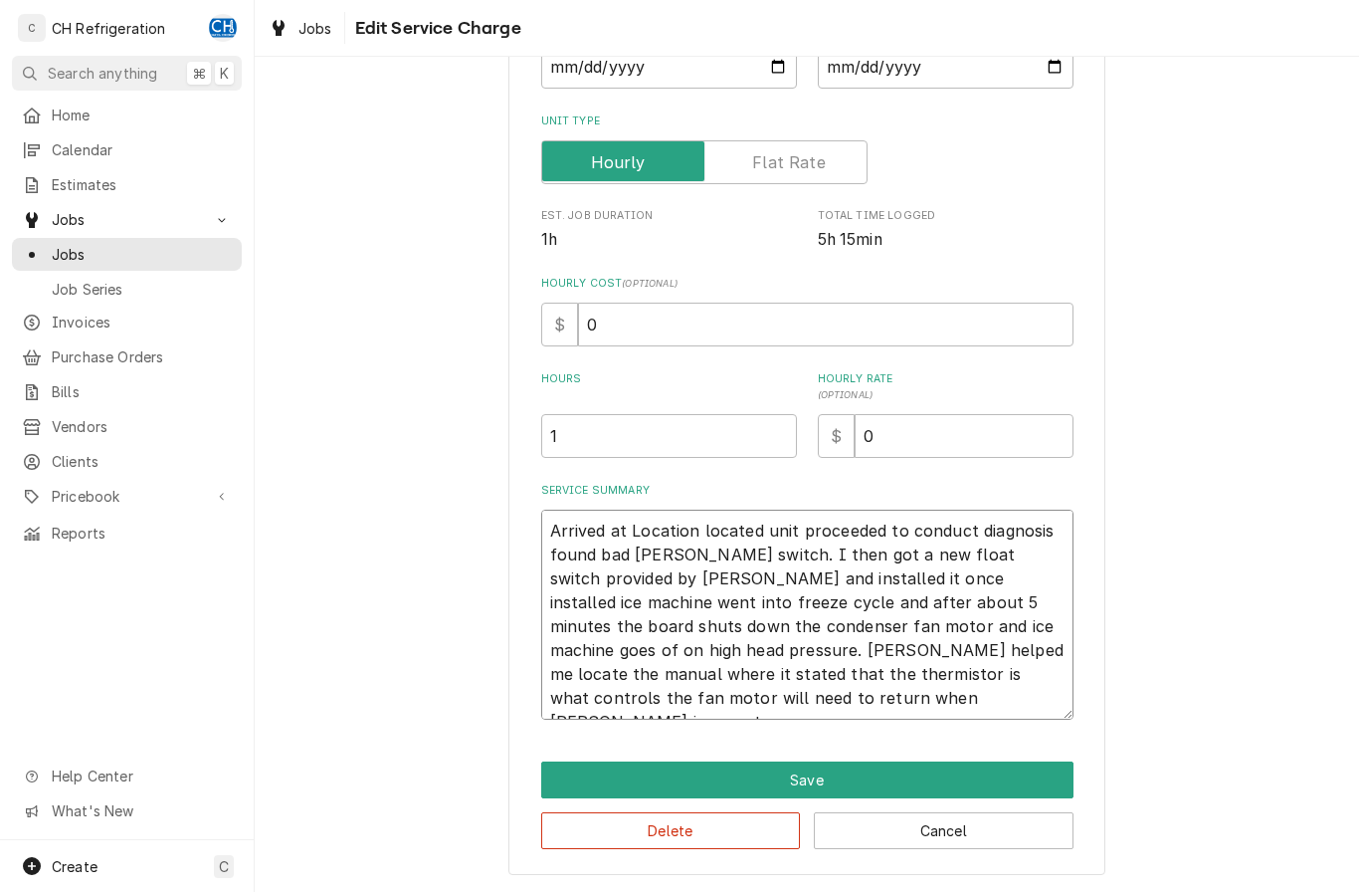
type textarea "x"
type textarea "Arrived at Location located unit proceeded to conduct diagnosis found bad [PERS…"
type textarea "x"
type textarea "Arrived at Location located unit proceeded to conduct diagnosis found bad [PERS…"
type textarea "x"
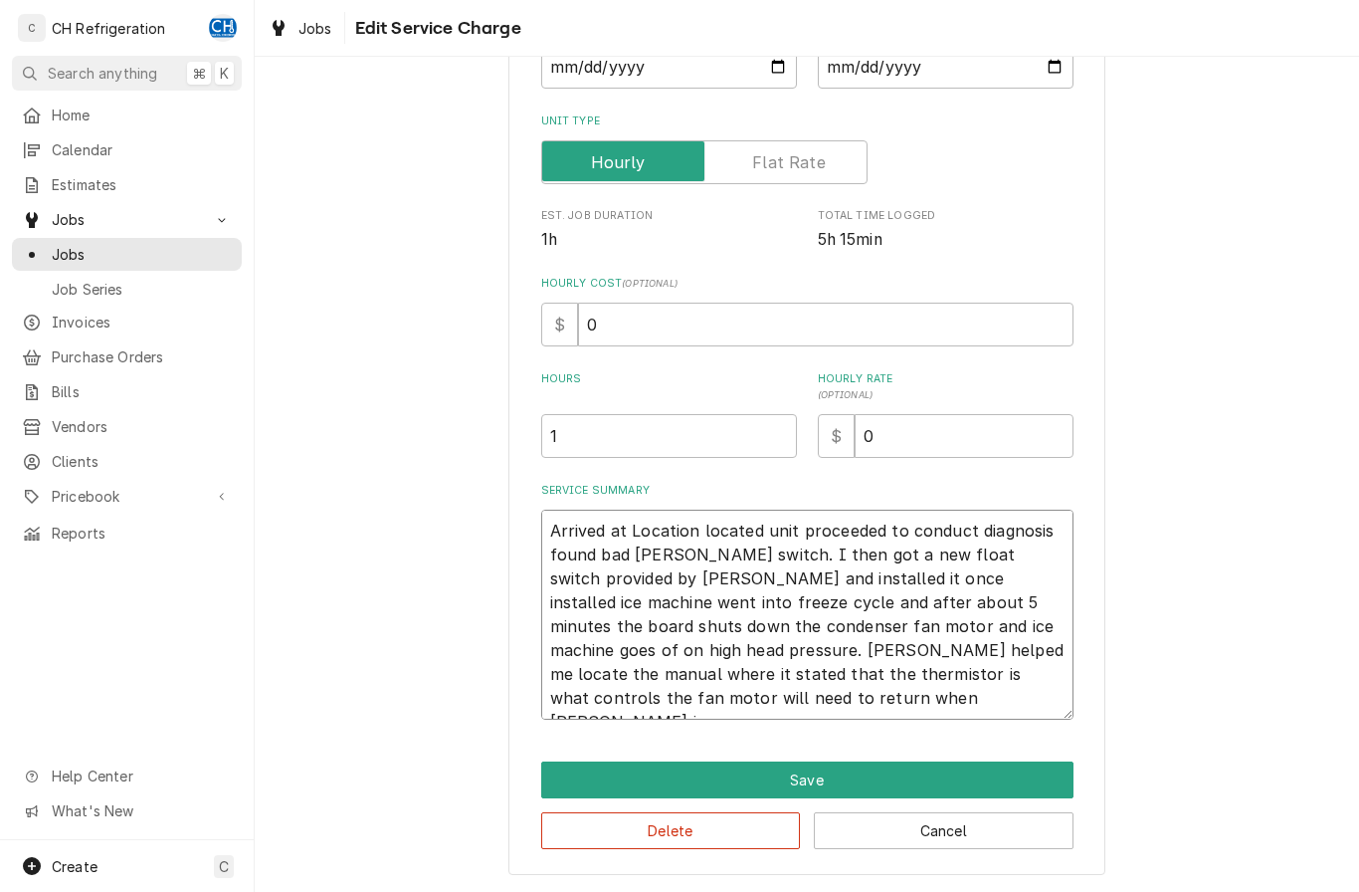
type textarea "Arrived at Location located unit proceeded to conduct diagnosis found bad [PERS…"
type textarea "x"
type textarea "Arrived at Location located unit proceeded to conduct diagnosis found bad [PERS…"
type textarea "x"
type textarea "Arrived at Location located unit proceeded to conduct diagnosis found bad [PERS…"
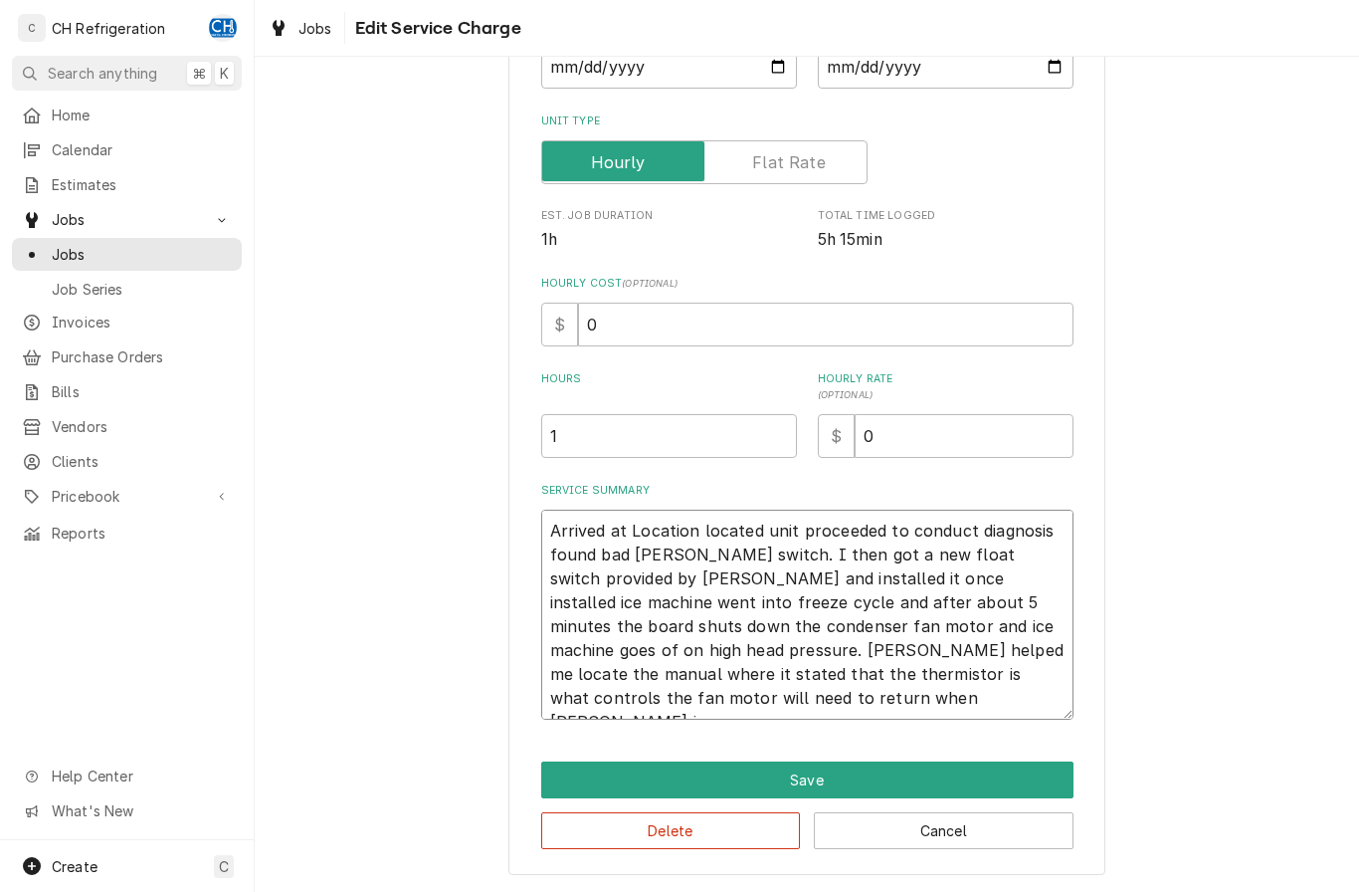
type textarea "x"
type textarea "Arrived at Location located unit proceeded to conduct diagnosis found bad [PERS…"
type textarea "x"
type textarea "Arrived at Location located unit proceeded to conduct diagnosis found bad [PERS…"
type textarea "x"
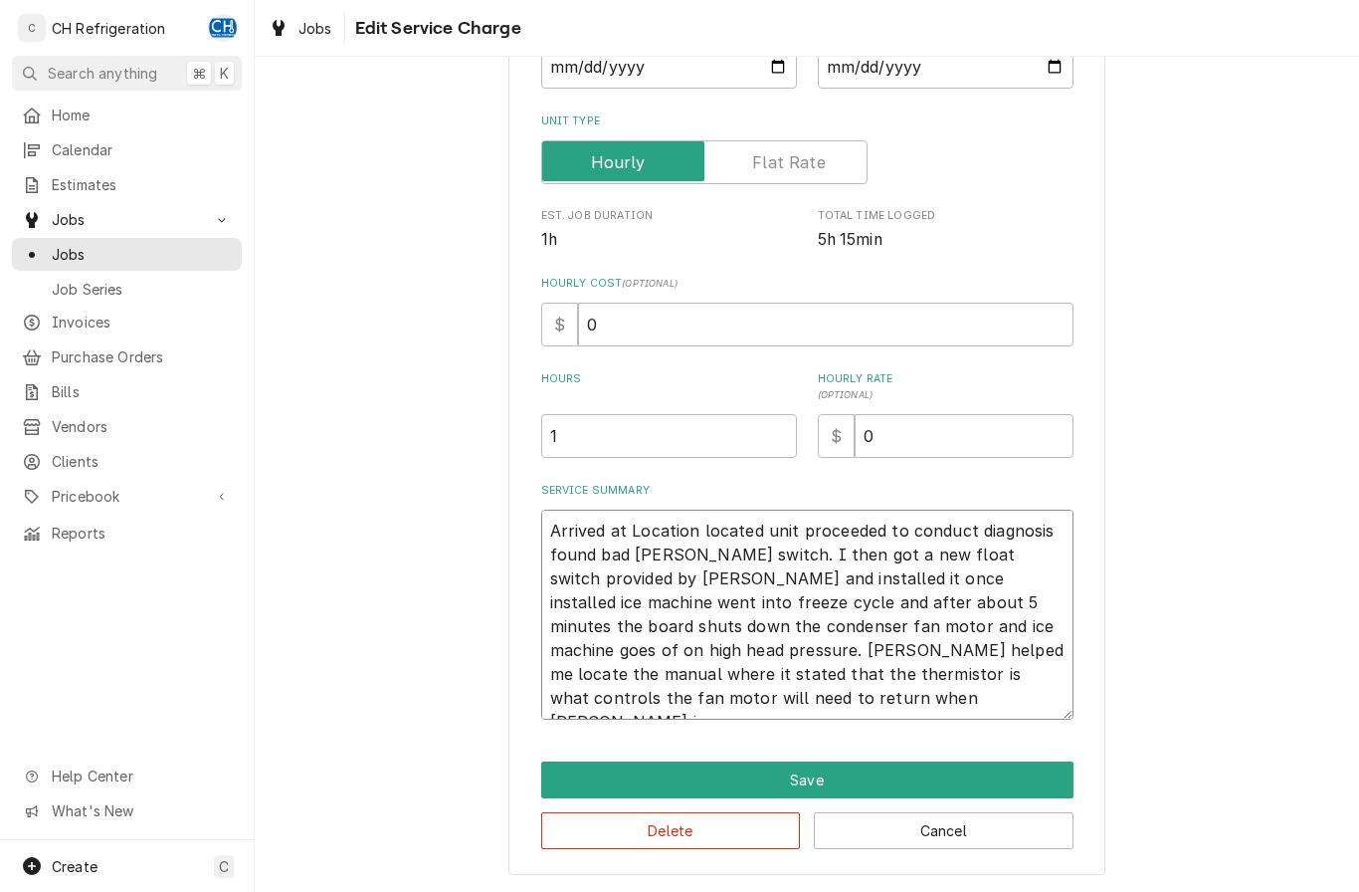
type textarea "Arrived at Location located unit proceeded to conduct diagnosis found bad [PERS…"
type textarea "x"
type textarea "Arrived at Location located unit proceeded to conduct diagnosis found bad [PERS…"
type textarea "x"
type textarea "Arrived at Location located unit proceeded to conduct diagnosis found bad [PERS…"
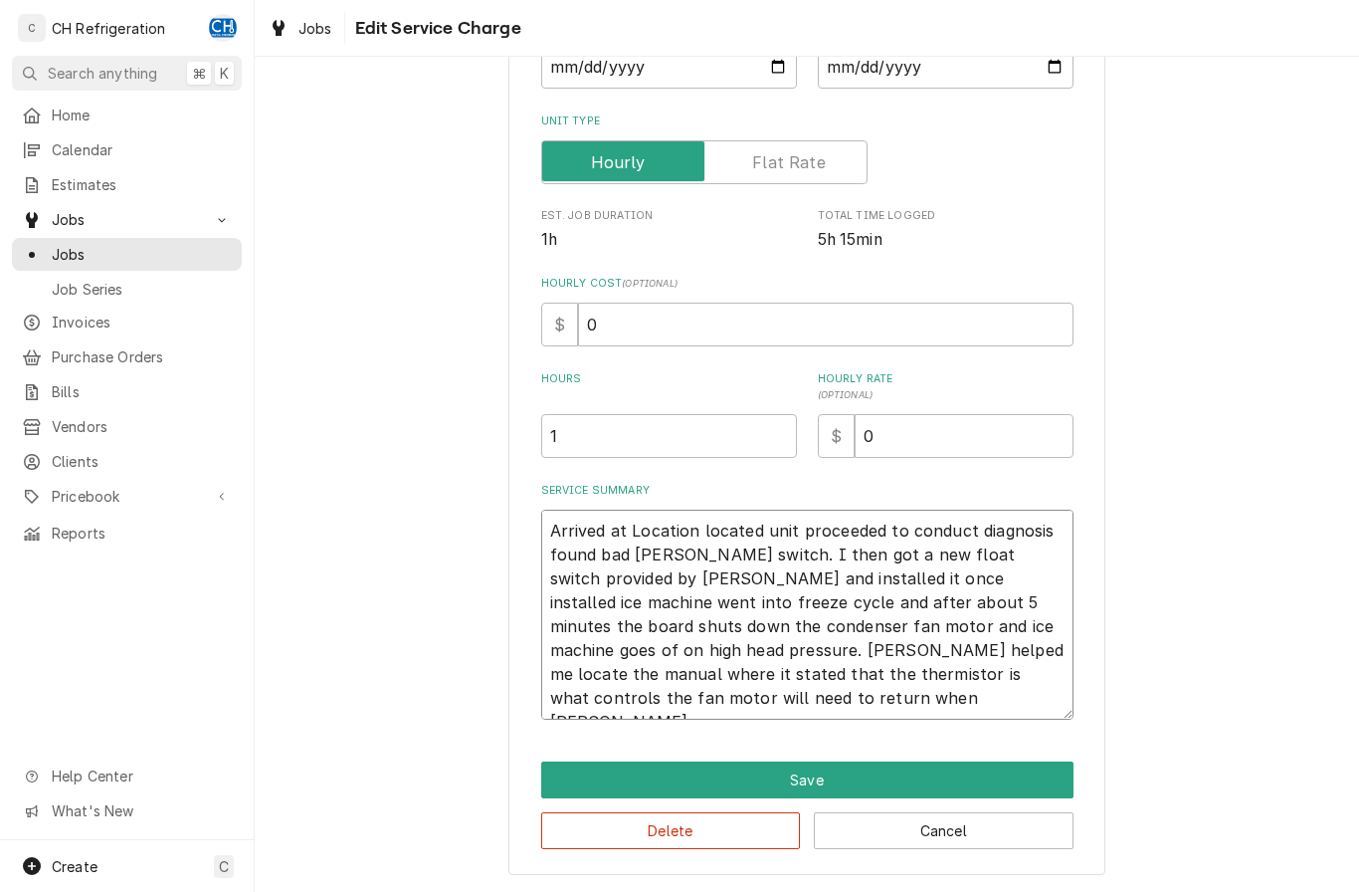
type textarea "x"
type textarea "Arrived at Location located unit proceeded to conduct diagnosis found bad [PERS…"
type textarea "x"
type textarea "Arrived at Location located unit proceeded to conduct diagnosis found bad [PERS…"
type textarea "x"
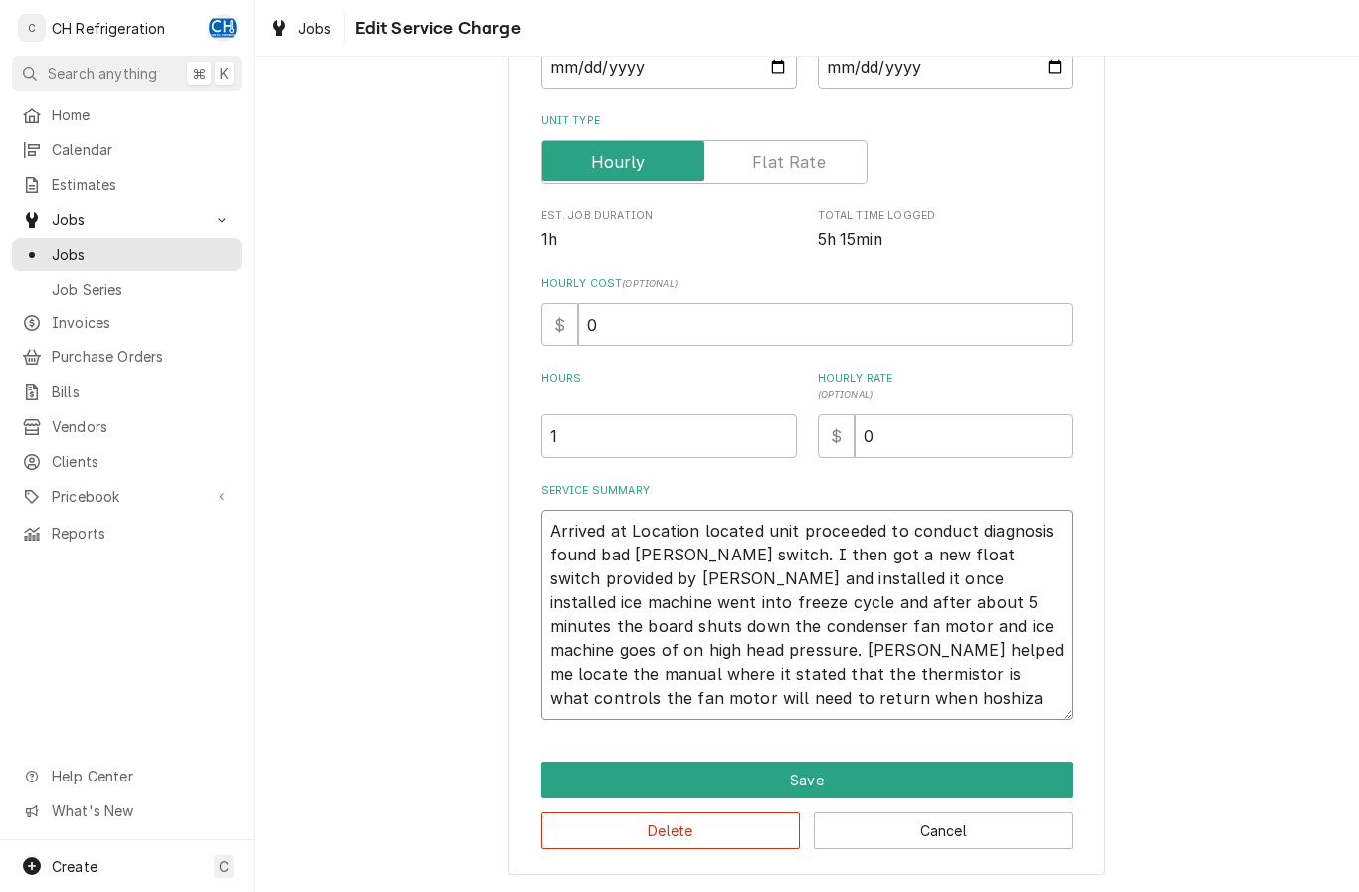
type textarea "Arrived at Location located unit proceeded to conduct diagnosis found bad [PERS…"
type textarea "x"
type textarea "Arrived at Location located unit proceeded to conduct diagnosis found bad [PERS…"
type textarea "x"
type textarea "Arrived at Location located unit proceeded to conduct diagnosis found bad [PERS…"
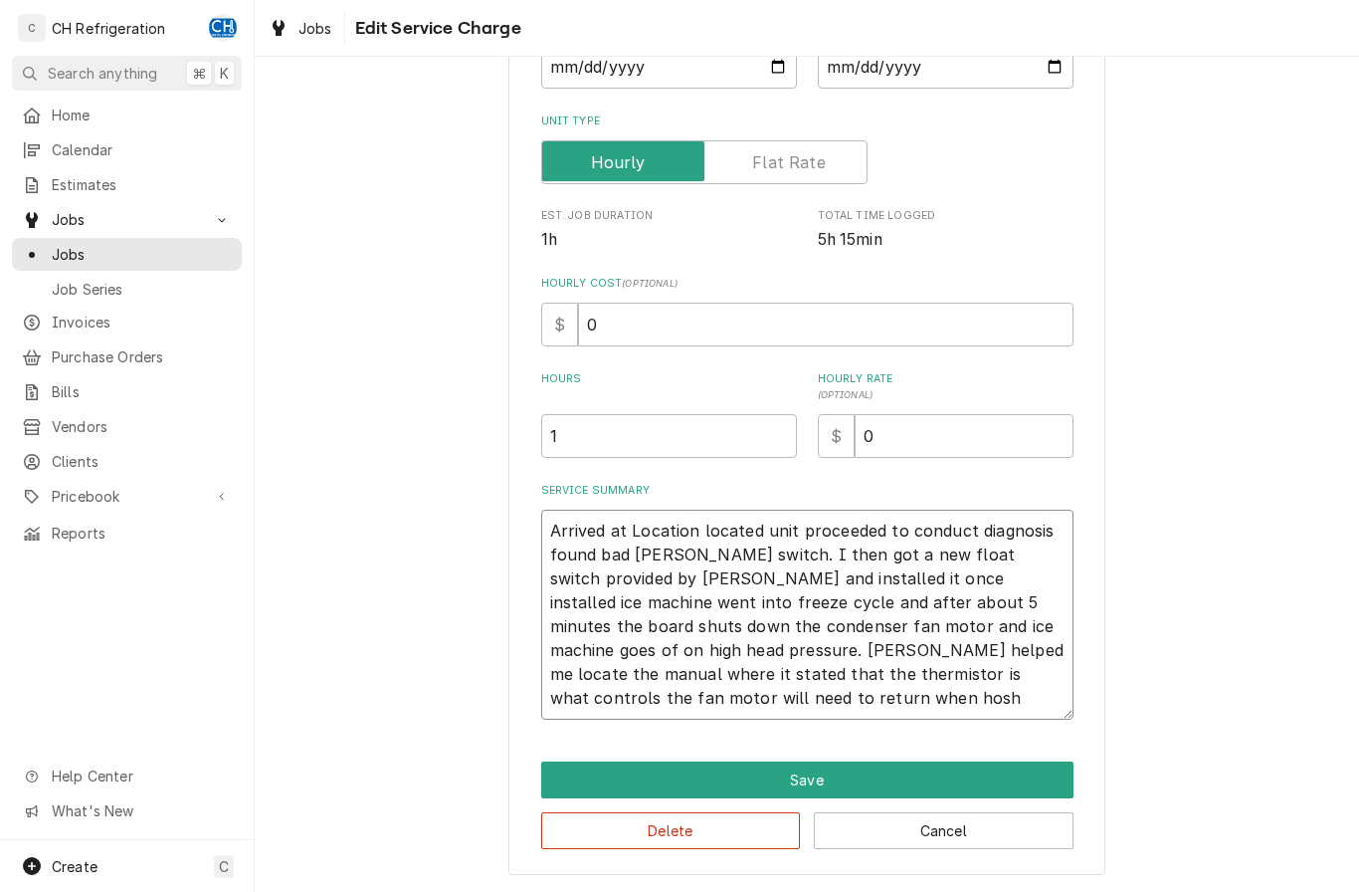
type textarea "x"
type textarea "Arrived at Location located unit proceeded to conduct diagnosis found bad [PERS…"
type textarea "x"
type textarea "Arrived at Location located unit proceeded to conduct diagnosis found bad [PERS…"
type textarea "x"
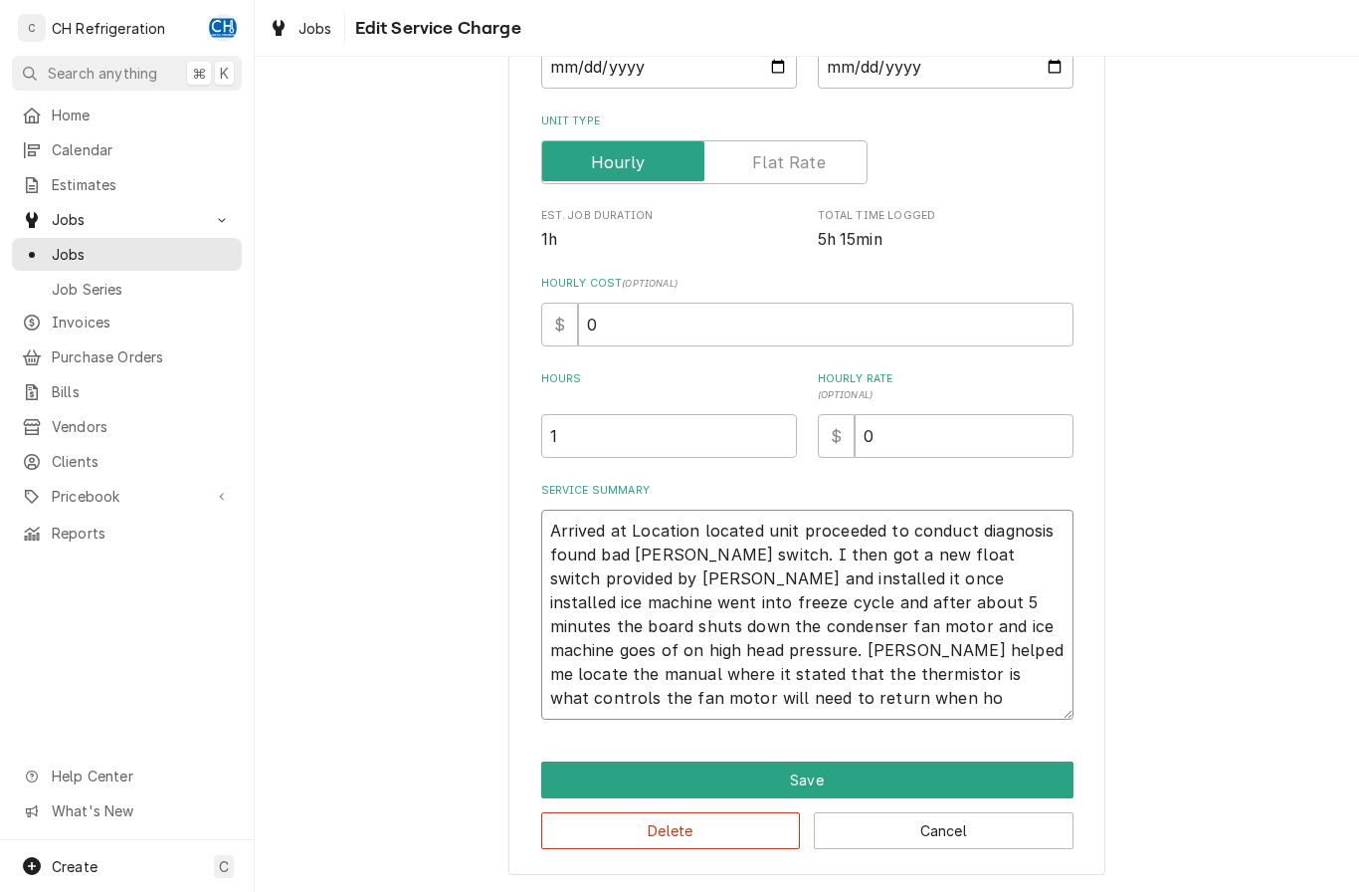
type textarea "Arrived at Location located unit proceeded to conduct diagnosis found bad [PERS…"
type textarea "x"
type textarea "Arrived at Location located unit proceeded to conduct diagnosis found bad [PERS…"
type textarea "x"
type textarea "Arrived at Location located unit proceeded to conduct diagnosis found bad [PERS…"
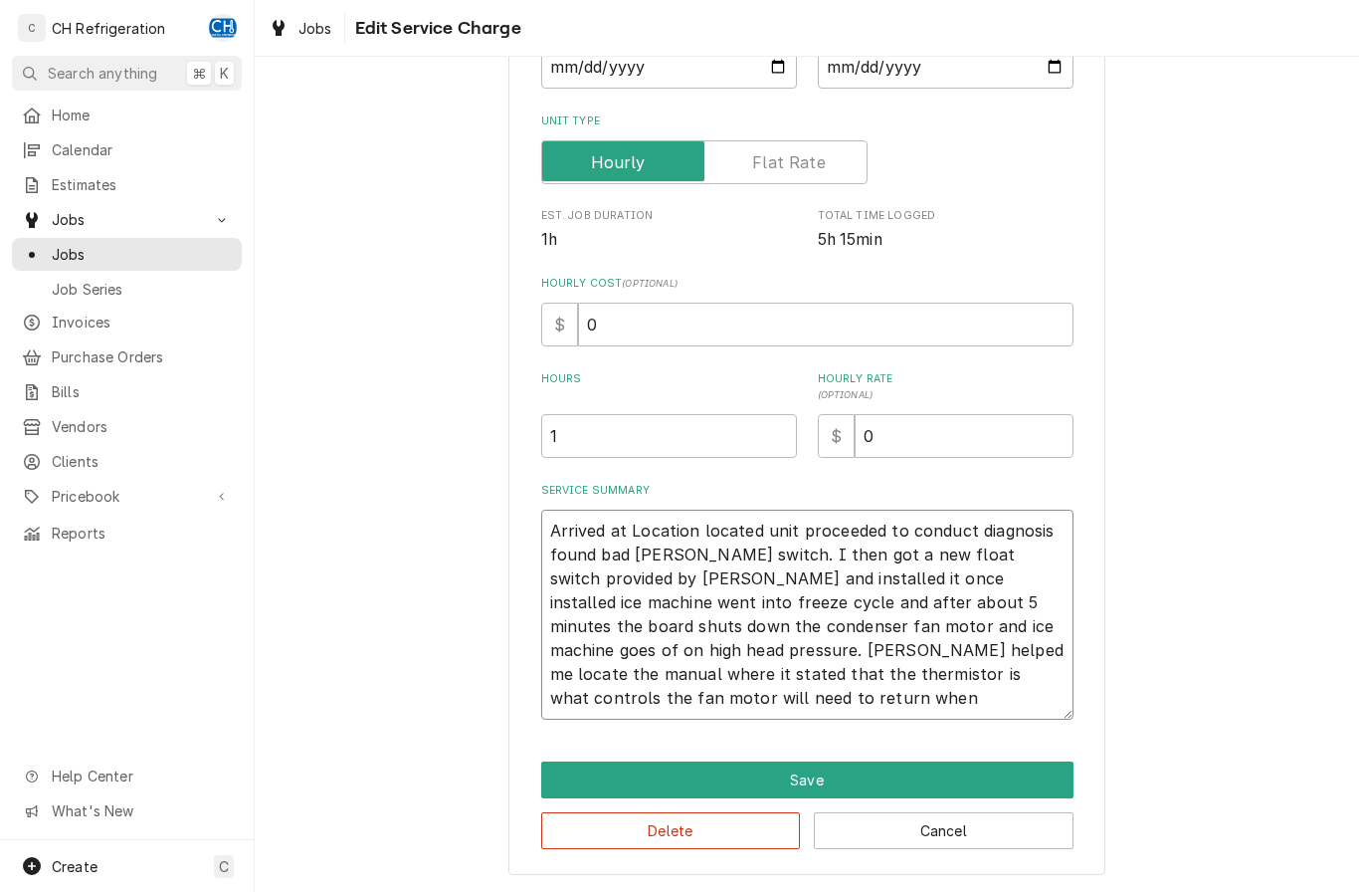
type textarea "x"
type textarea "Arrived at Location located unit proceeded to conduct diagnosis found bad [PERS…"
type textarea "x"
type textarea "Arrived at Location located unit proceeded to conduct diagnosis found bad [PERS…"
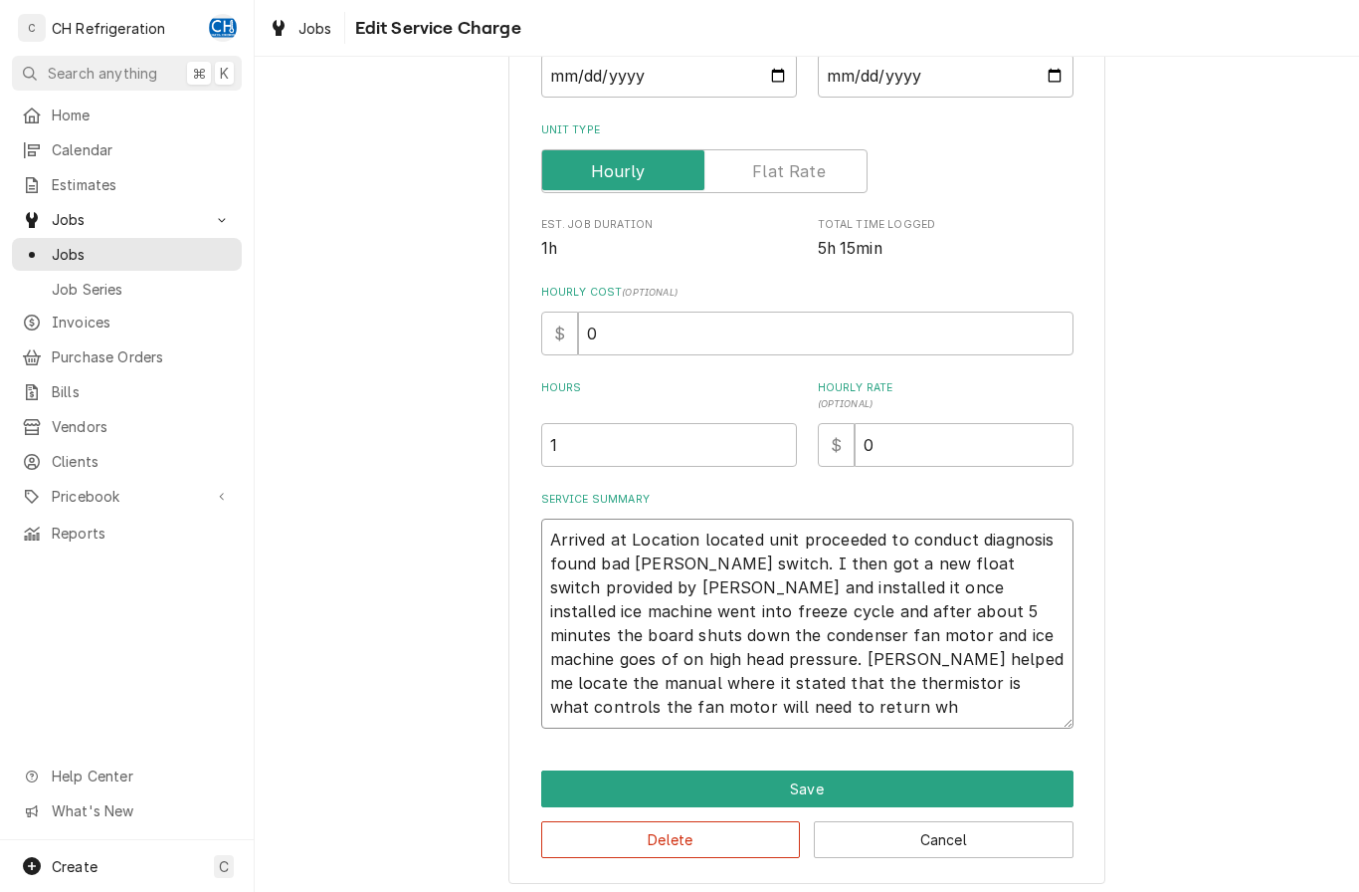
type textarea "x"
type textarea "Arrived at Location located unit proceeded to conduct diagnosis found bad [PERS…"
type textarea "x"
type textarea "Arrived at Location located unit proceeded to conduct diagnosis found bad [PERS…"
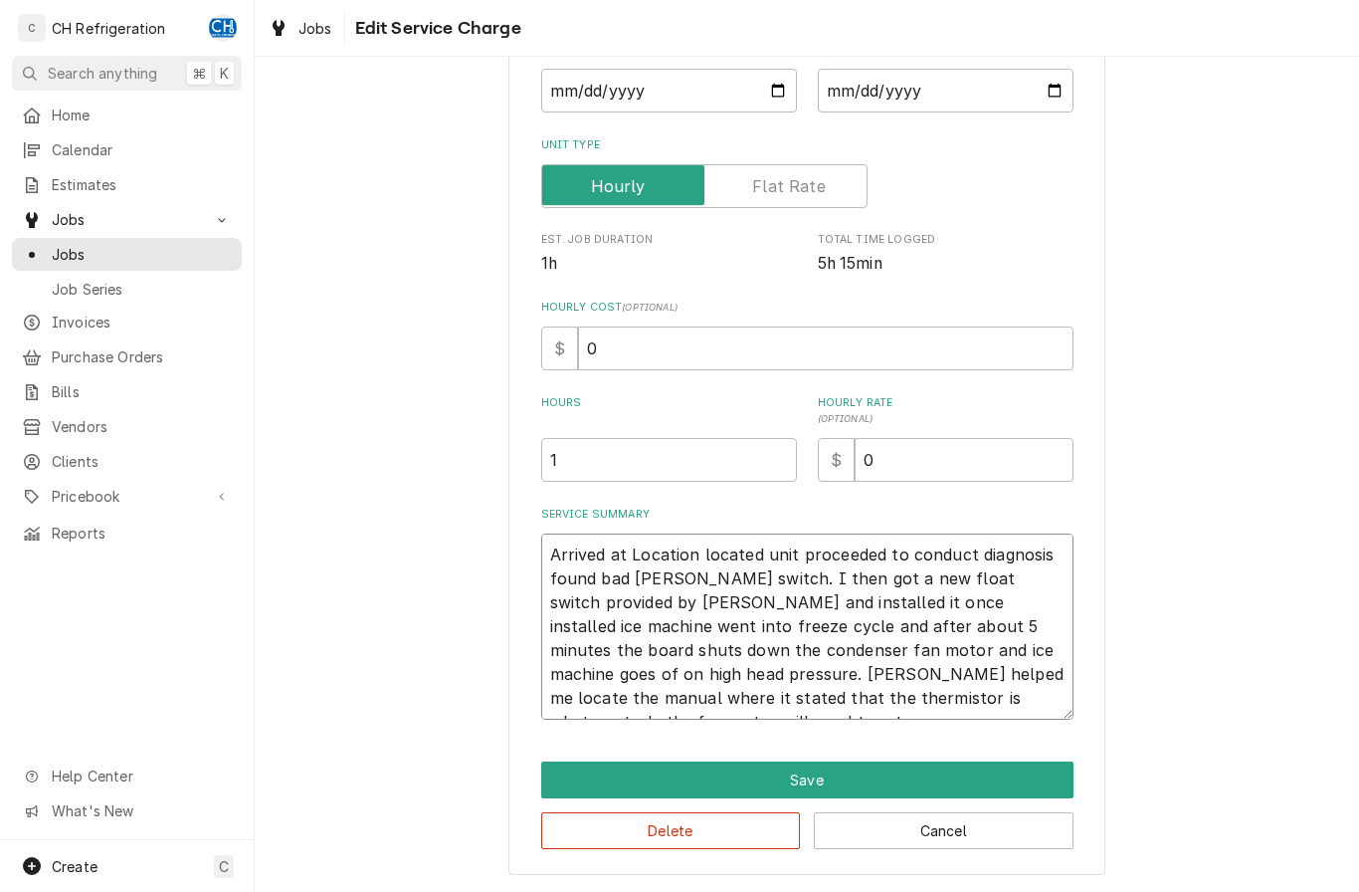
type textarea "x"
type textarea "Arrived at Location located unit proceeded to conduct diagnosis found bad [PERS…"
type textarea "x"
type textarea "Arrived at Location located unit proceeded to conduct diagnosis found bad [PERS…"
type textarea "x"
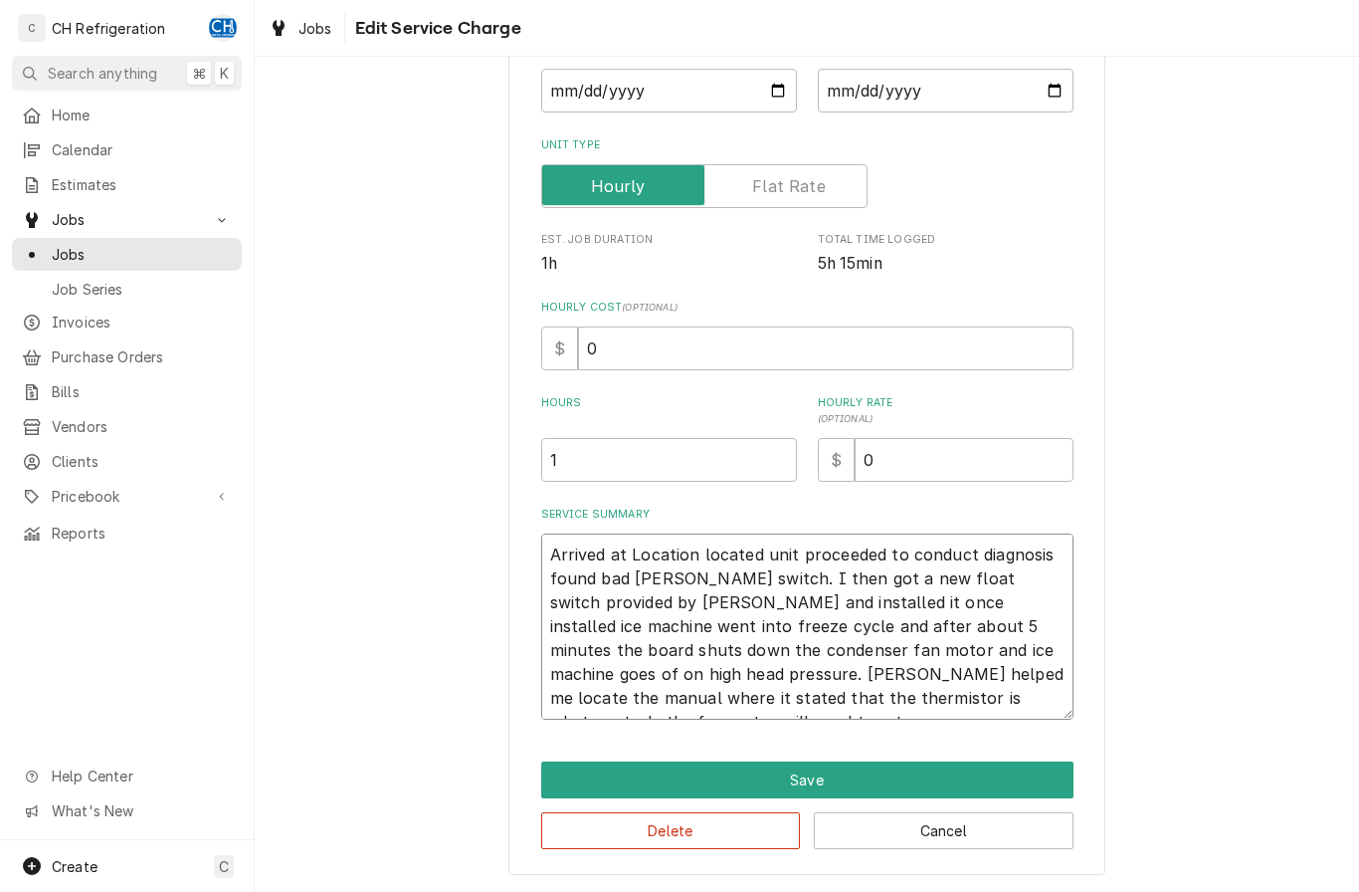
type textarea "Arrived at Location located unit proceeded to conduct diagnosis found bad [PERS…"
type textarea "x"
type textarea "Arrived at Location located unit proceeded to conduct diagnosis found bad [PERS…"
type textarea "x"
type textarea "Arrived at Location located unit proceeded to conduct diagnosis found bad [PERS…"
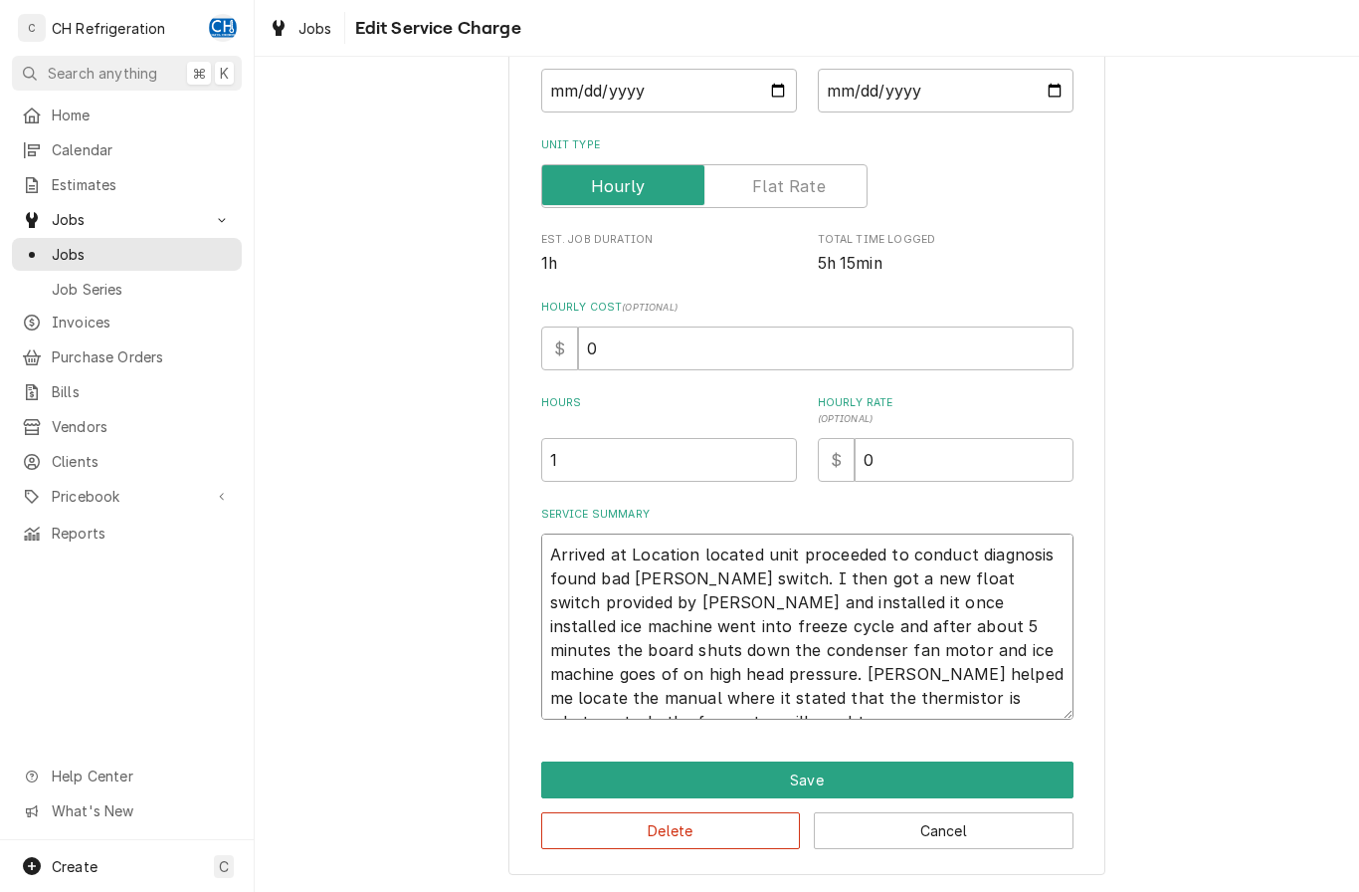
type textarea "x"
type textarea "Arrived at Location located unit proceeded to conduct diagnosis found bad [PERS…"
type textarea "x"
type textarea "Arrived at Location located unit proceeded to conduct diagnosis found bad [PERS…"
type textarea "x"
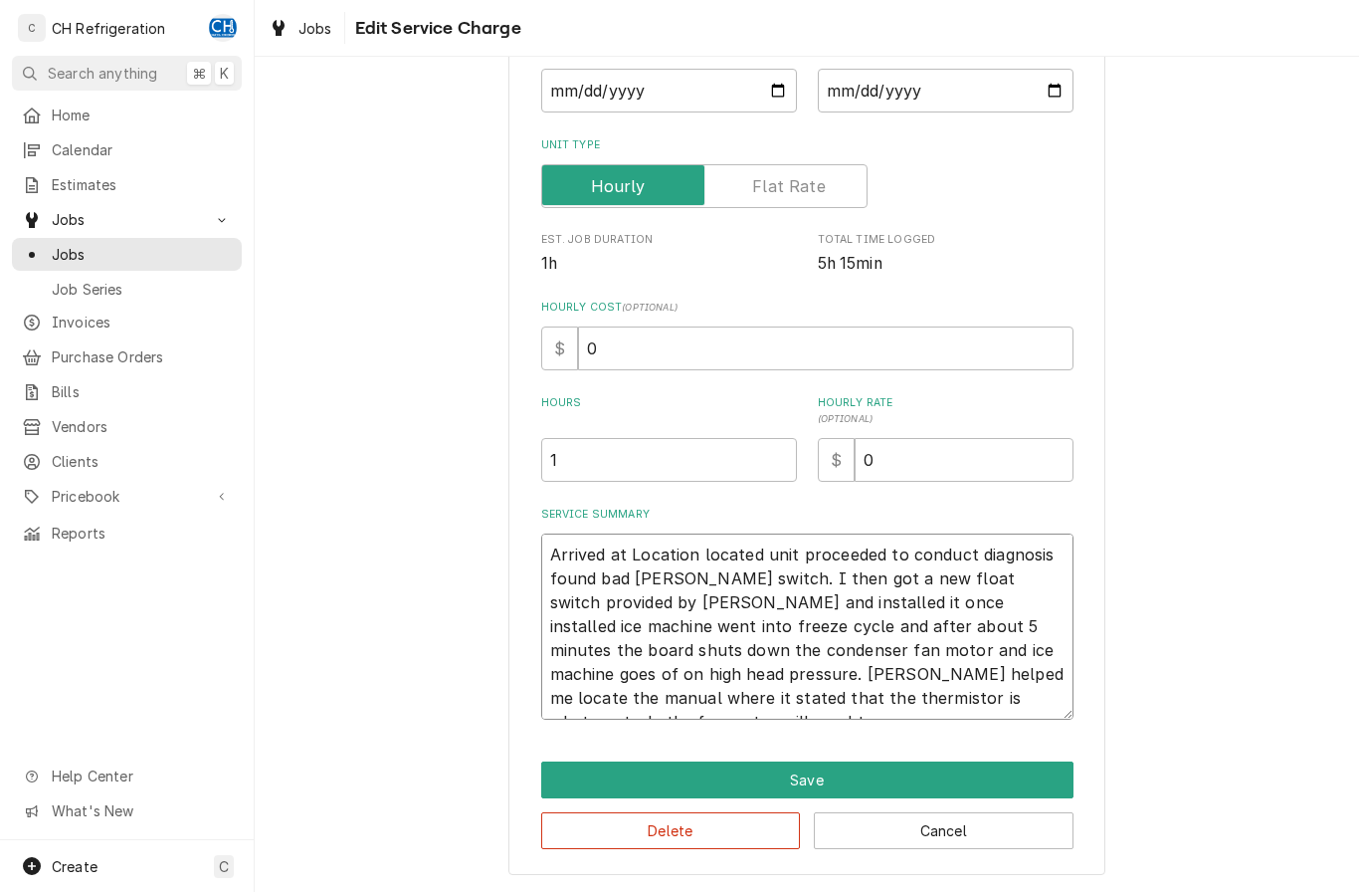
type textarea "Arrived at Location located unit proceeded to conduct diagnosis found bad [PERS…"
type textarea "x"
type textarea "Arrived at Location located unit proceeded to conduct diagnosis found bad [PERS…"
type textarea "x"
type textarea "Arrived at Location located unit proceeded to conduct diagnosis found bad [PERS…"
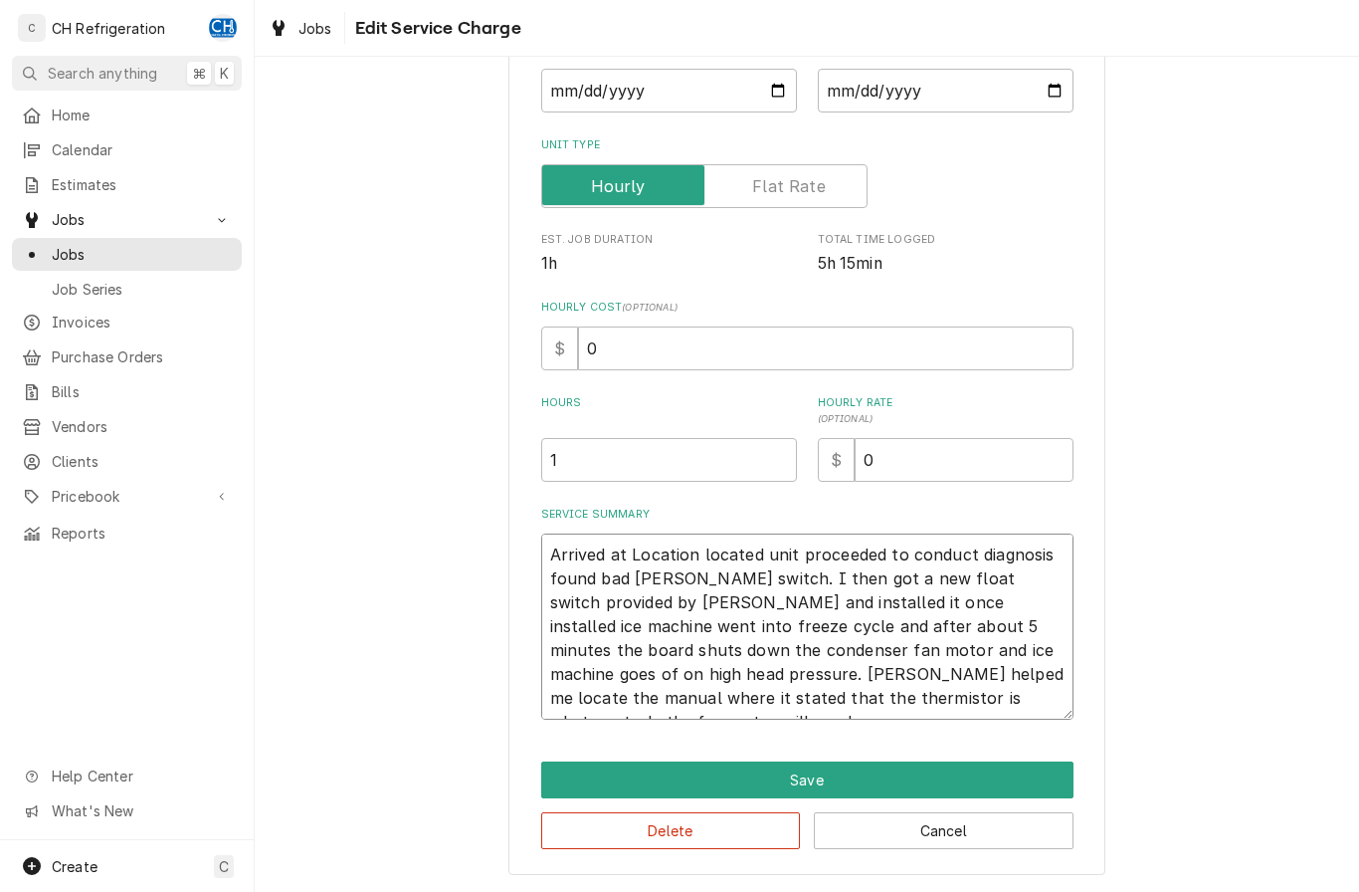
type textarea "x"
type textarea "Arrived at Location located unit proceeded to conduct diagnosis found bad [PERS…"
type textarea "x"
type textarea "Arrived at Location located unit proceeded to conduct diagnosis found bad [PERS…"
type textarea "x"
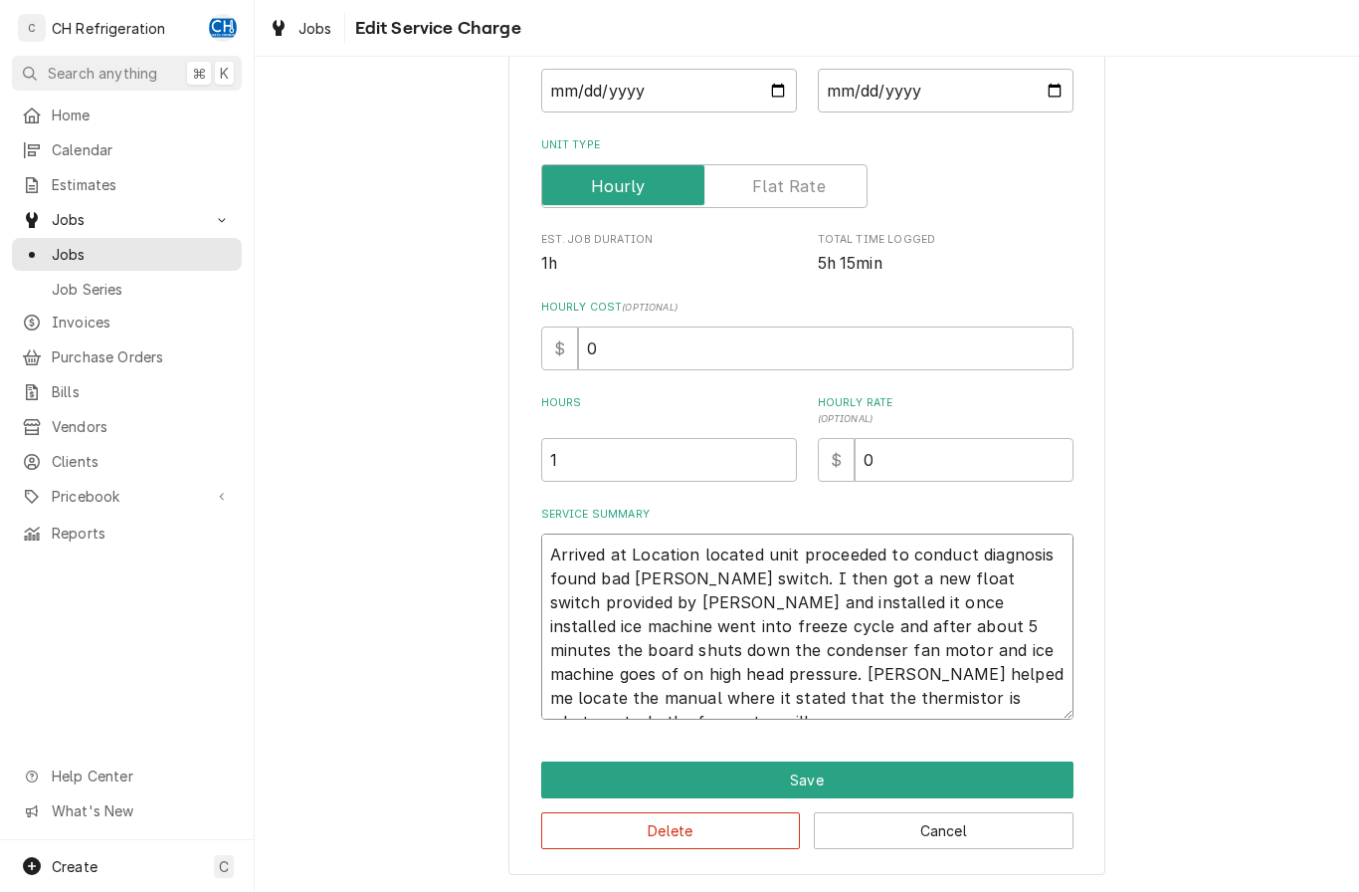
type textarea "Arrived at Location located unit proceeded to conduct diagnosis found bad [PERS…"
type textarea "x"
type textarea "Arrived at Location located unit proceeded to conduct diagnosis found bad [PERS…"
type textarea "x"
type textarea "Arrived at Location located unit proceeded to conduct diagnosis found bad [PERS…"
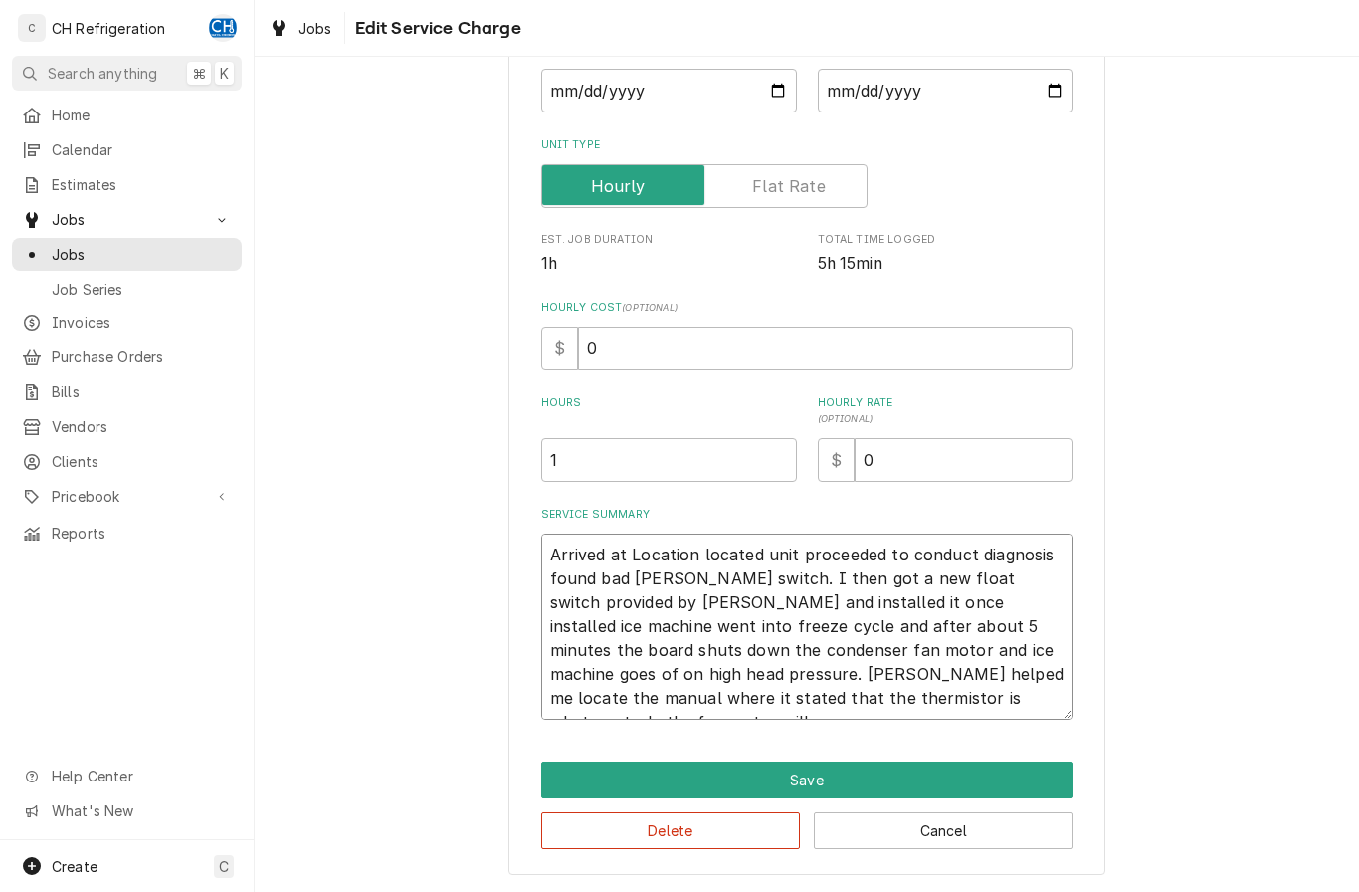
type textarea "x"
type textarea "Arrived at Location located unit proceeded to conduct diagnosis found bad [PERS…"
type textarea "x"
type textarea "Arrived at Location located unit proceeded to conduct diagnosis found bad [PERS…"
type textarea "x"
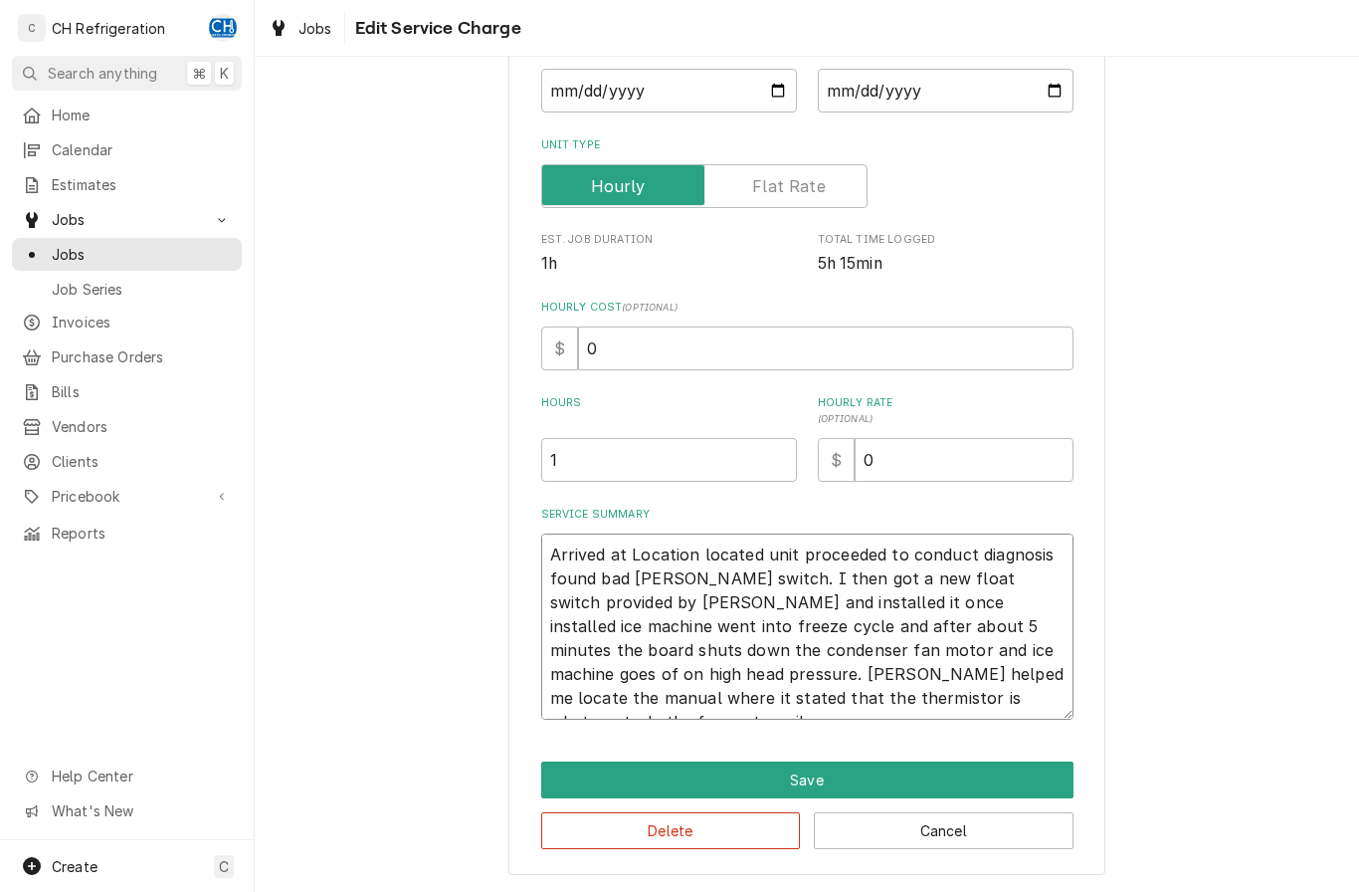
type textarea "Arrived at Location located unit proceeded to conduct diagnosis found bad [PERS…"
type textarea "x"
type textarea "Arrived at Location located unit proceeded to conduct diagnosis found bad [PERS…"
type textarea "x"
type textarea "Arrived at Location located unit proceeded to conduct diagnosis found bad [PERS…"
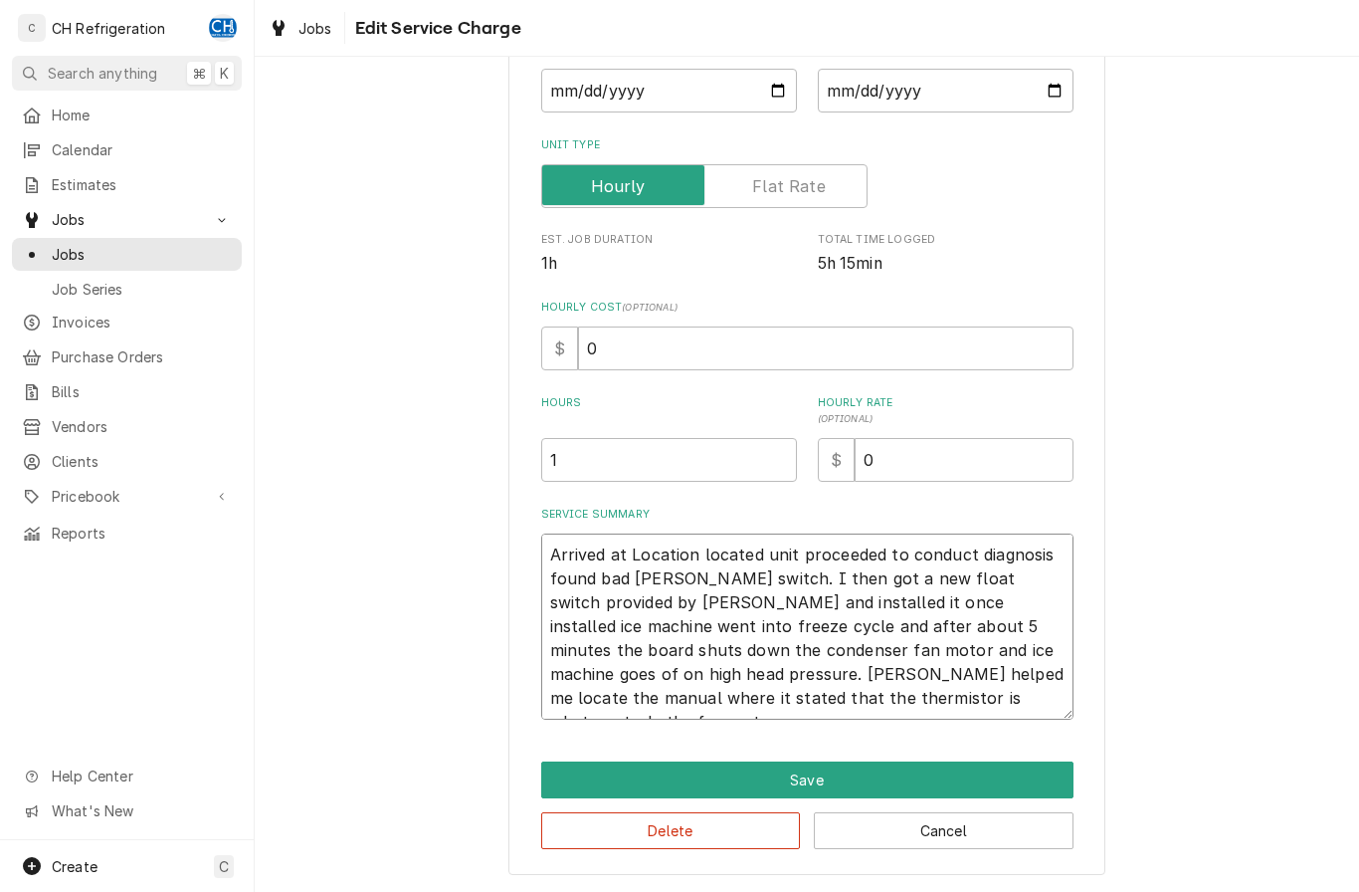
type textarea "x"
type textarea "Arrived at Location located unit proceeded to conduct diagnosis found bad [PERS…"
type textarea "x"
type textarea "Arrived at Location located unit proceeded to conduct diagnosis found bad [PERS…"
type textarea "x"
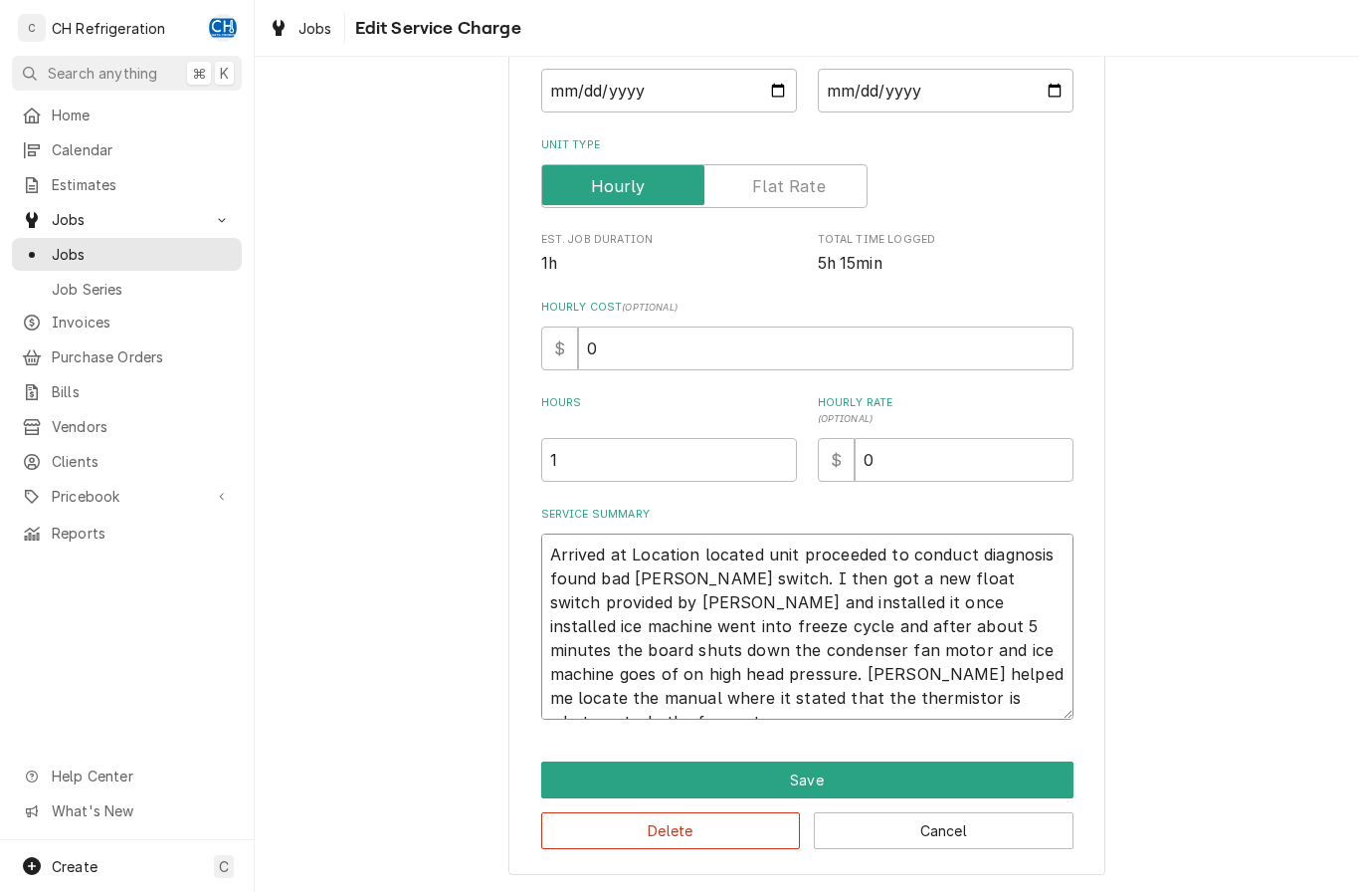
type textarea "Arrived at Location located unit proceeded to conduct diagnosis found bad [PERS…"
type textarea "x"
type textarea "Arrived at Location located unit proceeded to conduct diagnosis found bad [PERS…"
type textarea "x"
type textarea "Arrived at Location located unit proceeded to conduct diagnosis found bad [PERS…"
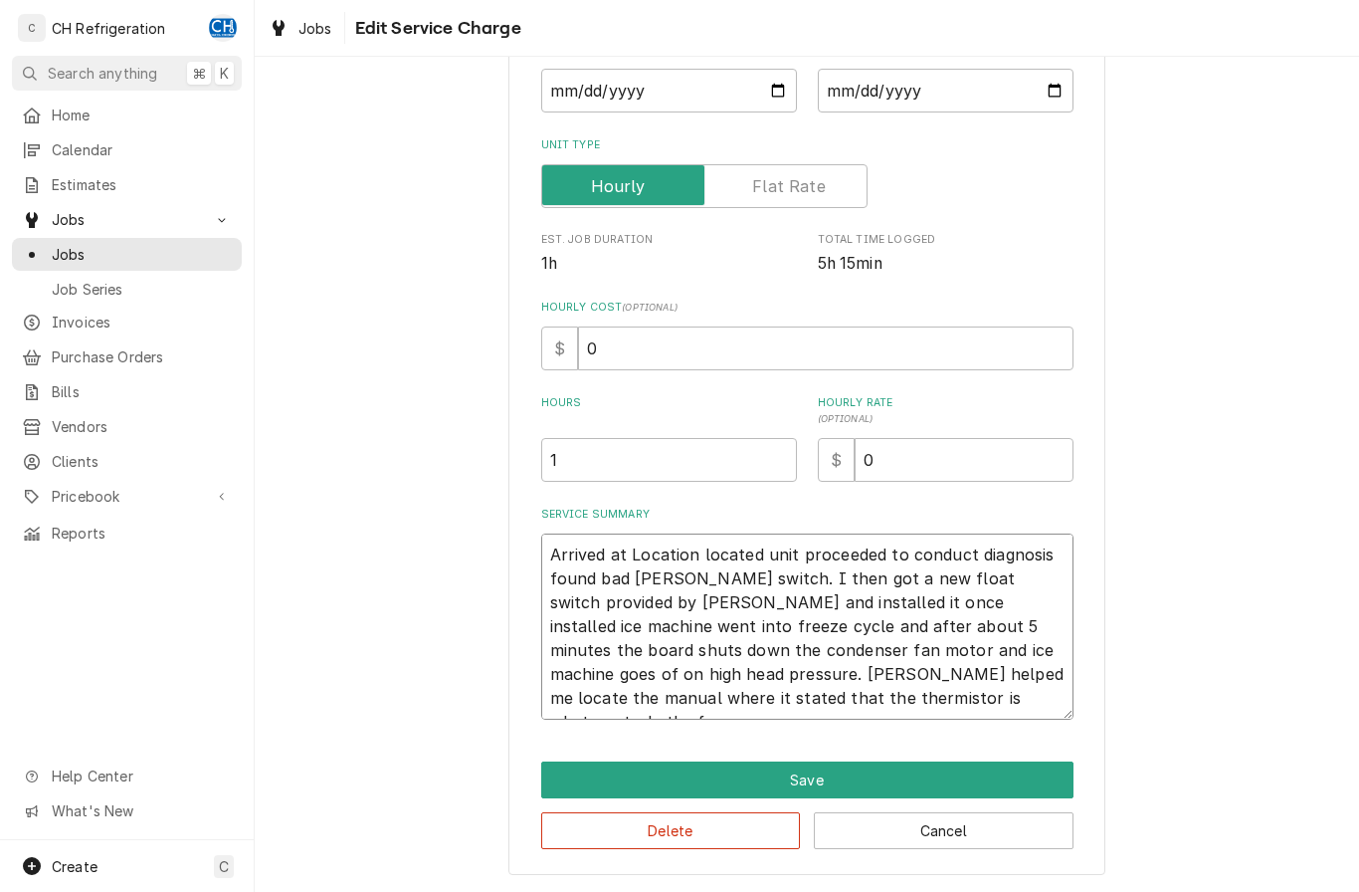
type textarea "x"
type textarea "Arrived at Location located unit proceeded to conduct diagnosis found bad [PERS…"
type textarea "x"
type textarea "Arrived at Location located unit proceeded to conduct diagnosis found bad [PERS…"
type textarea "x"
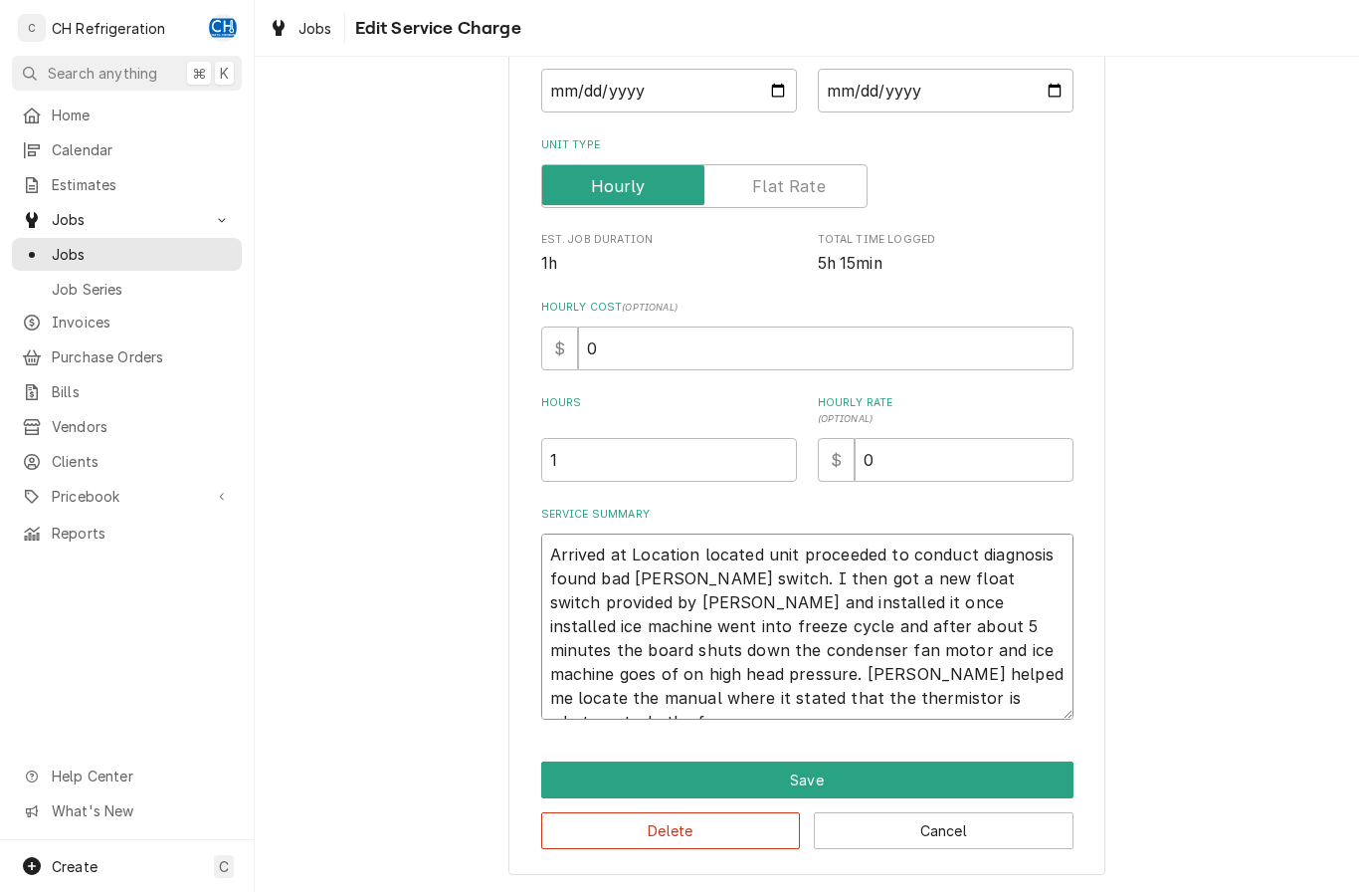
type textarea "Arrived at Location located unit proceeded to conduct diagnosis found bad [PERS…"
type textarea "x"
type textarea "Arrived at Location located unit proceeded to conduct diagnosis found bad [PERS…"
type textarea "x"
type textarea "Arrived at Location located unit proceeded to conduct diagnosis found bad [PERS…"
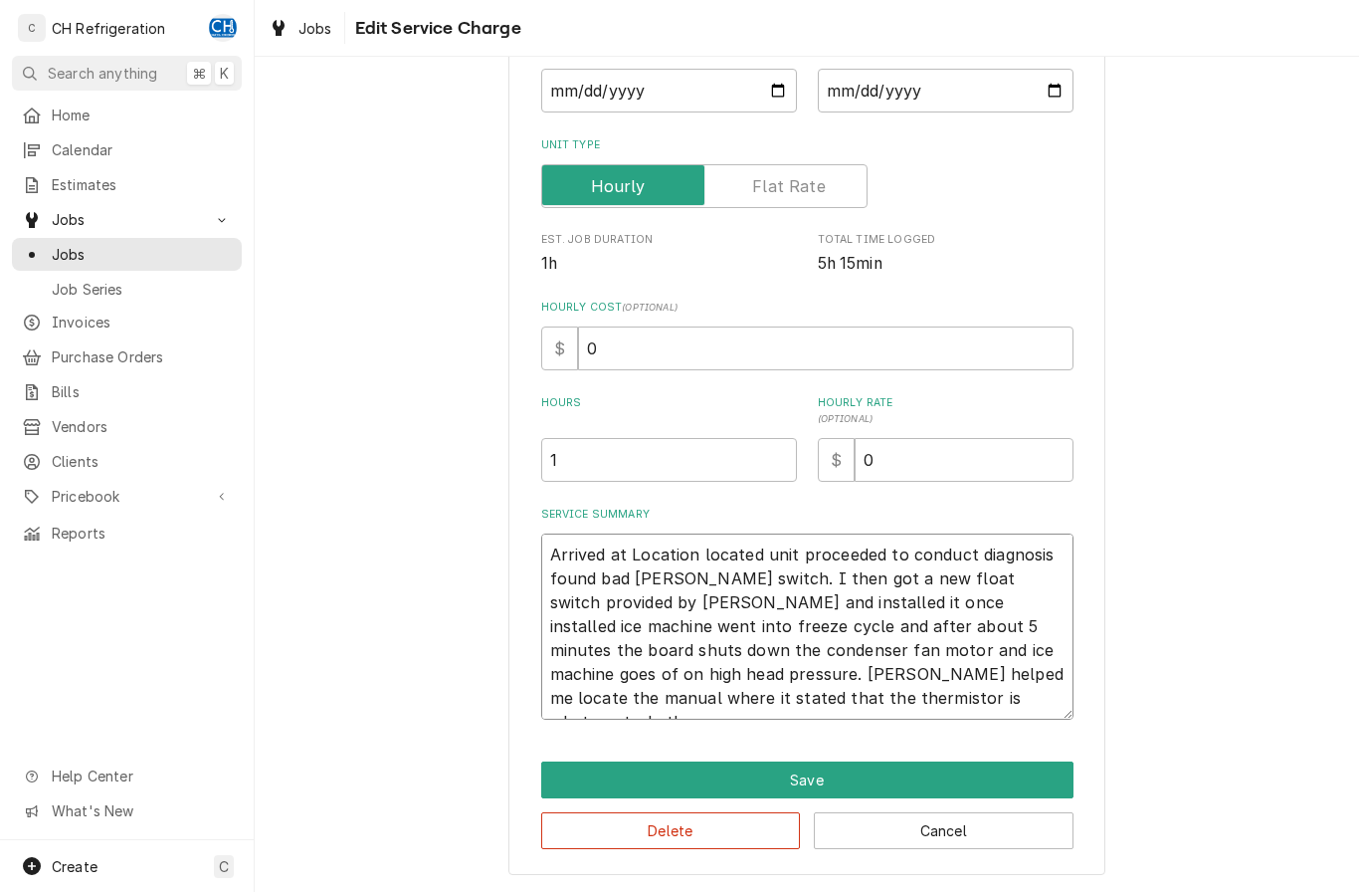
type textarea "x"
type textarea "Arrived at Location located unit proceeded to conduct diagnosis found bad [PERS…"
type textarea "x"
type textarea "Arrived at Location located unit proceeded to conduct diagnosis found bad [PERS…"
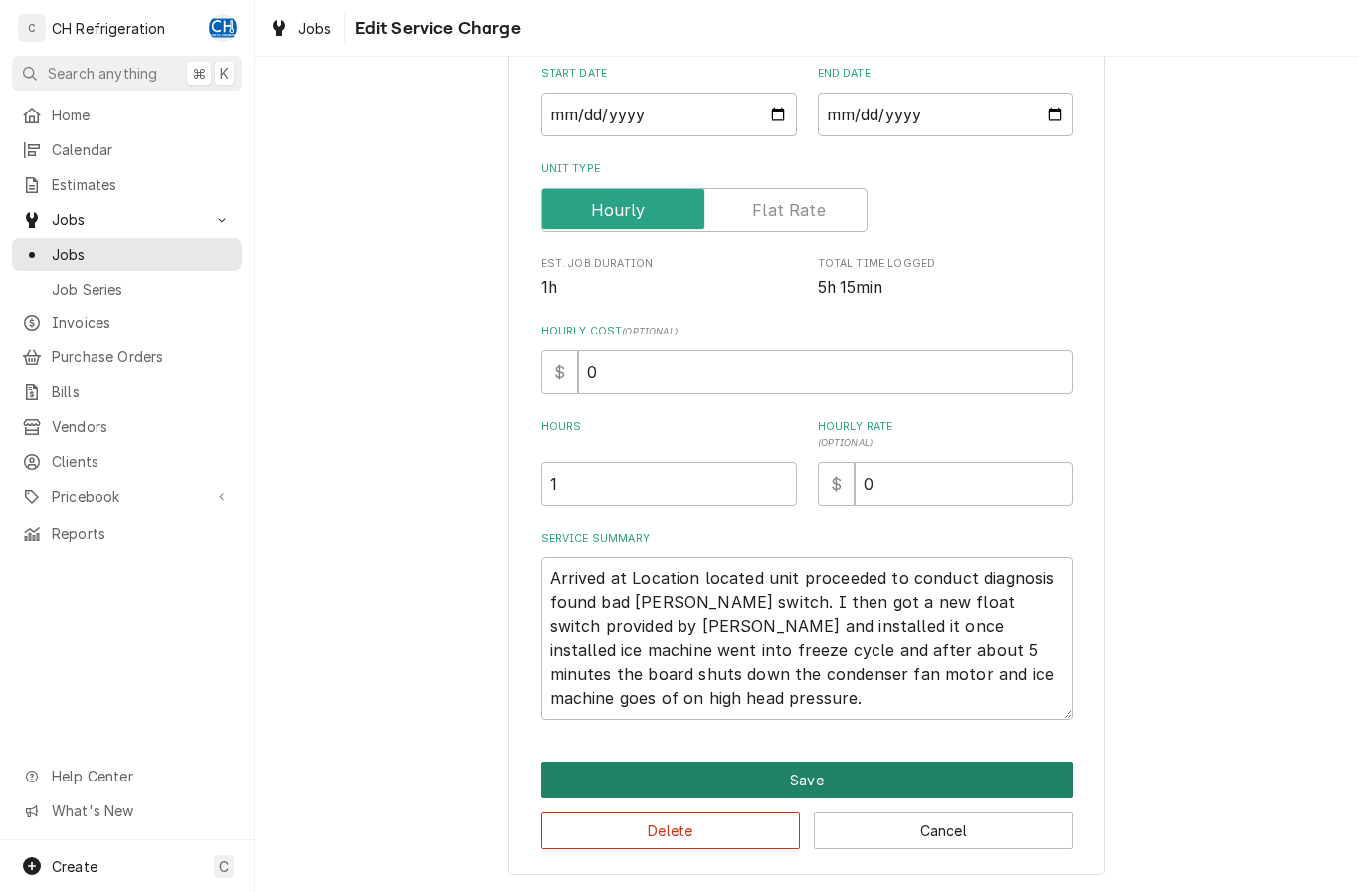
click at [1006, 768] on button "Save" at bounding box center [807, 779] width 532 height 37
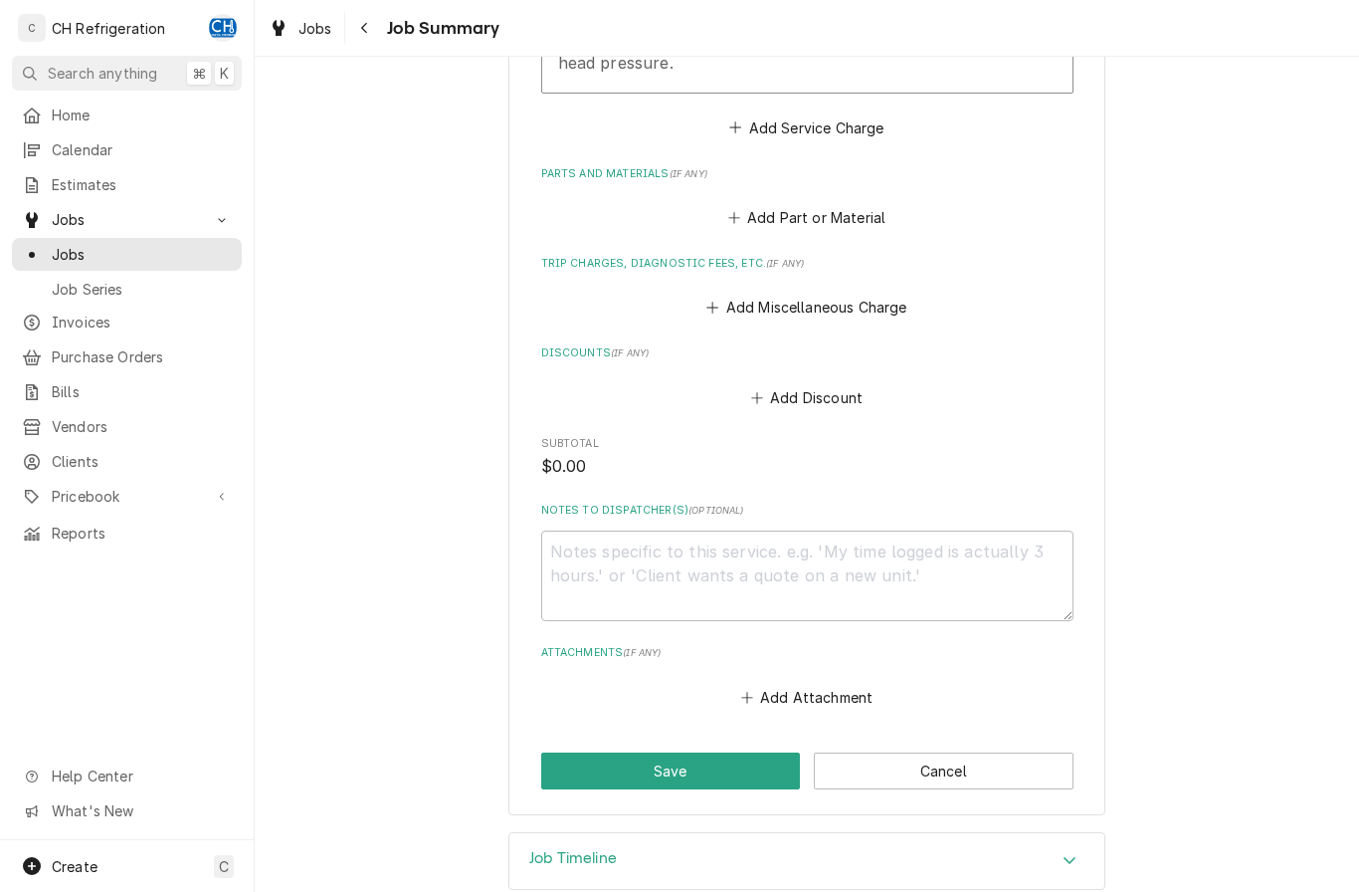
scroll to position [888, 0]
